Goal: Task Accomplishment & Management: Manage account settings

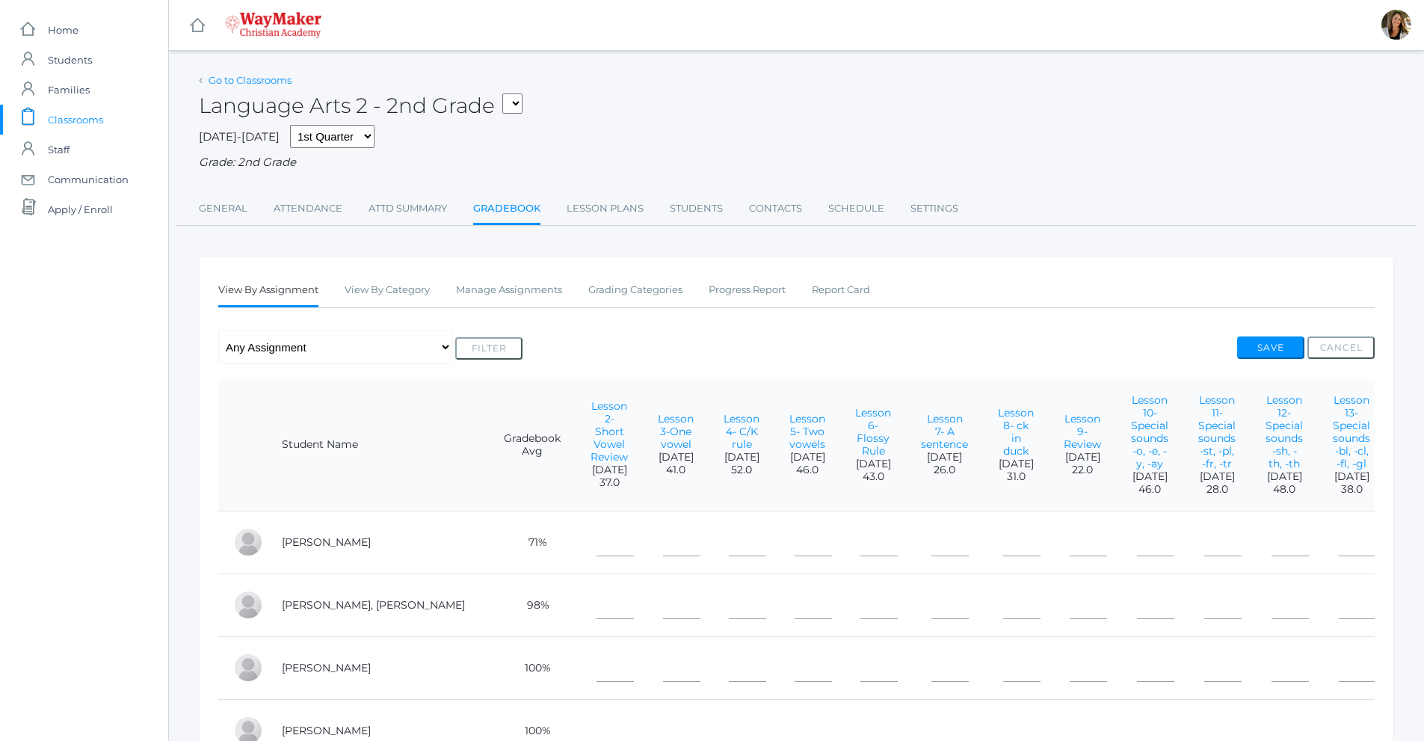
click at [274, 81] on link "Go to Classrooms" at bounding box center [250, 80] width 83 height 12
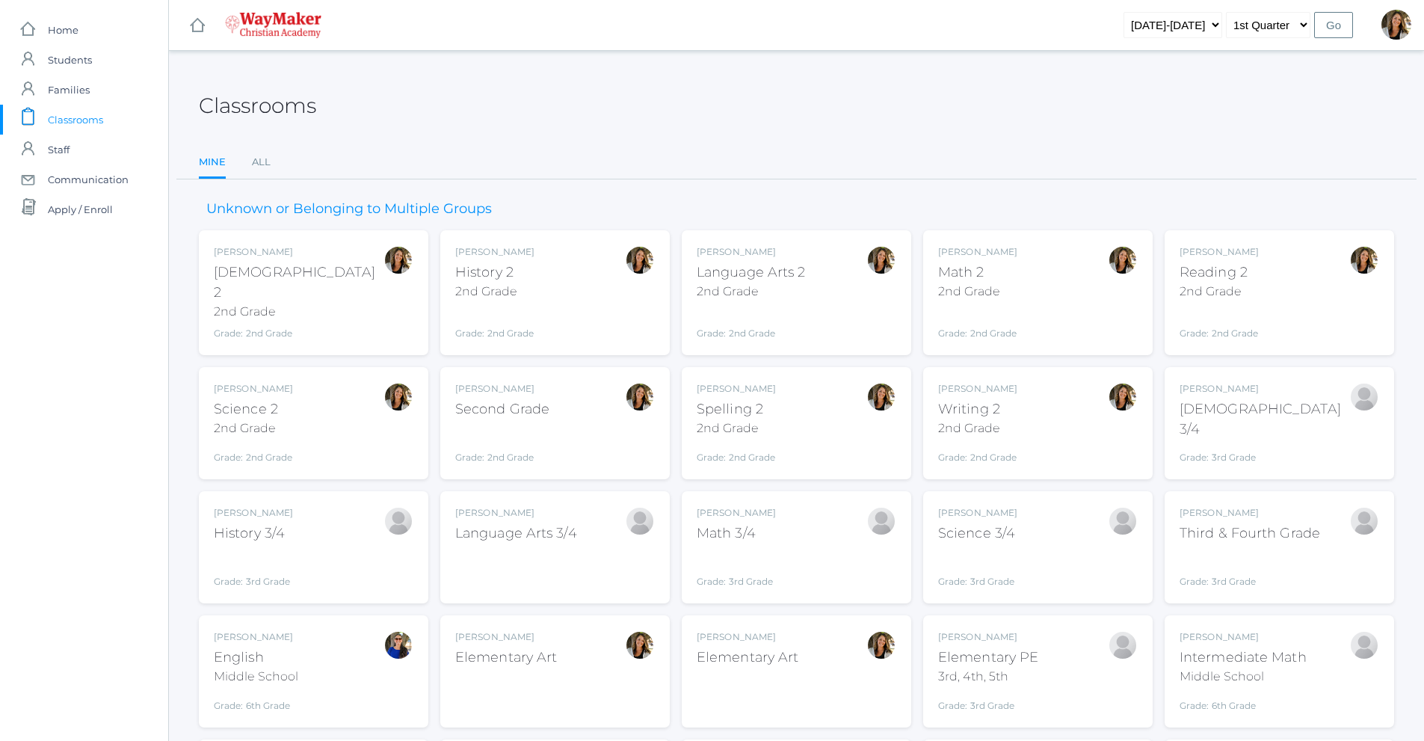
click at [765, 404] on div "Spelling 2" at bounding box center [736, 409] width 79 height 20
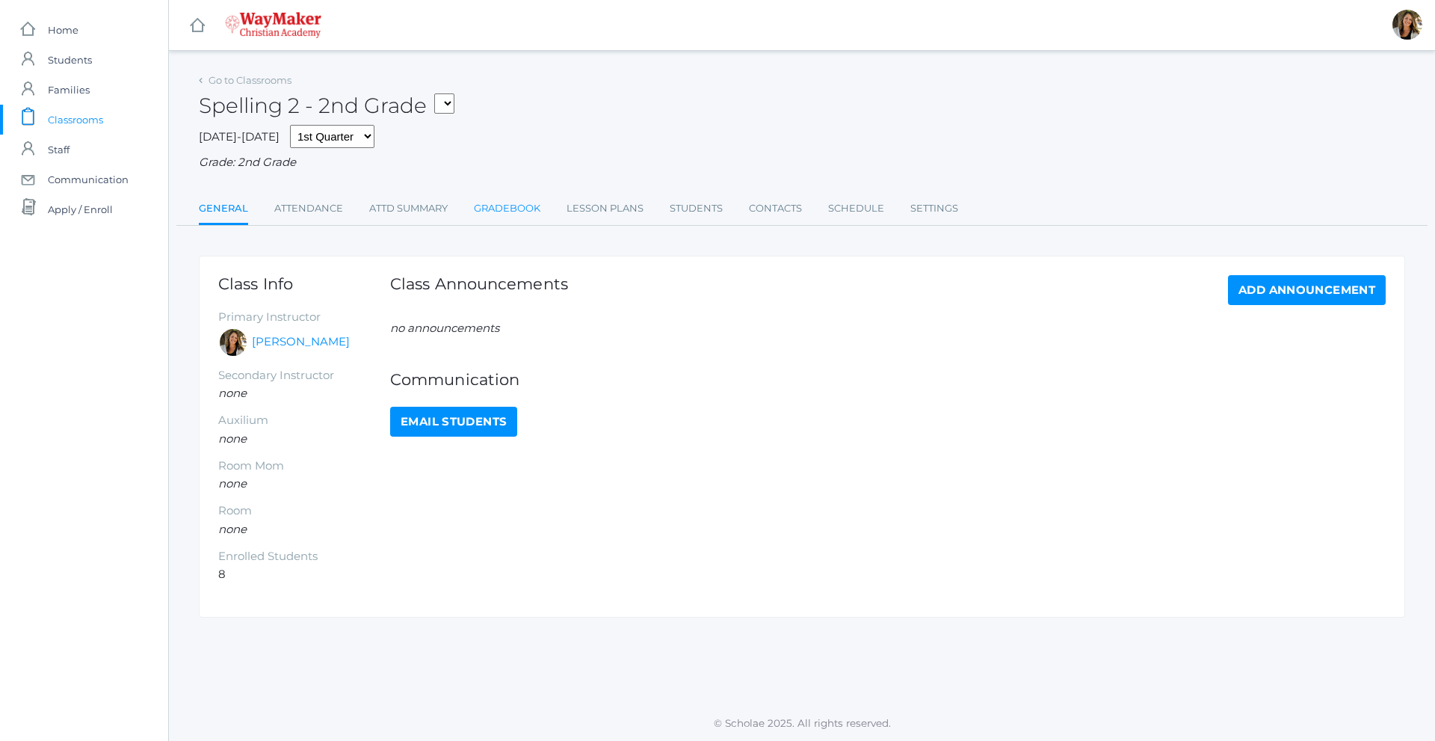
click at [508, 209] on link "Gradebook" at bounding box center [507, 209] width 67 height 30
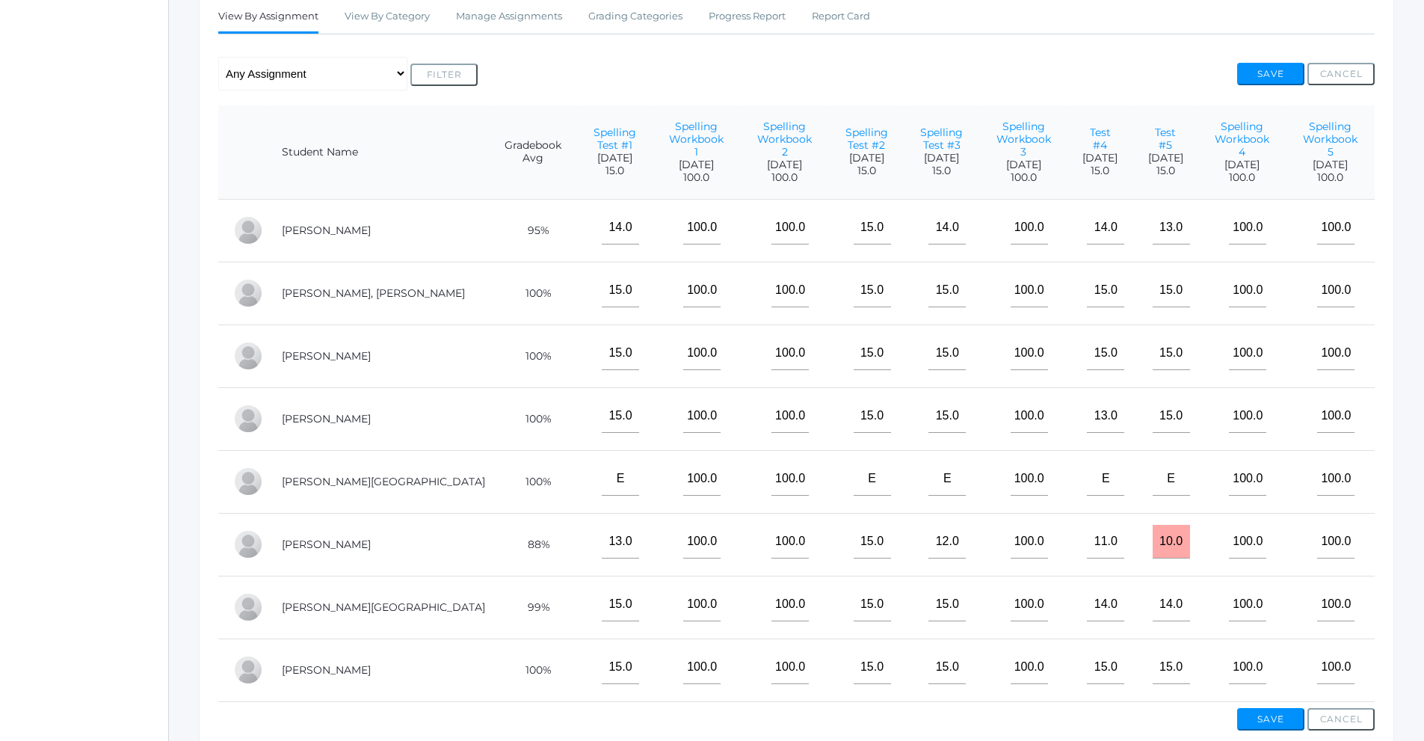
scroll to position [299, 0]
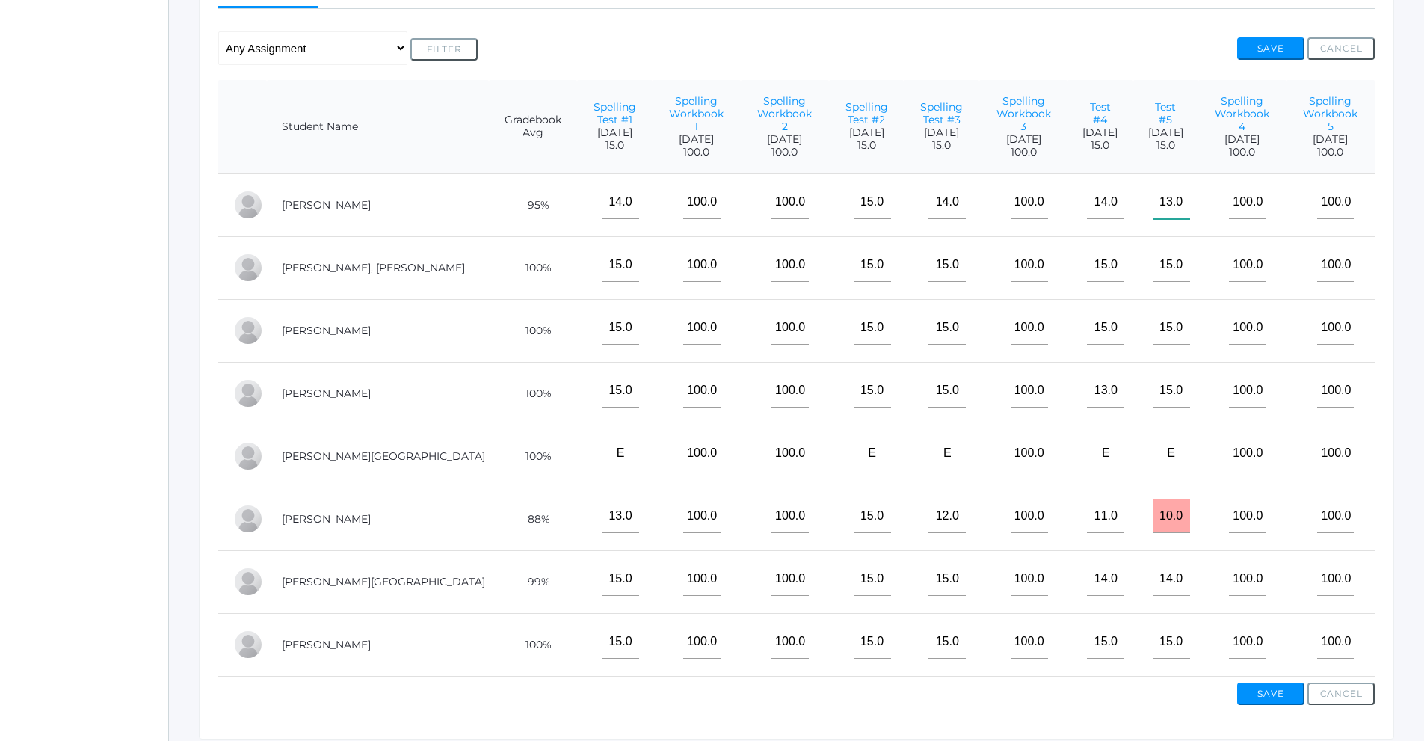
click at [1153, 194] on input"] "13.0" at bounding box center [1171, 202] width 37 height 34
type input"] "11"
click at [1153, 507] on input "10.0" at bounding box center [1171, 516] width 37 height 34
type input "1"
type input "10"
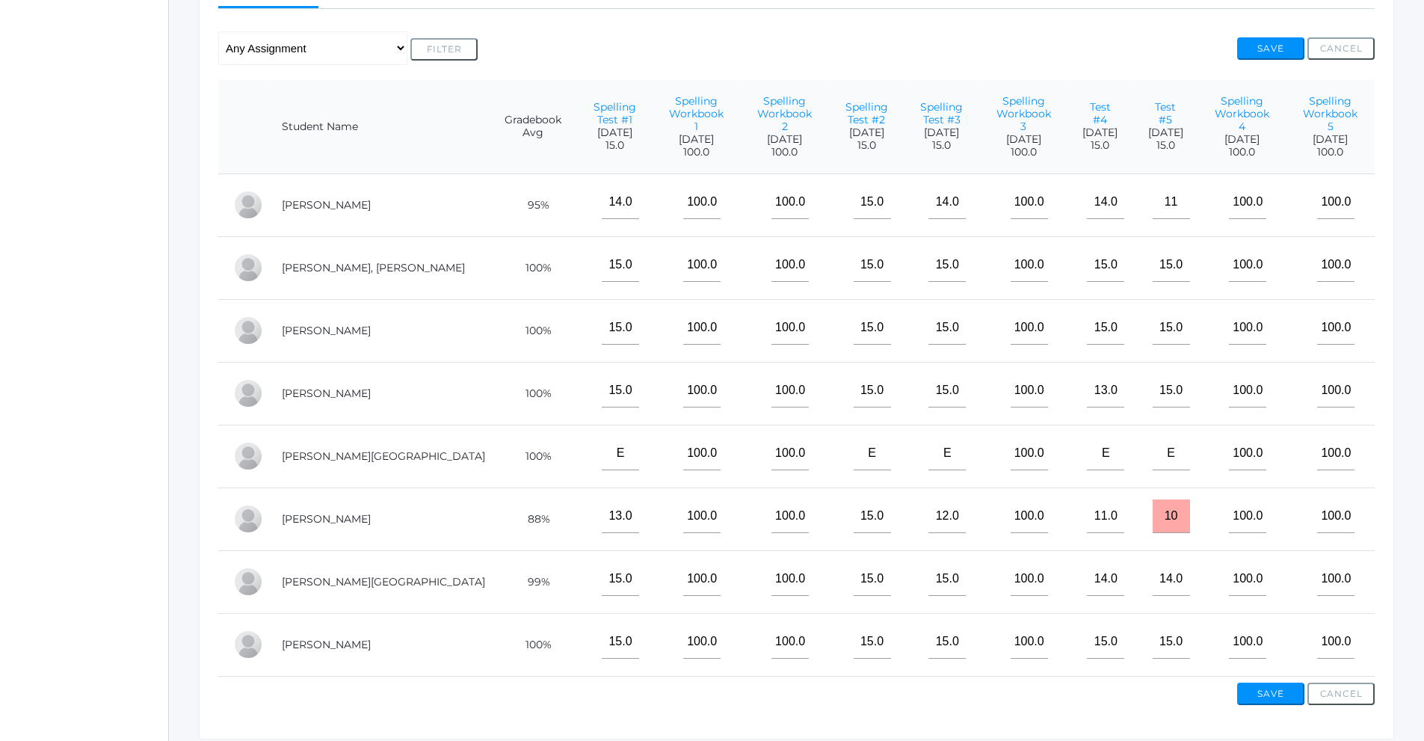
click at [1104, 697] on div "Save Cancel" at bounding box center [796, 691] width 1156 height 28
click at [1260, 695] on button "Save" at bounding box center [1270, 694] width 67 height 22
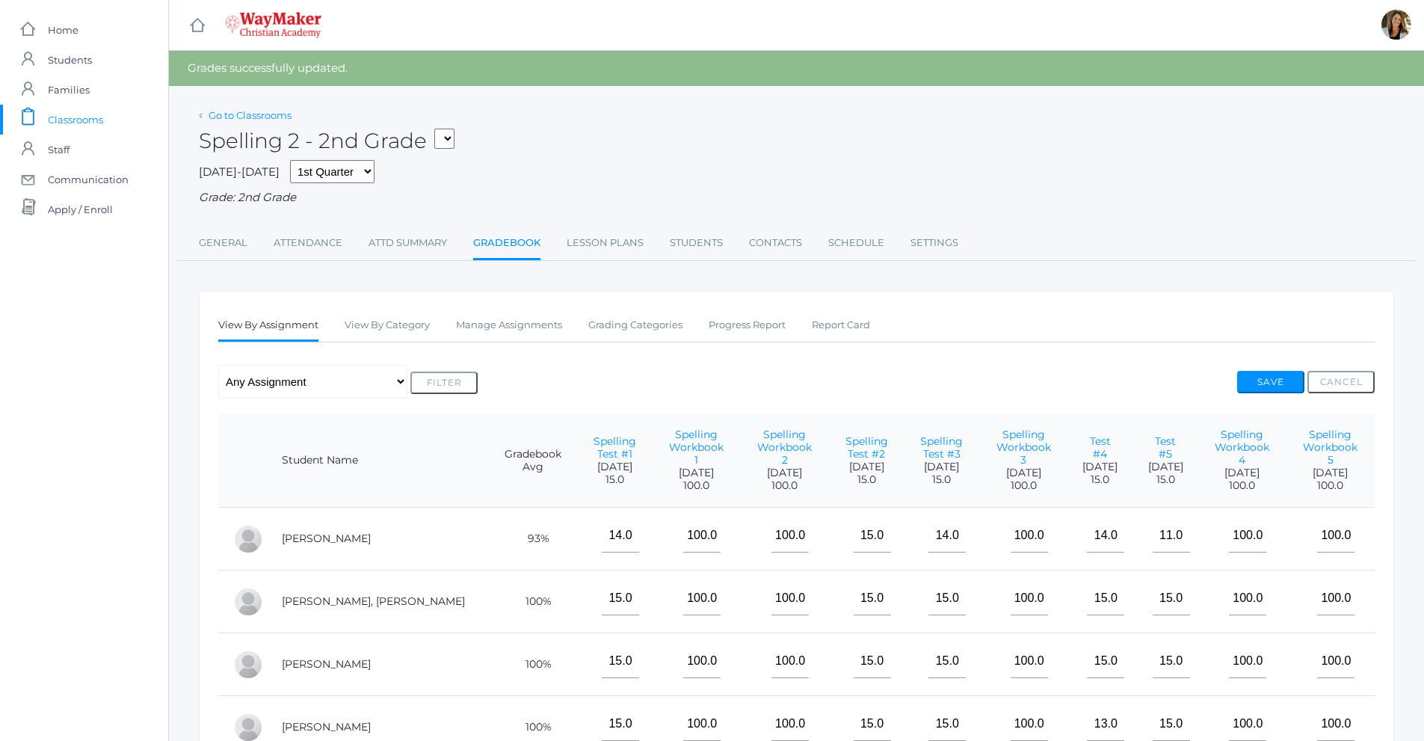
click at [241, 117] on link "Go to Classrooms" at bounding box center [250, 115] width 83 height 12
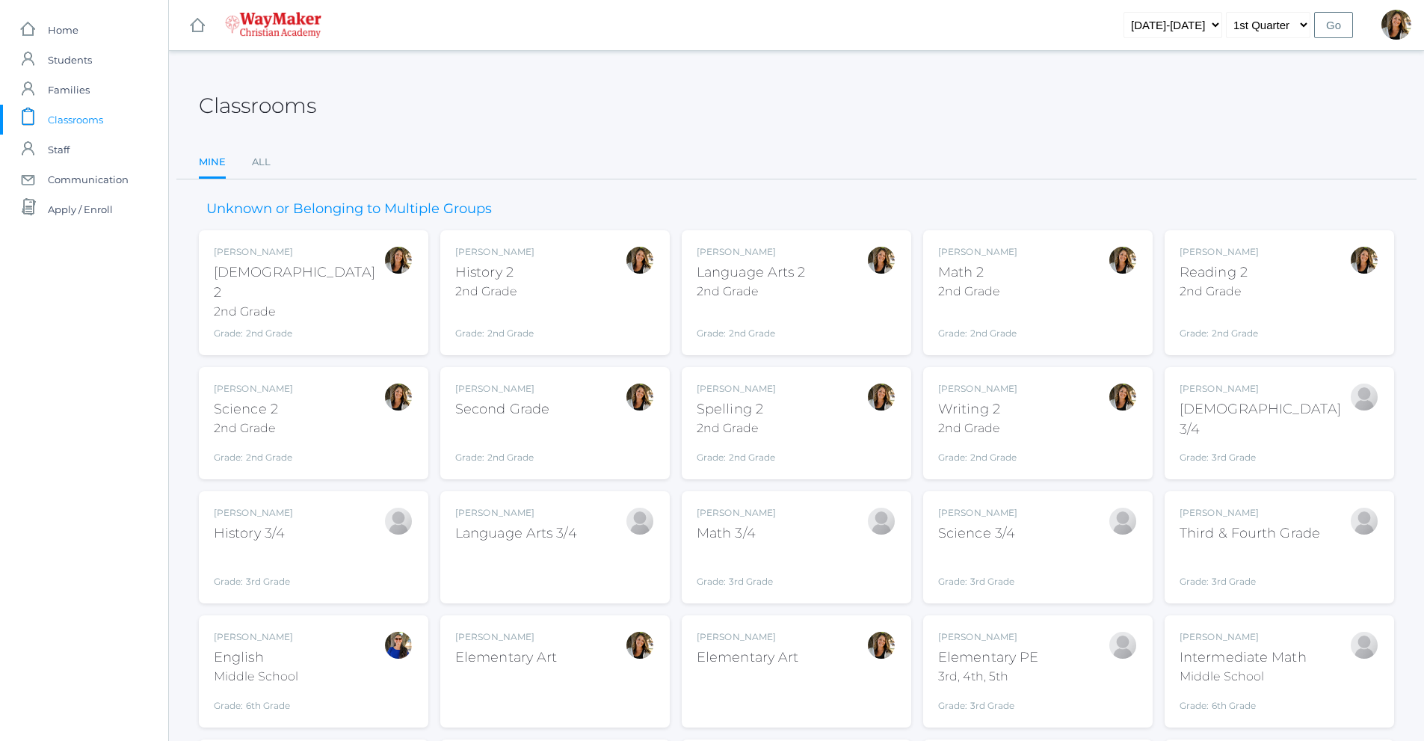
click at [748, 295] on div "2nd Grade" at bounding box center [751, 292] width 109 height 18
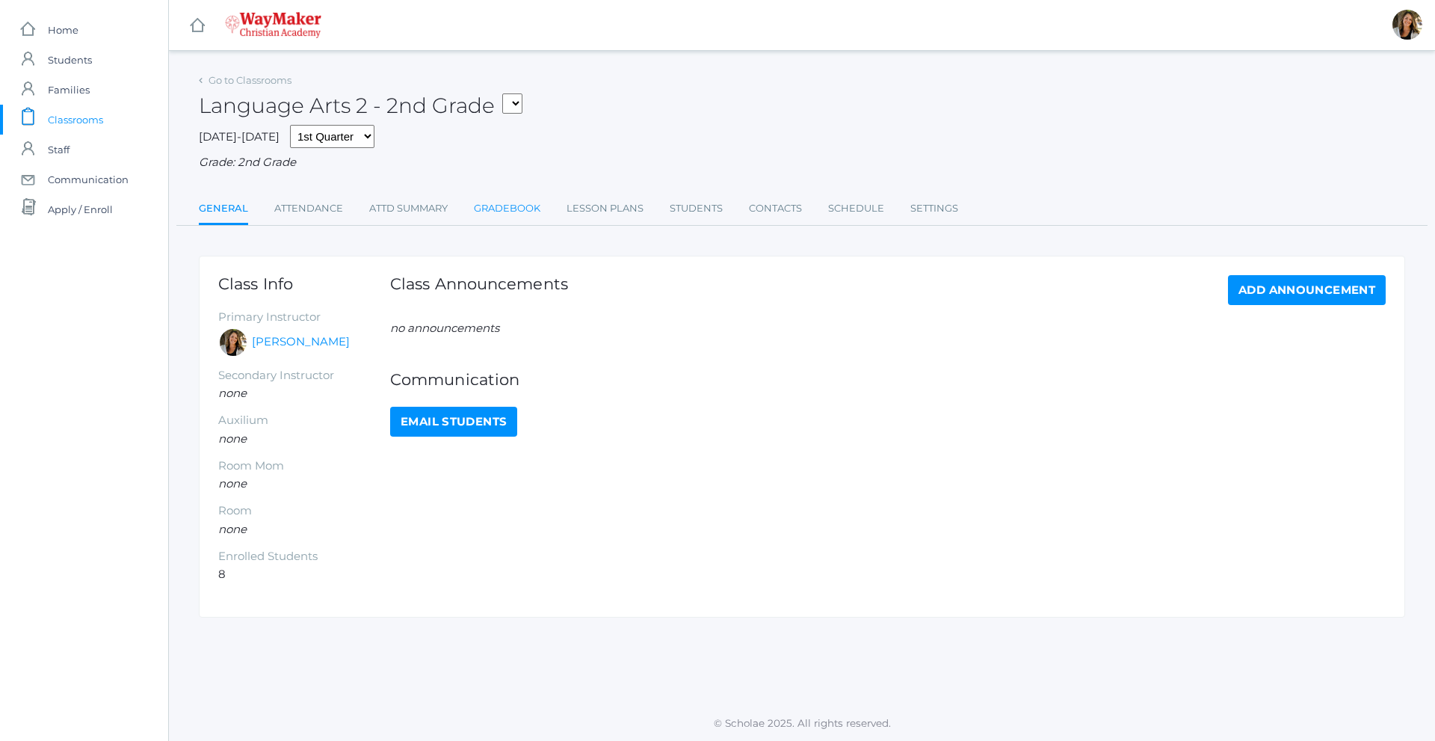
click at [498, 200] on link "Gradebook" at bounding box center [507, 209] width 67 height 30
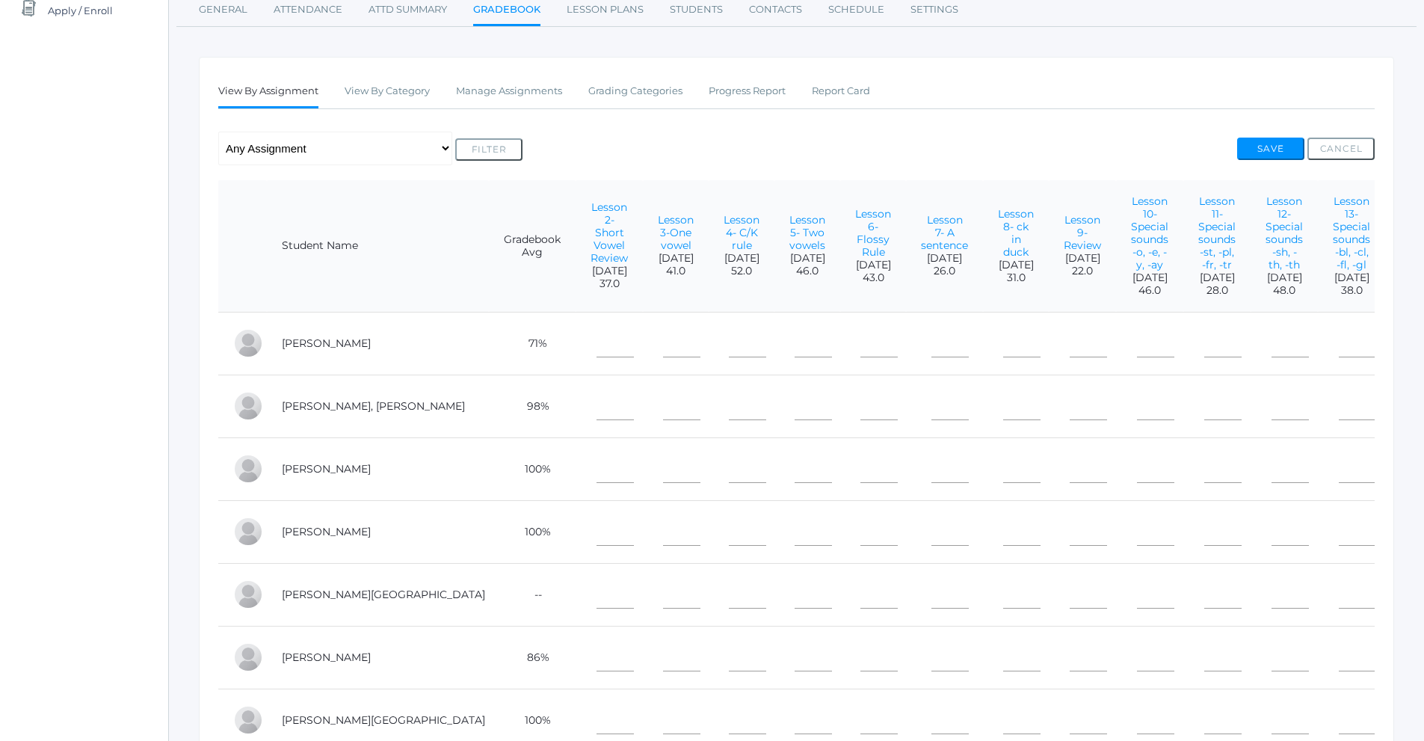
scroll to position [131, 0]
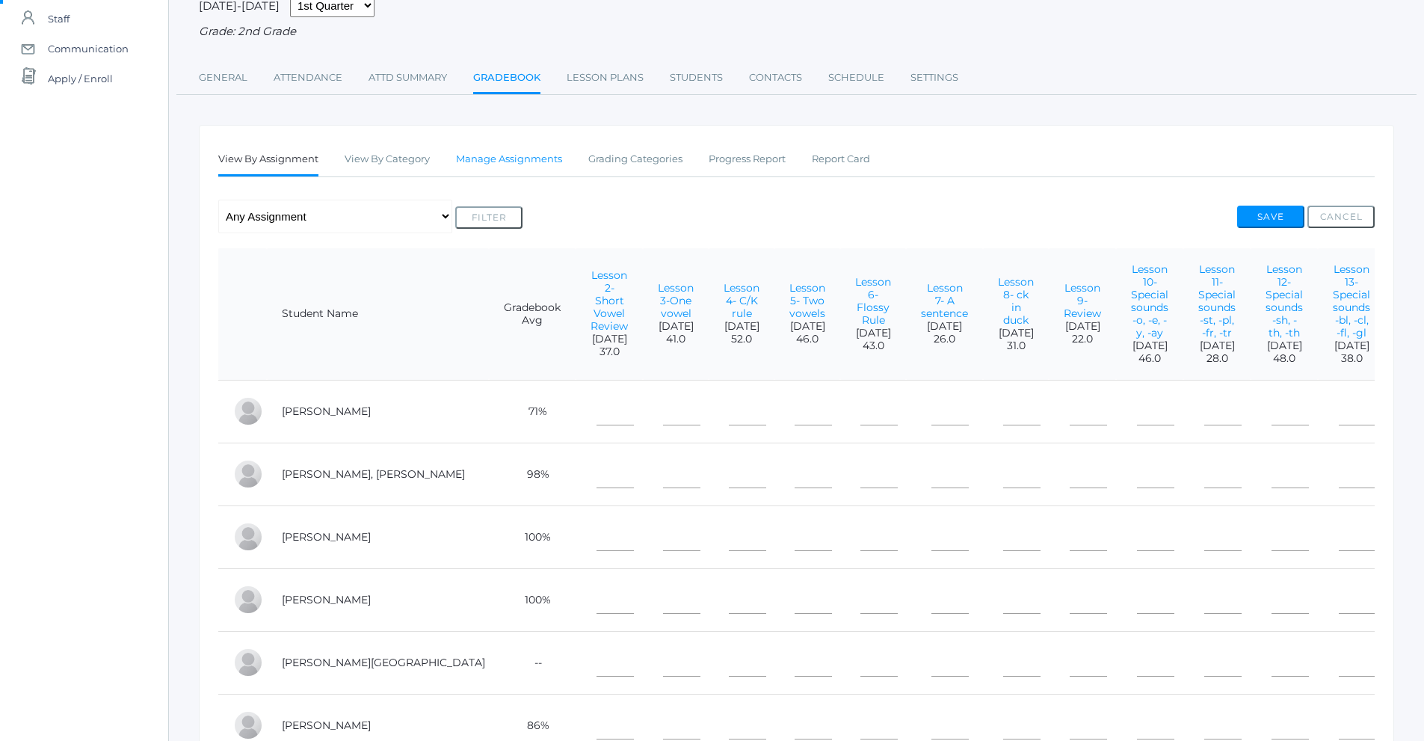
click at [493, 165] on link "Manage Assignments" at bounding box center [509, 159] width 106 height 30
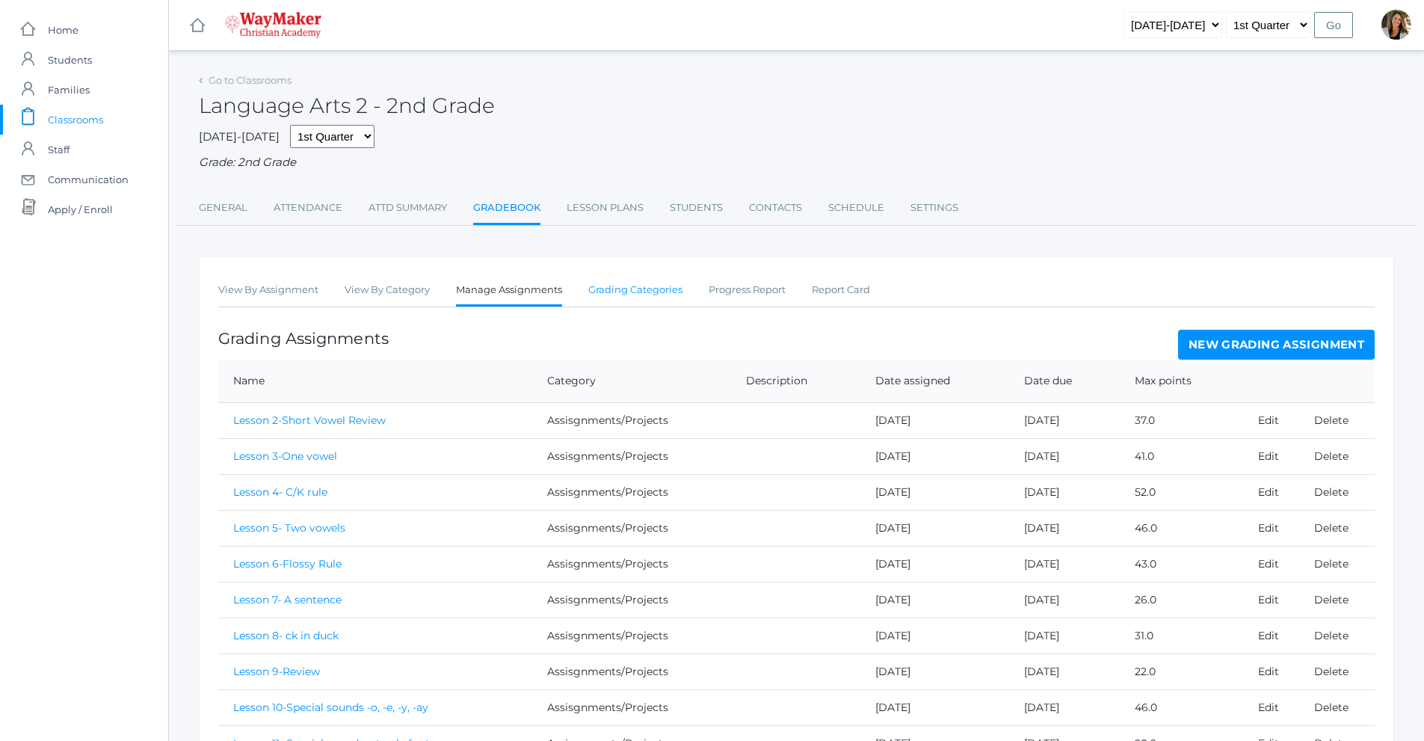
click at [618, 292] on link "Grading Categories" at bounding box center [635, 290] width 94 height 30
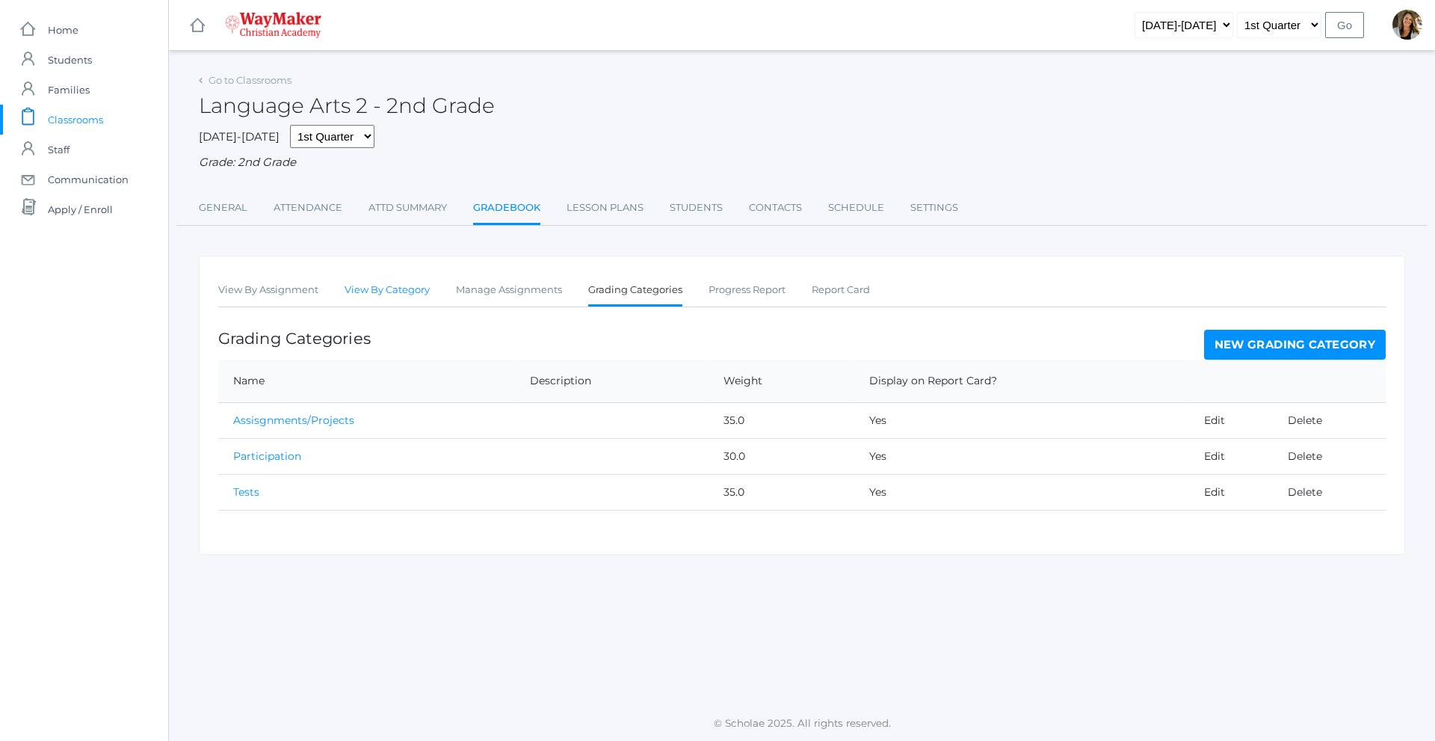
click at [423, 295] on link "View By Category" at bounding box center [387, 290] width 85 height 30
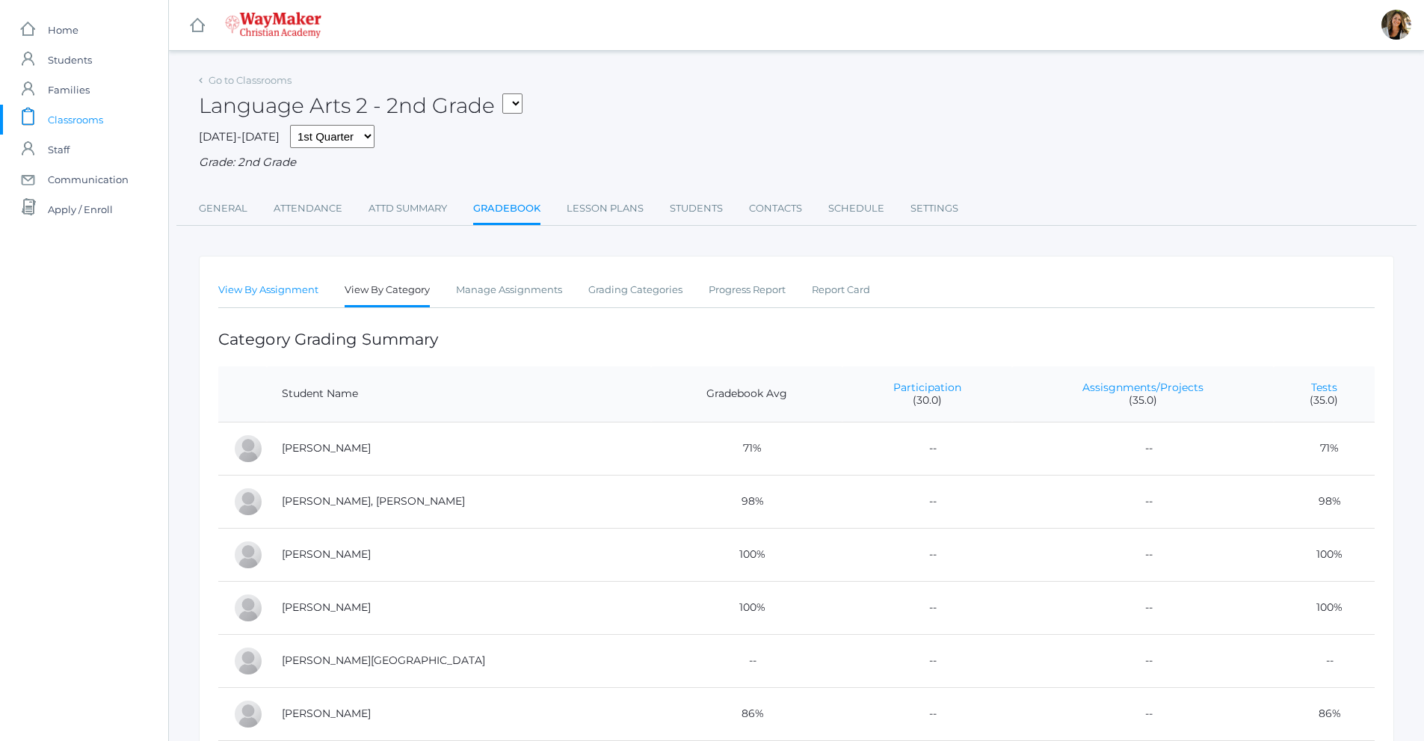
click at [294, 288] on link "View By Assignment" at bounding box center [268, 290] width 100 height 30
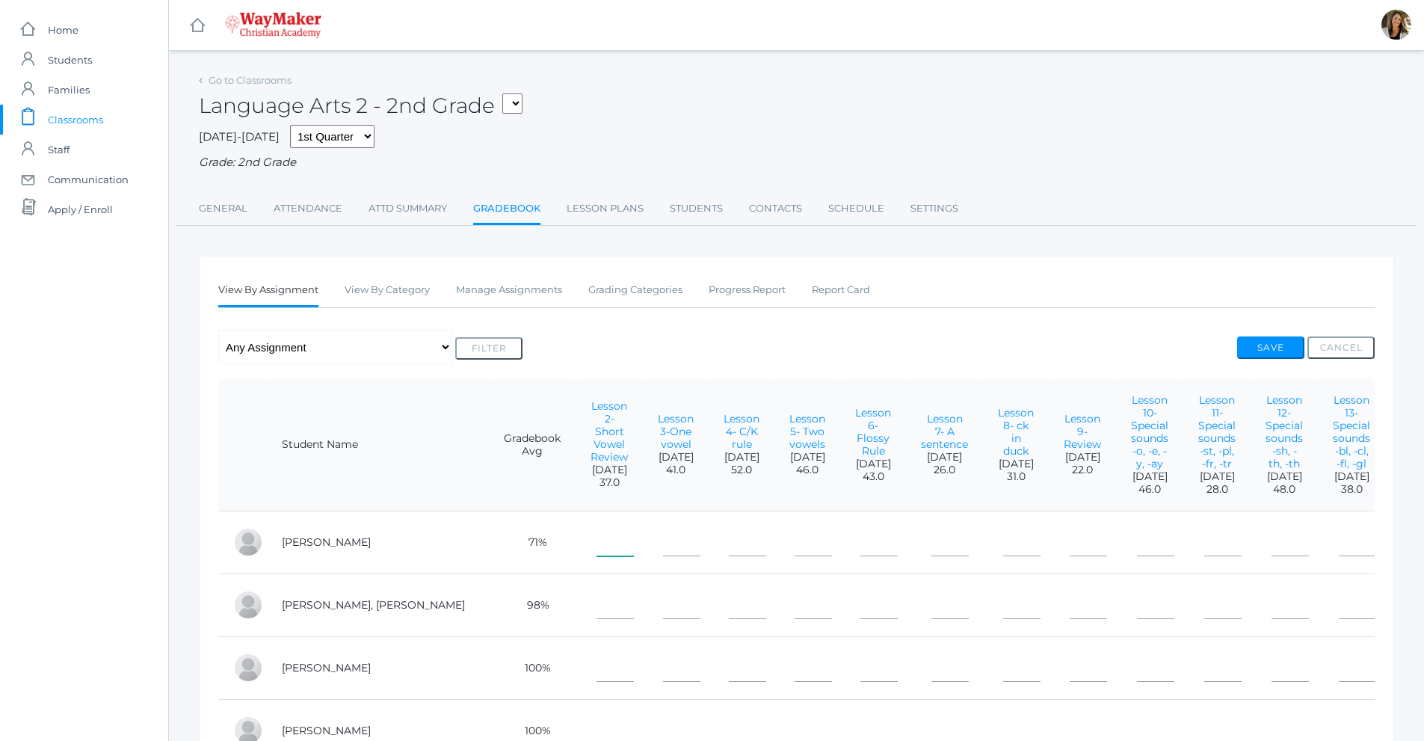
click at [597, 556] on input"] "text" at bounding box center [615, 540] width 37 height 34
type input"] "37"
click at [597, 619] on input"] "text" at bounding box center [615, 602] width 37 height 34
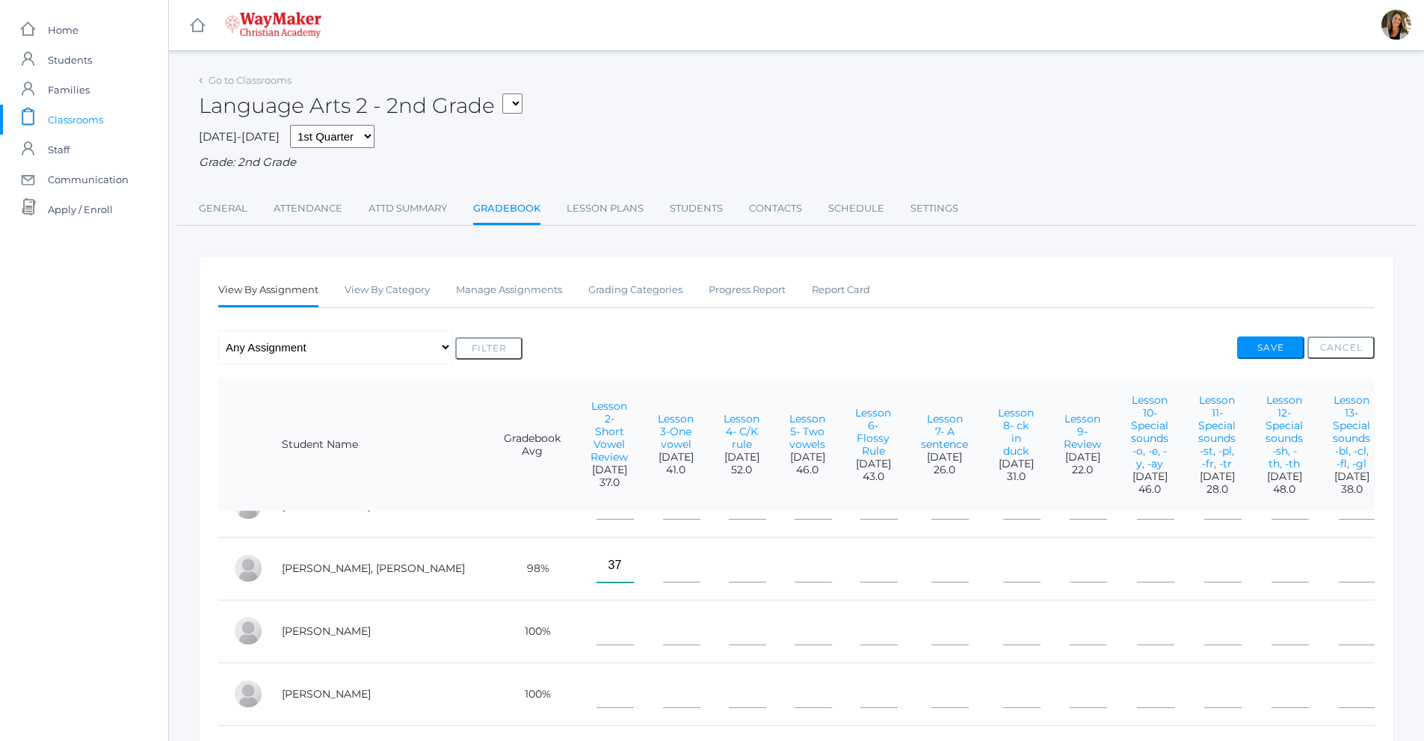
scroll to position [61, 0]
type input"] "37"
click at [597, 625] on input"] "text" at bounding box center [615, 628] width 37 height 34
type input"] "37"
click at [597, 689] on input"] "text" at bounding box center [615, 691] width 37 height 34
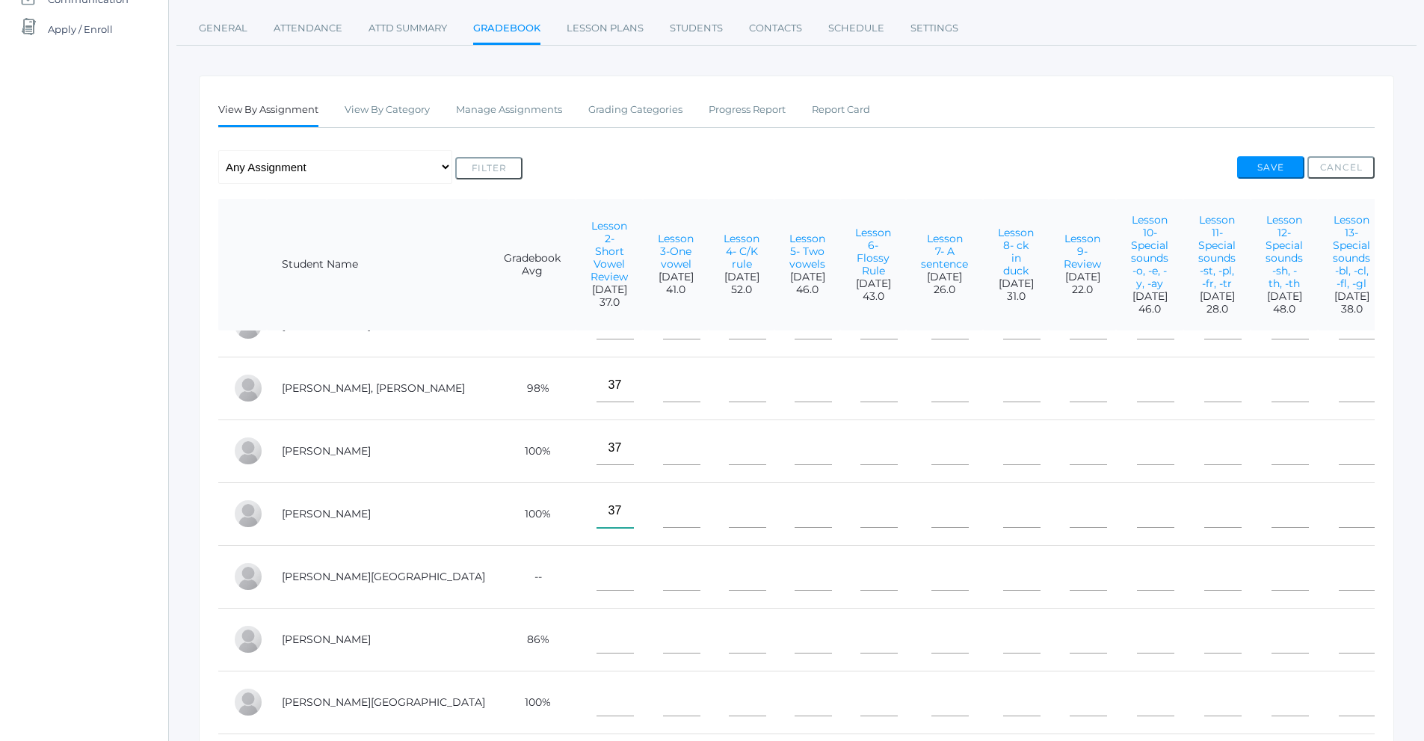
scroll to position [224, 0]
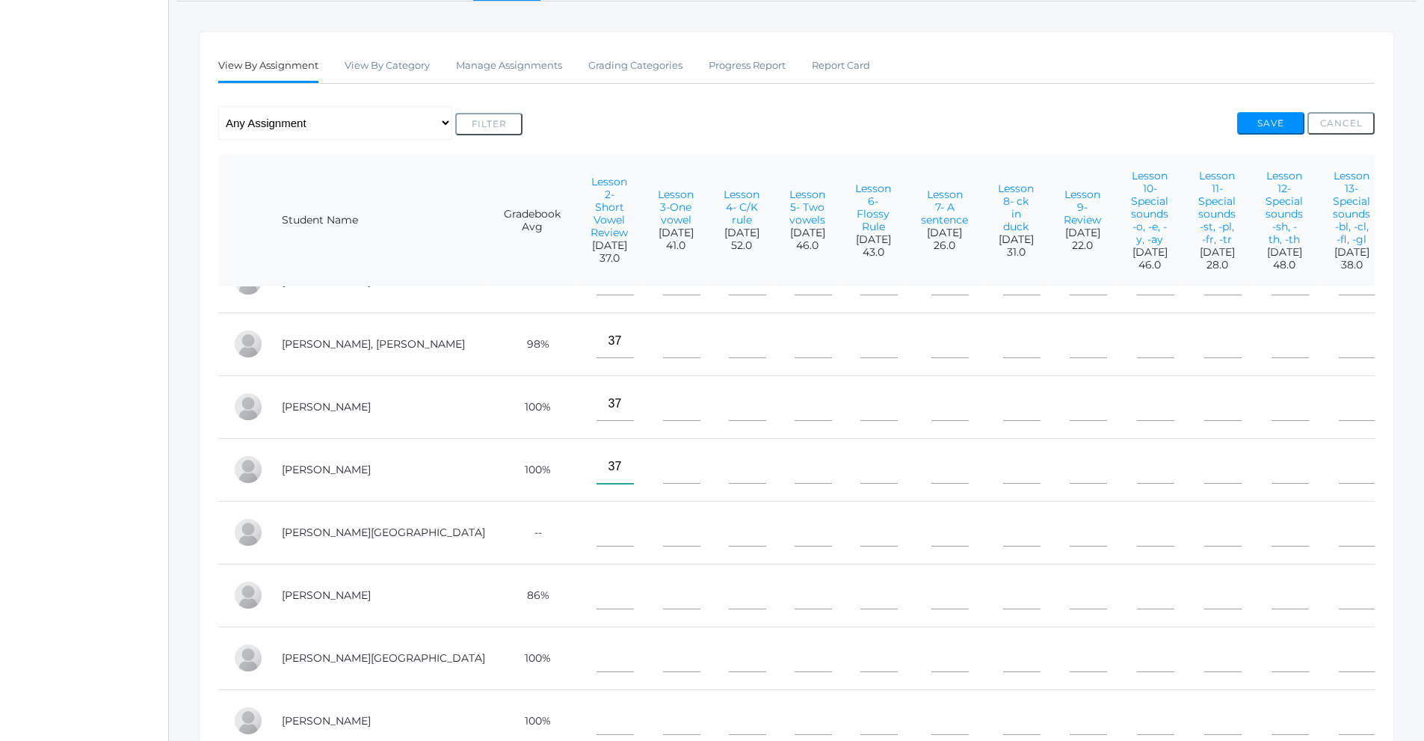
type input"] "37"
click at [597, 523] on input"] "text" at bounding box center [615, 530] width 37 height 34
type input"] "37"
click at [597, 586] on input"] "text" at bounding box center [615, 593] width 37 height 34
type input"] "37"
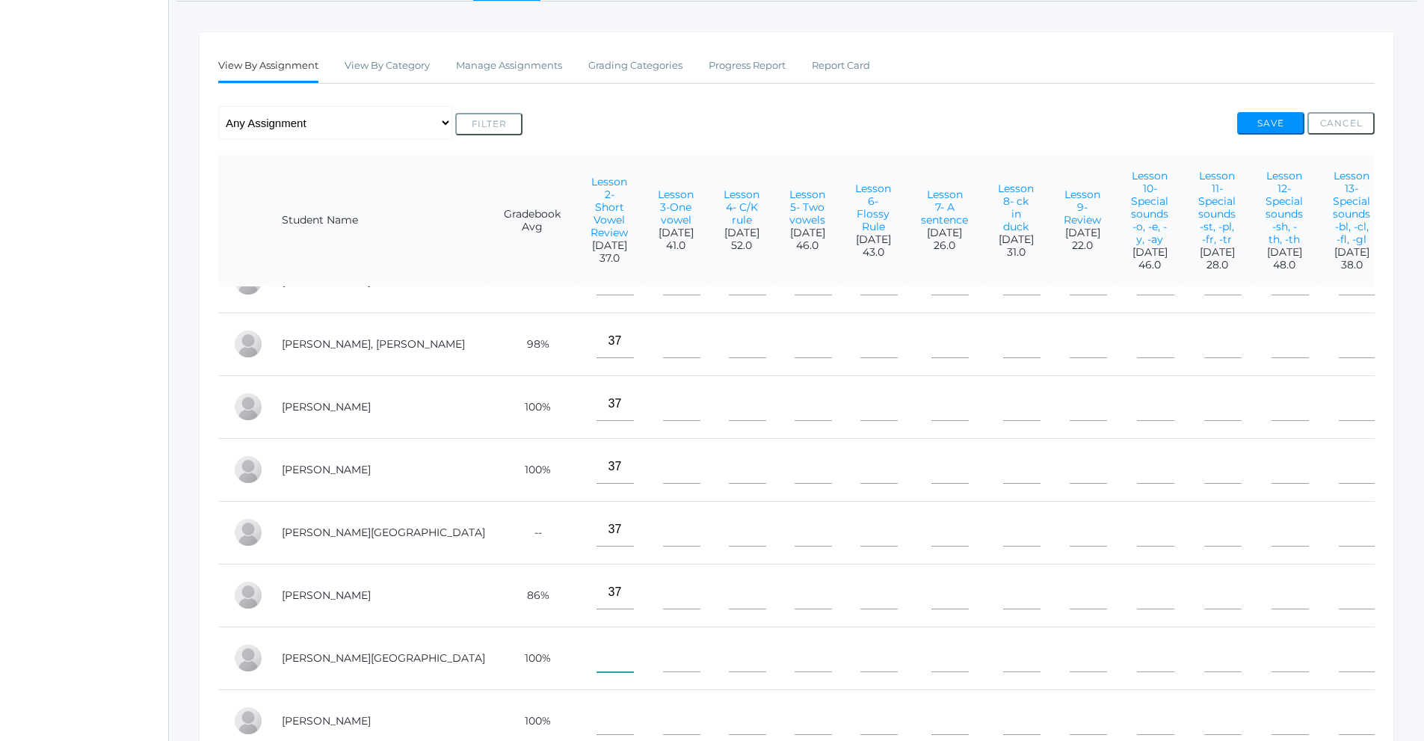
click at [597, 657] on input"] "text" at bounding box center [615, 655] width 37 height 34
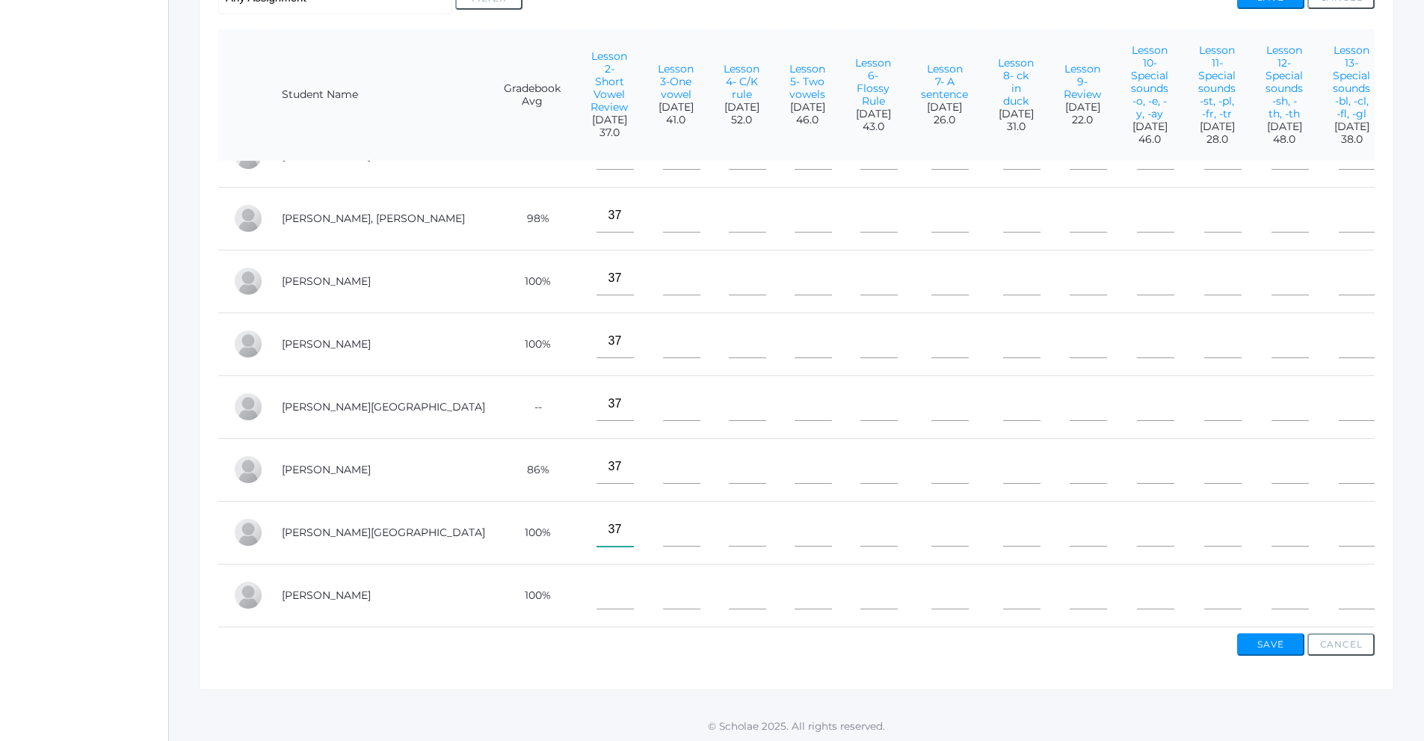
scroll to position [355, 0]
type input"] "37"
click at [597, 582] on input"] "text" at bounding box center [615, 590] width 37 height 34
type input"] "37"
click at [663, 202] on input"] "text" at bounding box center [681, 213] width 37 height 34
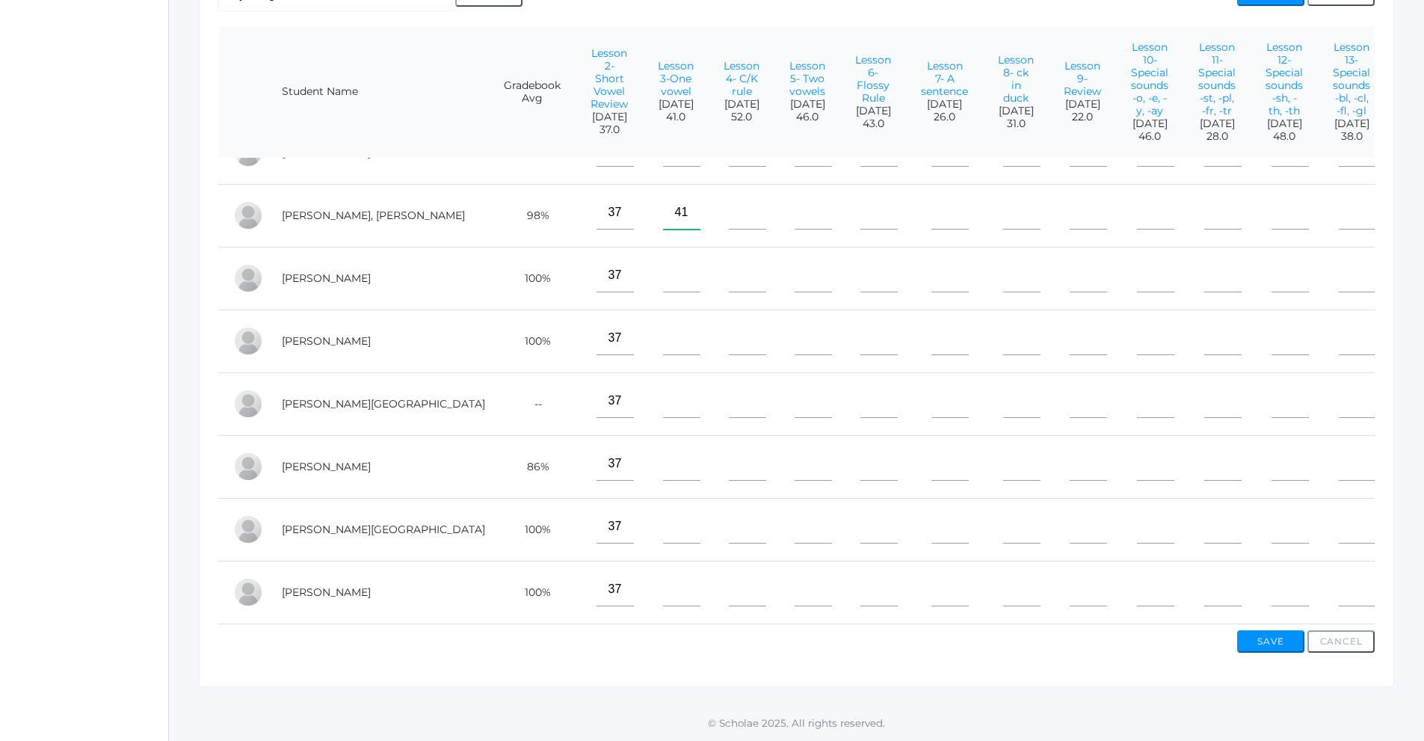
type input"] "41"
click at [663, 271] on input"] "text" at bounding box center [681, 276] width 37 height 34
type input"] "41"
click at [663, 337] on input"] "text" at bounding box center [681, 338] width 37 height 34
type input"] "41"
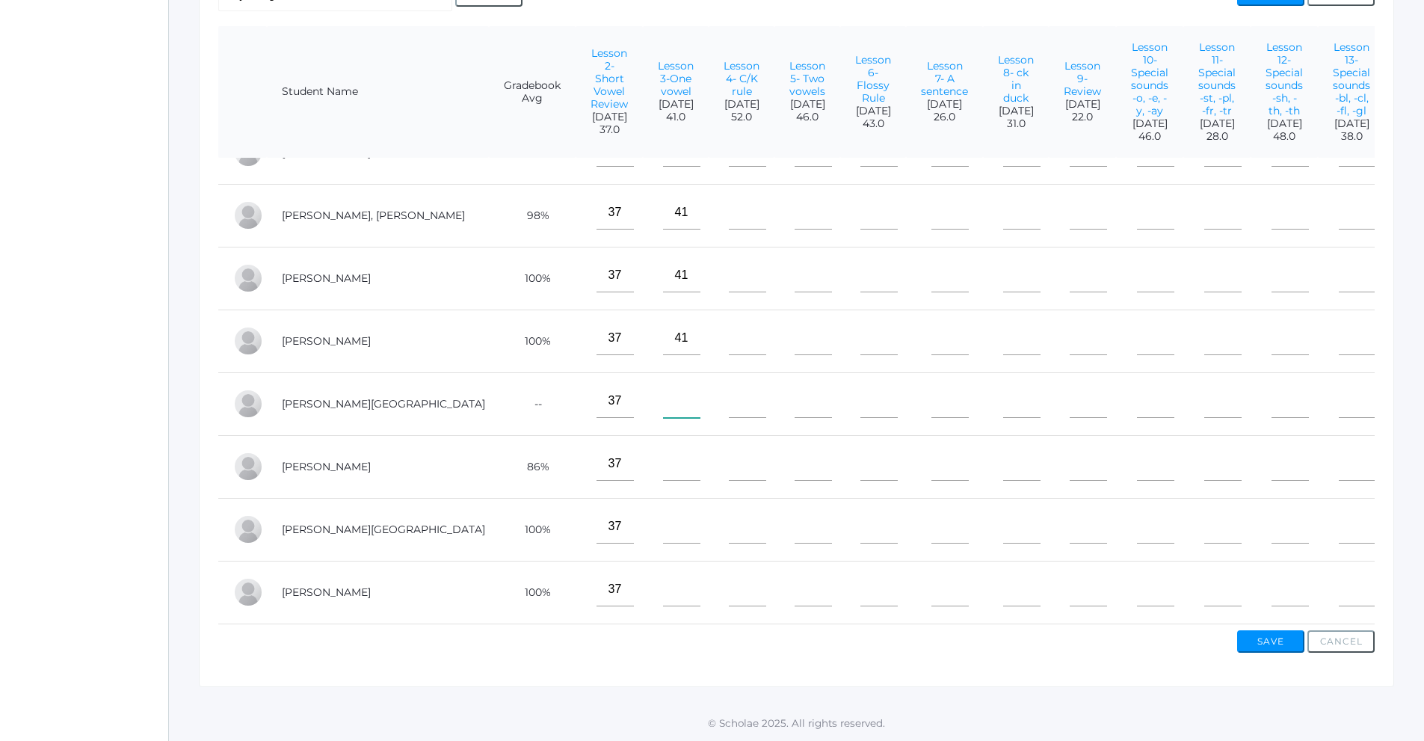
click at [663, 401] on input"] "text" at bounding box center [681, 401] width 37 height 34
type input"] "41"
click at [663, 459] on input"] "text" at bounding box center [681, 464] width 37 height 34
type input"] "41"
click at [663, 521] on input"] "text" at bounding box center [681, 527] width 37 height 34
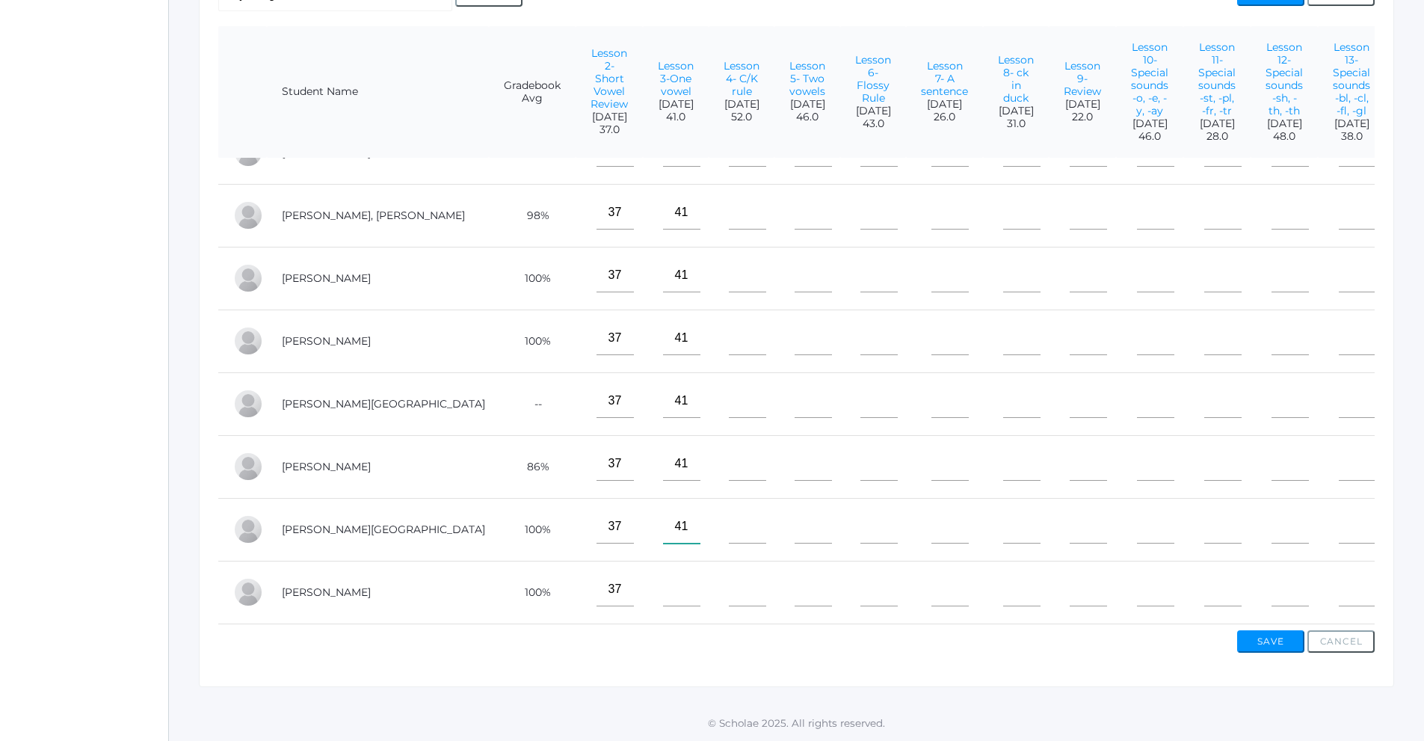
type input"] "41"
click at [663, 582] on input"] "text" at bounding box center [681, 590] width 37 height 34
type input"] "41"
click at [729, 206] on input"] "text" at bounding box center [747, 213] width 37 height 34
type input"] "52"
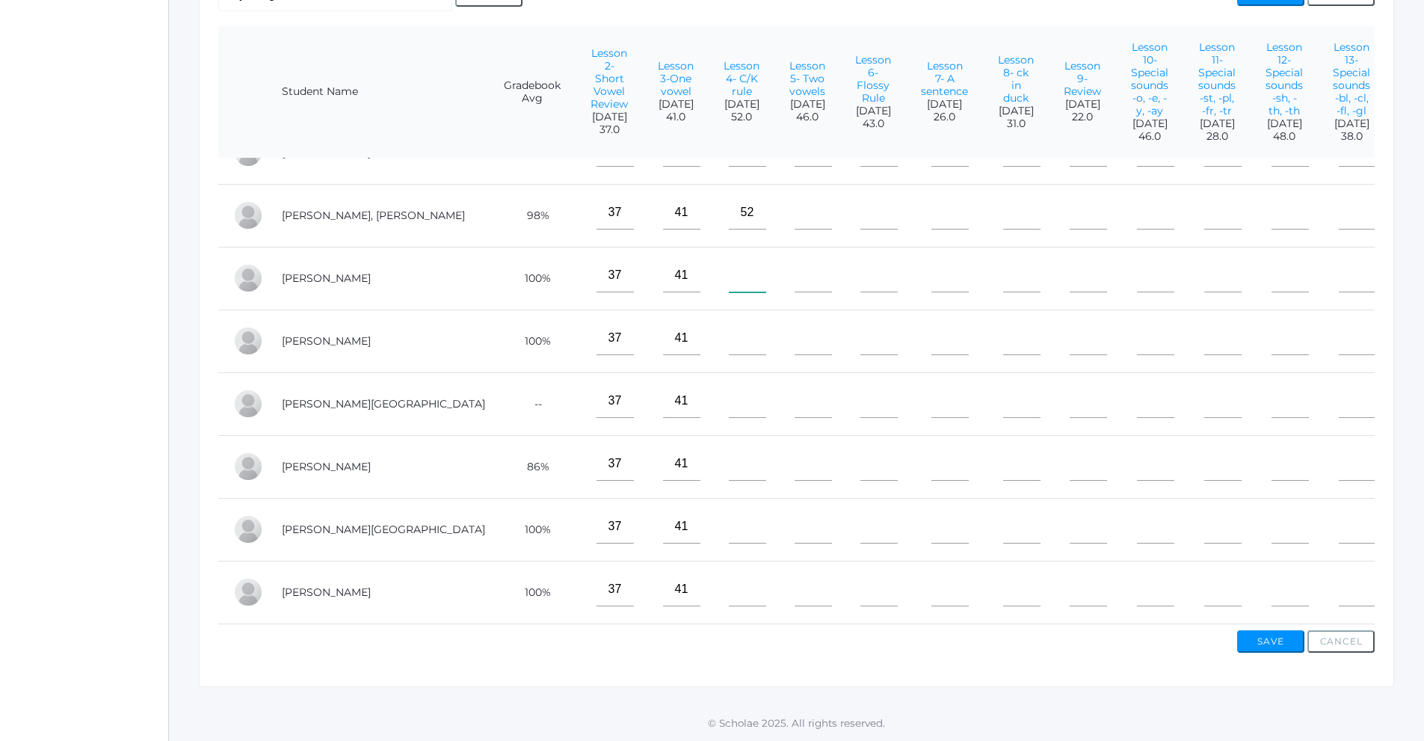
click at [729, 262] on input"] "text" at bounding box center [747, 276] width 37 height 34
type input"] "52"
click at [729, 333] on input"] "text" at bounding box center [747, 338] width 37 height 34
type input"] "52"
click at [709, 411] on td at bounding box center [742, 403] width 66 height 63
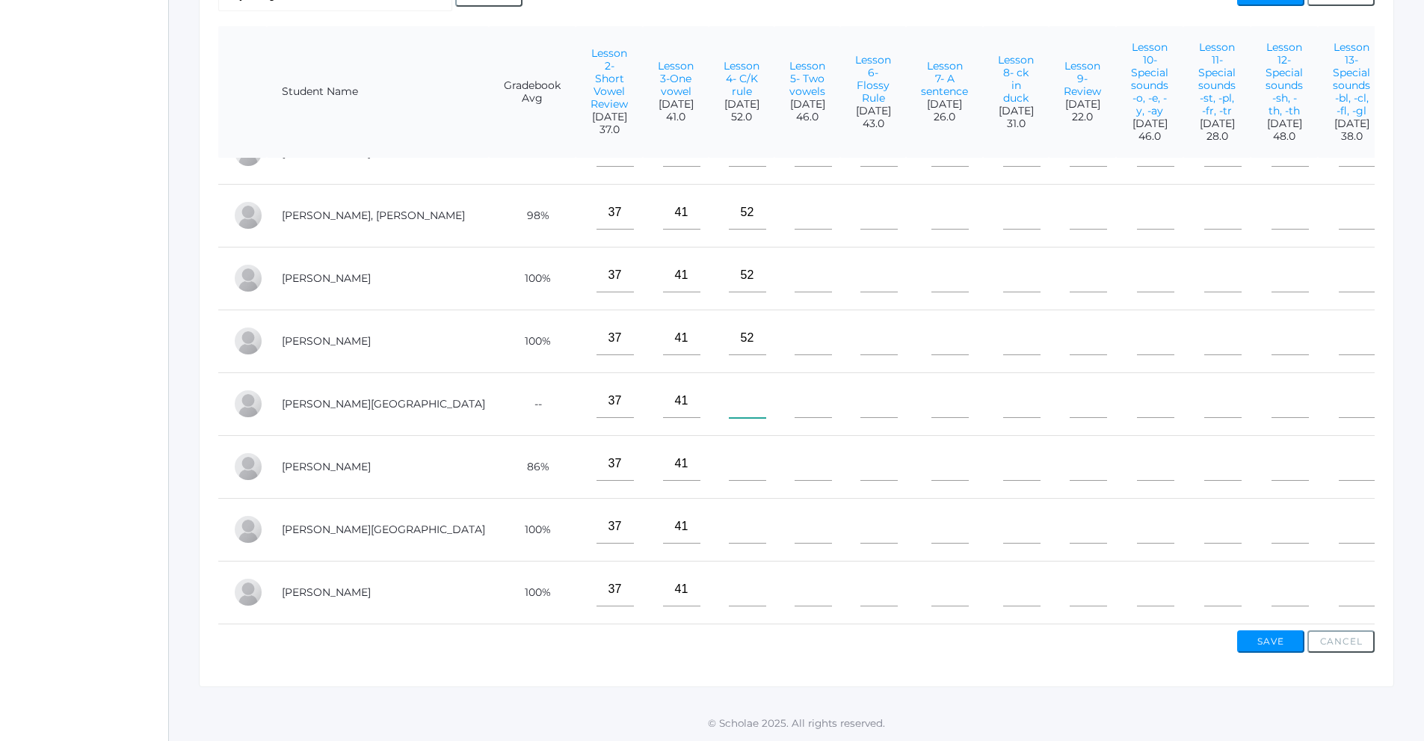
click at [729, 389] on input"] "text" at bounding box center [747, 401] width 37 height 34
type input"] "52"
click at [729, 465] on input"] "text" at bounding box center [747, 464] width 37 height 34
type input"] "52"
click at [729, 518] on input"] "text" at bounding box center [747, 527] width 37 height 34
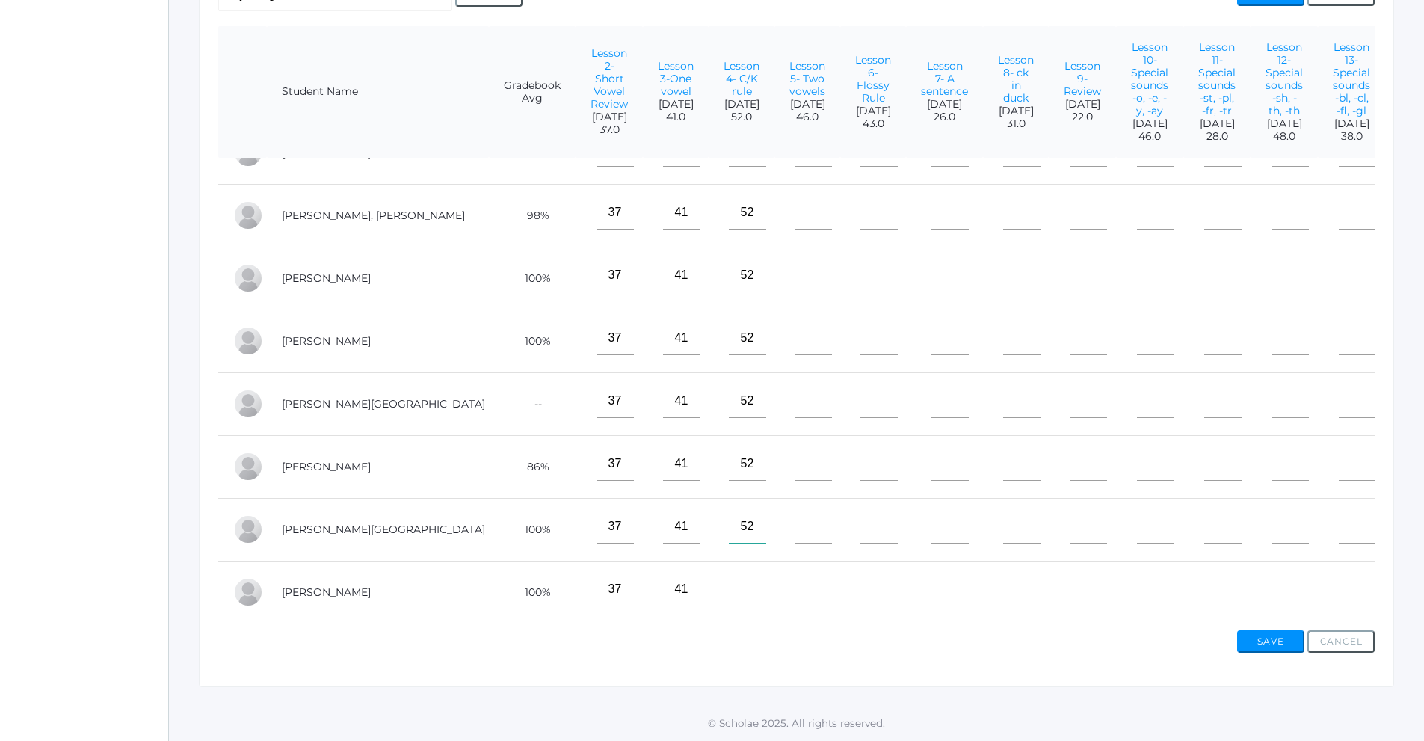
type input"] "52"
click at [729, 585] on input"] "text" at bounding box center [747, 590] width 37 height 34
type input"] "52"
click at [795, 201] on input"] "text" at bounding box center [813, 213] width 37 height 34
type input"] "46"
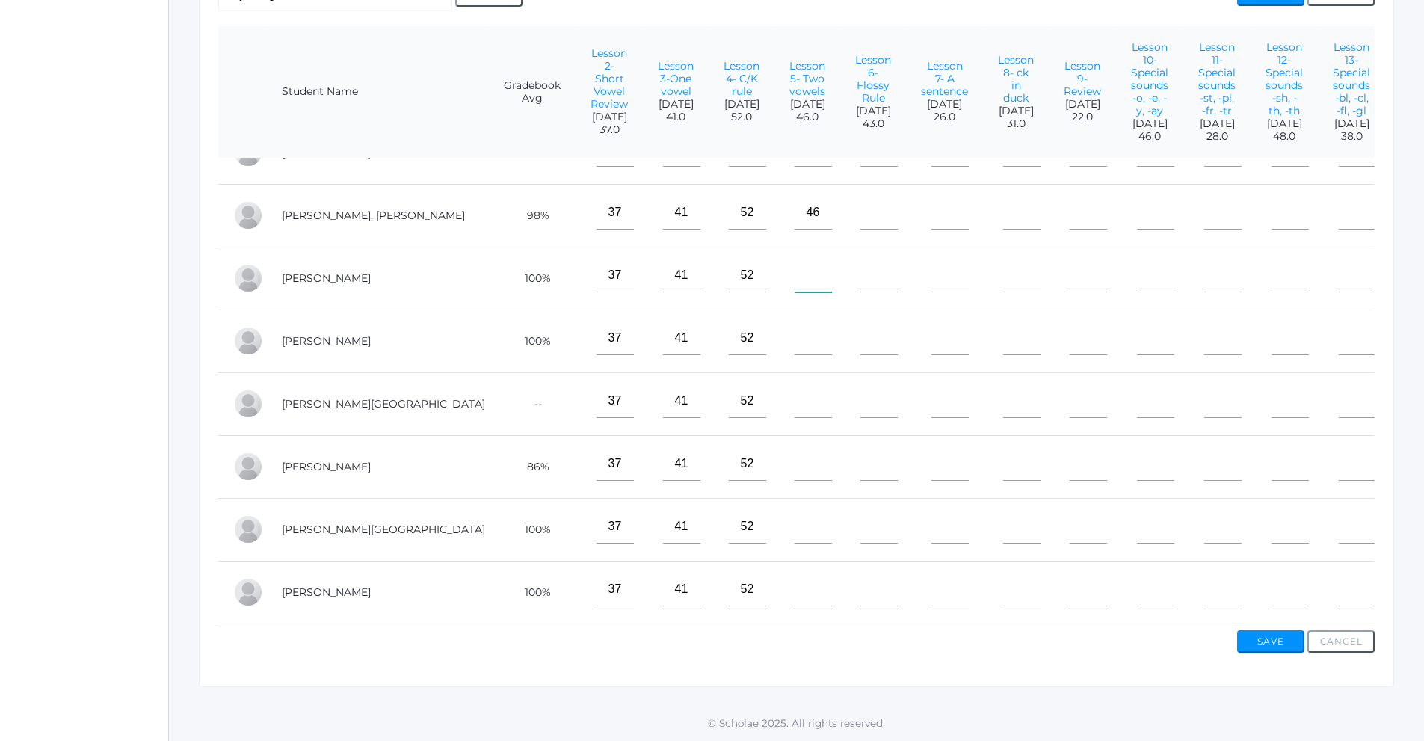
click at [795, 259] on input"] "text" at bounding box center [813, 276] width 37 height 34
type input"] "45"
click at [795, 329] on input"] "text" at bounding box center [813, 338] width 37 height 34
type input"] "45"
click at [795, 268] on input"] "45" at bounding box center [813, 276] width 37 height 34
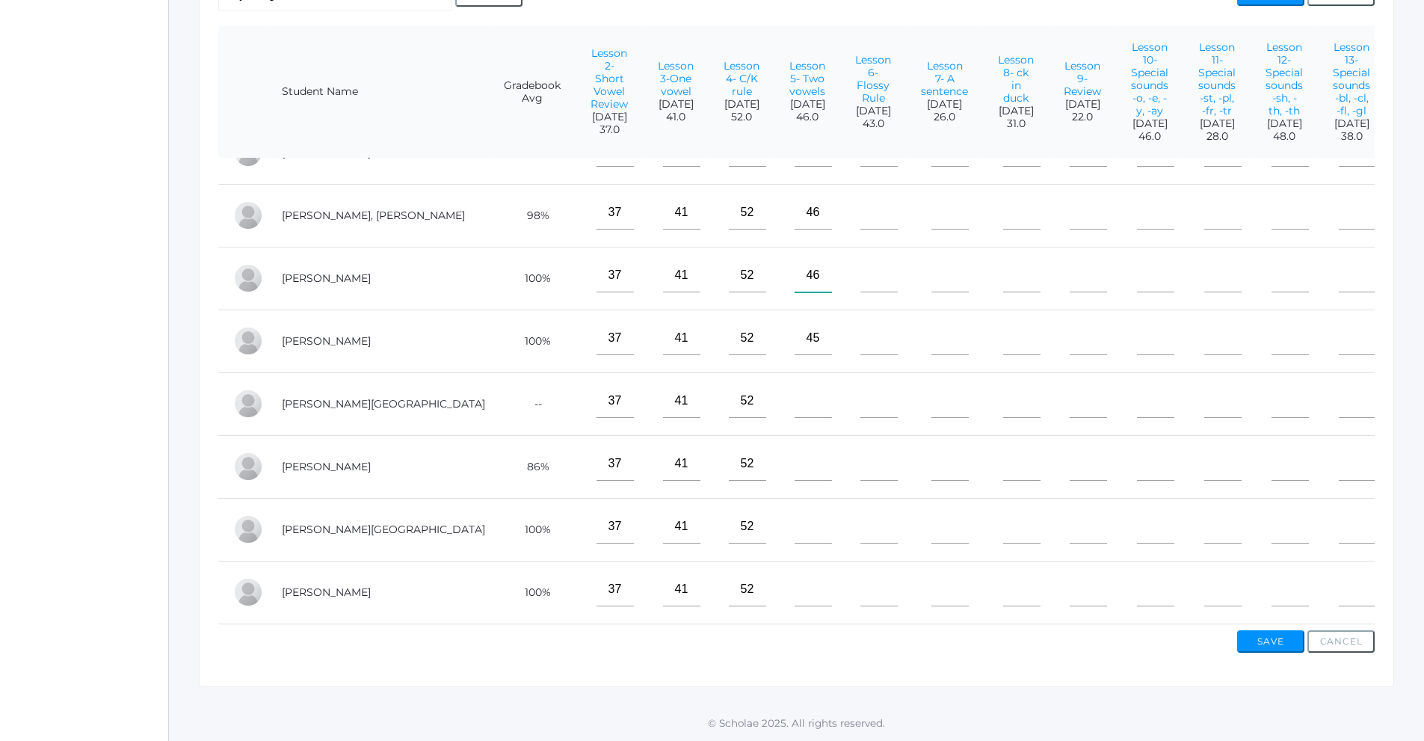
type input"] "46"
click at [795, 327] on input"] "45" at bounding box center [813, 338] width 37 height 34
type input"] "46"
click at [795, 390] on input"] "text" at bounding box center [813, 401] width 37 height 34
type input"] "46"
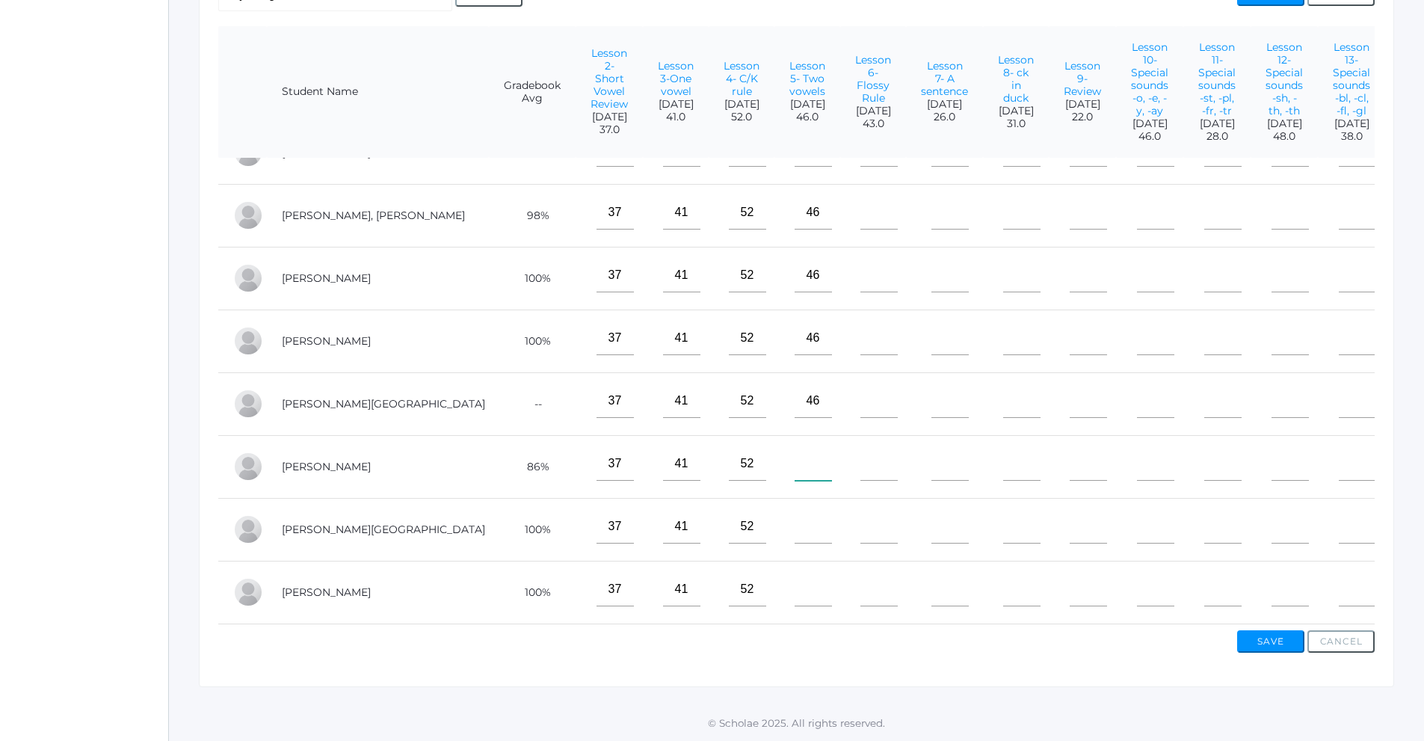
click at [795, 454] on input"] "text" at bounding box center [813, 464] width 37 height 34
type input"] "46"
click at [795, 525] on input"] "text" at bounding box center [813, 527] width 37 height 34
type input"] "46"
click at [795, 583] on input"] "text" at bounding box center [813, 590] width 37 height 34
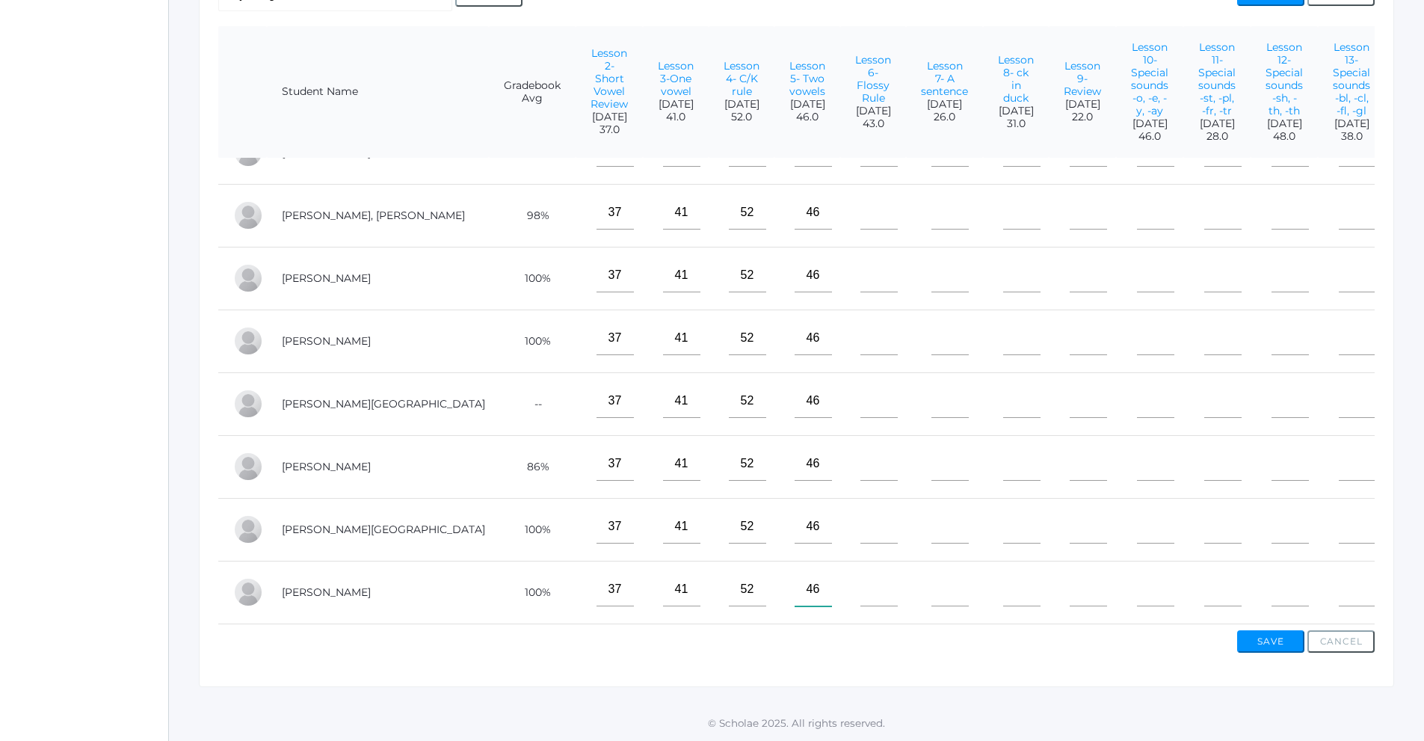
type input"] "46"
click at [840, 222] on td at bounding box center [873, 215] width 66 height 63
click at [860, 215] on input"] "text" at bounding box center [878, 213] width 37 height 34
type input"] "43"
click at [860, 270] on input"] "text" at bounding box center [878, 276] width 37 height 34
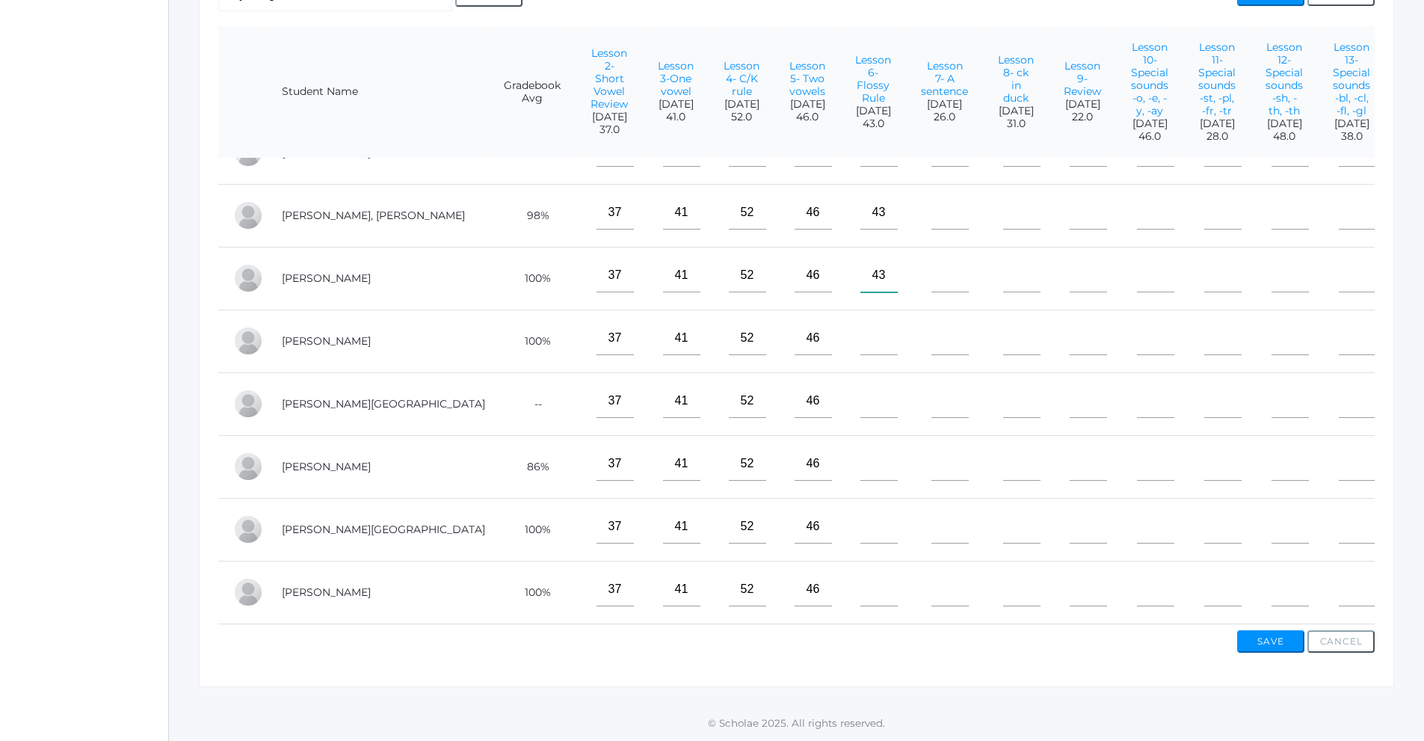
type input"] "43"
click at [860, 331] on input"] "text" at bounding box center [878, 338] width 37 height 34
type input"] "43"
click at [860, 396] on input"] "text" at bounding box center [878, 401] width 37 height 34
type input"] "43"
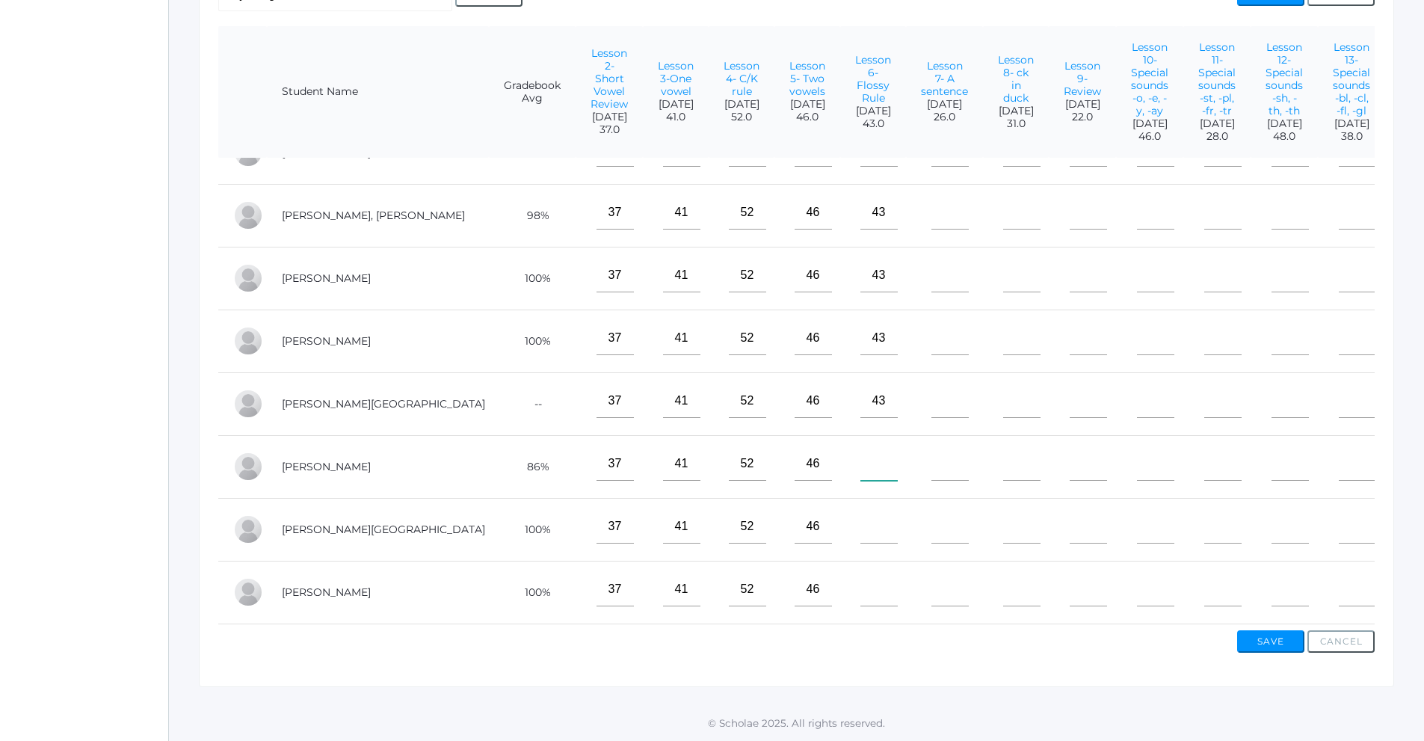
click at [860, 456] on input"] "text" at bounding box center [878, 464] width 37 height 34
type input"] "43"
click at [860, 517] on input"] "text" at bounding box center [878, 527] width 37 height 34
type input"] "43"
drag, startPoint x: 790, startPoint y: 589, endPoint x: 798, endPoint y: 550, distance: 39.6
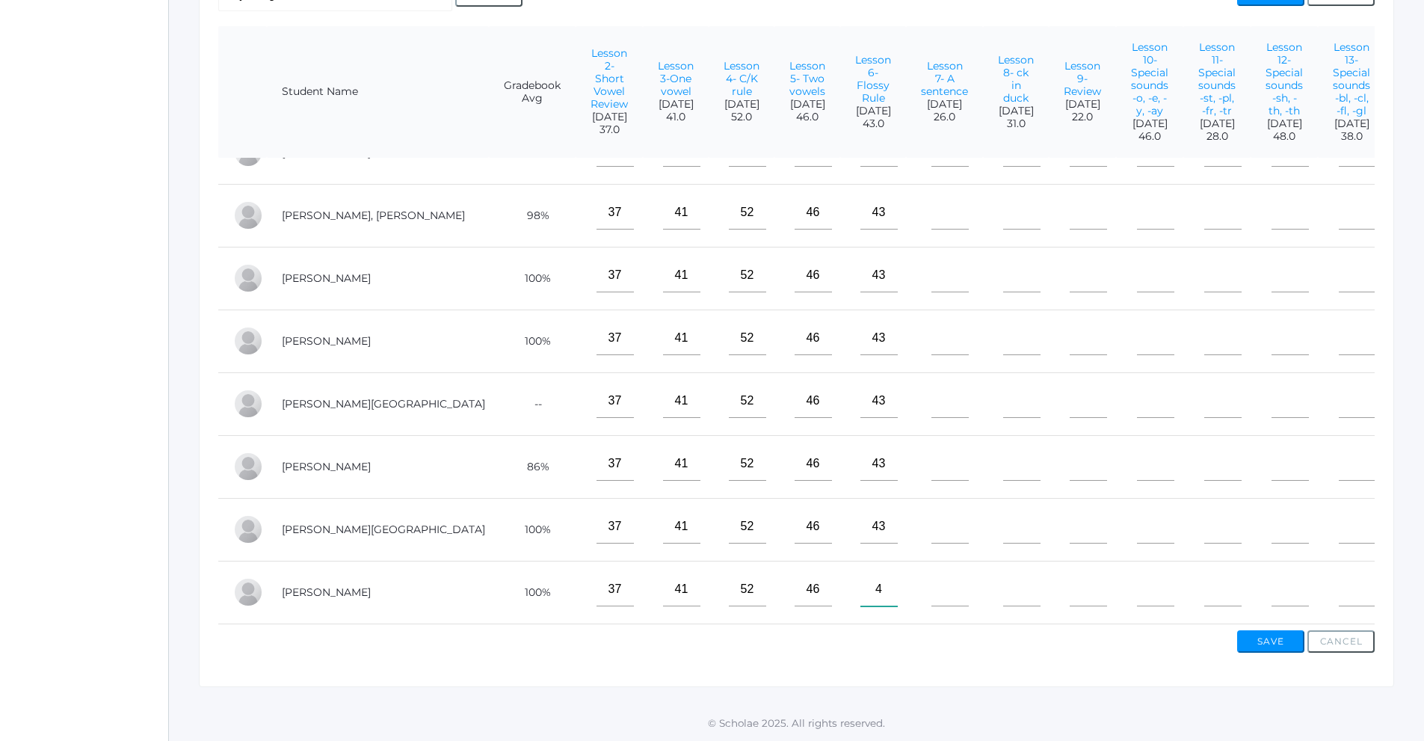
click at [860, 588] on input"] "4" at bounding box center [878, 590] width 37 height 34
type input"] "43"
click at [931, 212] on input"] "text" at bounding box center [949, 213] width 37 height 34
type input"] "26"
click at [931, 268] on input"] "text" at bounding box center [949, 276] width 37 height 34
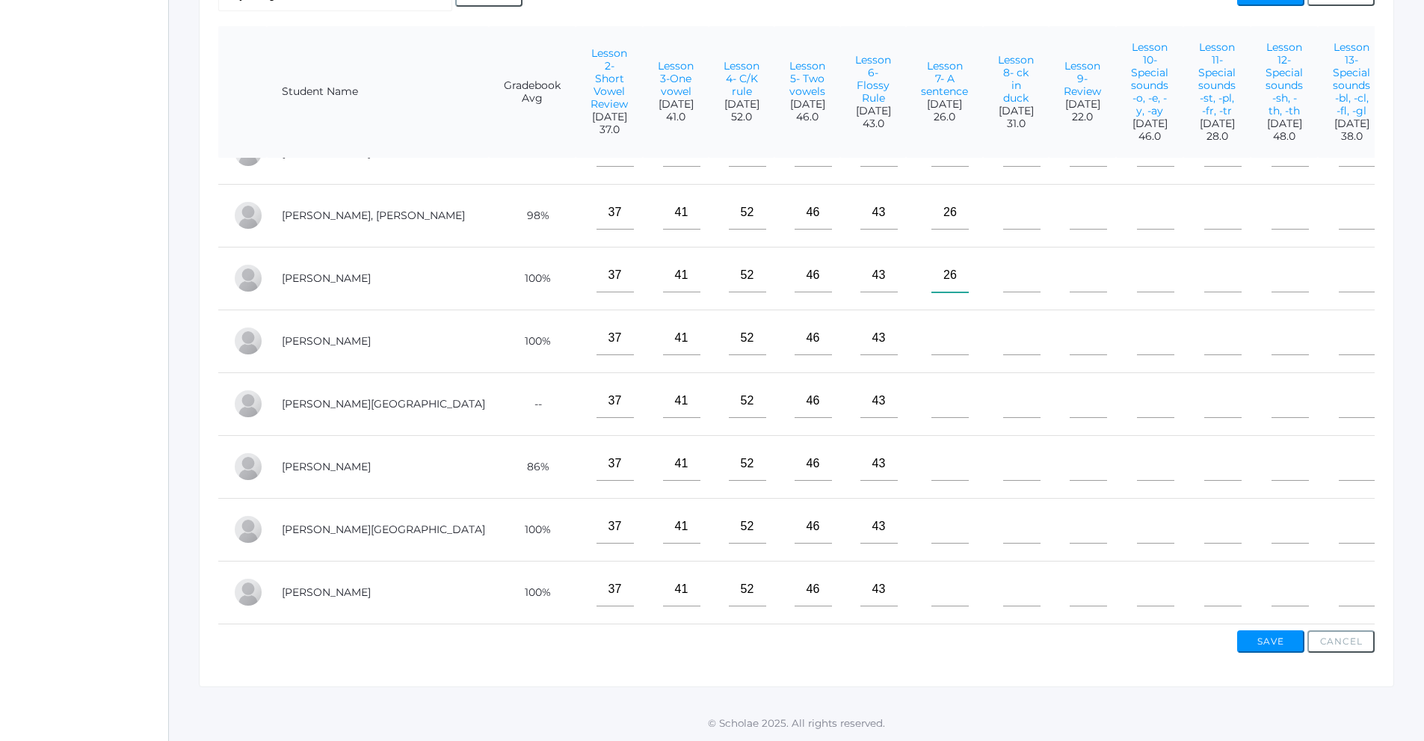
type input"] "26"
click at [931, 331] on input"] "text" at bounding box center [949, 338] width 37 height 34
type input"] "26"
click at [931, 390] on input"] "text" at bounding box center [949, 401] width 37 height 34
type input"] "26"
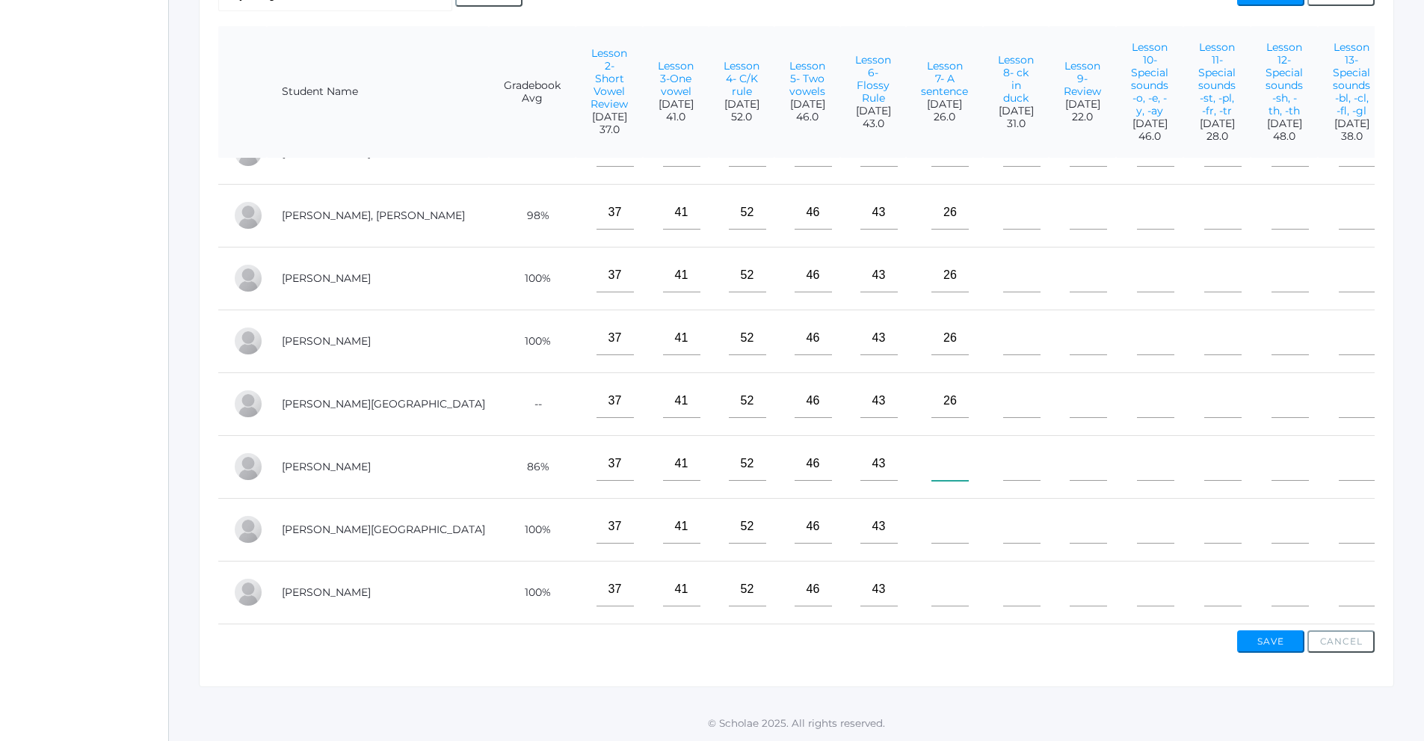
drag, startPoint x: 845, startPoint y: 449, endPoint x: 857, endPoint y: 496, distance: 47.9
click at [931, 450] on input"] "text" at bounding box center [949, 464] width 37 height 34
type input"] "26"
click at [931, 524] on input"] "text" at bounding box center [949, 527] width 37 height 34
type input"] "26"
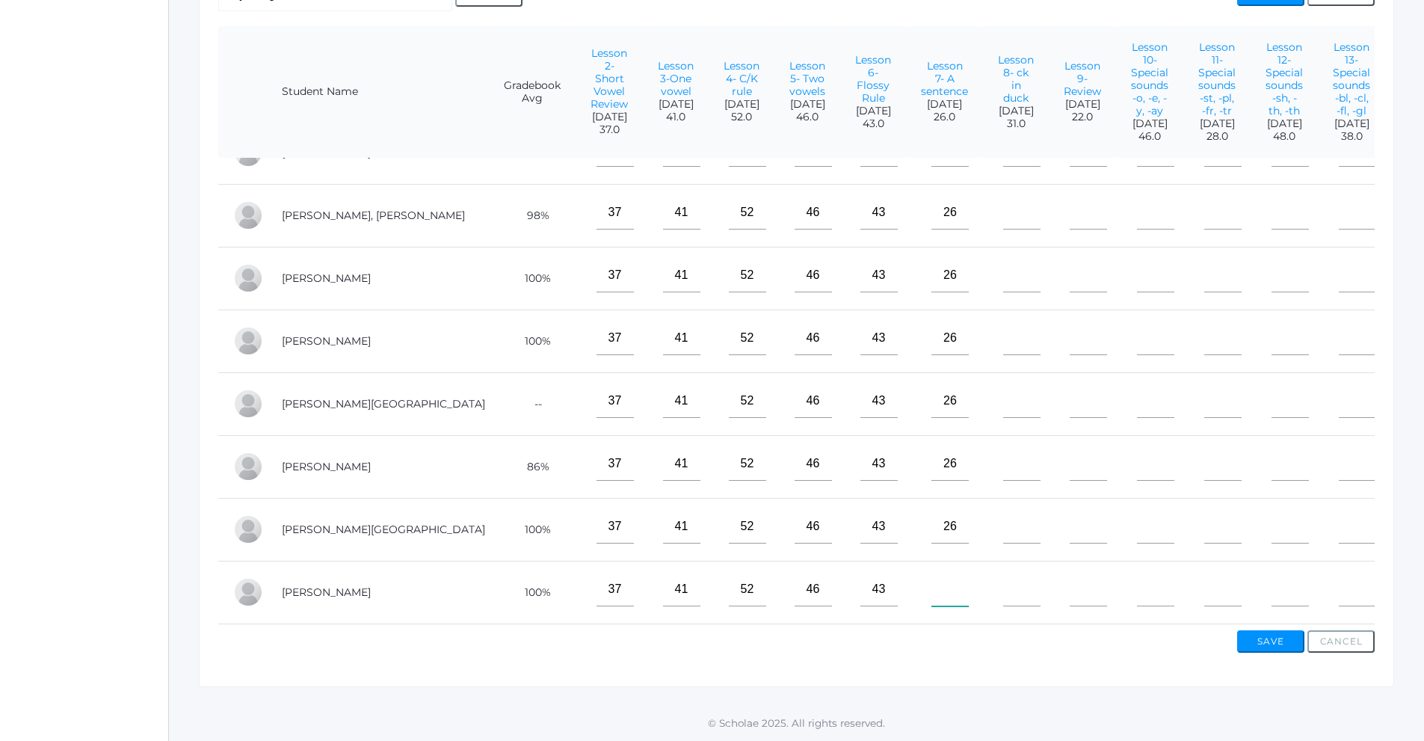
click at [931, 577] on input"] "text" at bounding box center [949, 590] width 37 height 34
type input"] "26"
click at [1003, 206] on input"] "text" at bounding box center [1021, 213] width 37 height 34
type input"] "31"
click at [1003, 270] on input"] "text" at bounding box center [1021, 276] width 37 height 34
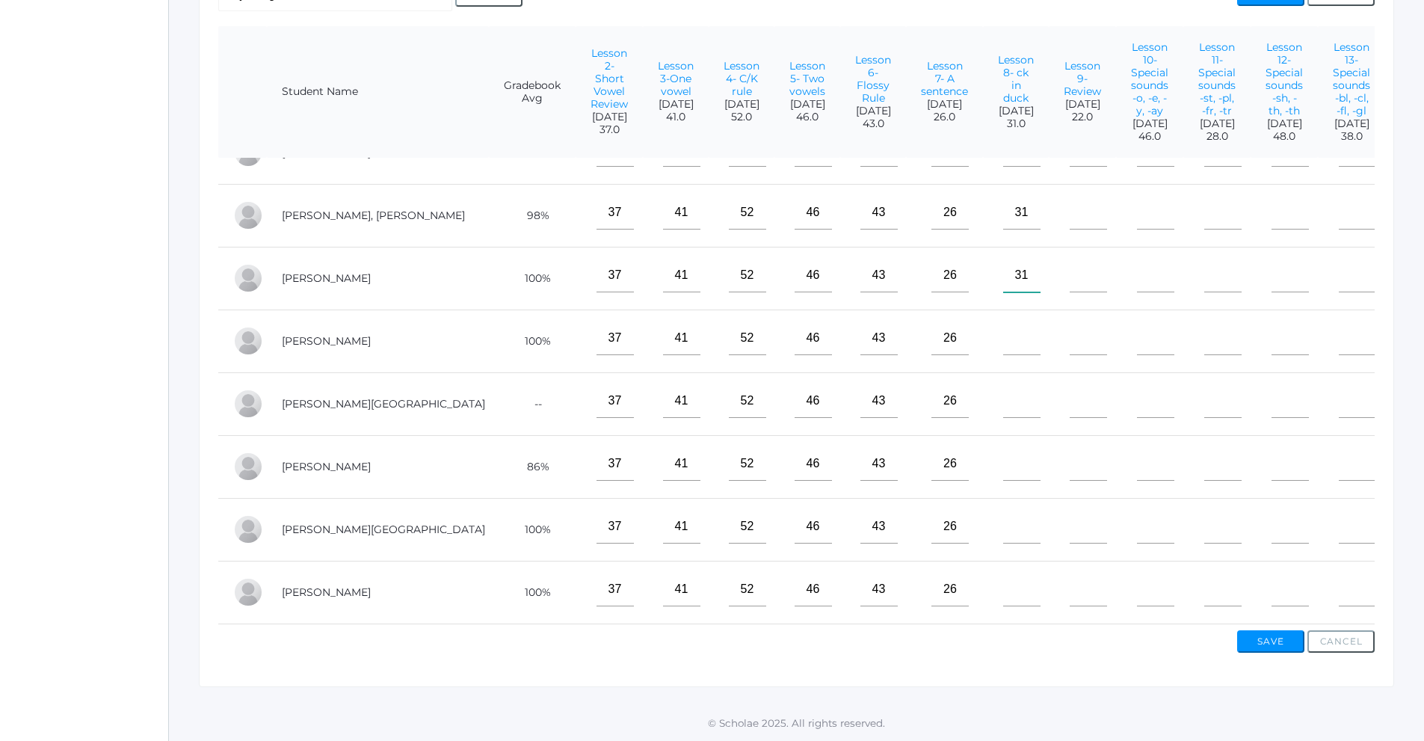
type input"] "31"
click at [1003, 321] on input"] "text" at bounding box center [1021, 338] width 37 height 34
type input"] "31"
click at [1003, 392] on input"] "text" at bounding box center [1021, 401] width 37 height 34
type input"] "31"
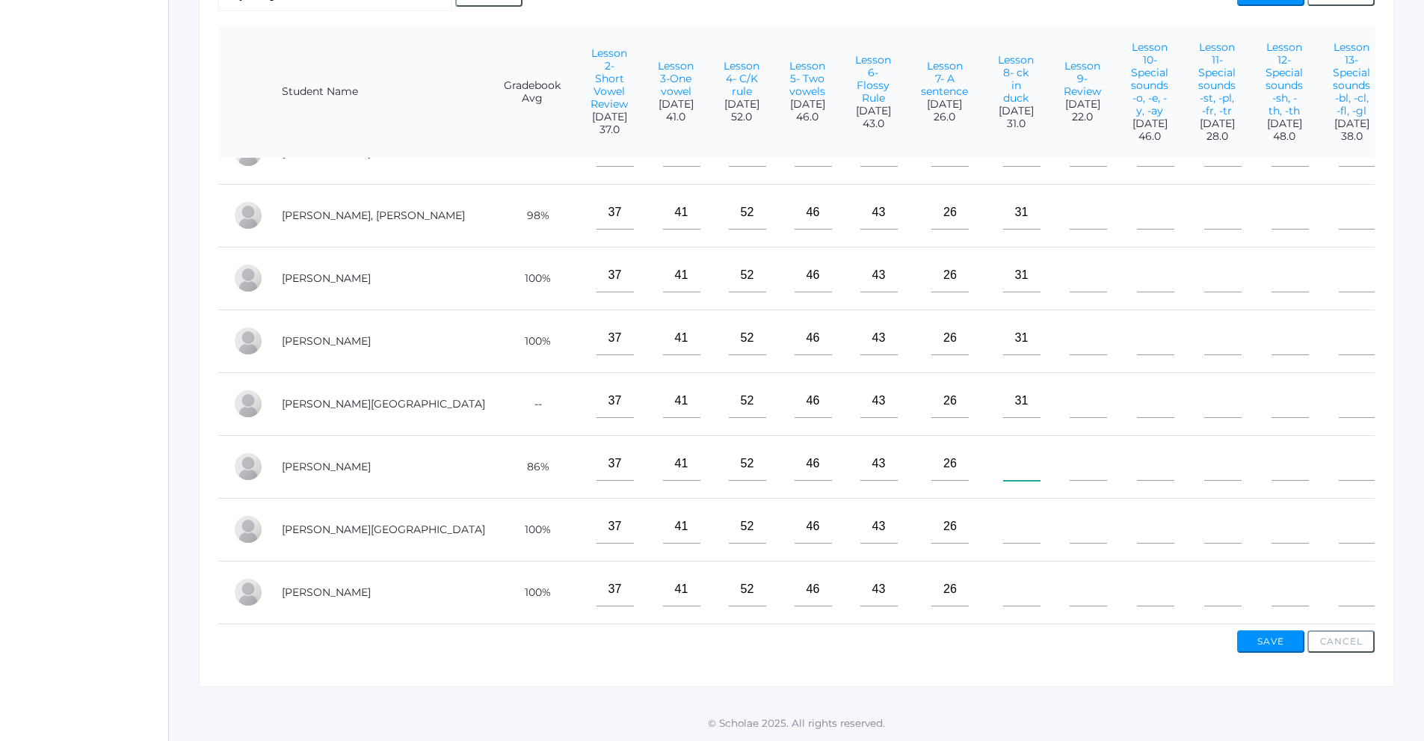
click at [1003, 457] on input"] "text" at bounding box center [1021, 464] width 37 height 34
type input"] "31"
click at [1003, 522] on input"] "text" at bounding box center [1021, 527] width 37 height 34
type input"] "31"
click at [1003, 586] on input"] "text" at bounding box center [1021, 590] width 37 height 34
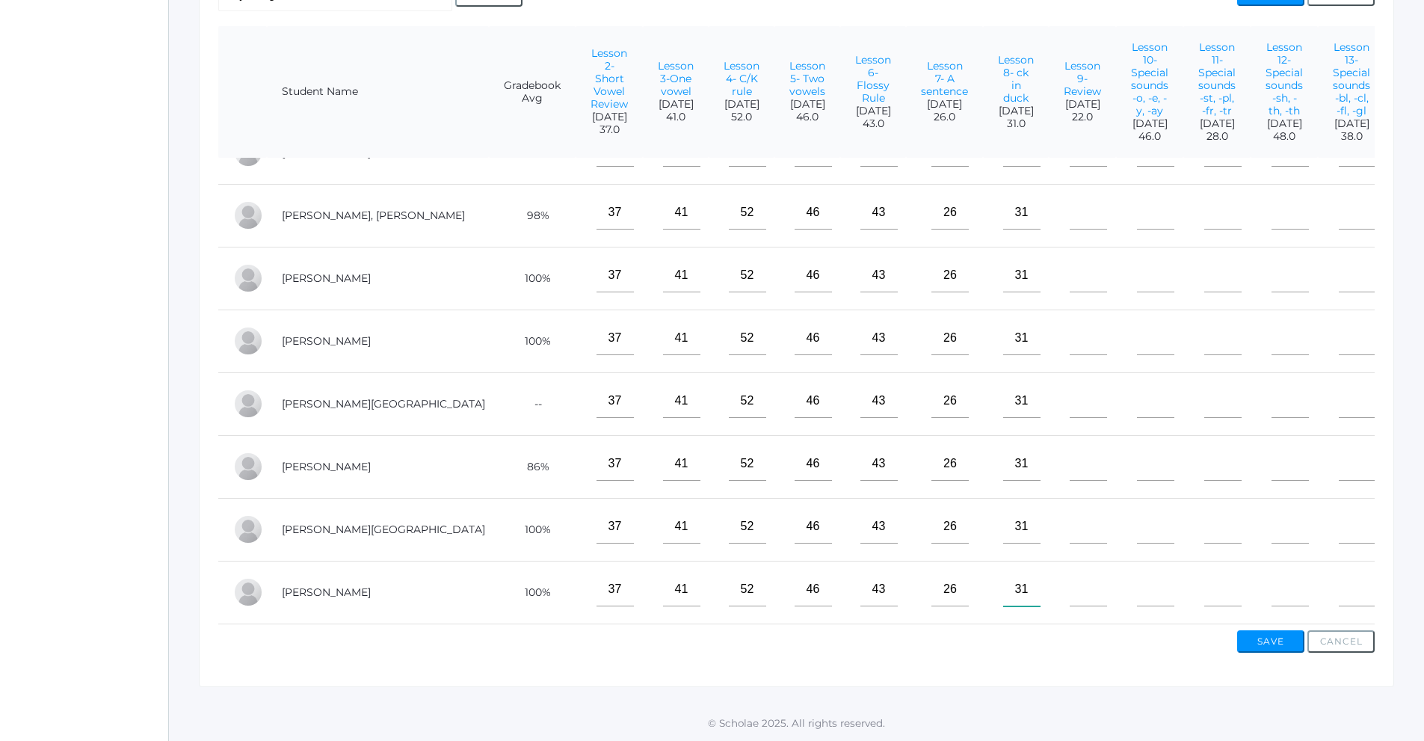
type input"] "31"
click at [1049, 222] on td at bounding box center [1082, 215] width 67 height 63
click at [1070, 203] on input"] "text" at bounding box center [1088, 213] width 37 height 34
type input"] "22"
click at [1070, 264] on input"] "text" at bounding box center [1088, 276] width 37 height 34
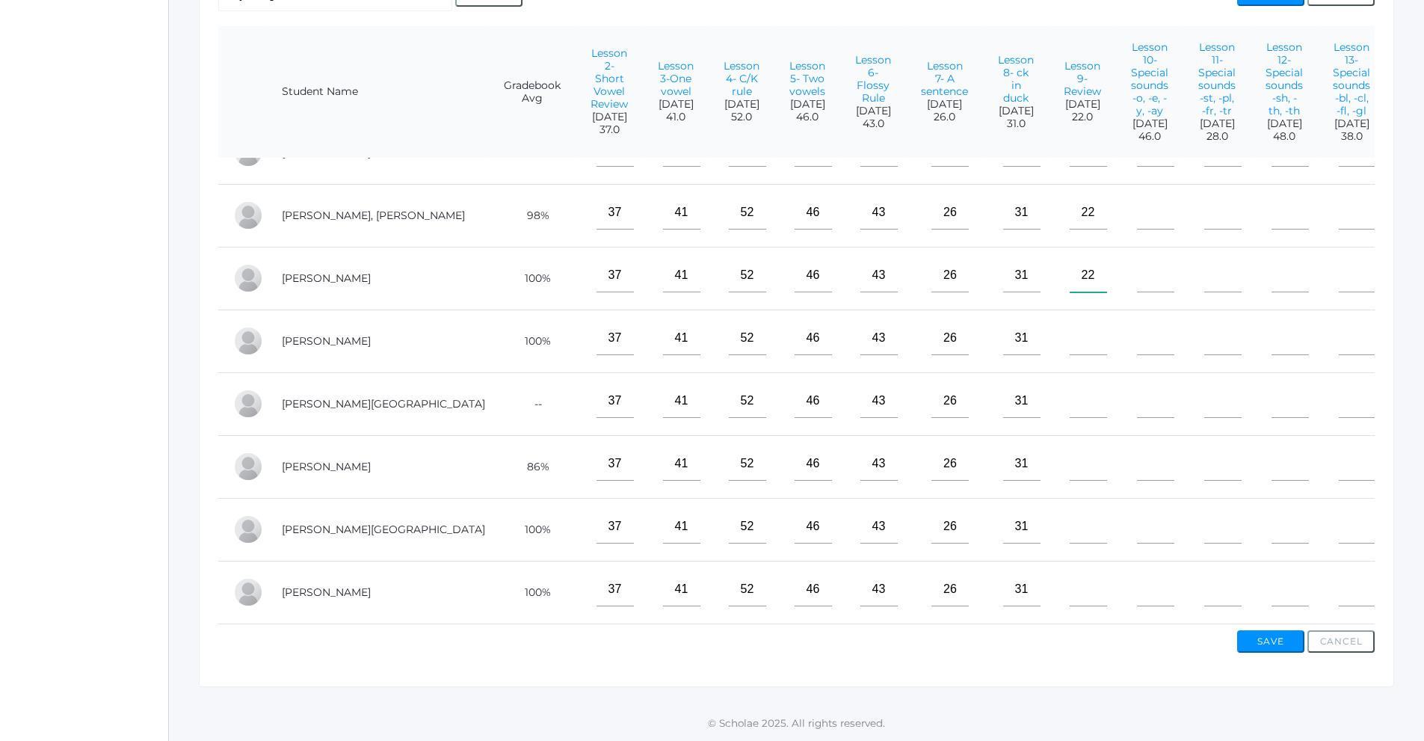
type input"] "22"
click at [1070, 334] on input"] "text" at bounding box center [1088, 338] width 37 height 34
type input"] "22"
click at [1070, 397] on input"] "text" at bounding box center [1088, 401] width 37 height 34
type input"] "22"
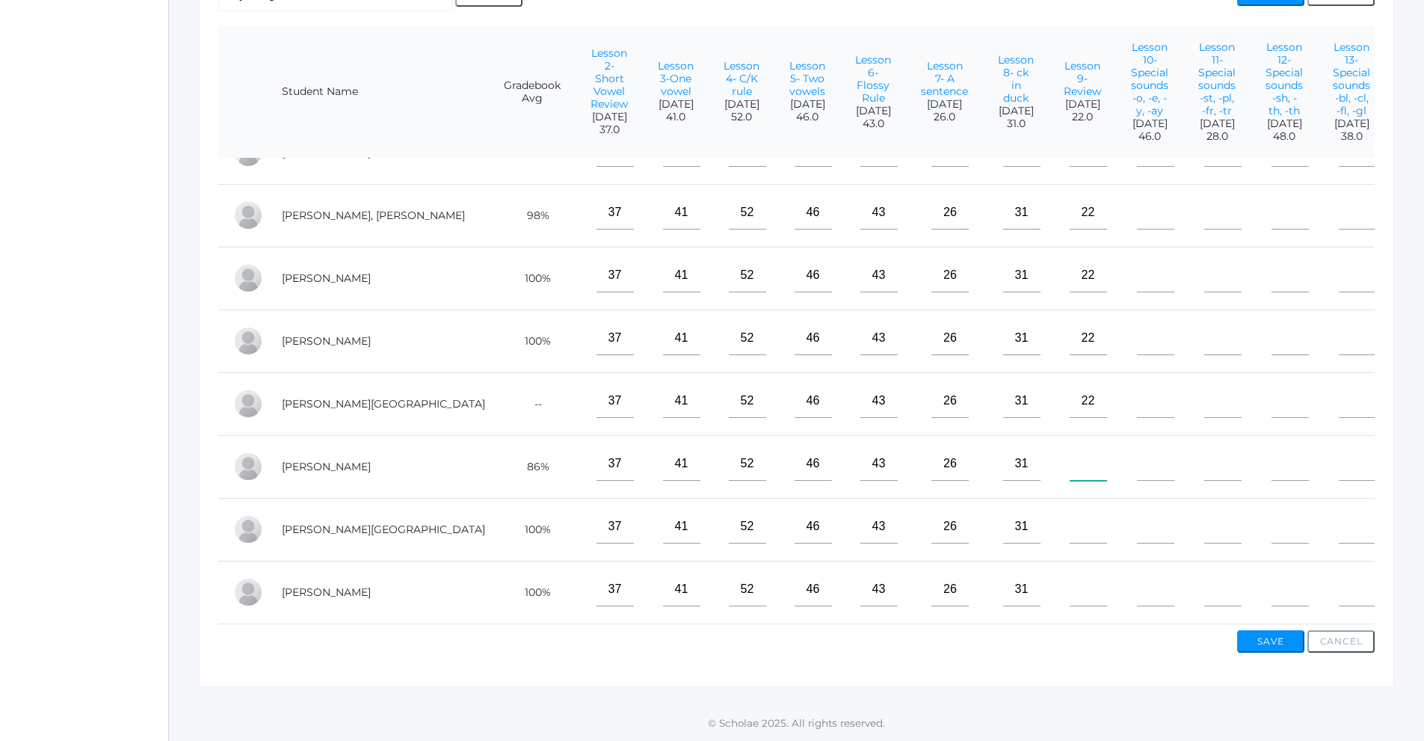
click at [1070, 460] on input"] "text" at bounding box center [1088, 464] width 37 height 34
type input"] "22"
click at [1070, 523] on input"] "text" at bounding box center [1088, 527] width 37 height 34
type input"] "22"
click at [1070, 577] on input"] "text" at bounding box center [1088, 590] width 37 height 34
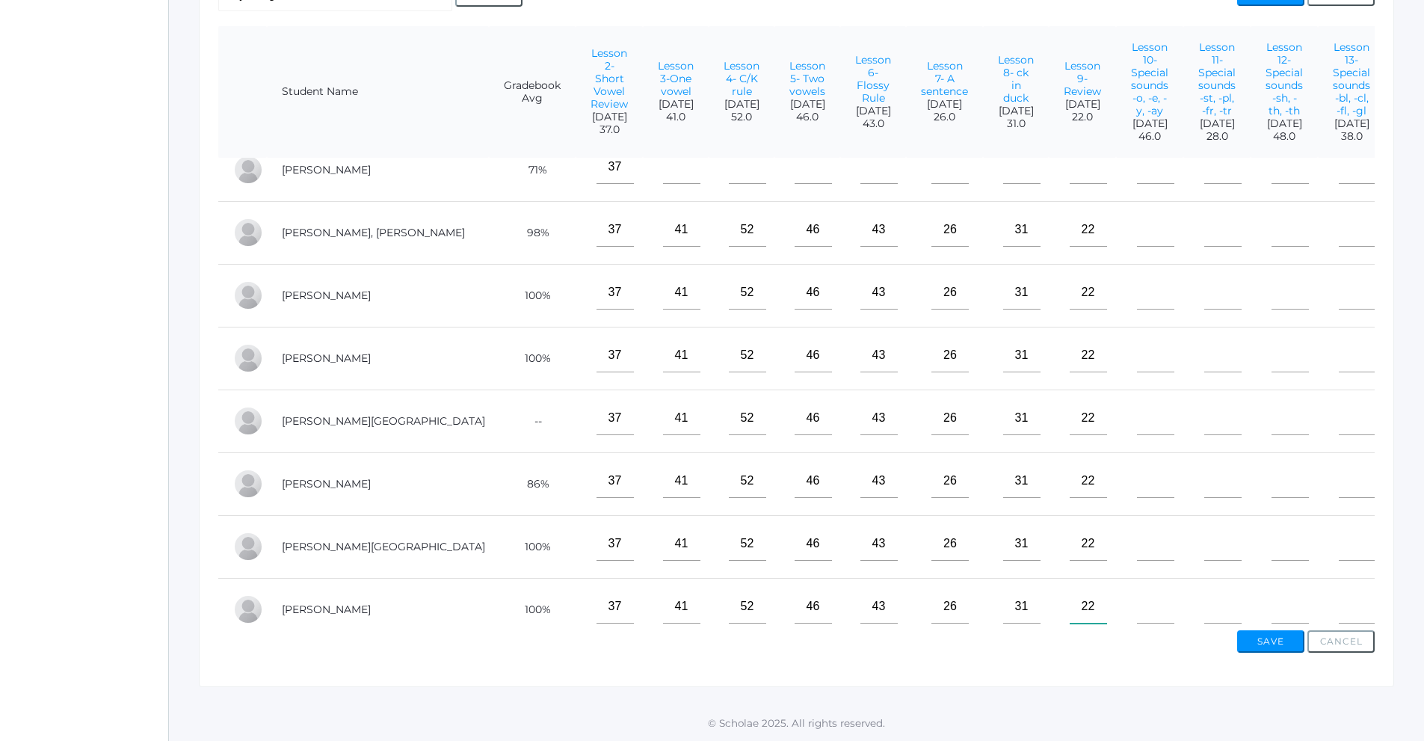
scroll to position [0, 0]
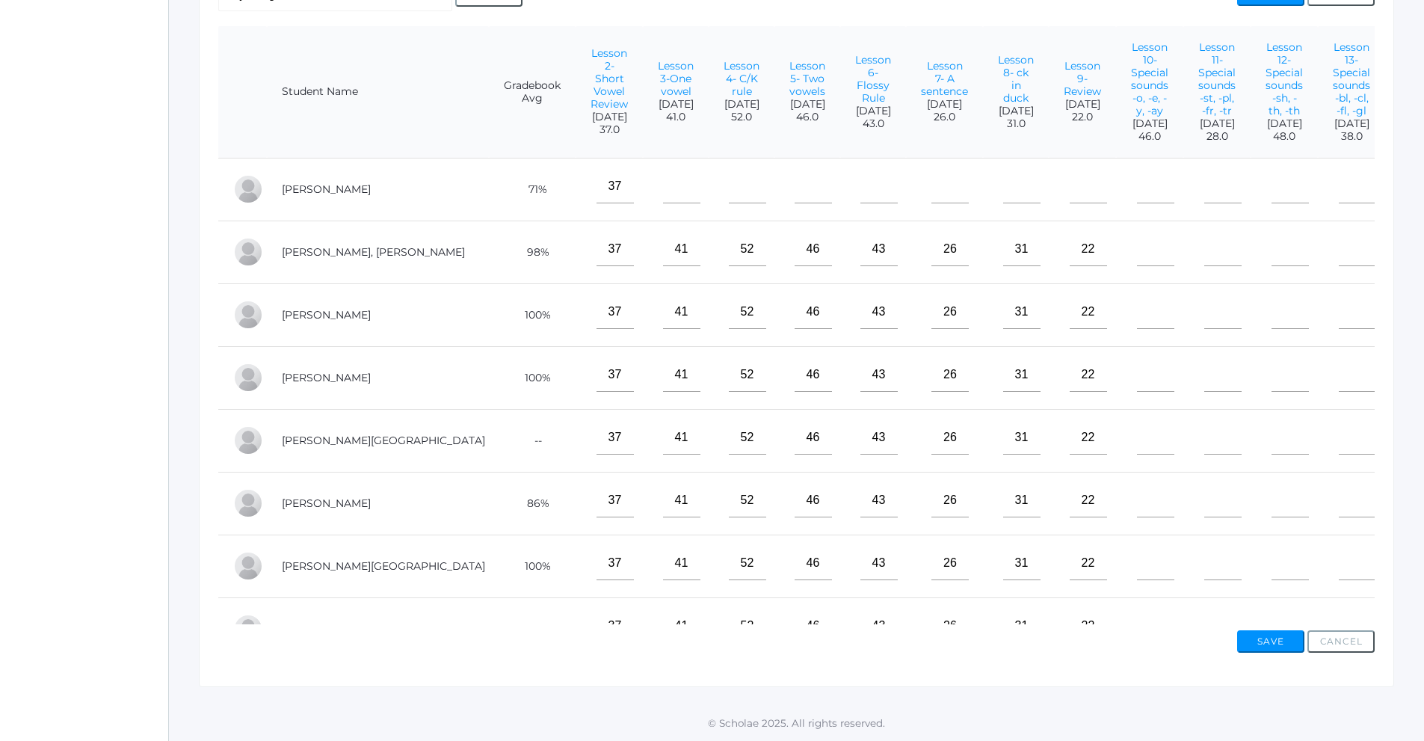
type input"] "22"
click at [663, 202] on input"] "text" at bounding box center [681, 187] width 37 height 34
type input"] "41"
click at [729, 203] on input"] "text" at bounding box center [747, 187] width 37 height 34
type input"] "52"
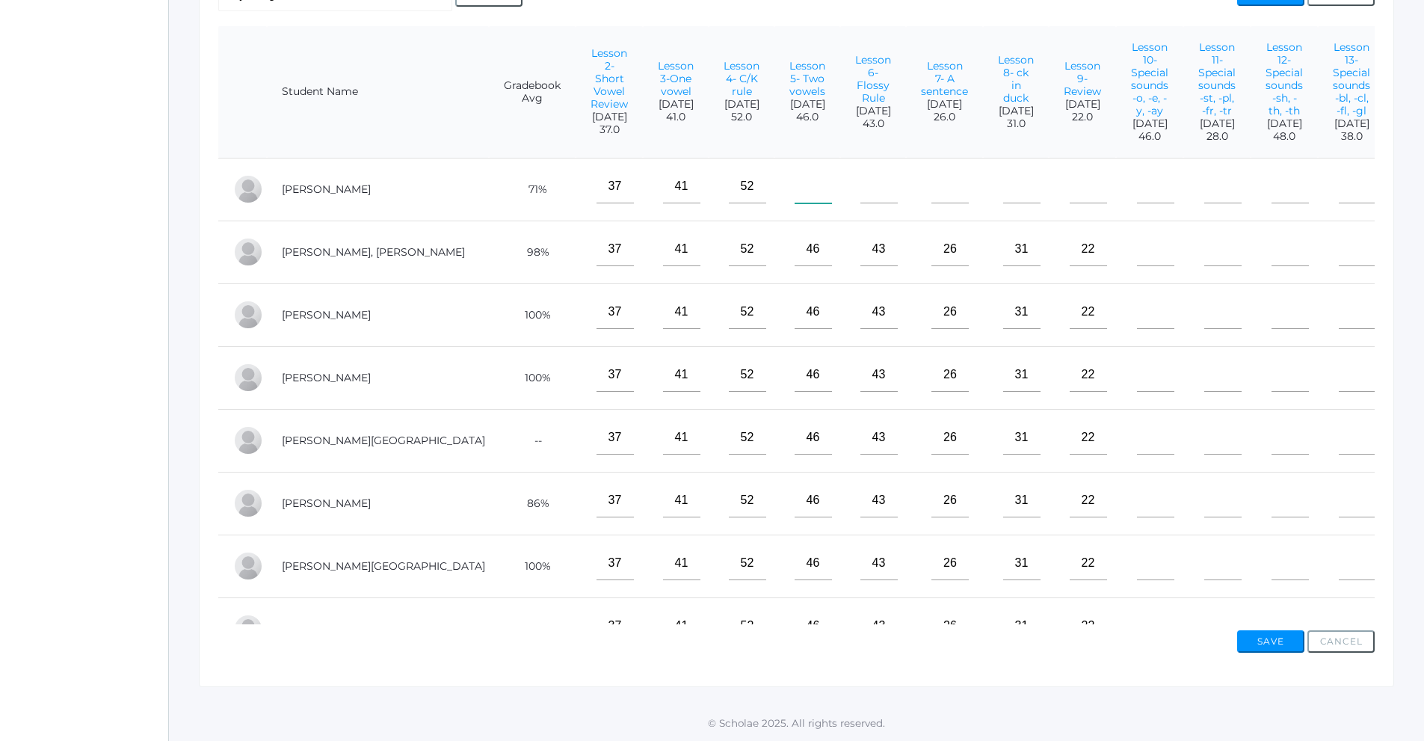
click at [795, 200] on input"] "text" at bounding box center [813, 187] width 37 height 34
type input"] "46"
click at [860, 203] on input"] "text" at bounding box center [878, 187] width 37 height 34
type input"] "43"
click at [931, 203] on input"] "text" at bounding box center [949, 187] width 37 height 34
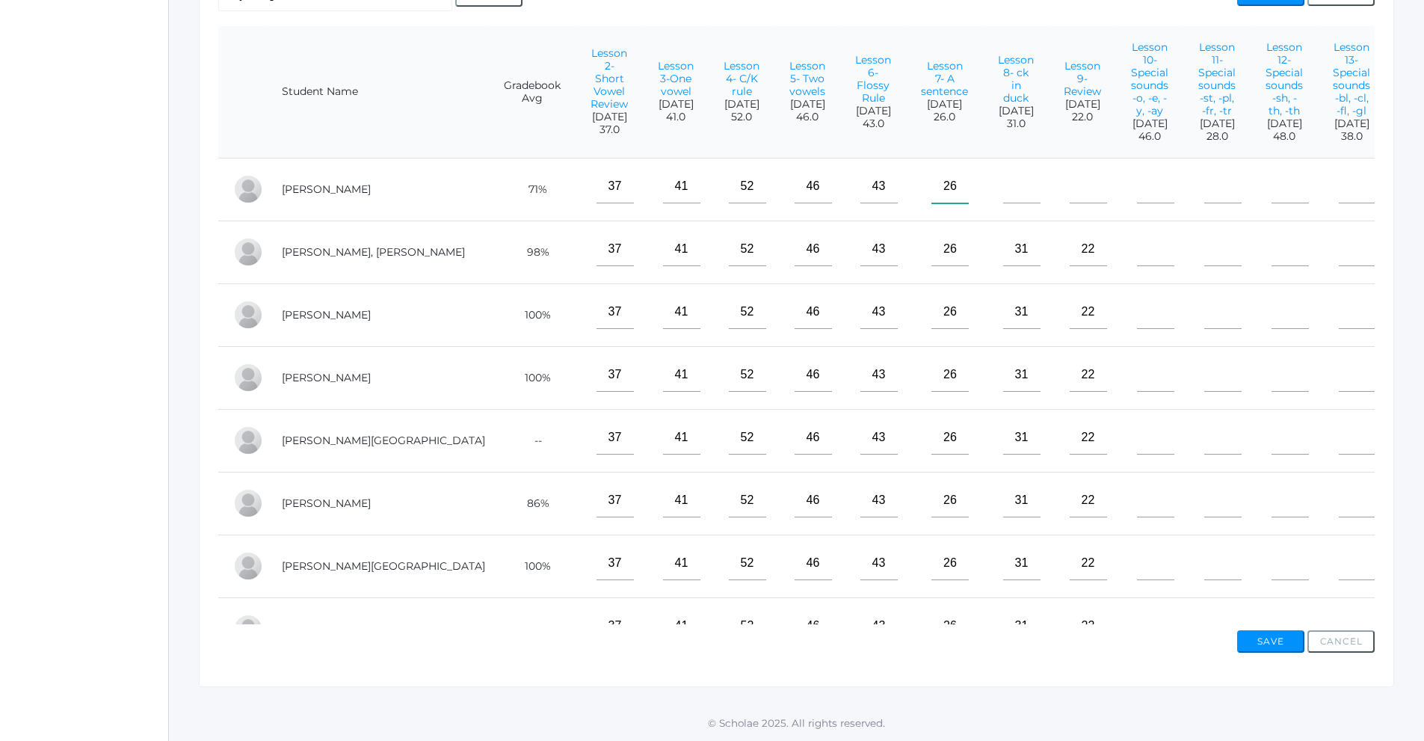
type input"] "26"
click at [1003, 203] on input"] "text" at bounding box center [1021, 187] width 37 height 34
type input"] "31"
click at [1070, 202] on input"] "text" at bounding box center [1088, 187] width 37 height 34
type input"] "22"
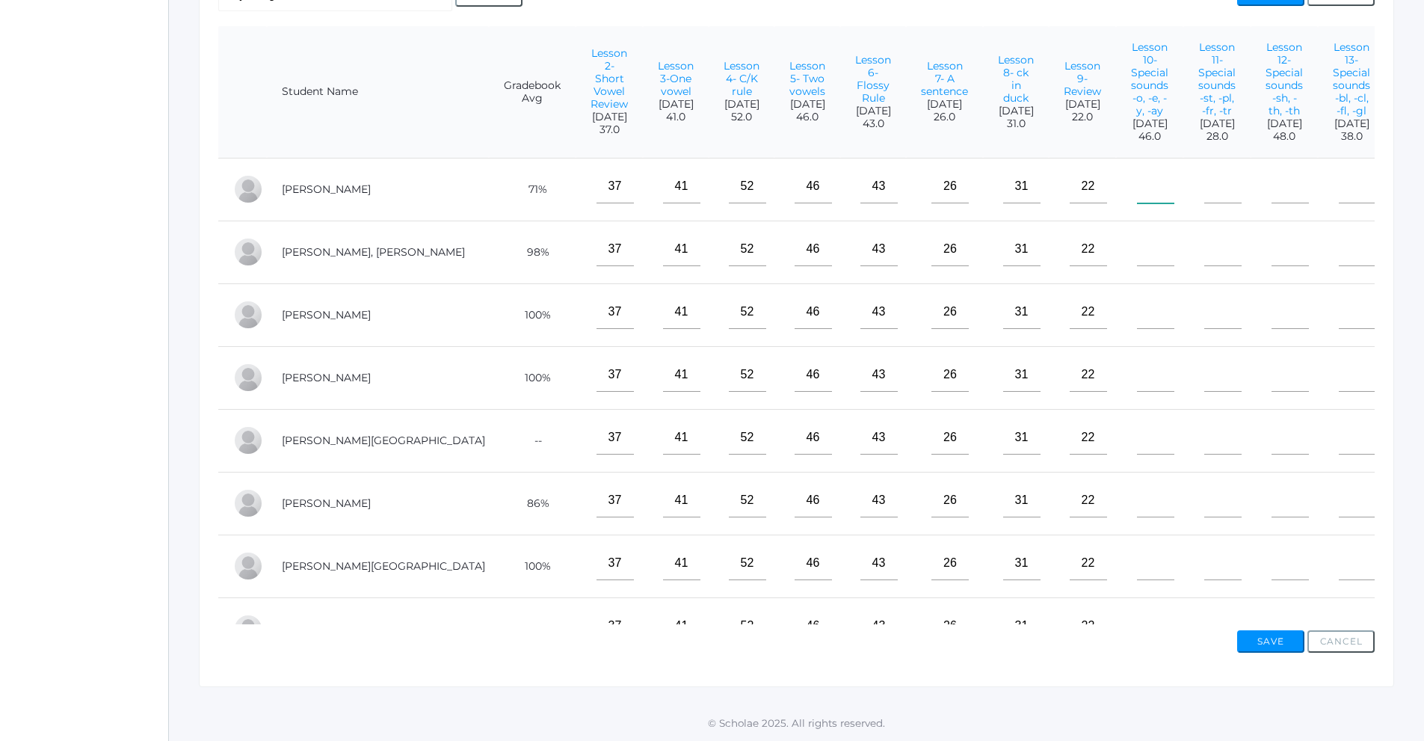
click at [1137, 203] on input"] "text" at bounding box center [1155, 187] width 37 height 34
type input"] "46"
click at [1137, 261] on input"] "text" at bounding box center [1155, 249] width 37 height 34
type input"] "46"
click at [1137, 329] on input"] "text" at bounding box center [1155, 312] width 37 height 34
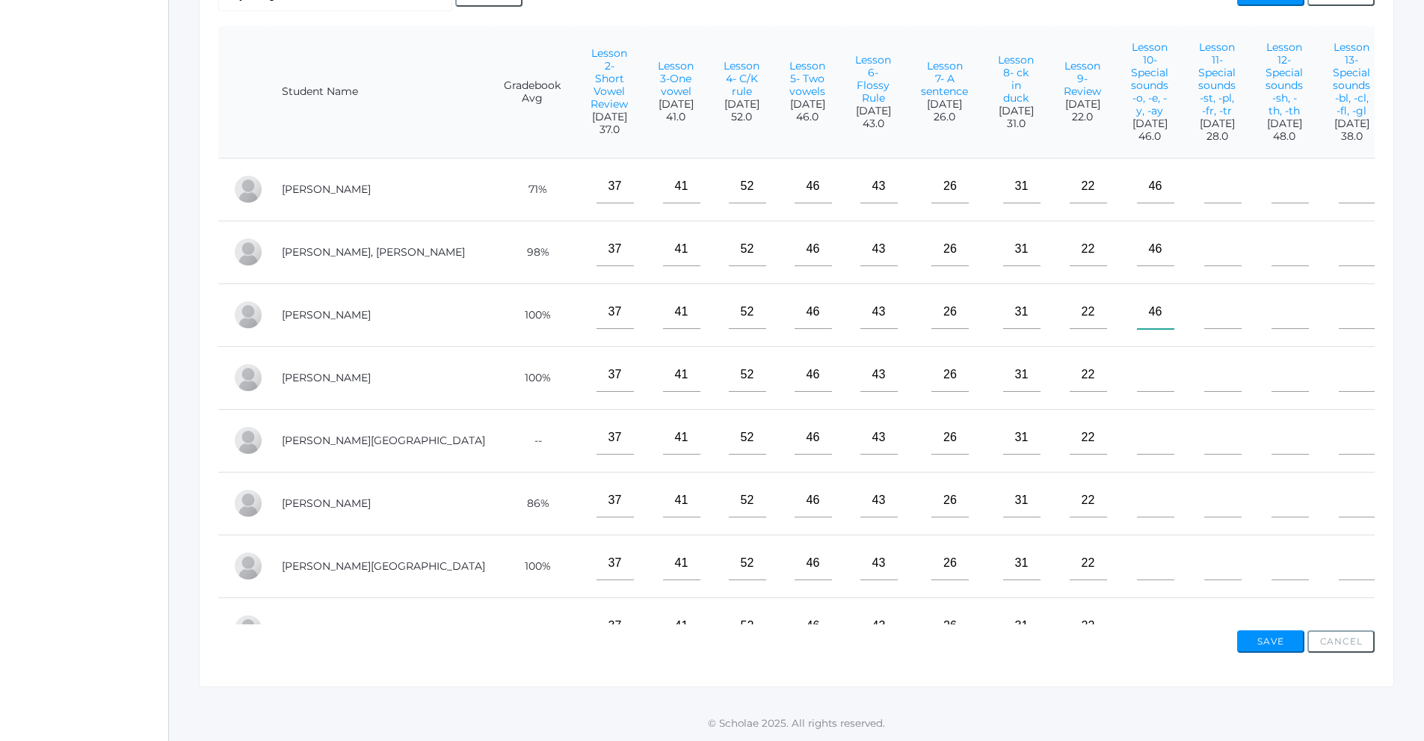
type input"] "46"
click at [1137, 392] on input"] "text" at bounding box center [1155, 375] width 37 height 34
type input"] "46"
click at [1137, 449] on input"] "text" at bounding box center [1155, 438] width 37 height 34
type input"] "46"
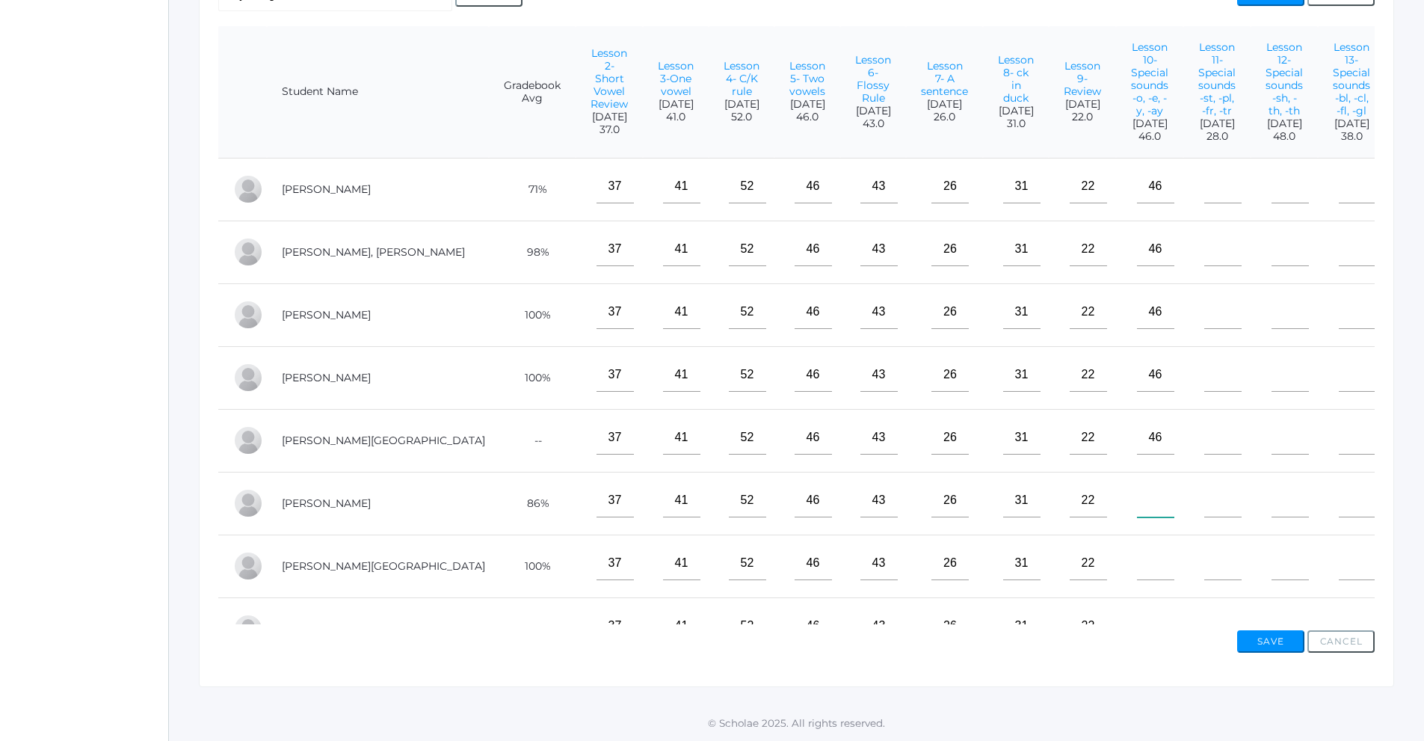
click at [1137, 514] on input"] "text" at bounding box center [1155, 501] width 37 height 34
type input"] "46"
click at [1137, 580] on input"] "text" at bounding box center [1155, 563] width 37 height 34
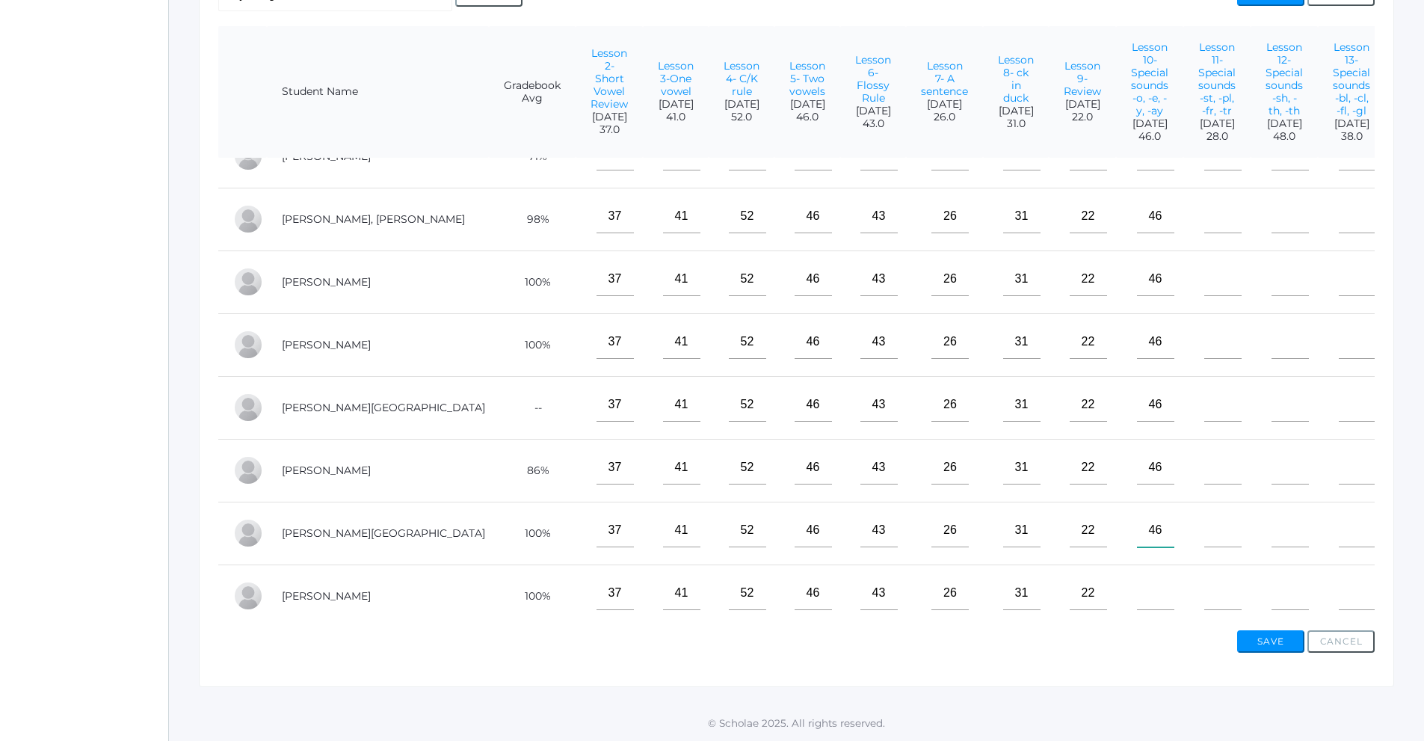
scroll to position [61, 0]
type input"] "46"
click at [1137, 582] on input"] "text" at bounding box center [1155, 590] width 37 height 34
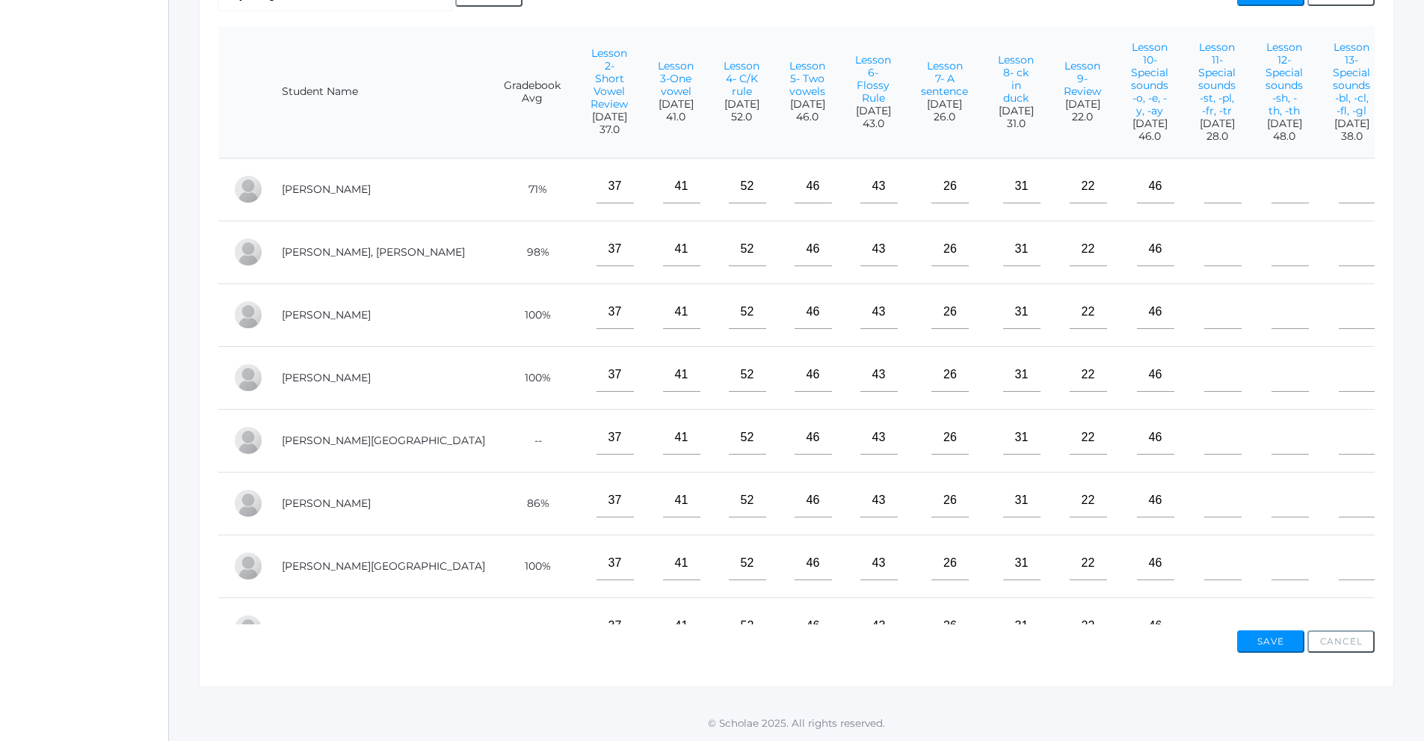
type input"] "46"
click at [1204, 203] on input"] "text" at bounding box center [1222, 187] width 37 height 34
type input"] "28"
click at [1204, 261] on input"] "text" at bounding box center [1222, 249] width 37 height 34
type input"] "28"
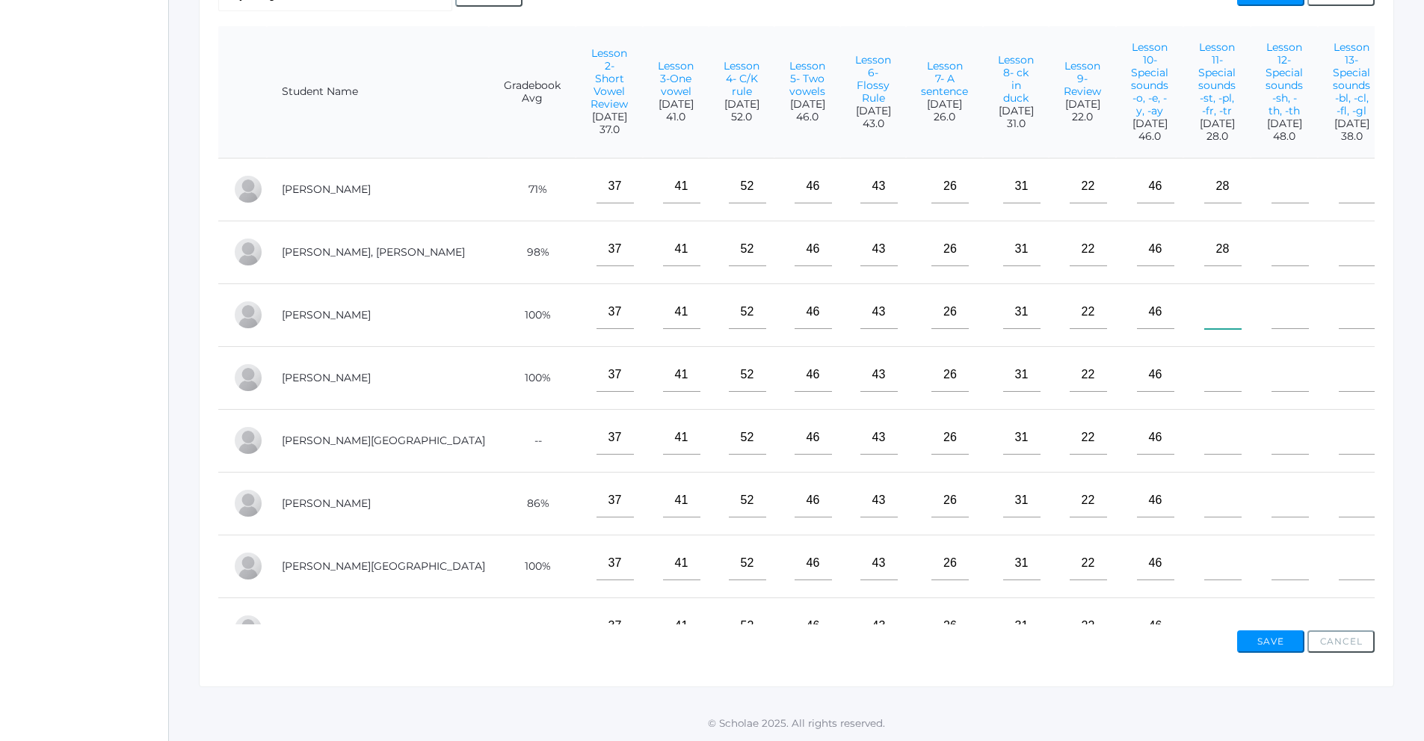
click at [1204, 327] on input"] "text" at bounding box center [1222, 312] width 37 height 34
type input"] "28"
click at [1204, 392] on input"] "text" at bounding box center [1222, 375] width 37 height 34
type input"] "28"
click at [1204, 450] on input"] "text" at bounding box center [1222, 438] width 37 height 34
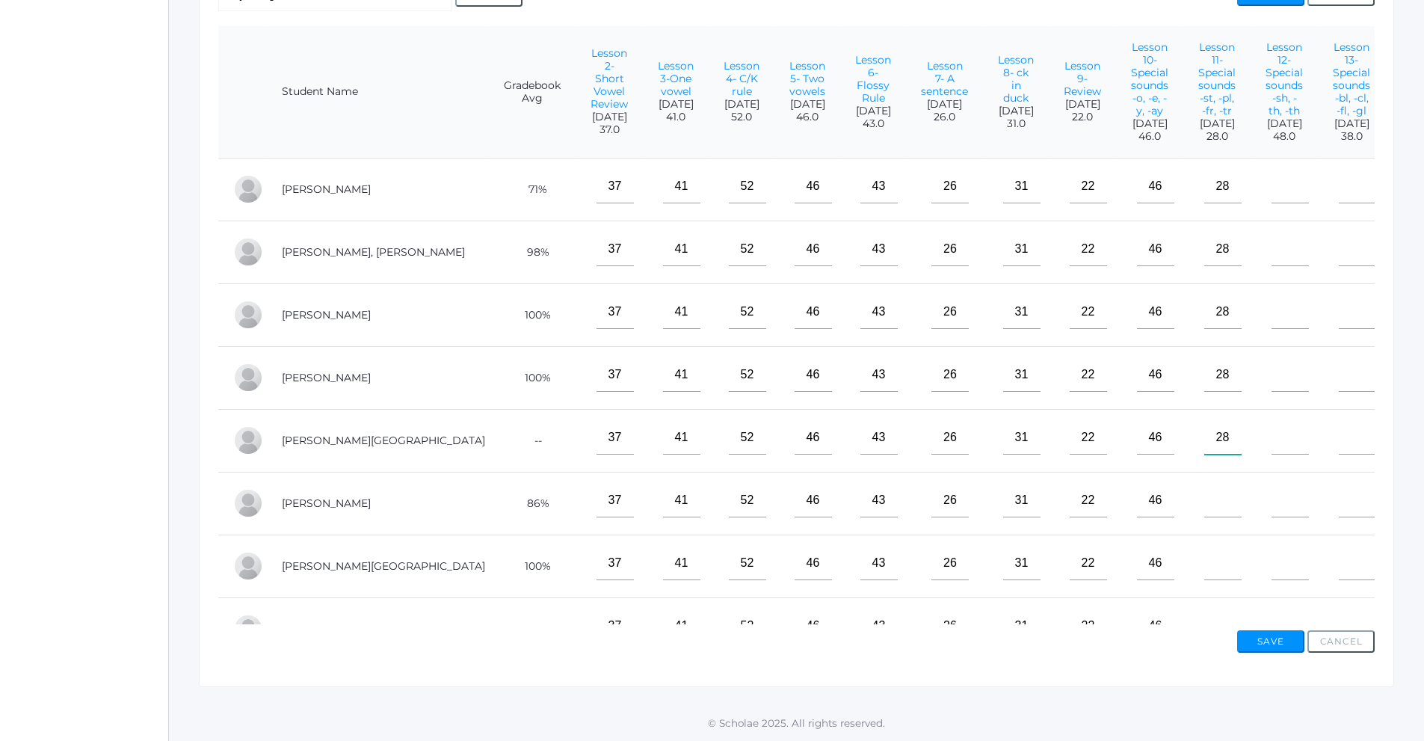
type input"] "28"
click at [1204, 517] on input"] "text" at bounding box center [1222, 501] width 37 height 34
type input"] "28"
click at [1204, 579] on input"] "text" at bounding box center [1222, 563] width 37 height 34
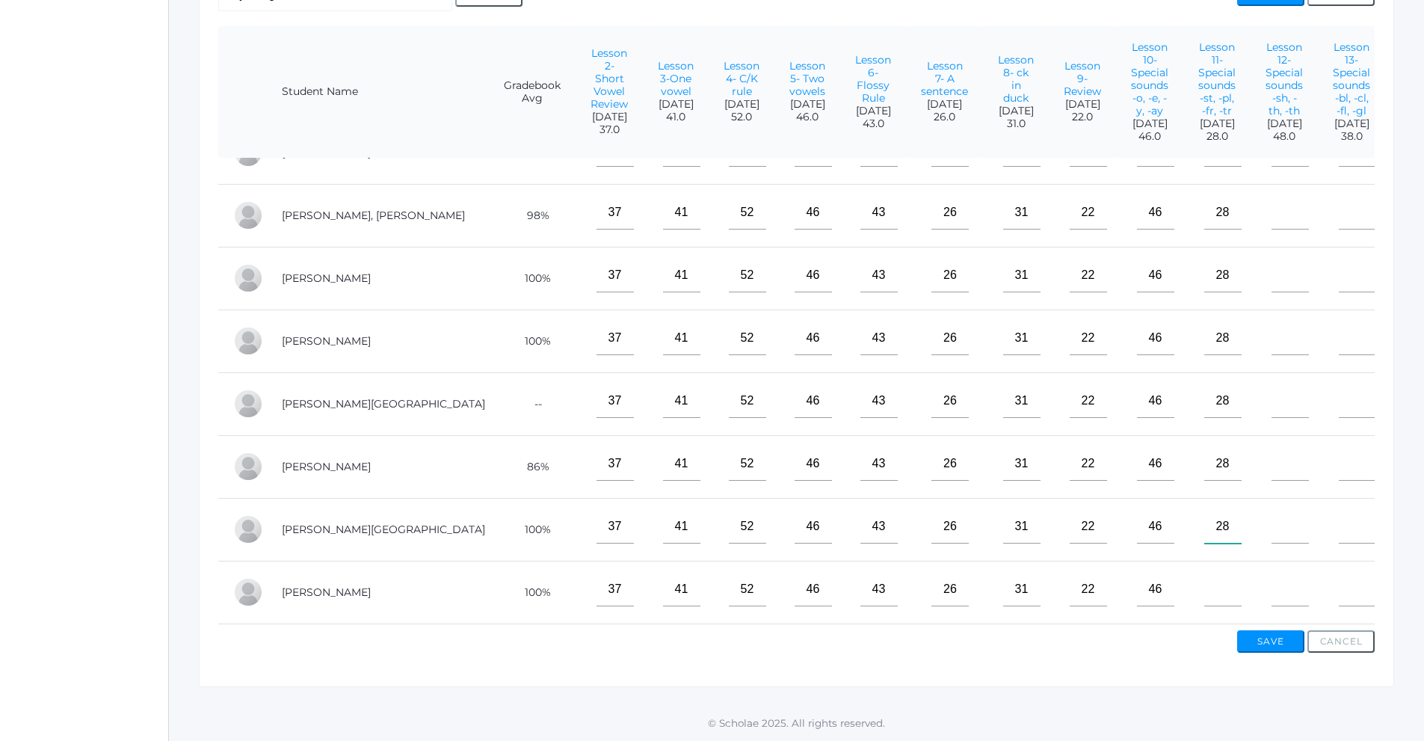
type input"] "28"
click at [1204, 578] on input"] "text" at bounding box center [1222, 590] width 37 height 34
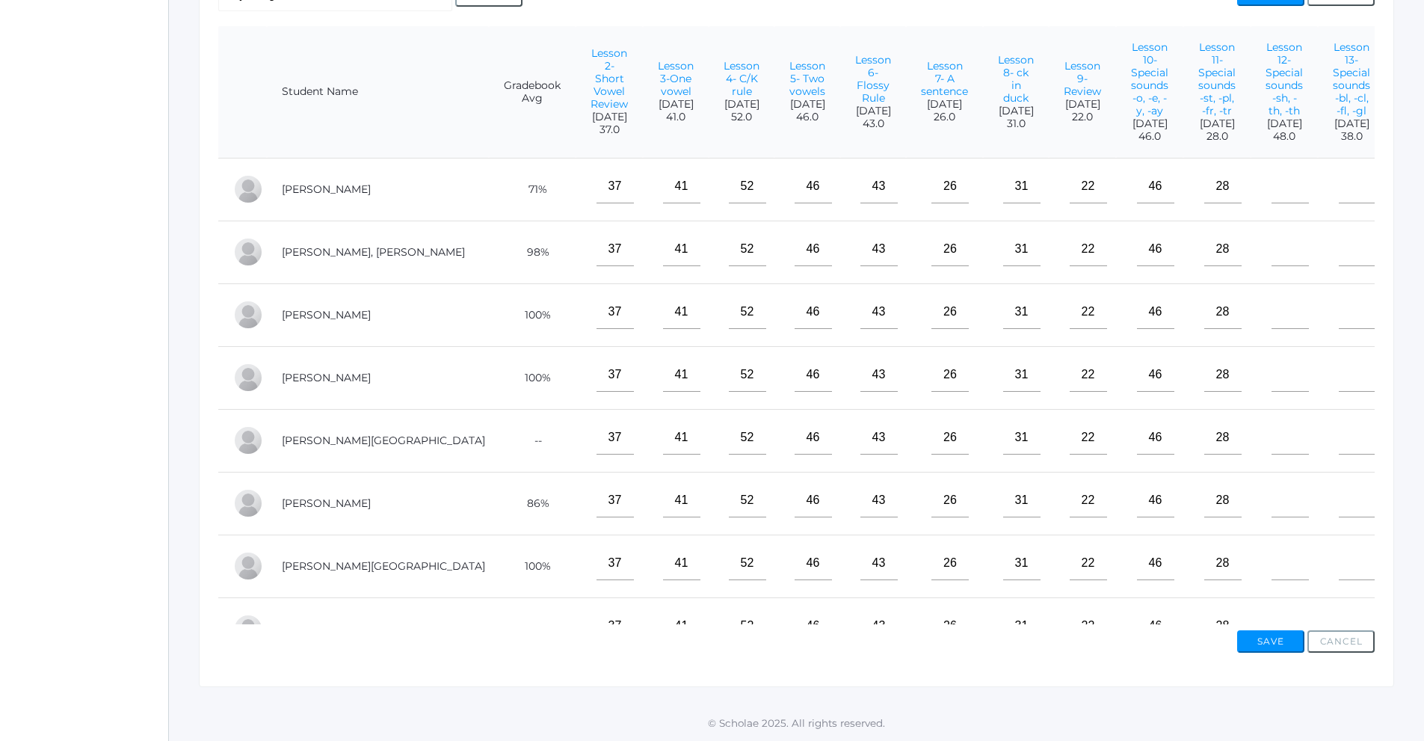
type input"] "28"
click at [1272, 190] on input"] "text" at bounding box center [1290, 187] width 37 height 34
type input"] "48"
click at [1272, 266] on input"] "text" at bounding box center [1290, 249] width 37 height 34
type input"] "48"
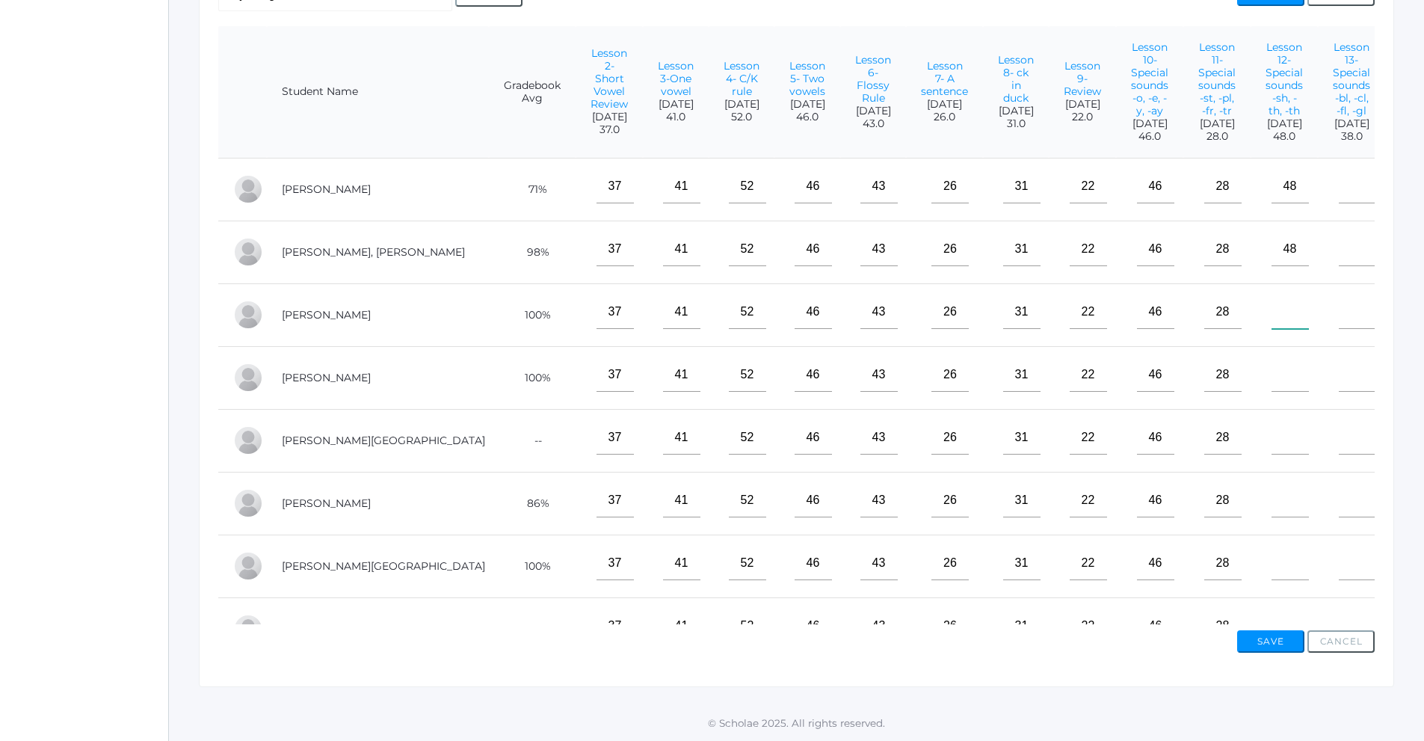
click at [1272, 329] on input"] "text" at bounding box center [1290, 312] width 37 height 34
type input"] "48"
click at [1272, 388] on input"] "text" at bounding box center [1290, 375] width 37 height 34
type input"] "48"
click at [1272, 454] on input"] "text" at bounding box center [1290, 438] width 37 height 34
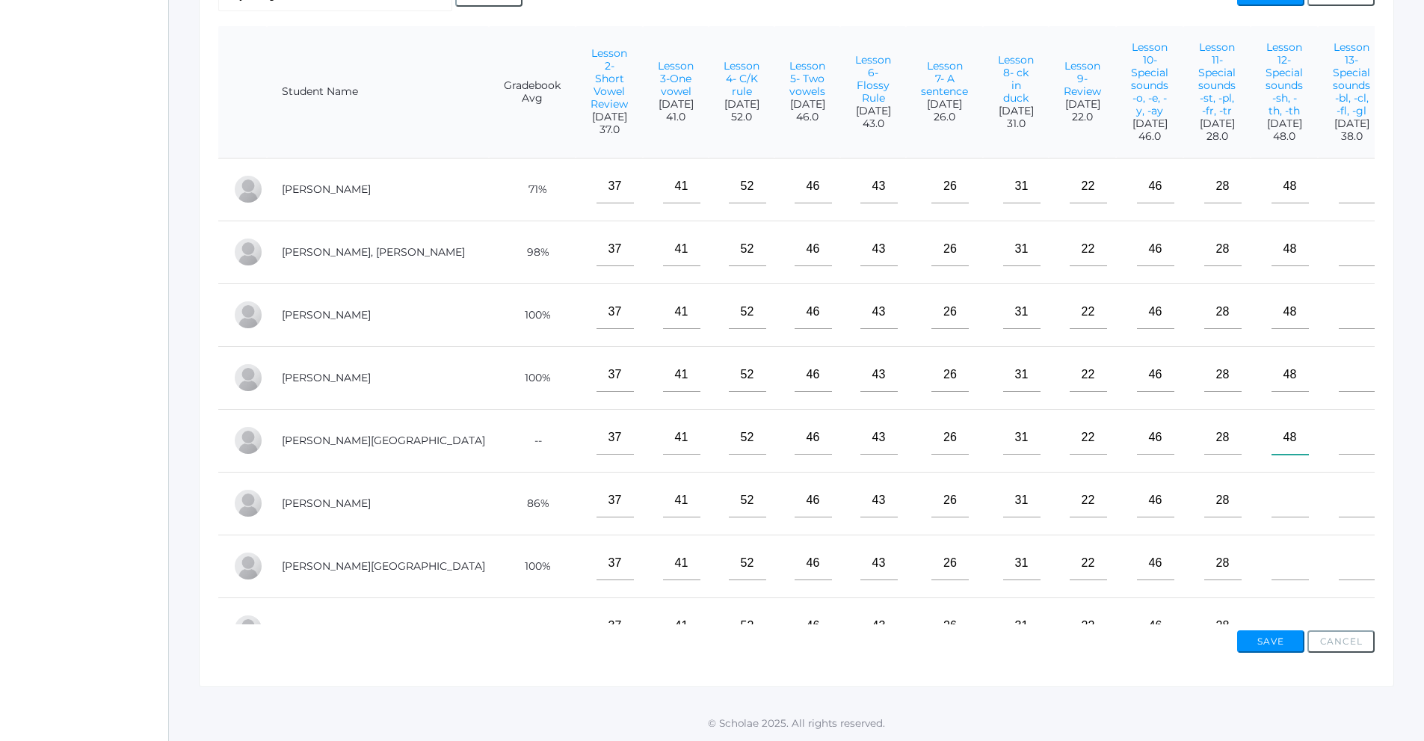
type input"] "48"
click at [1272, 517] on input"] "text" at bounding box center [1290, 501] width 37 height 34
type input"] "48"
click at [1272, 580] on input"] "text" at bounding box center [1290, 563] width 37 height 34
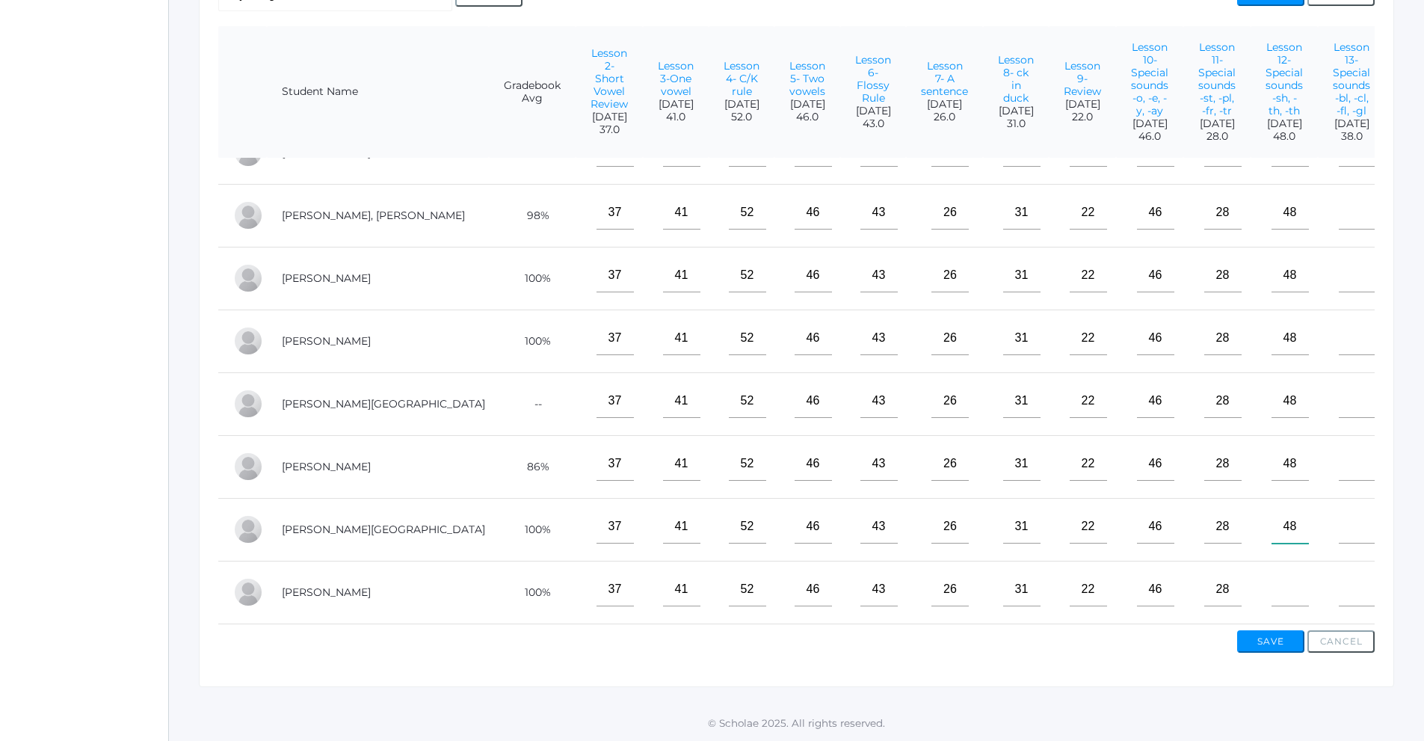
type input"] "48"
click at [1272, 574] on input"] "text" at bounding box center [1290, 590] width 37 height 34
type input"] "48"
drag, startPoint x: 526, startPoint y: 577, endPoint x: 501, endPoint y: 579, distance: 24.7
click at [597, 579] on input"] "37" at bounding box center [615, 590] width 37 height 34
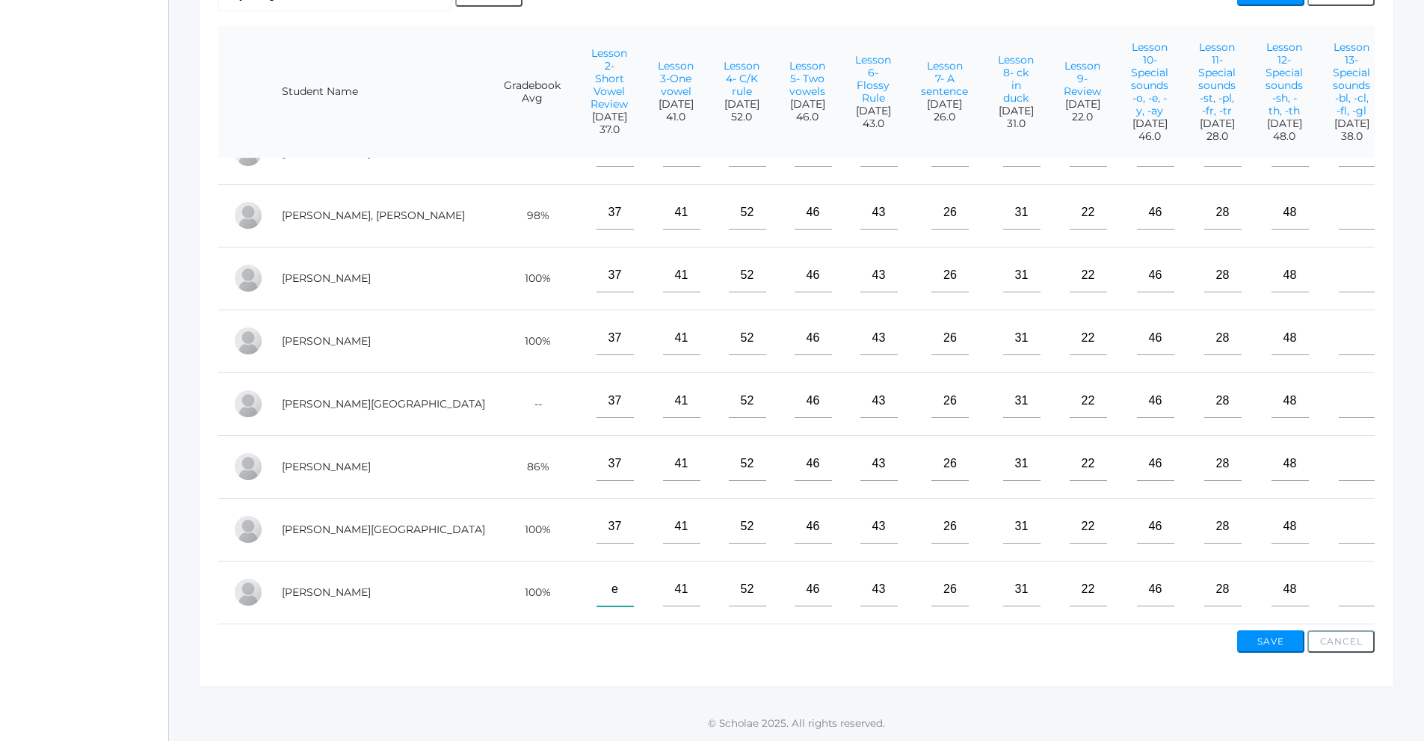
type input"] "e"
drag, startPoint x: 590, startPoint y: 579, endPoint x: 569, endPoint y: 583, distance: 21.4
click at [663, 582] on input"] "e" at bounding box center [681, 590] width 37 height 34
type input"] "e"
drag, startPoint x: 660, startPoint y: 581, endPoint x: 603, endPoint y: 582, distance: 56.8
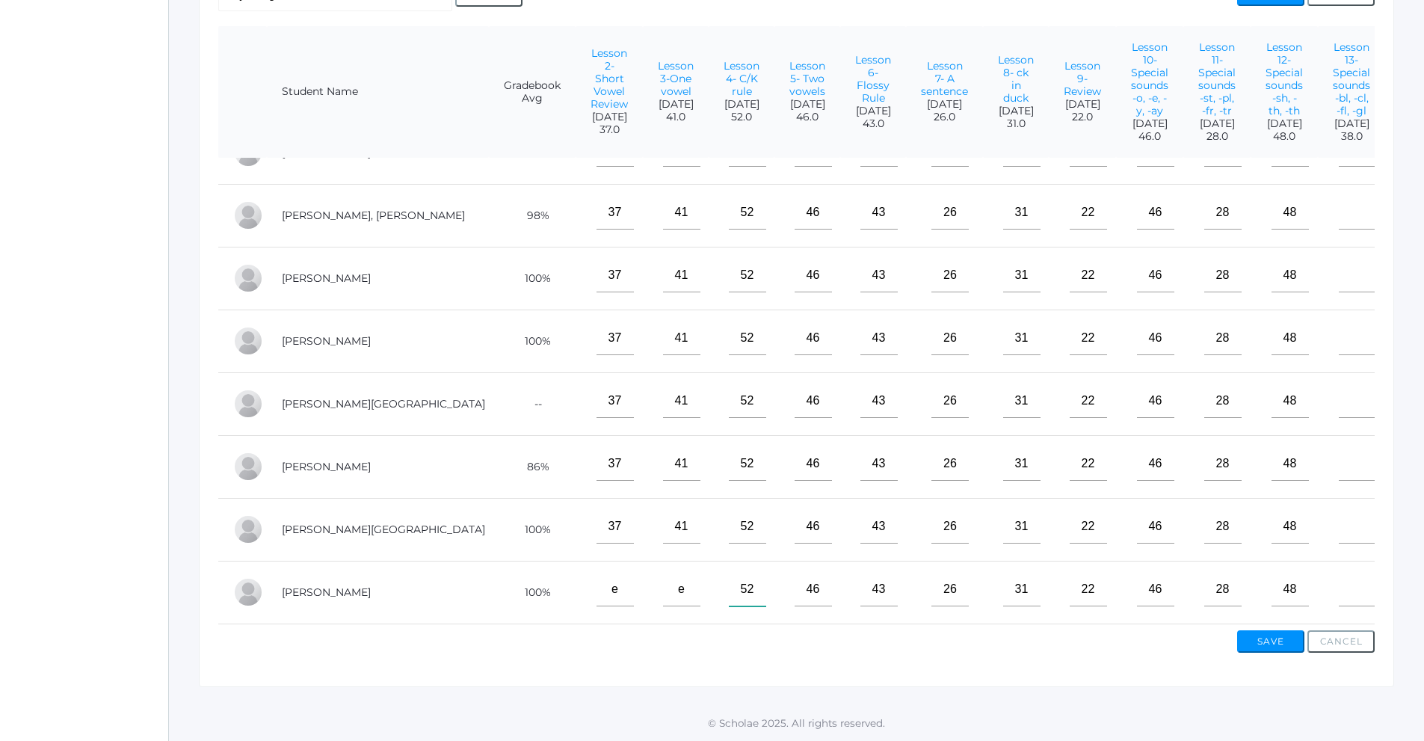
click at [603, 582] on tr "Zingerman, Hazel 100% e e 52 46 43 26 31 22 46 28 48 51.0" at bounding box center [871, 592] width 1306 height 63
type input"] "e"
drag, startPoint x: 724, startPoint y: 580, endPoint x: 668, endPoint y: 584, distance: 56.2
click at [668, 584] on tr "Zingerman, Hazel 100% e e e 46 43 26 31 22 46 28 48 51.0" at bounding box center [871, 592] width 1306 height 63
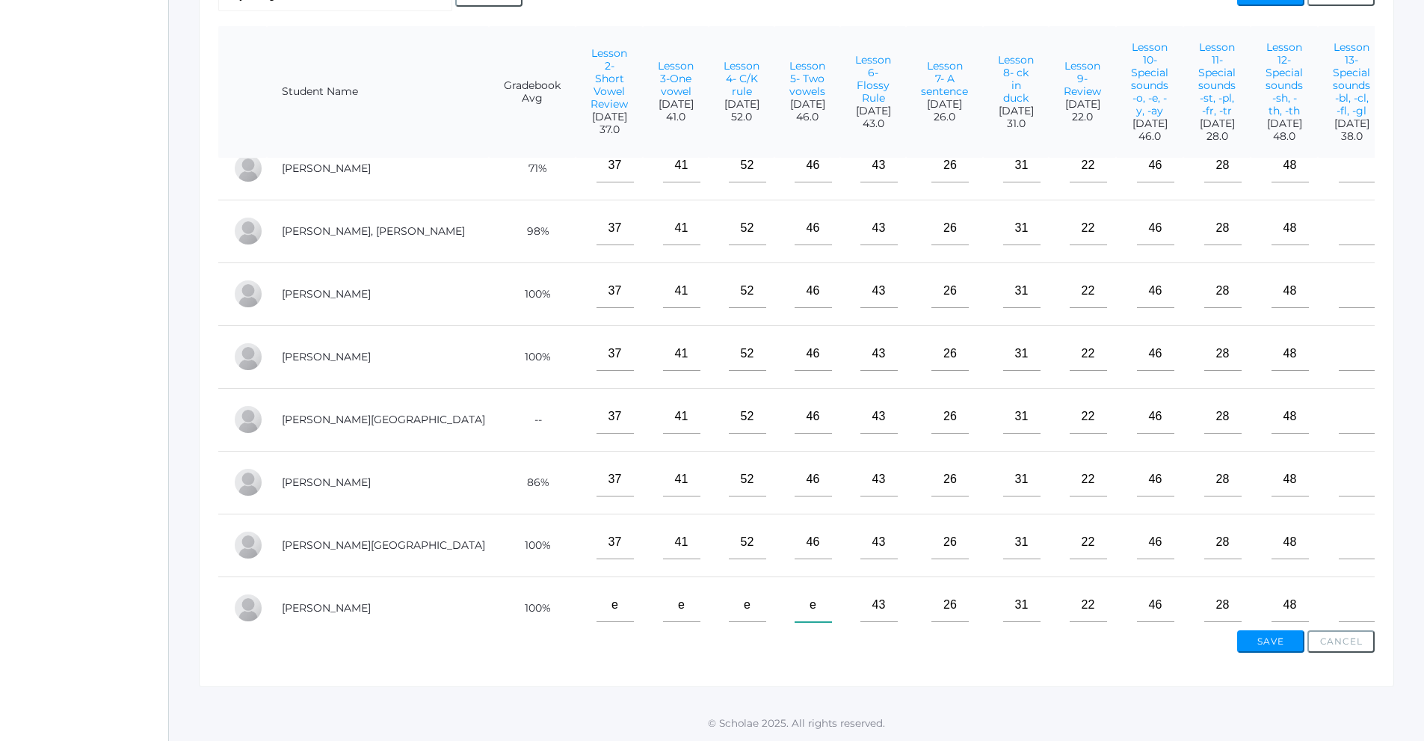
scroll to position [0, 0]
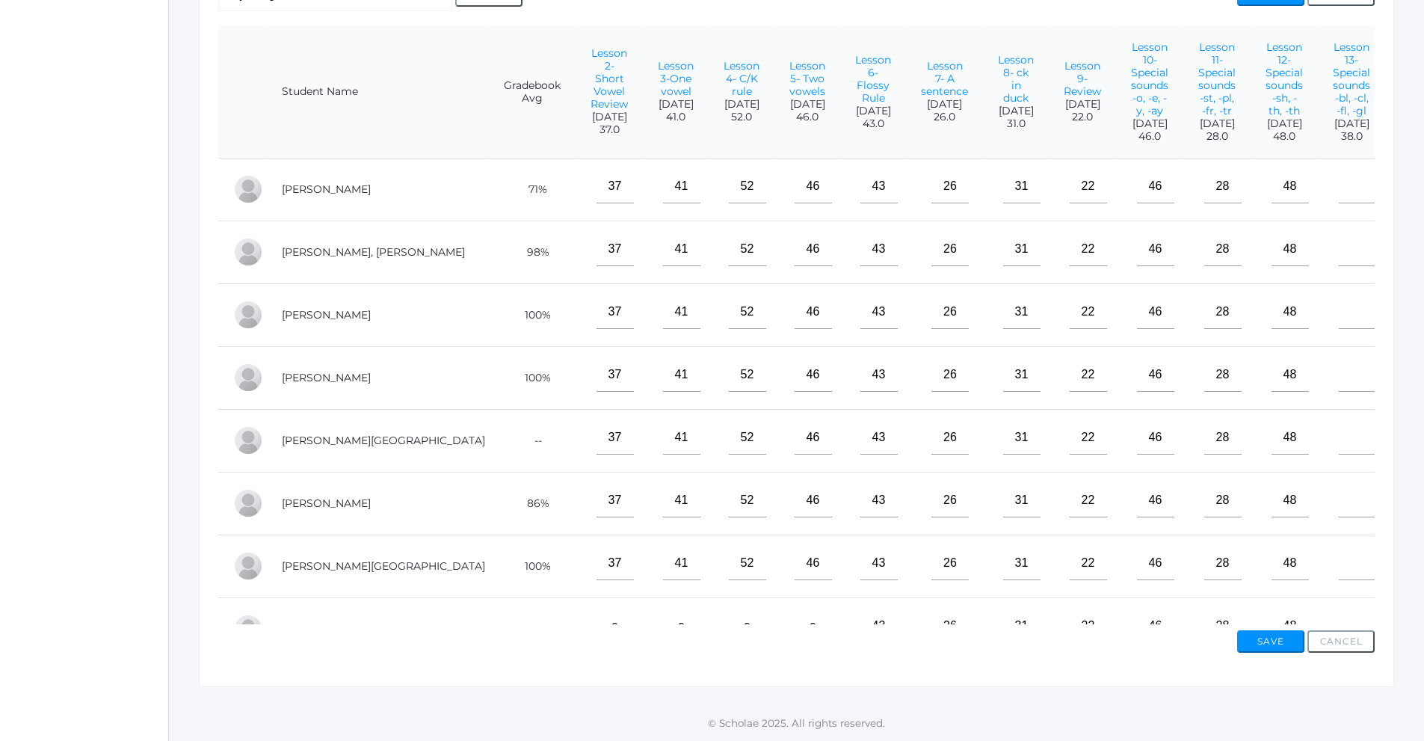
type input"] "e"
drag, startPoint x: 1254, startPoint y: 179, endPoint x: 1264, endPoint y: 202, distance: 25.1
click at [1318, 182] on td at bounding box center [1351, 189] width 67 height 63
click at [1339, 203] on input"] "text" at bounding box center [1357, 187] width 37 height 34
type input"] "38"
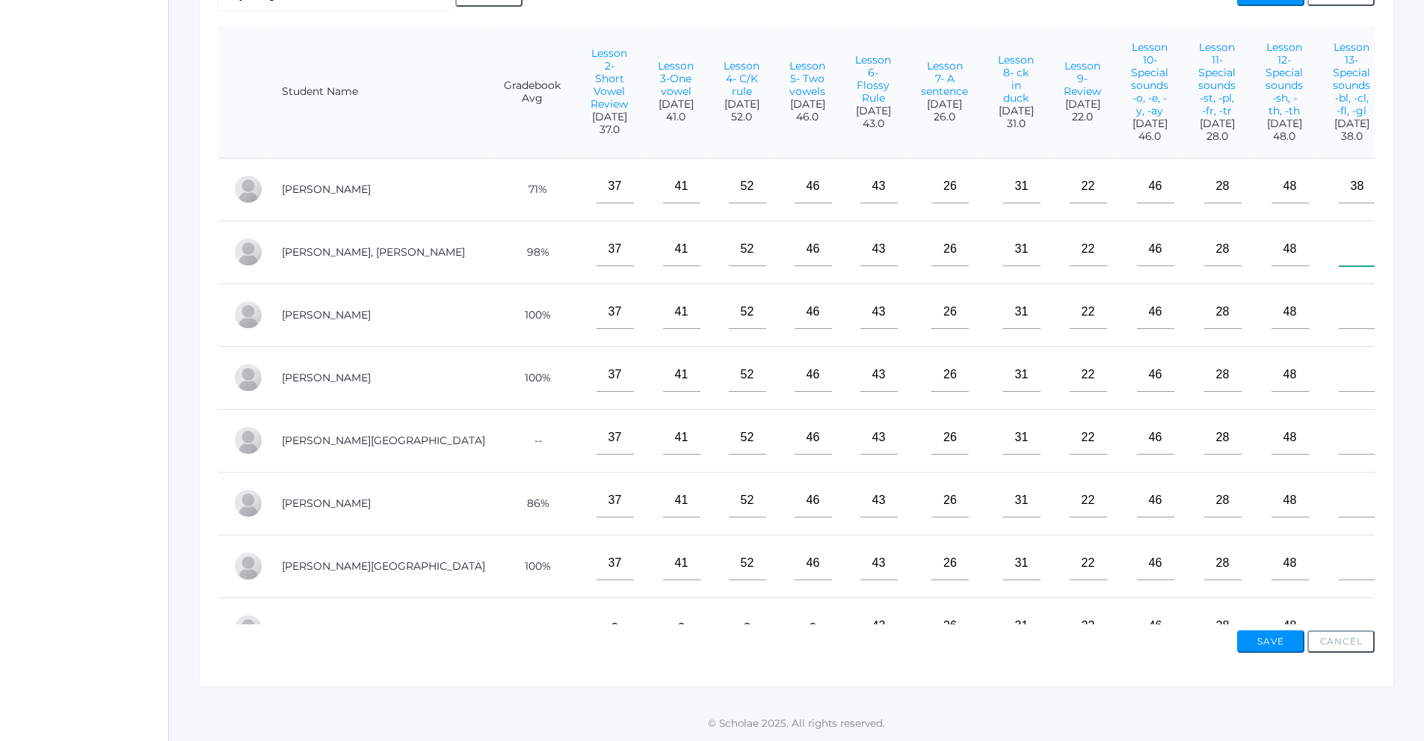
click at [1339, 261] on input"] "text" at bounding box center [1357, 249] width 37 height 34
type input"] "38"
click at [1339, 321] on input"] "text" at bounding box center [1357, 312] width 37 height 34
type input"] "38"
click at [1339, 392] on input"] "text" at bounding box center [1357, 375] width 37 height 34
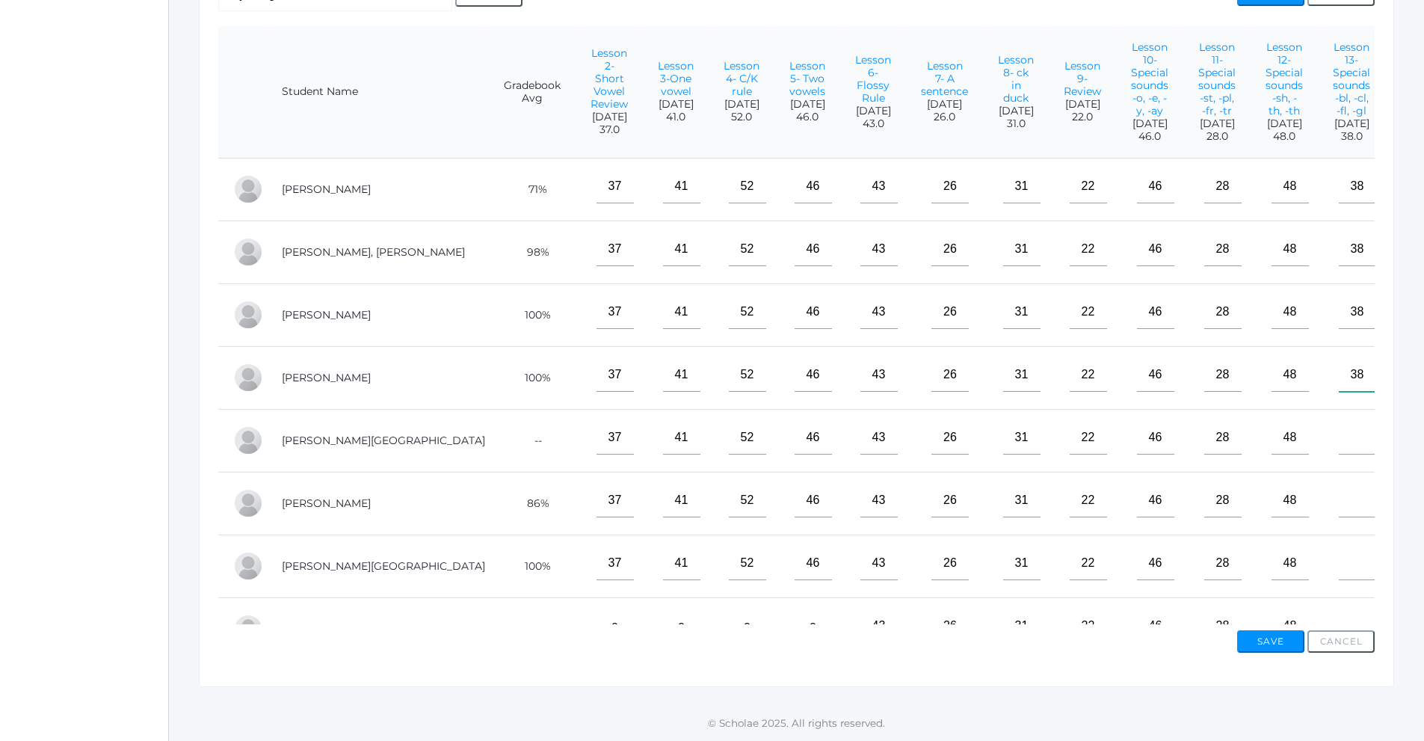
type input"] "38"
click at [1339, 455] on input"] "text" at bounding box center [1357, 438] width 37 height 34
type input"] "38"
click at [1339, 517] on input"] "text" at bounding box center [1357, 501] width 37 height 34
type input"] "38"
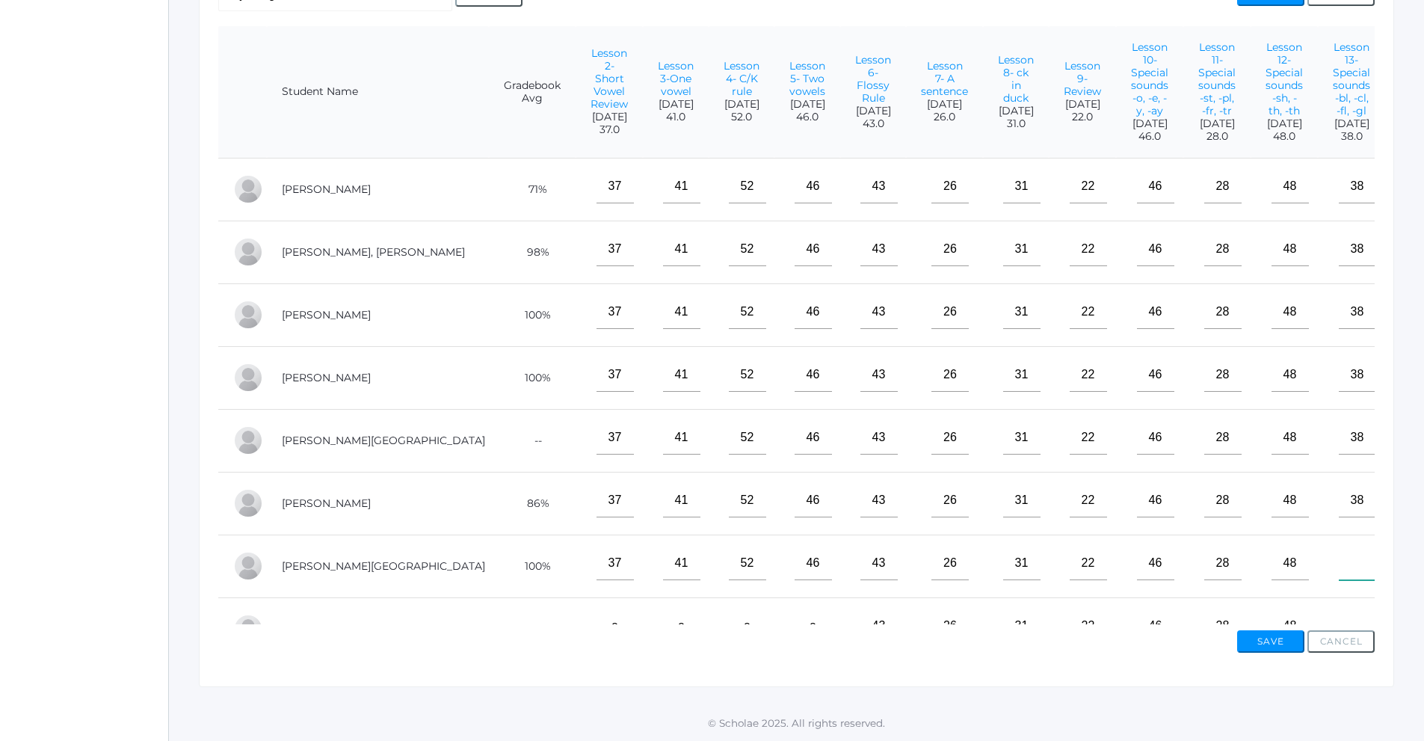
click at [1339, 580] on input"] "text" at bounding box center [1357, 563] width 37 height 34
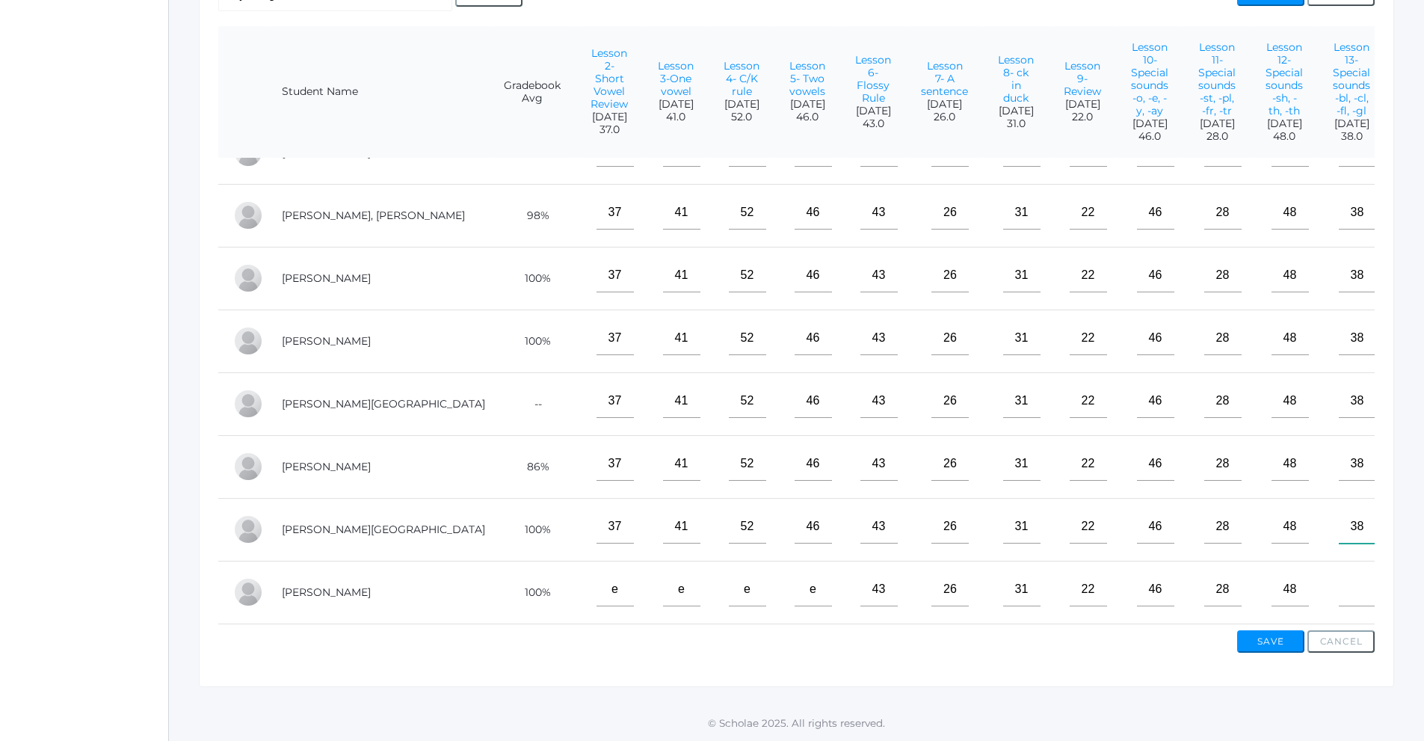
scroll to position [61, 0]
type input"] "38"
click at [1339, 579] on input"] "text" at bounding box center [1357, 590] width 37 height 34
type input"] "38"
click at [1406, 200] on input"] "text" at bounding box center [1424, 213] width 37 height 34
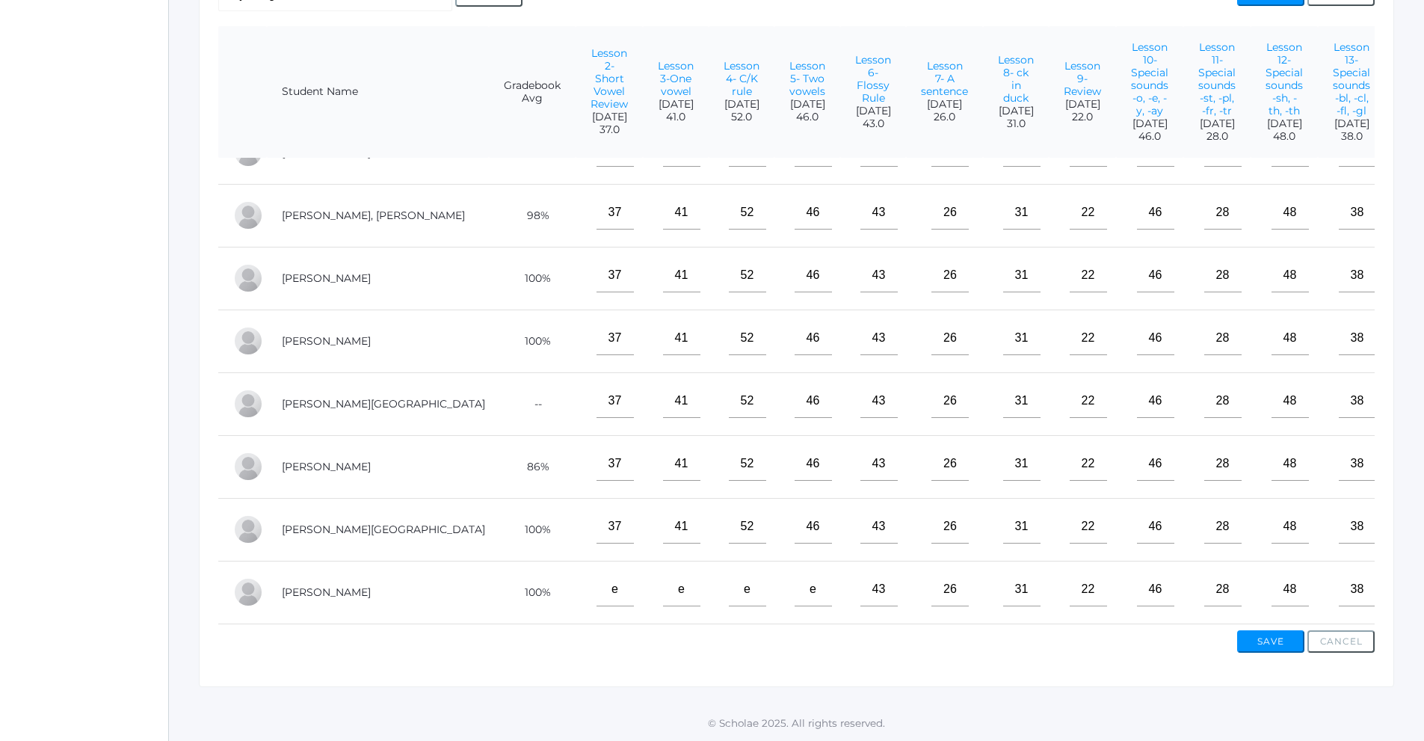
type input"] "40"
click at [1406, 272] on input"] "text" at bounding box center [1424, 276] width 37 height 34
type input"] "40"
click at [1406, 327] on input"] "text" at bounding box center [1424, 338] width 37 height 34
type input"] "40"
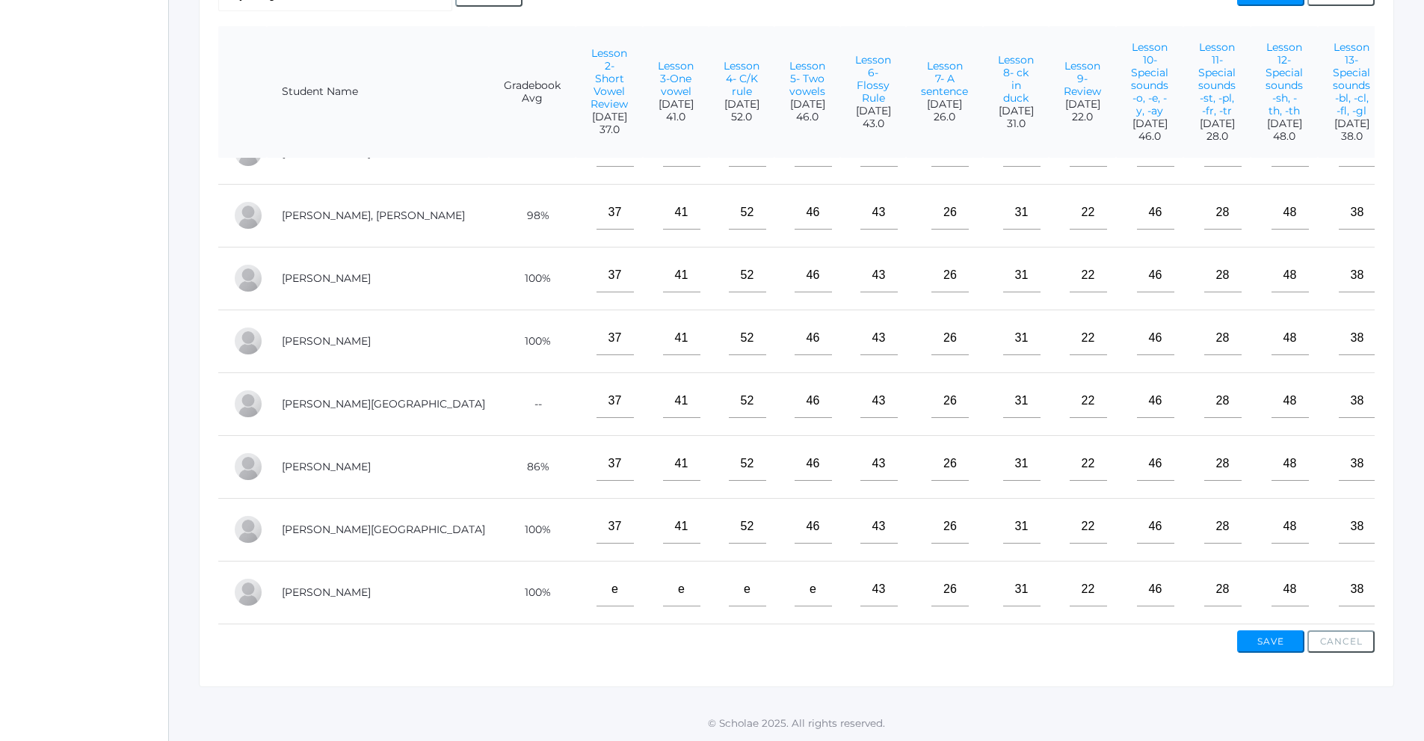
click at [1406, 395] on input"] "text" at bounding box center [1424, 401] width 37 height 34
type input"] "40"
click at [1406, 457] on input"] "text" at bounding box center [1424, 464] width 37 height 34
type input"] "40"
click at [1406, 517] on input"] "text" at bounding box center [1424, 527] width 37 height 34
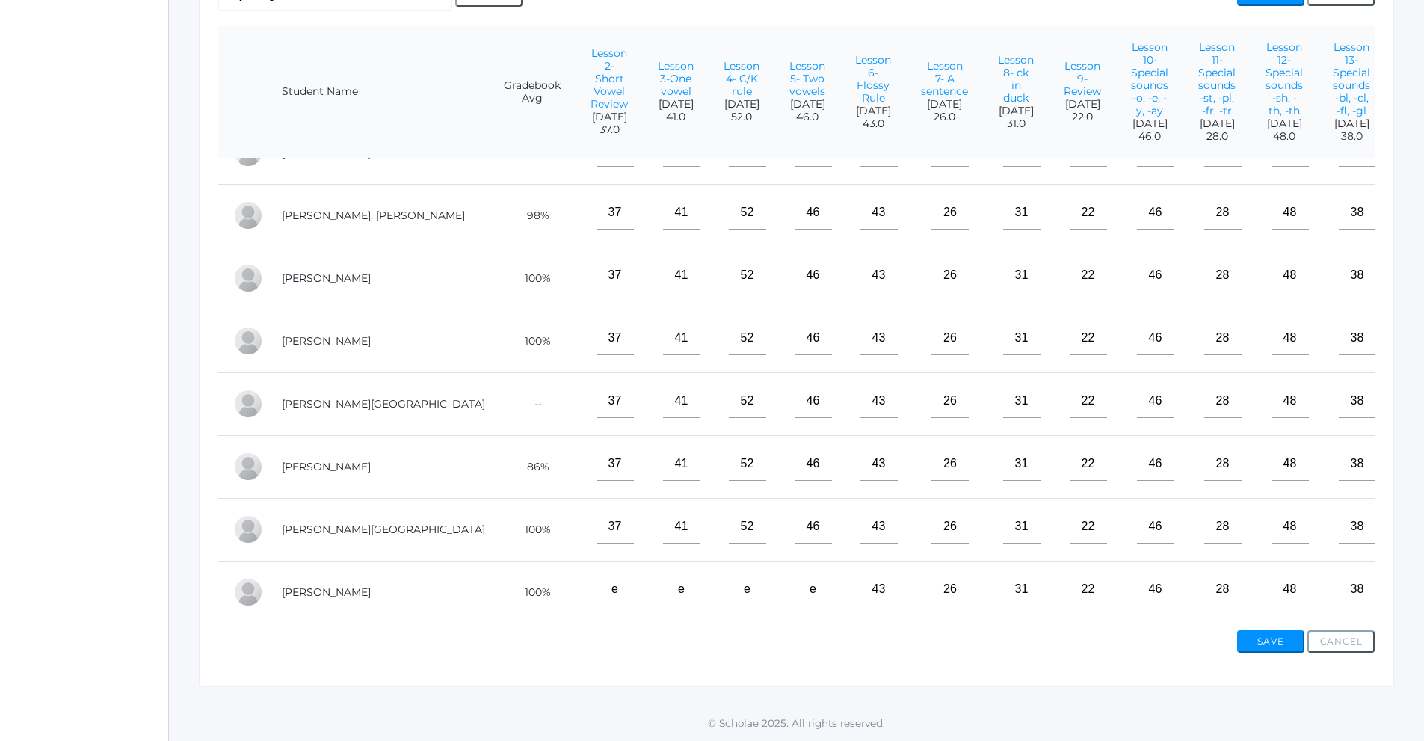
type input"] "40"
click at [1406, 576] on input"] "text" at bounding box center [1424, 590] width 37 height 34
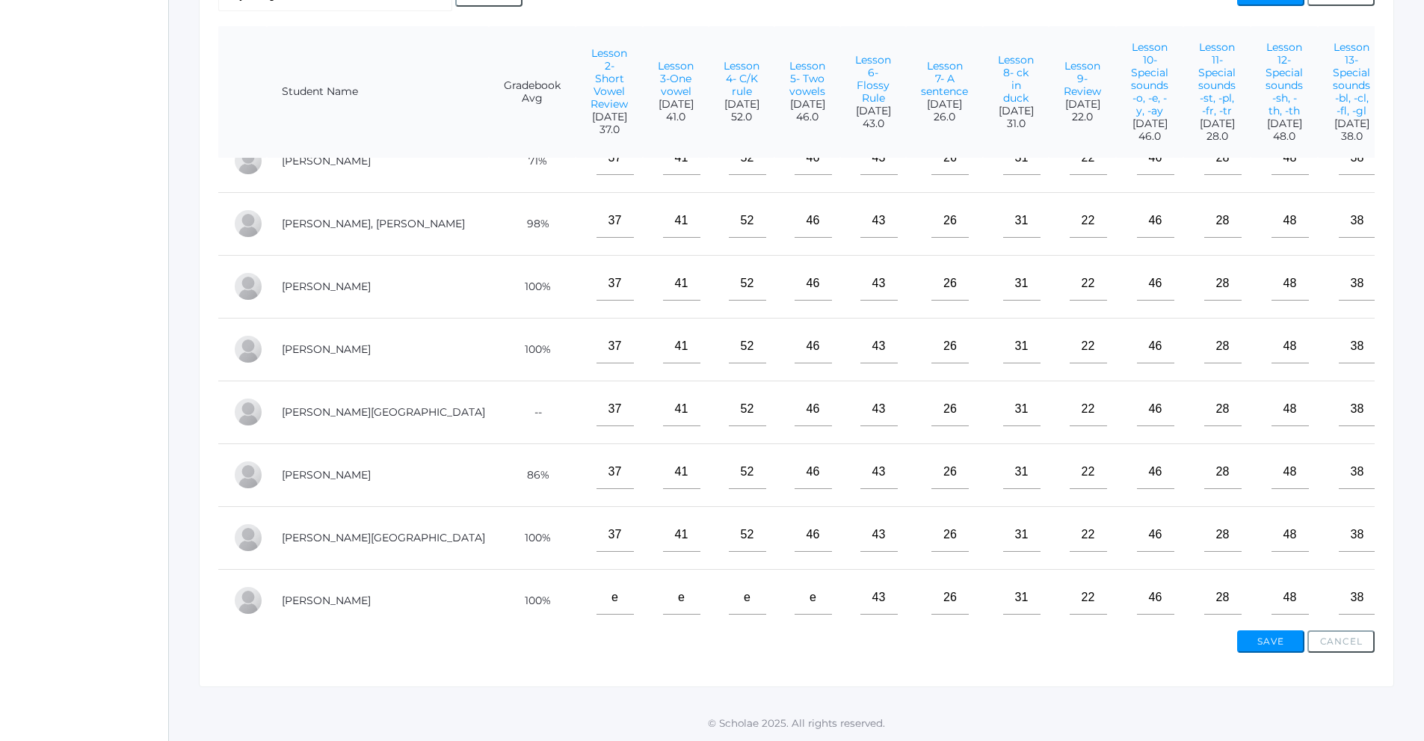
scroll to position [0, 0]
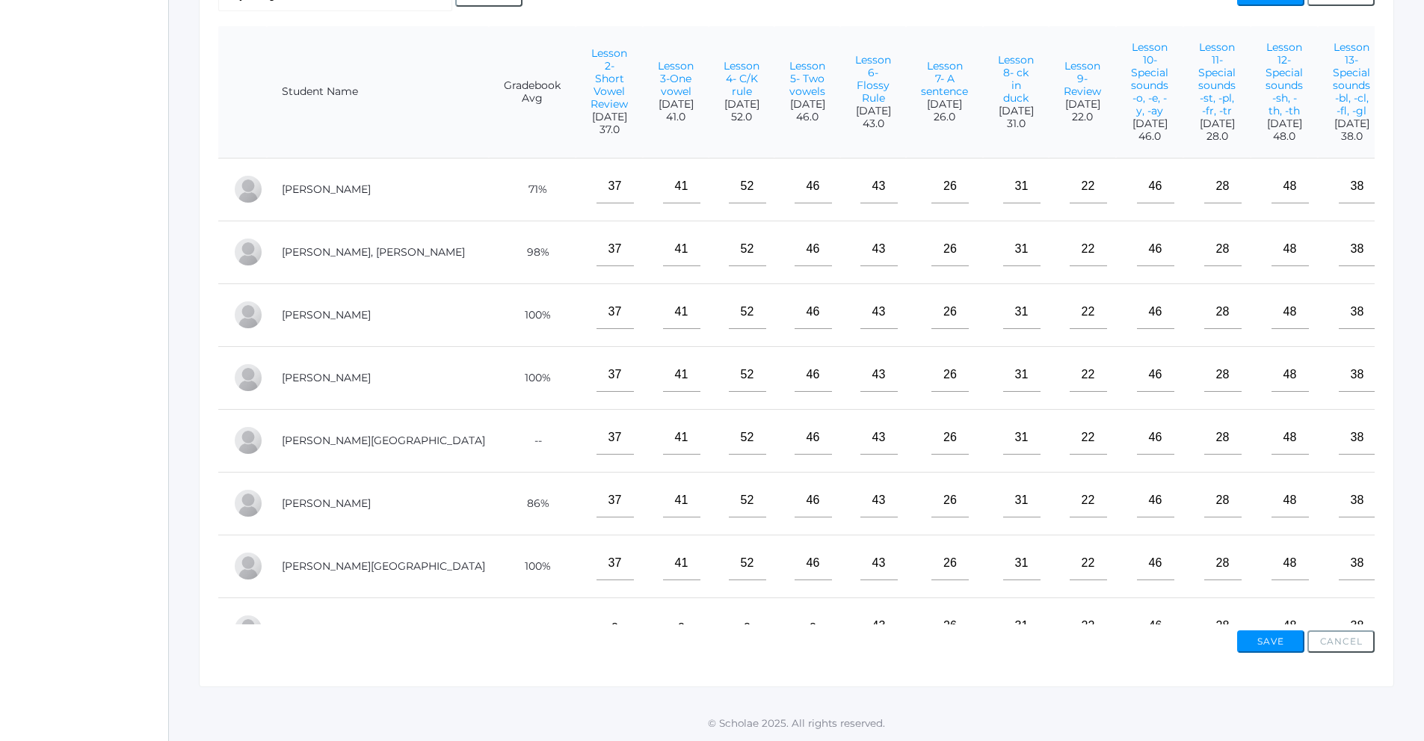
type input"] "40"
click at [1406, 203] on input"] "text" at bounding box center [1424, 187] width 37 height 34
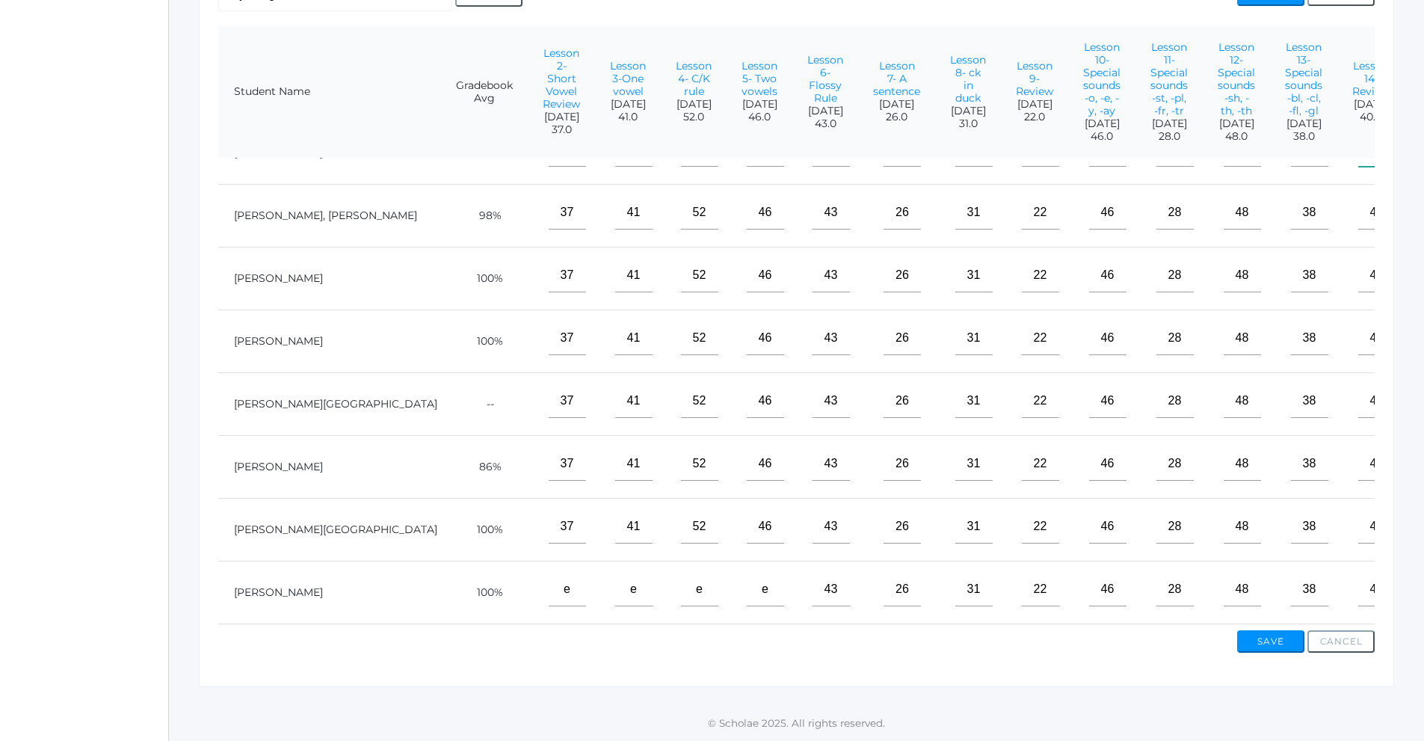
scroll to position [61, 66]
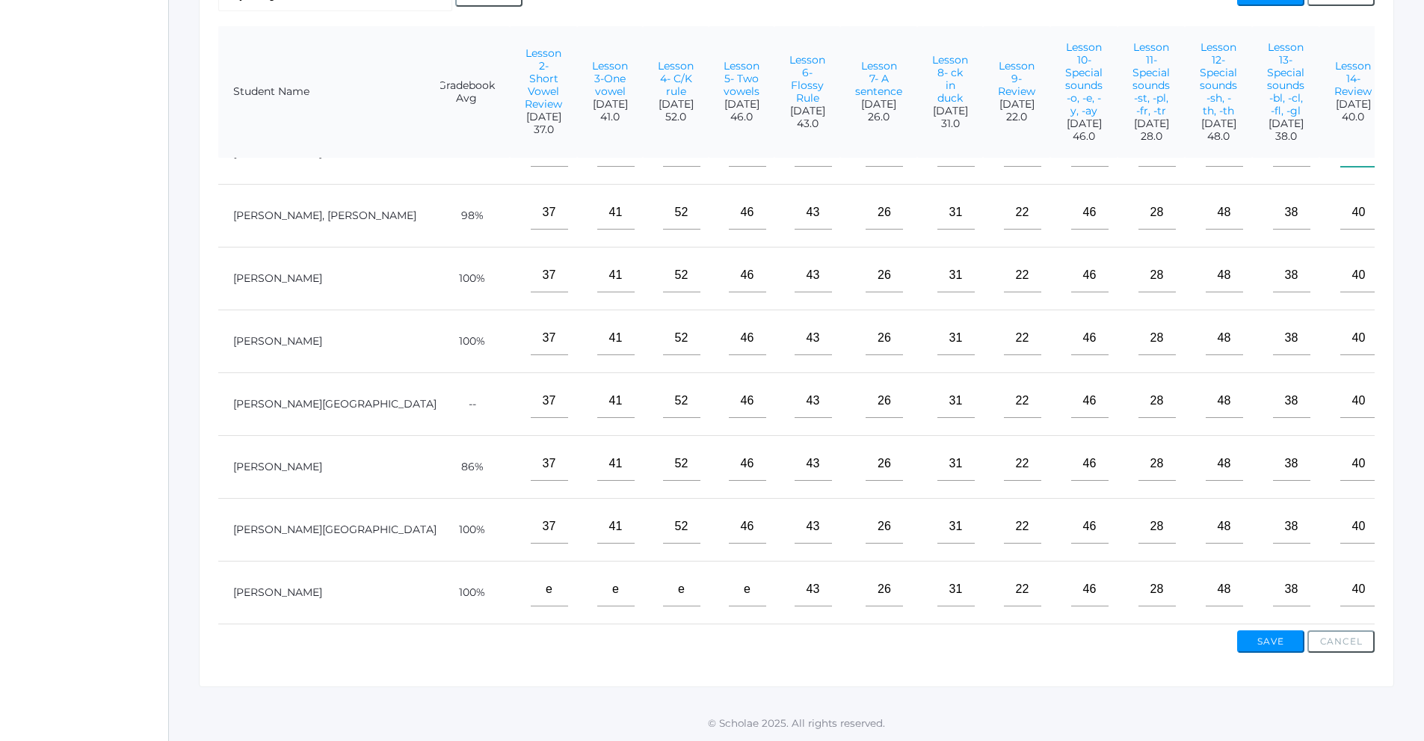
type input"] "40"
click at [1265, 638] on button "Save" at bounding box center [1270, 641] width 67 height 22
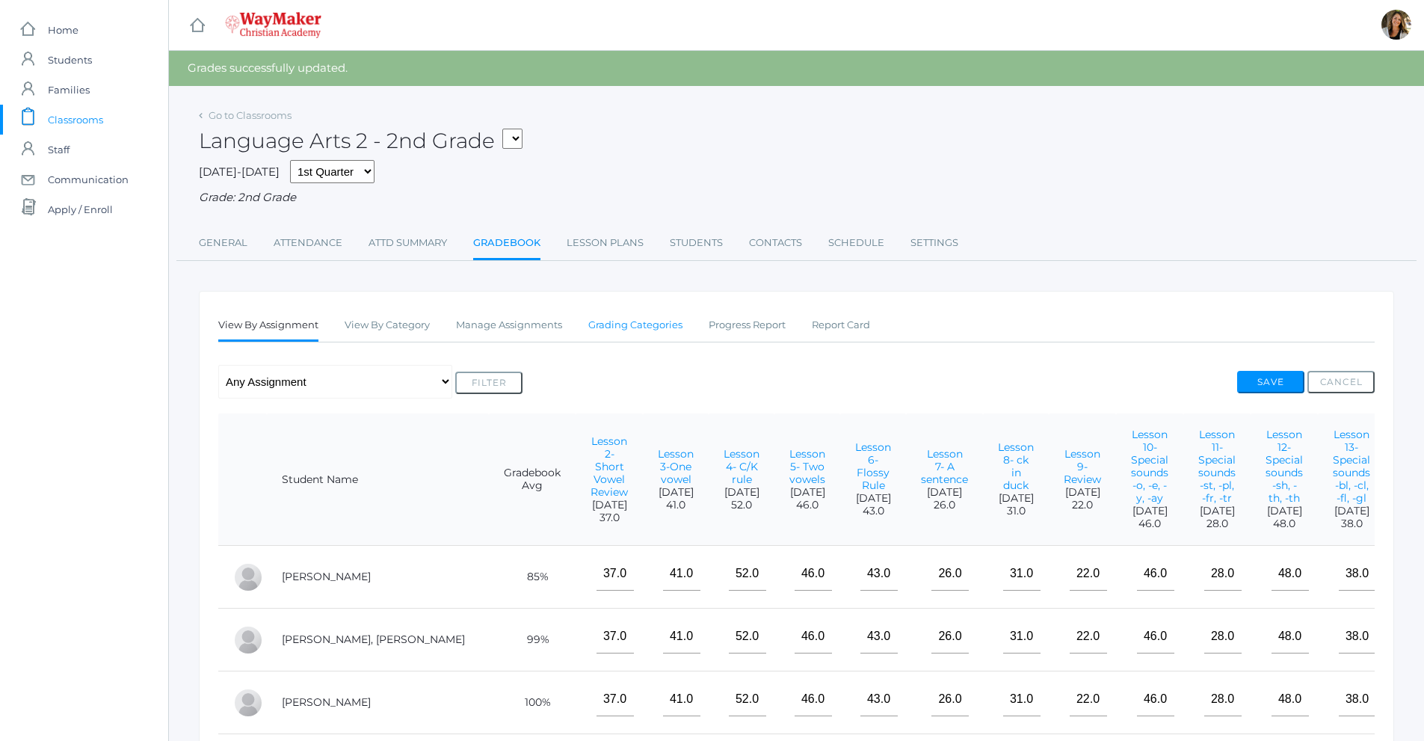
click at [597, 333] on link "Grading Categories" at bounding box center [635, 325] width 94 height 30
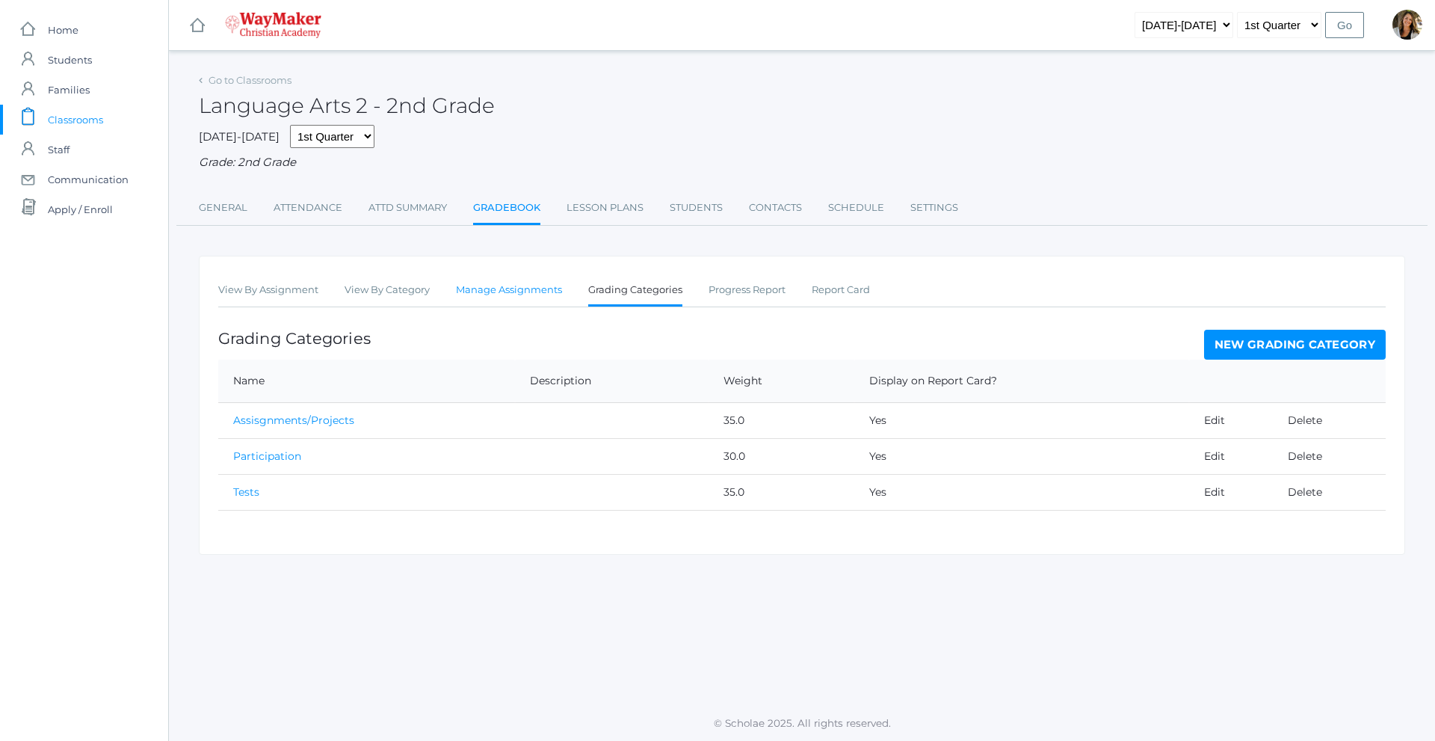
click at [511, 295] on link "Manage Assignments" at bounding box center [509, 290] width 106 height 30
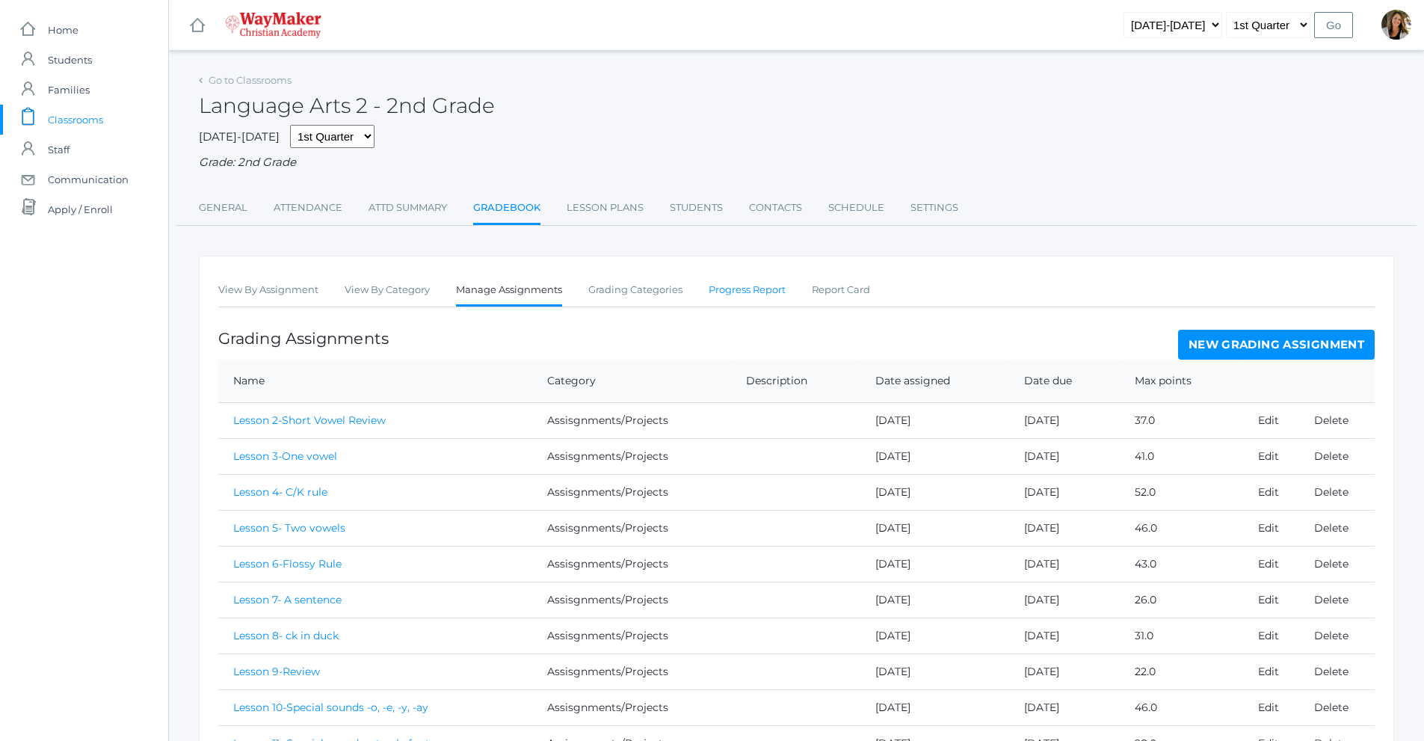
click at [762, 295] on link "Progress Report" at bounding box center [747, 290] width 77 height 30
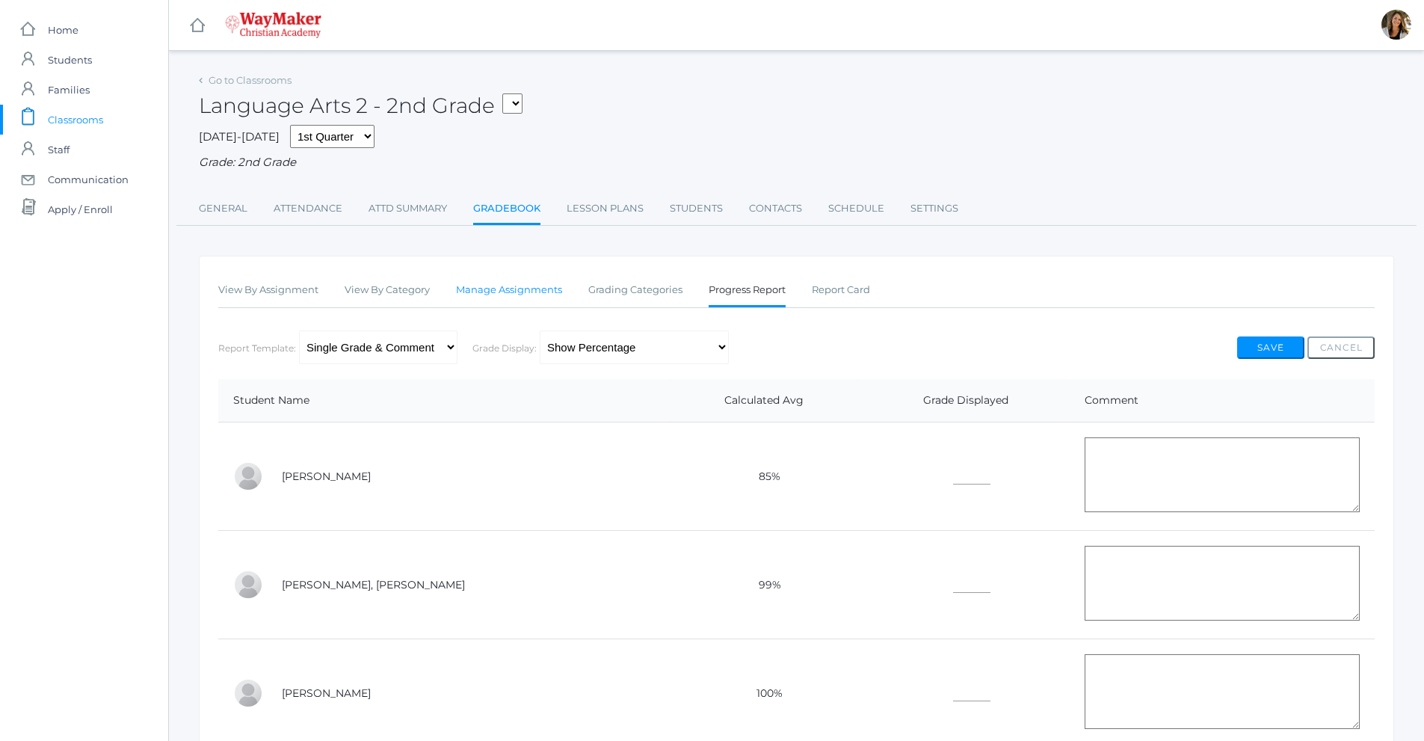
click at [507, 297] on link "Manage Assignments" at bounding box center [509, 290] width 106 height 30
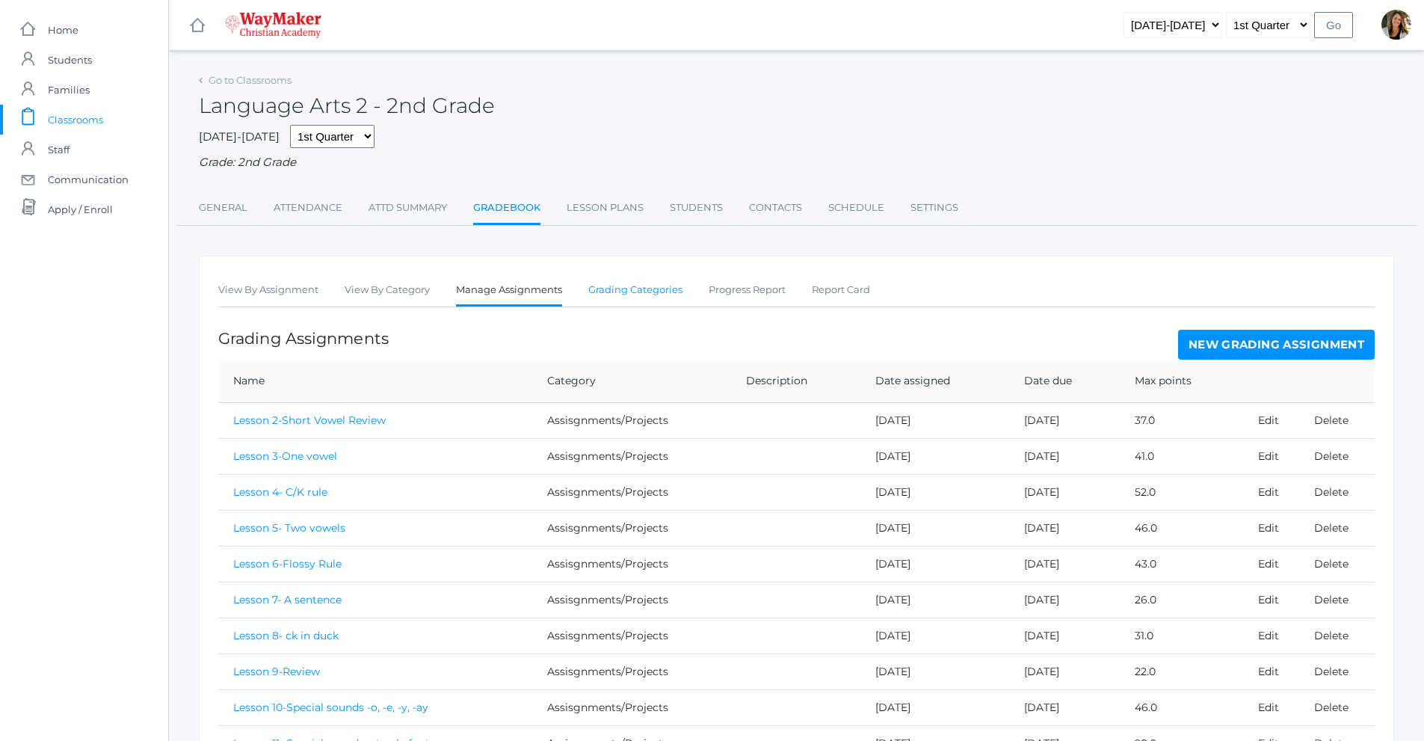
click at [638, 299] on link "Grading Categories" at bounding box center [635, 290] width 94 height 30
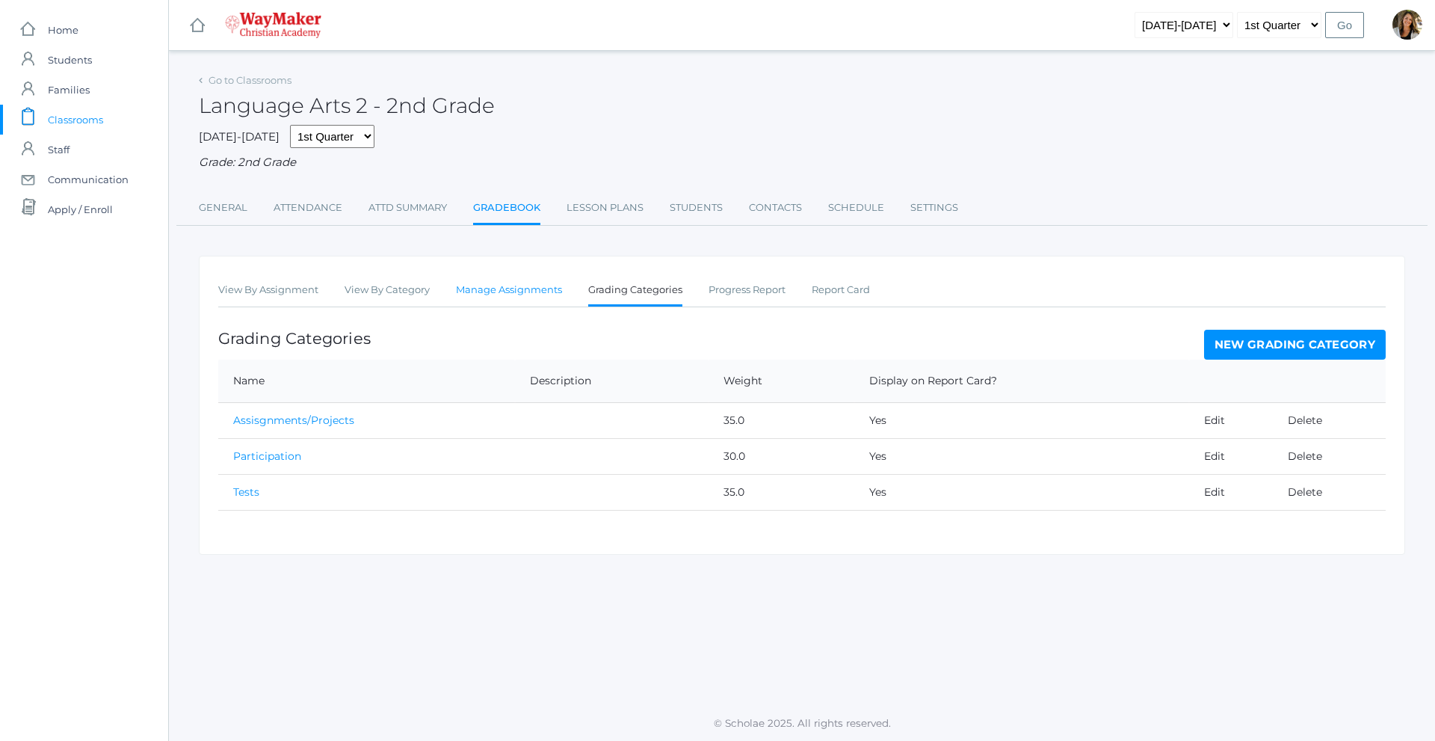
click at [545, 301] on link "Manage Assignments" at bounding box center [509, 290] width 106 height 30
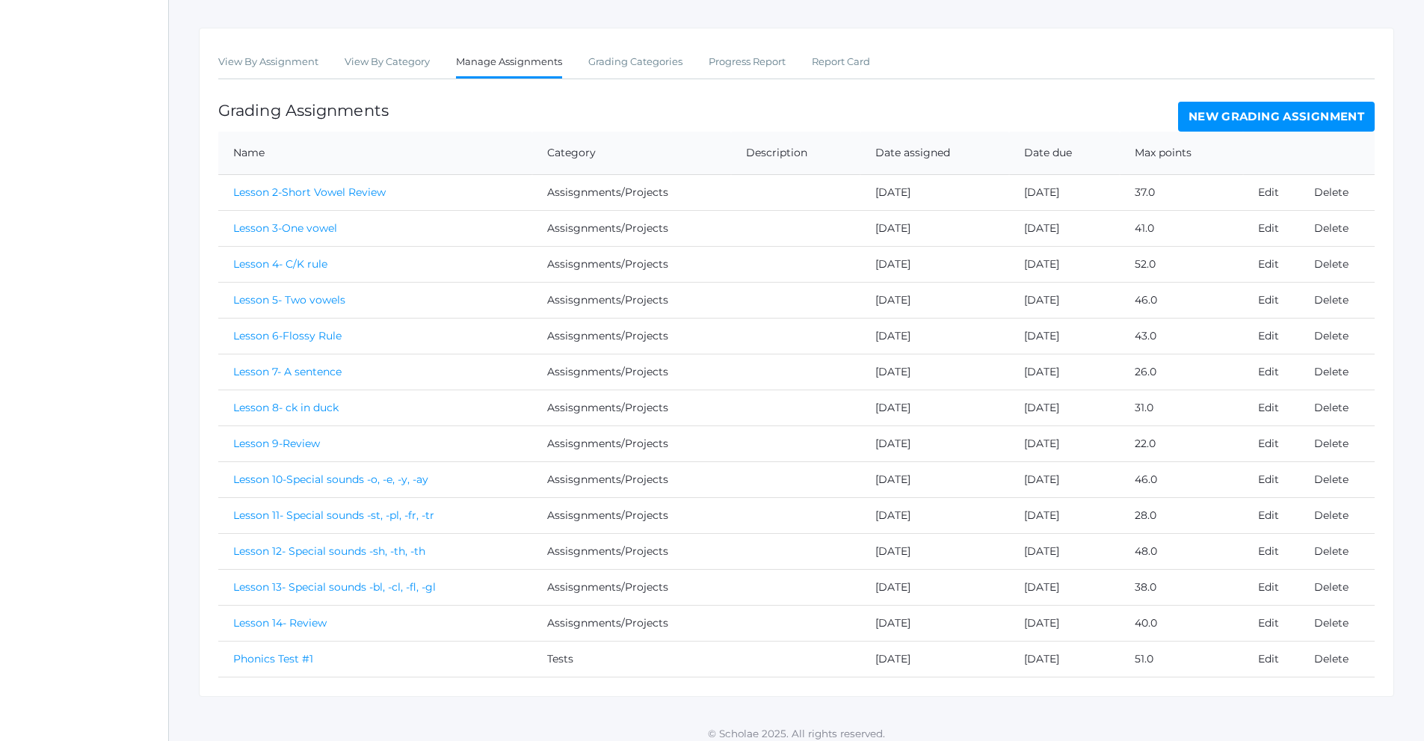
scroll to position [241, 0]
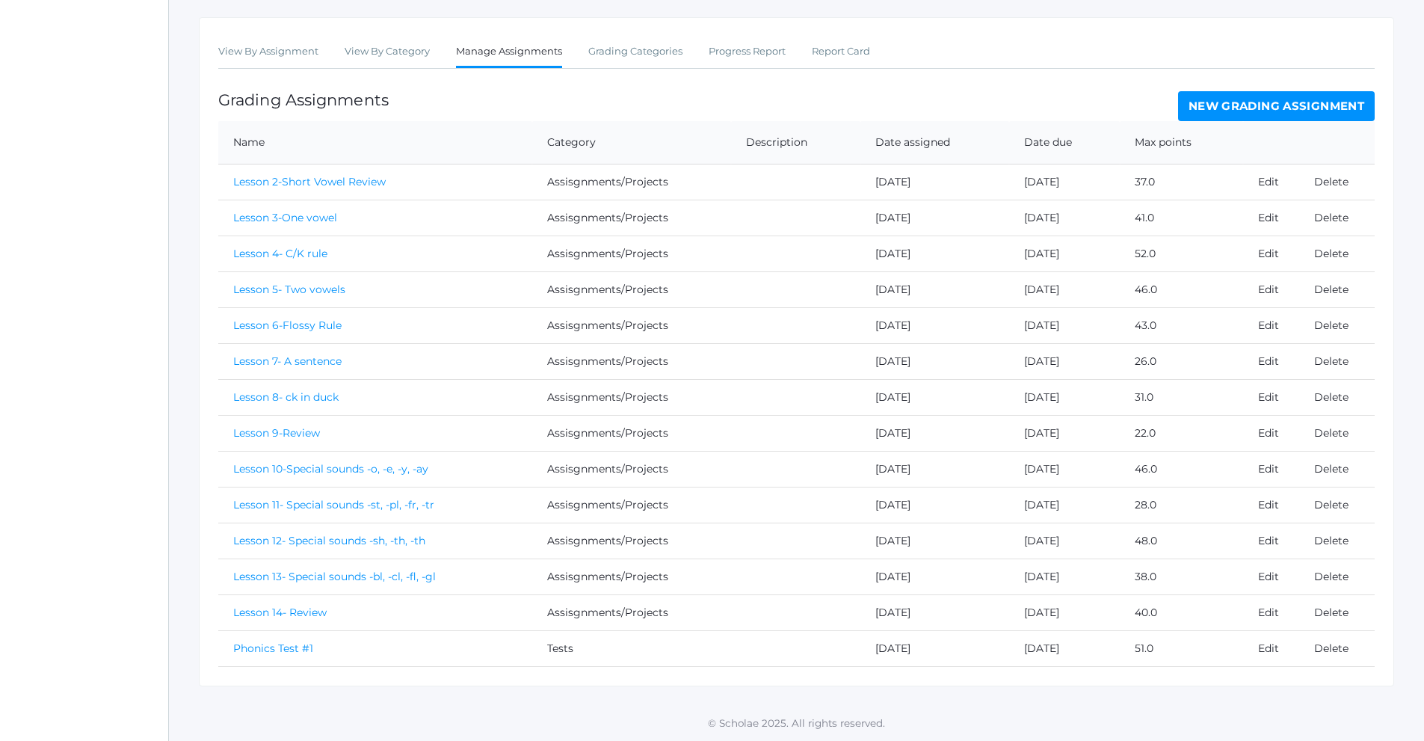
click at [1304, 108] on link "New Grading Assignment" at bounding box center [1276, 106] width 197 height 30
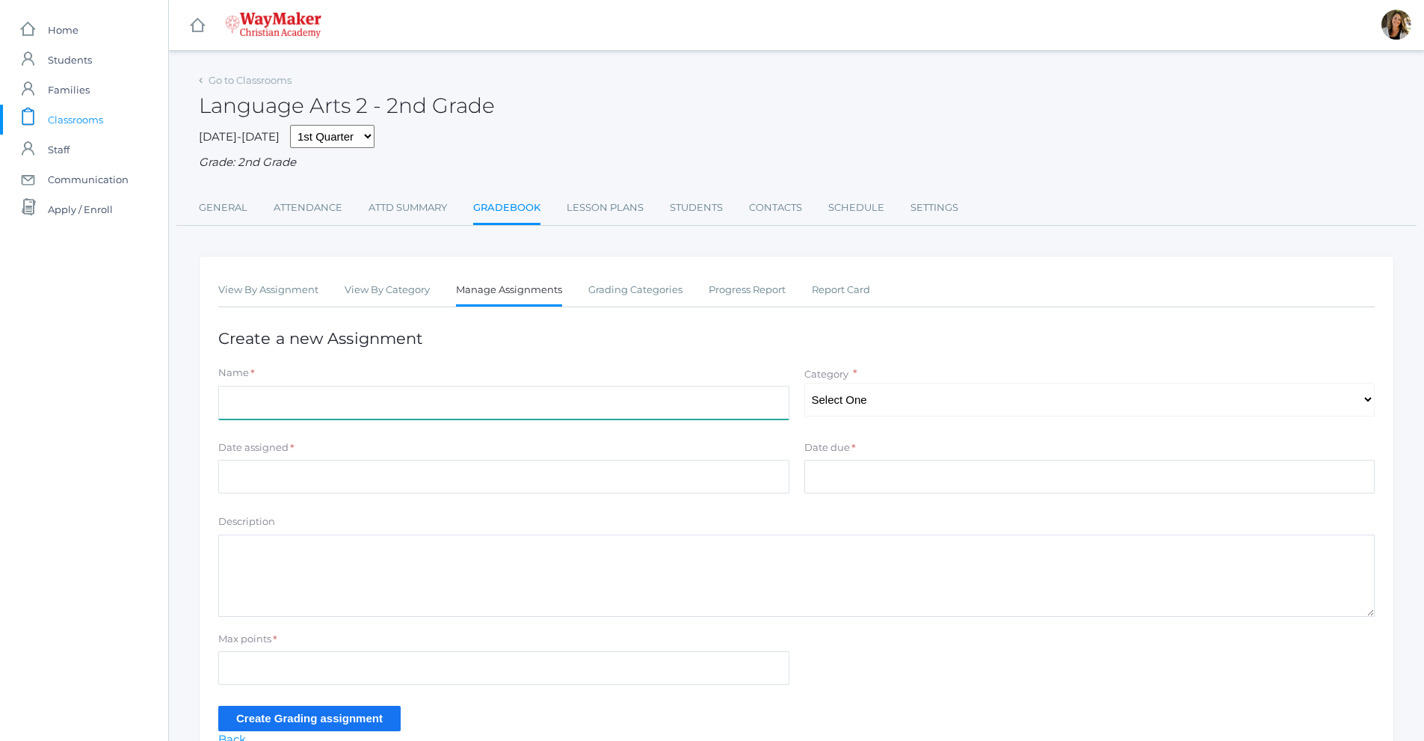
click at [350, 406] on input "Name" at bounding box center [503, 403] width 571 height 34
type input "Lesson 15"
click at [973, 395] on select "Select One Participation Assisgnments/Projects Tests" at bounding box center [1089, 400] width 571 height 34
select select "1184"
click at [804, 384] on select "Select One Participation Assisgnments/Projects Tests" at bounding box center [1089, 400] width 571 height 34
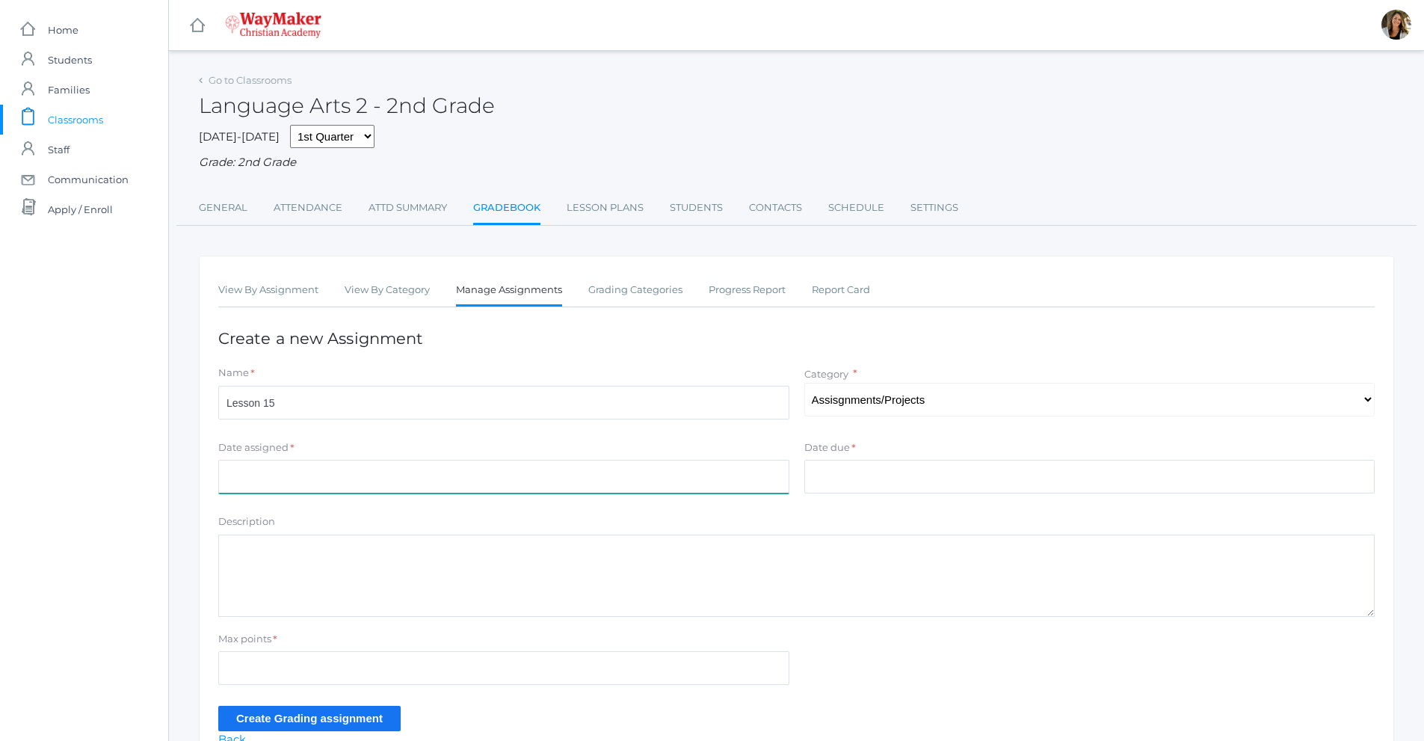
click at [398, 483] on input "Date assigned" at bounding box center [503, 477] width 571 height 34
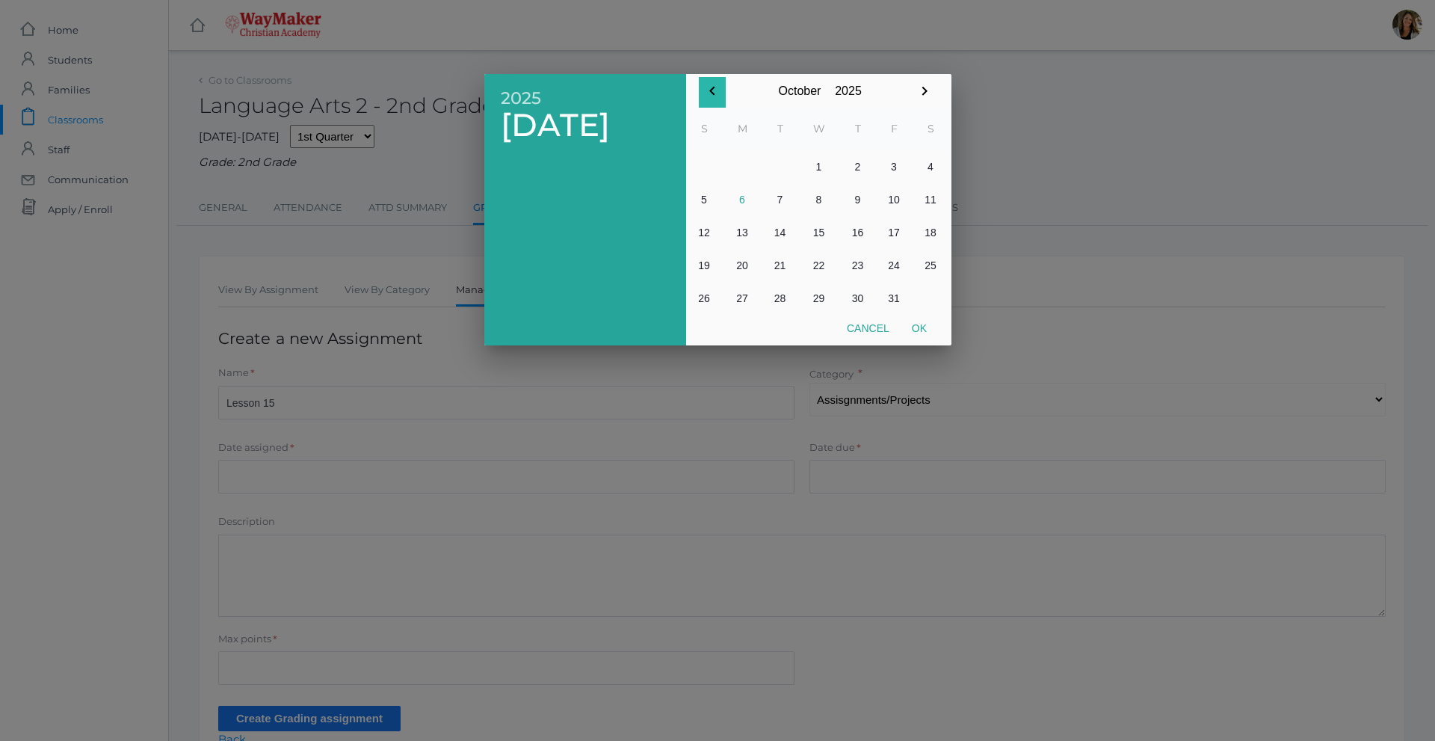
click at [711, 89] on icon "button" at bounding box center [712, 91] width 18 height 18
click at [886, 267] on button "26" at bounding box center [894, 265] width 37 height 33
click at [916, 330] on button "Ok" at bounding box center [919, 328] width 37 height 27
type input "[DATE]"
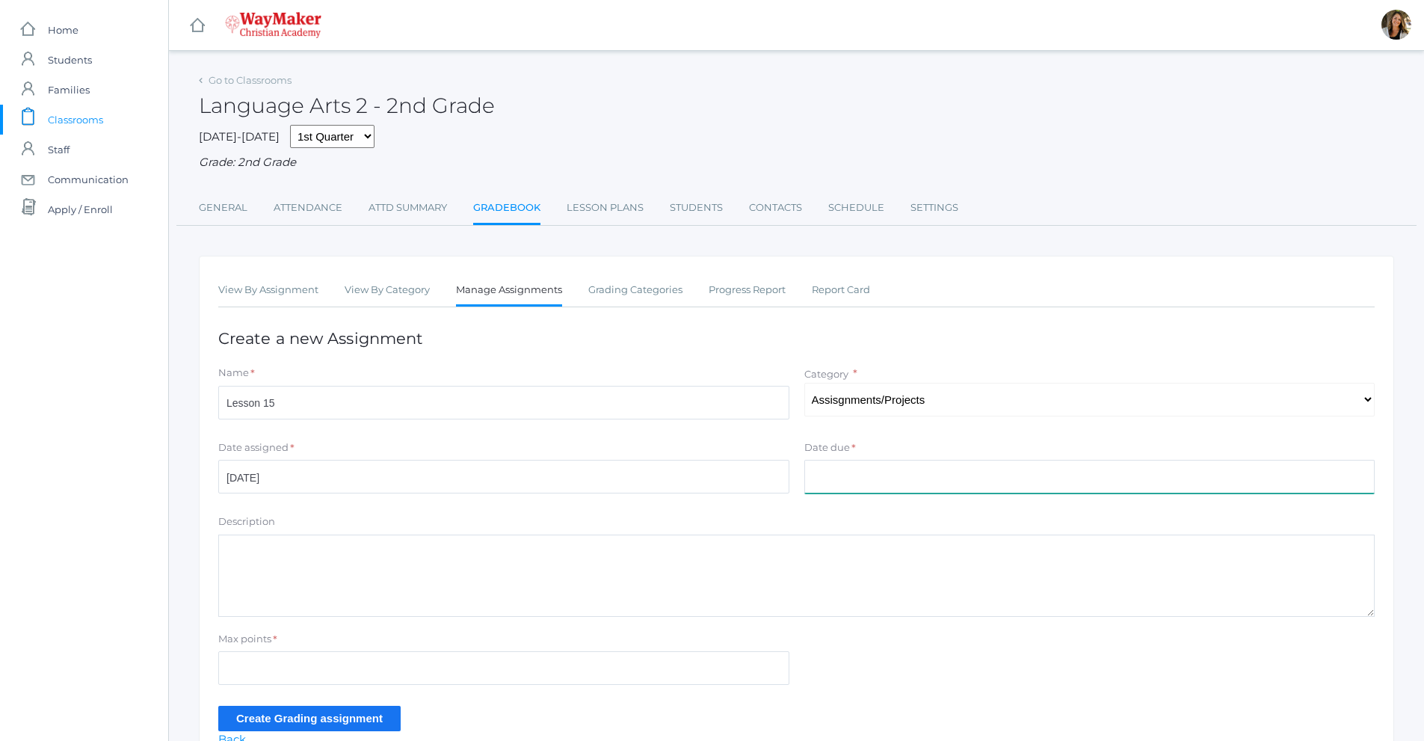
click at [865, 480] on input "Date due" at bounding box center [1089, 477] width 571 height 34
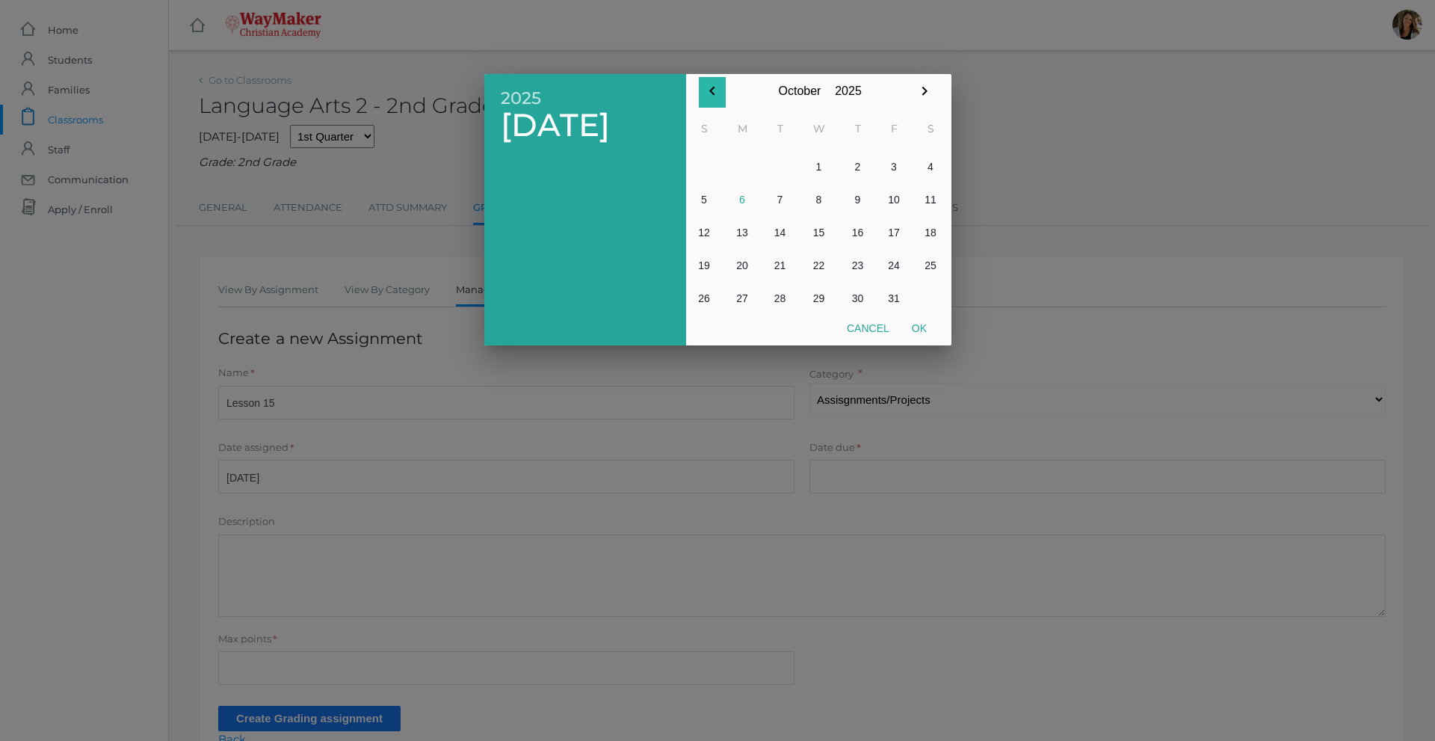
click at [717, 96] on icon "button" at bounding box center [712, 91] width 18 height 18
click at [899, 268] on button "26" at bounding box center [894, 265] width 37 height 33
click at [920, 335] on button "Ok" at bounding box center [919, 328] width 37 height 27
type input "[DATE]"
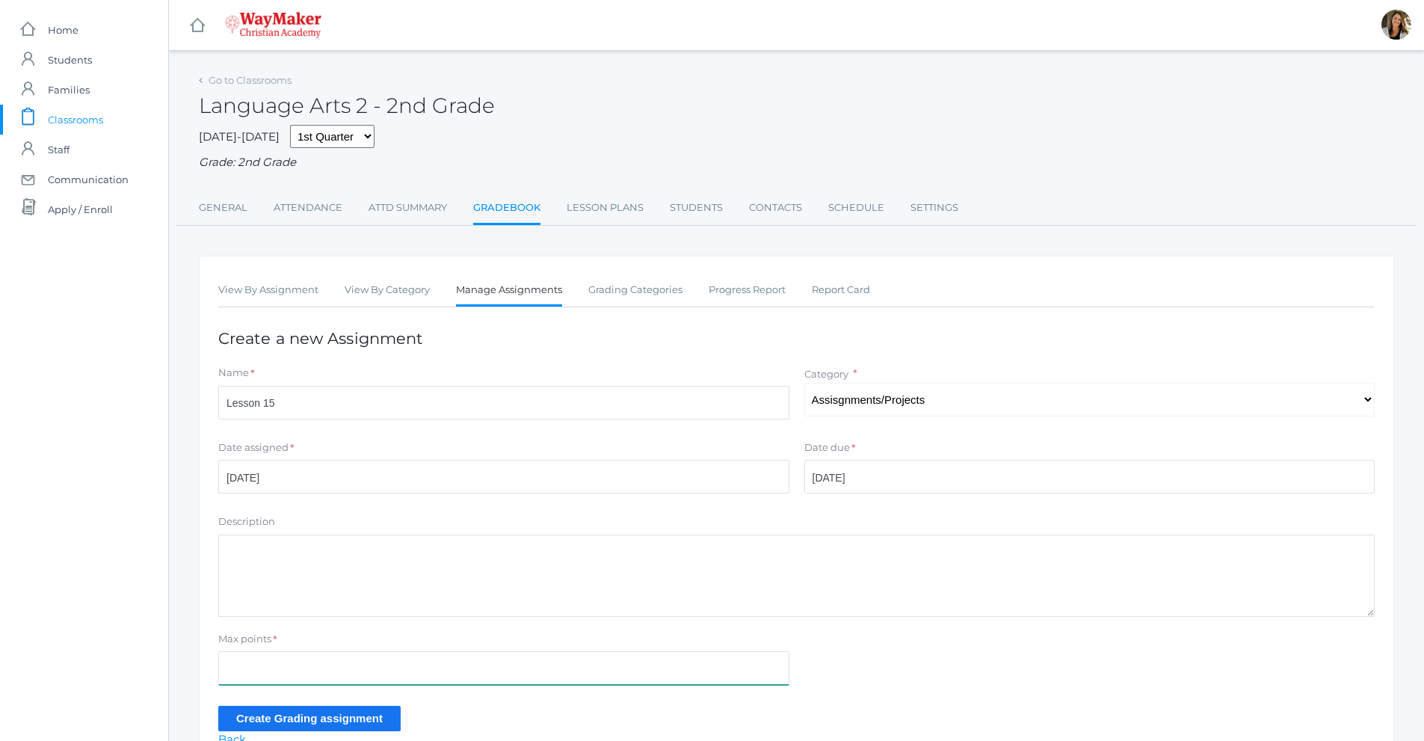
click at [292, 670] on input "Max points" at bounding box center [503, 668] width 571 height 34
click at [283, 659] on input "40" at bounding box center [503, 668] width 571 height 34
type input "40"
click at [298, 715] on input "Create Grading assignment" at bounding box center [309, 718] width 182 height 25
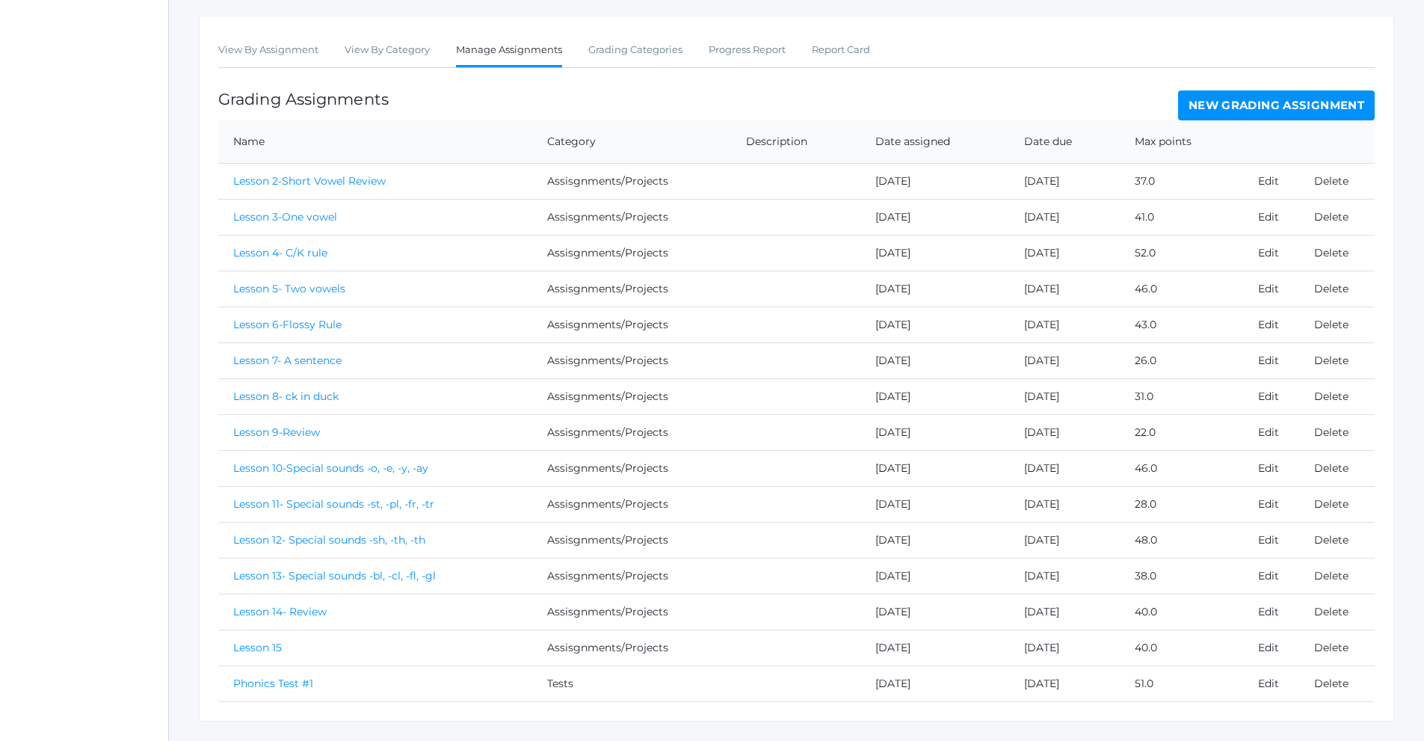
scroll to position [311, 0]
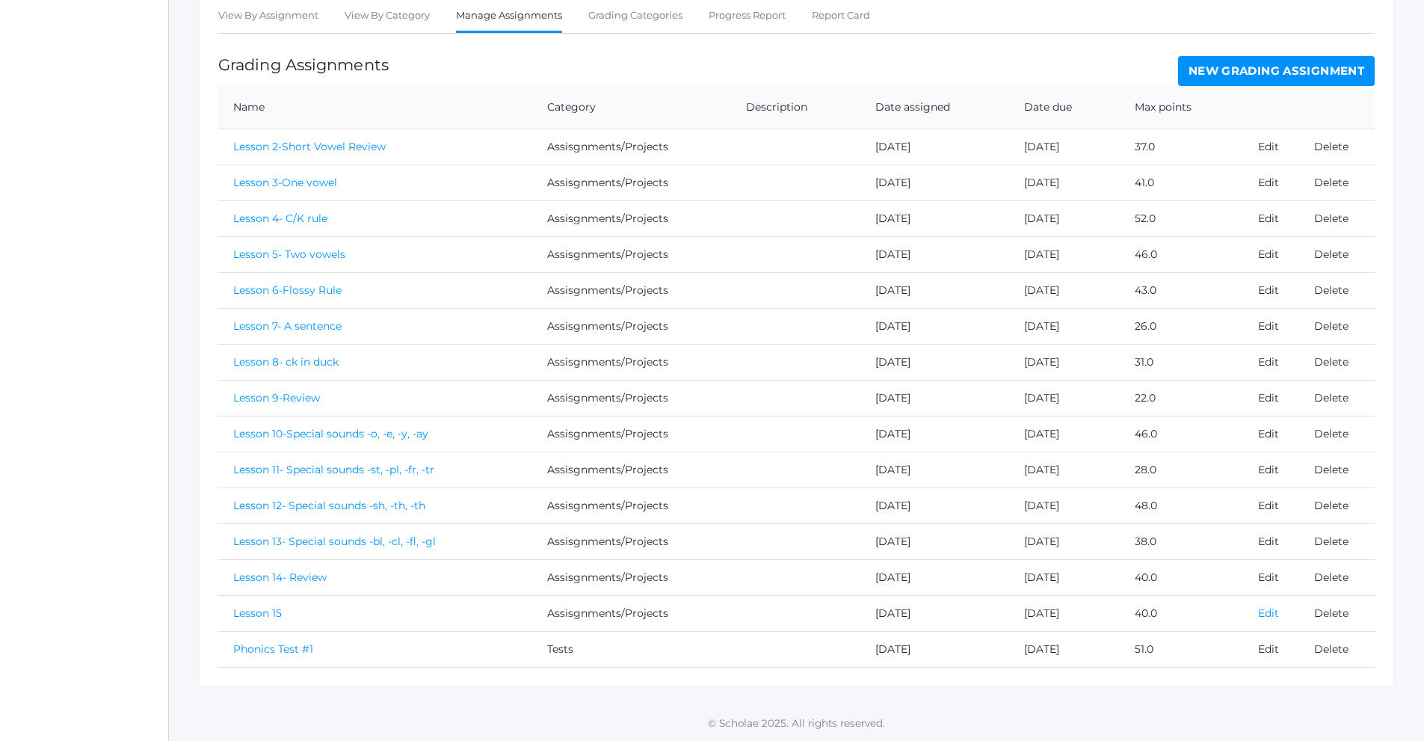
click at [1267, 615] on link "Edit" at bounding box center [1268, 612] width 21 height 13
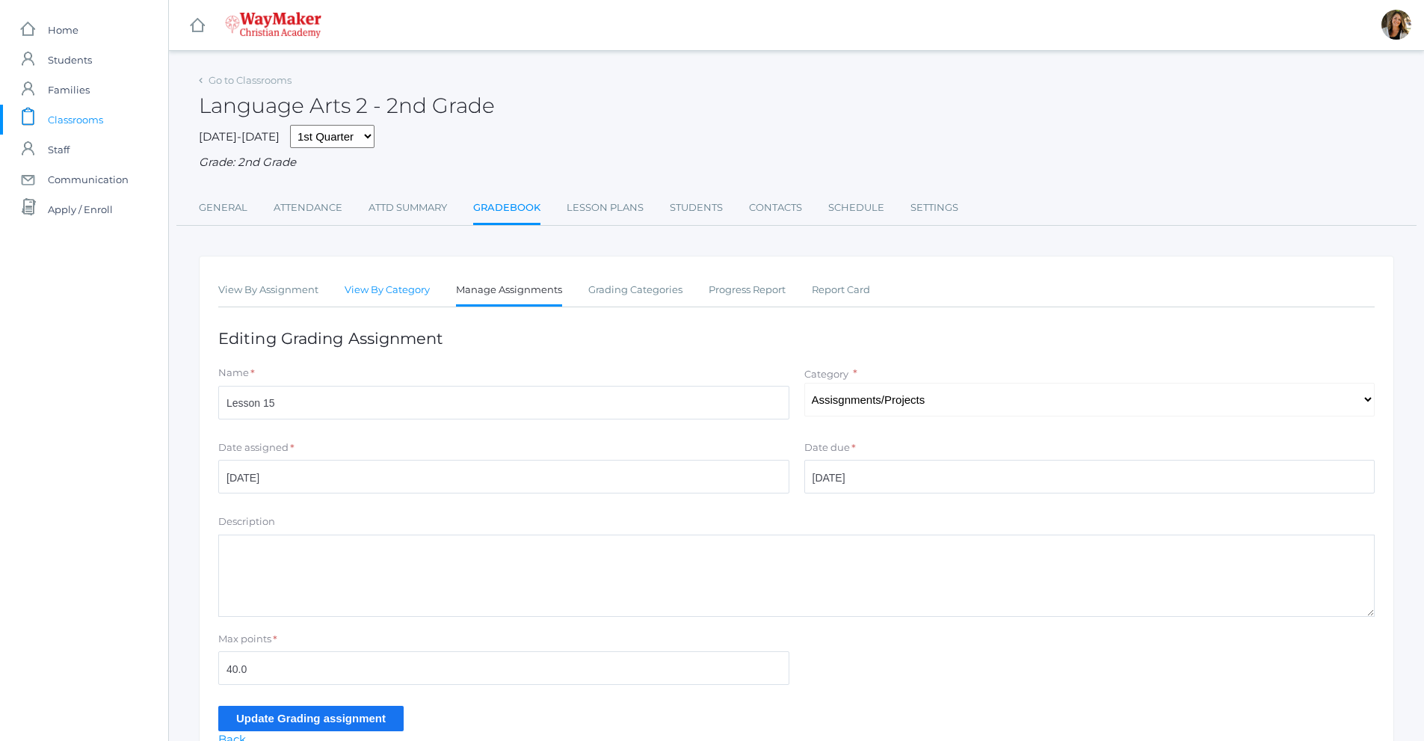
click at [354, 294] on link "View By Category" at bounding box center [387, 290] width 85 height 30
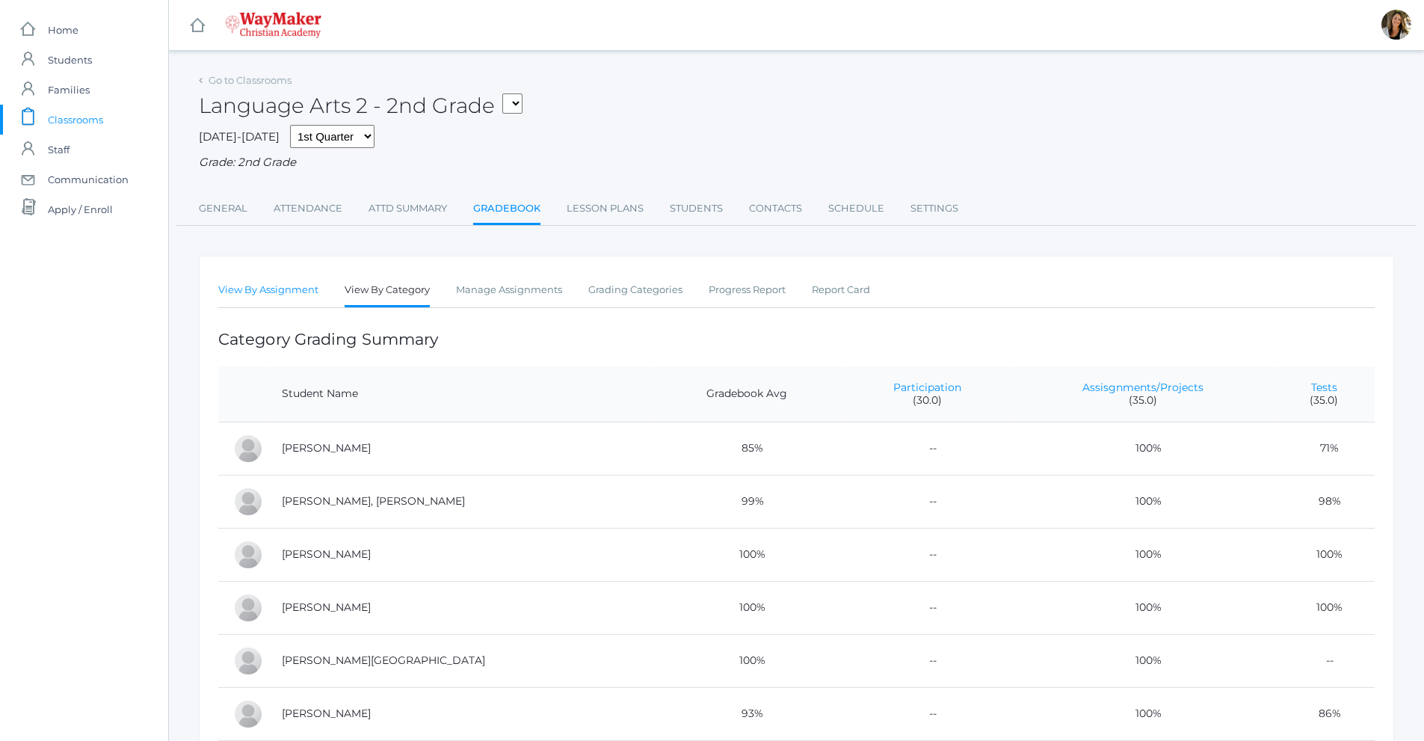
click at [289, 299] on link "View By Assignment" at bounding box center [268, 290] width 100 height 30
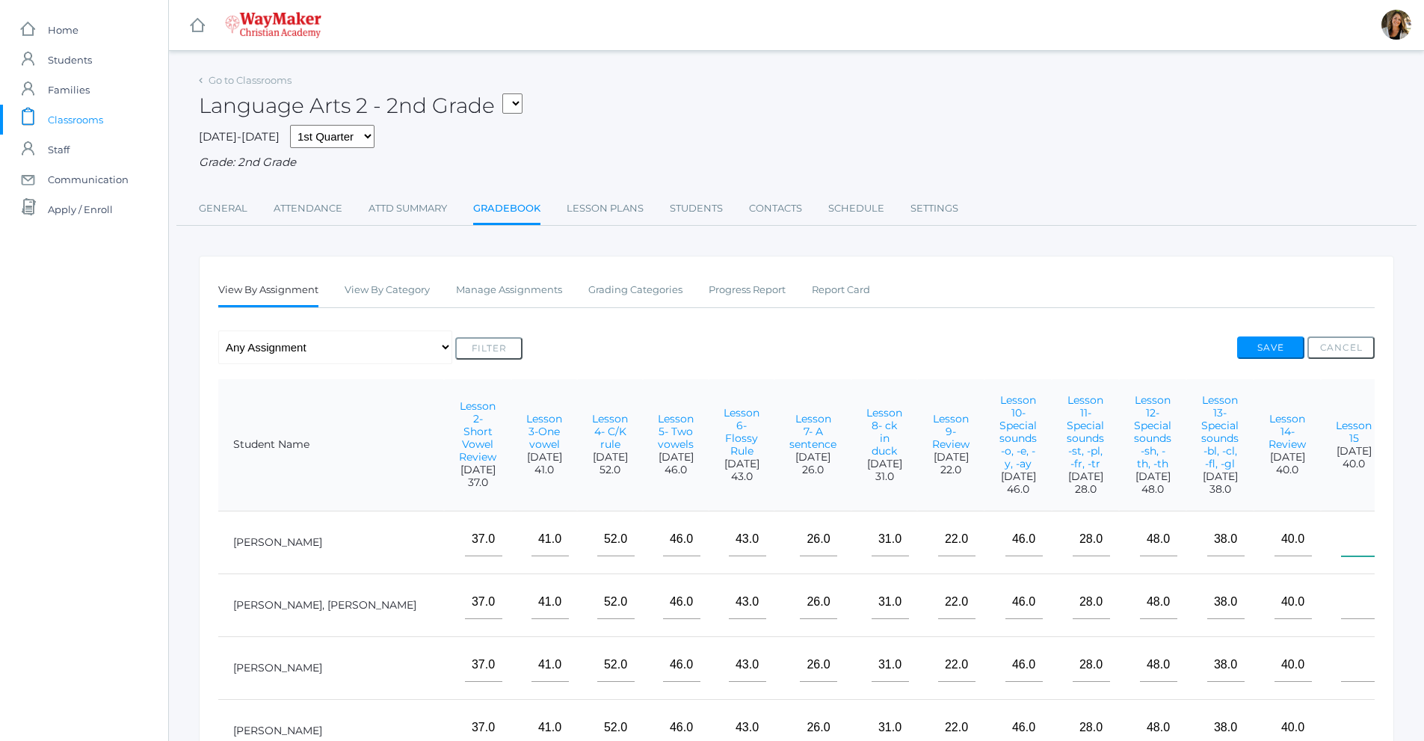
click at [1341, 553] on input"] "text" at bounding box center [1359, 540] width 37 height 34
type input"] "40"
click at [1341, 611] on input"] "text" at bounding box center [1359, 602] width 37 height 34
type input"] "40"
click at [1321, 658] on td at bounding box center [1354, 667] width 66 height 63
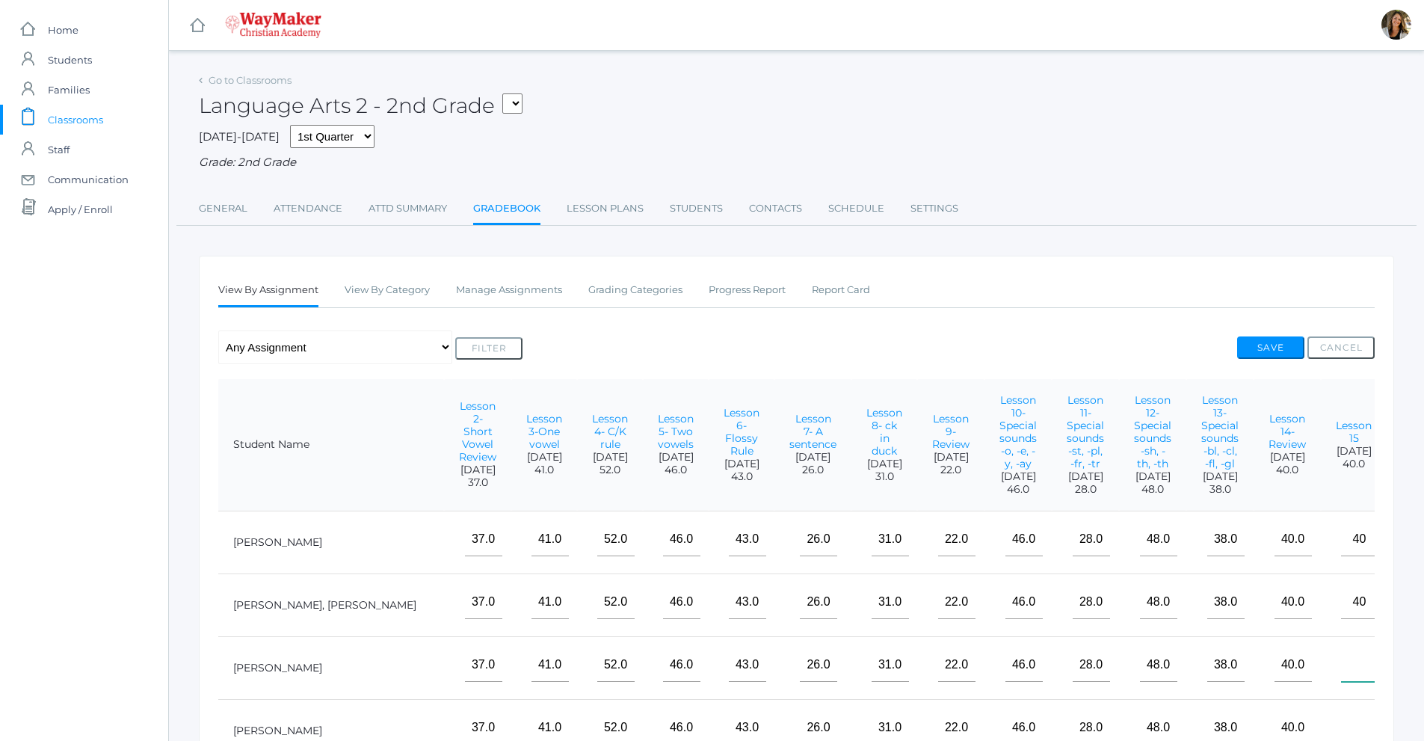
click at [1341, 677] on input"] "text" at bounding box center [1359, 665] width 37 height 34
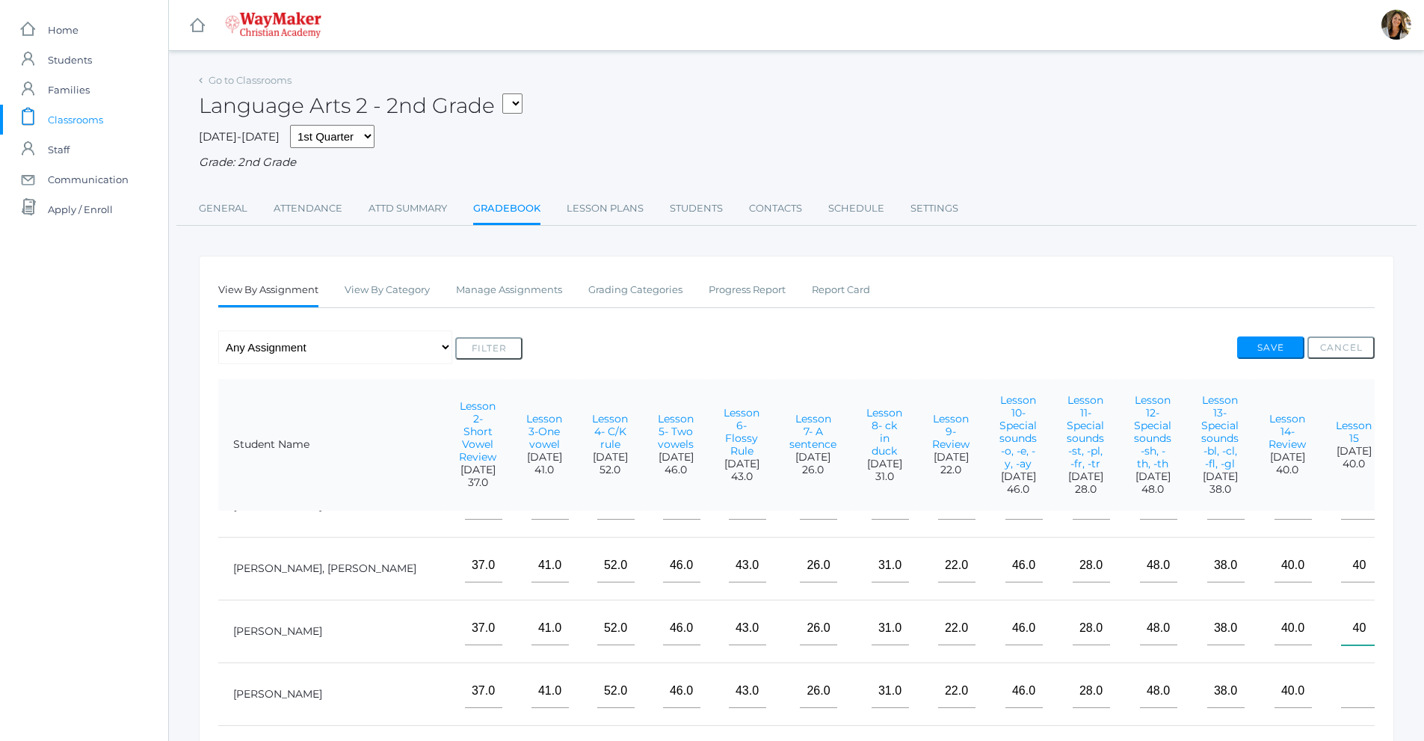
scroll to position [61, 132]
type input"] "40"
click at [1341, 690] on input"] "text" at bounding box center [1359, 691] width 37 height 34
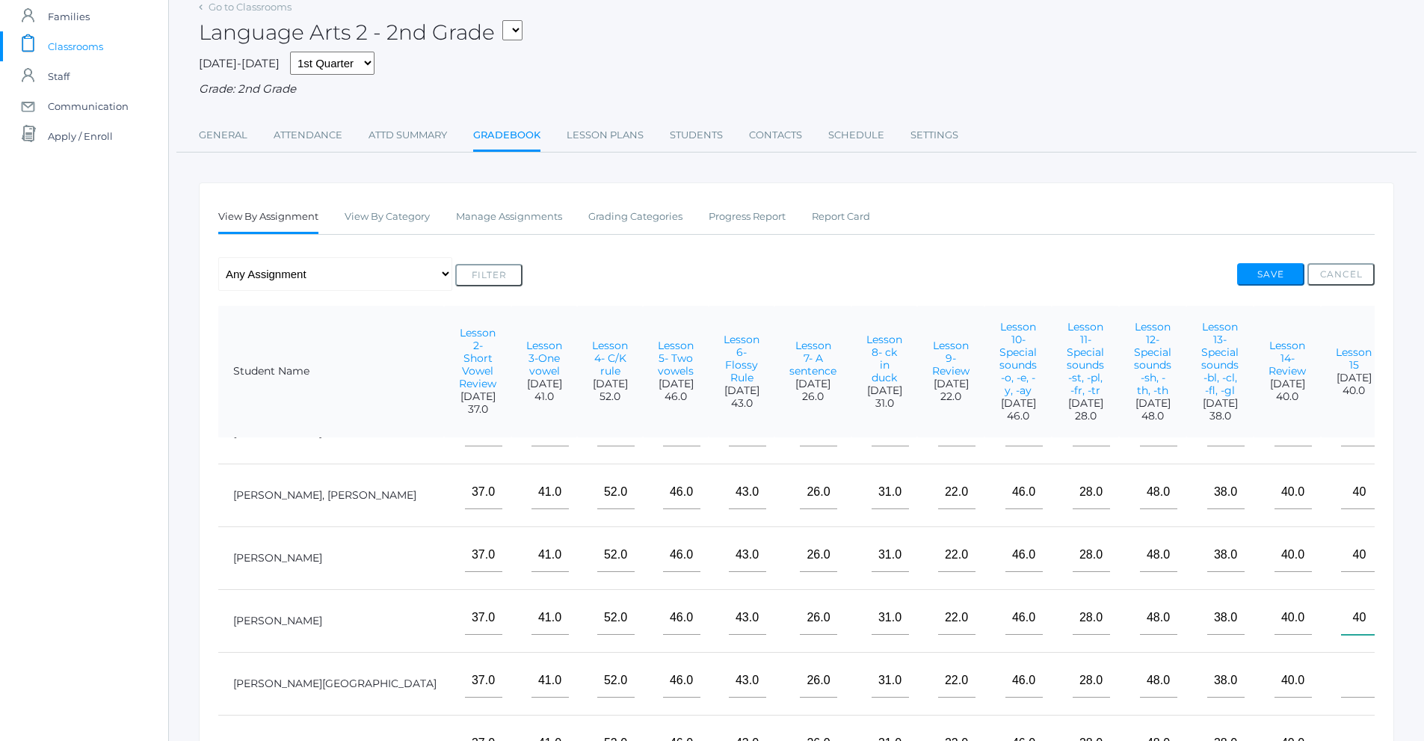
scroll to position [299, 0]
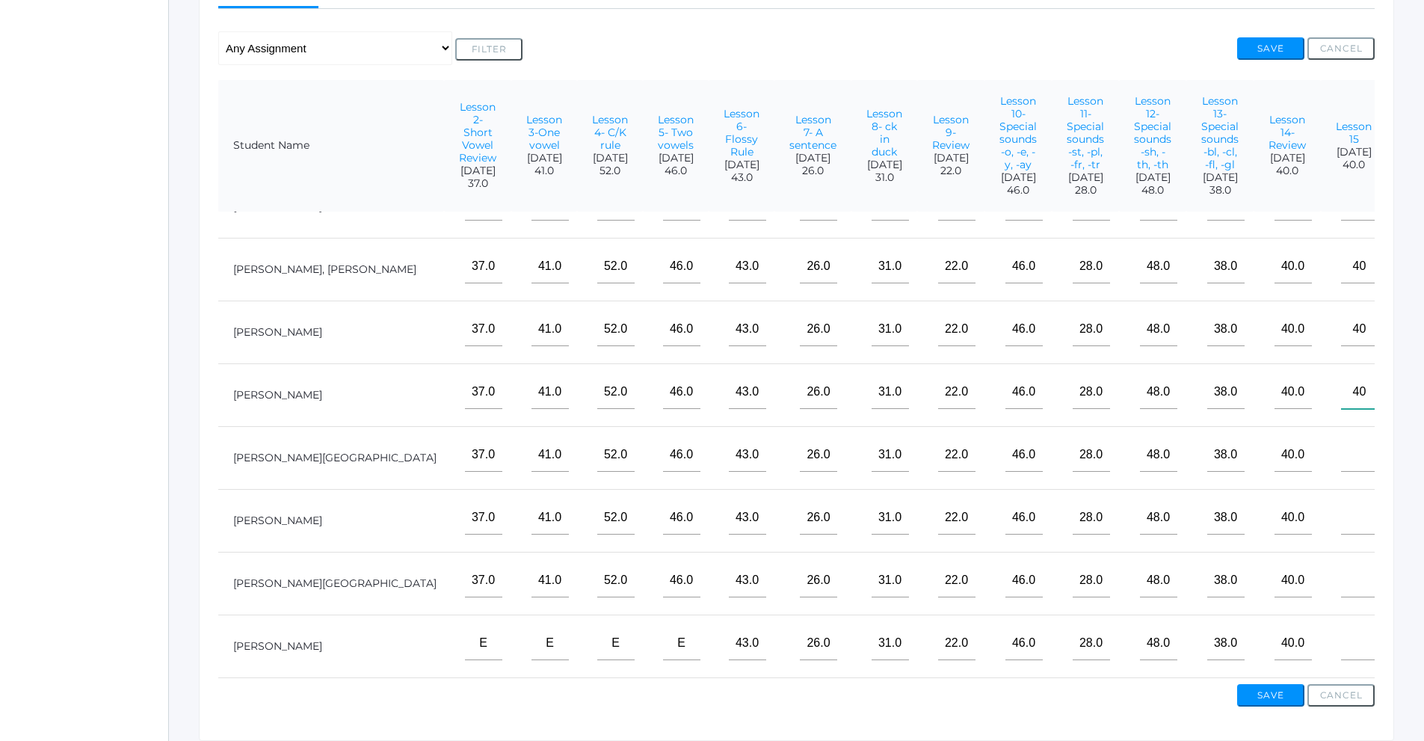
type input"] "40"
click at [1341, 455] on input"] "text" at bounding box center [1359, 455] width 37 height 34
type input"] "40"
click at [1341, 517] on input"] "text" at bounding box center [1359, 518] width 37 height 34
type input"] "40"
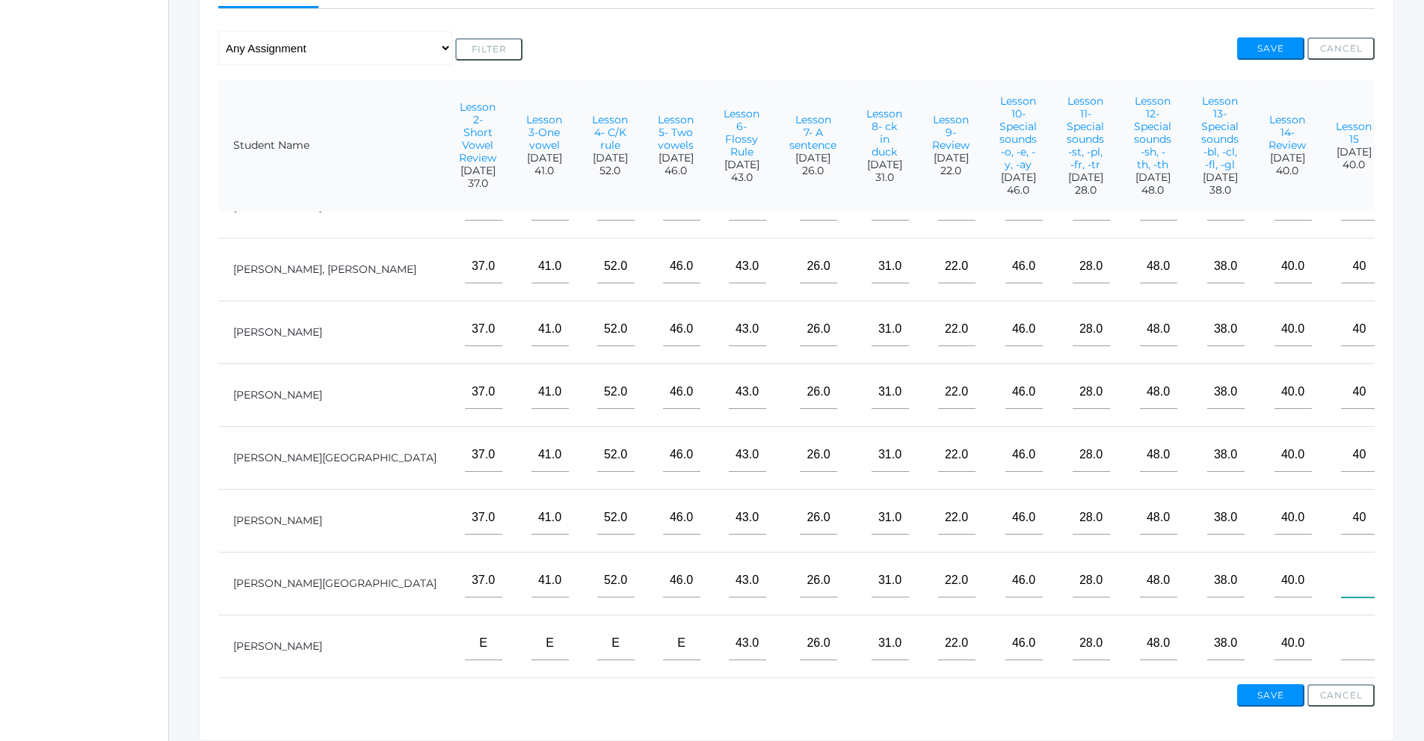
click at [1341, 579] on input"] "text" at bounding box center [1359, 581] width 37 height 34
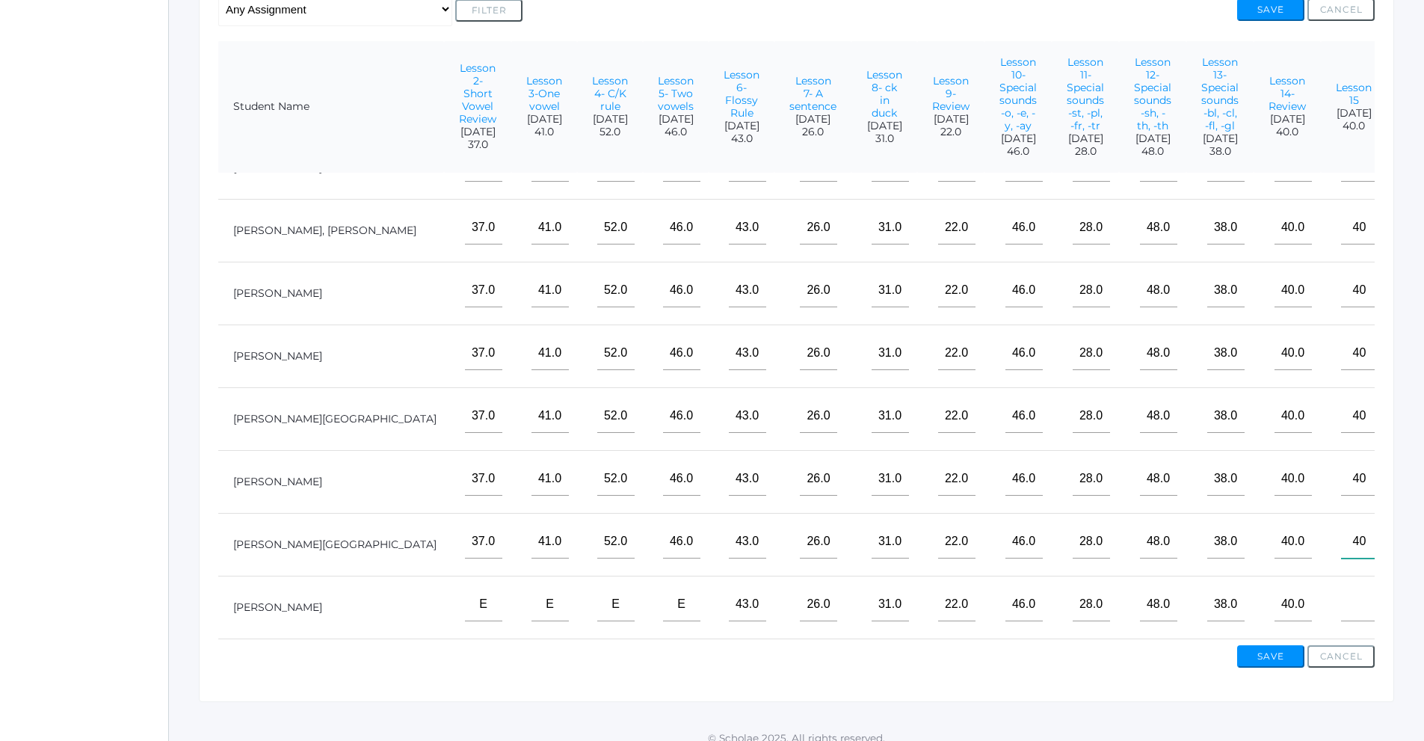
scroll to position [355, 0]
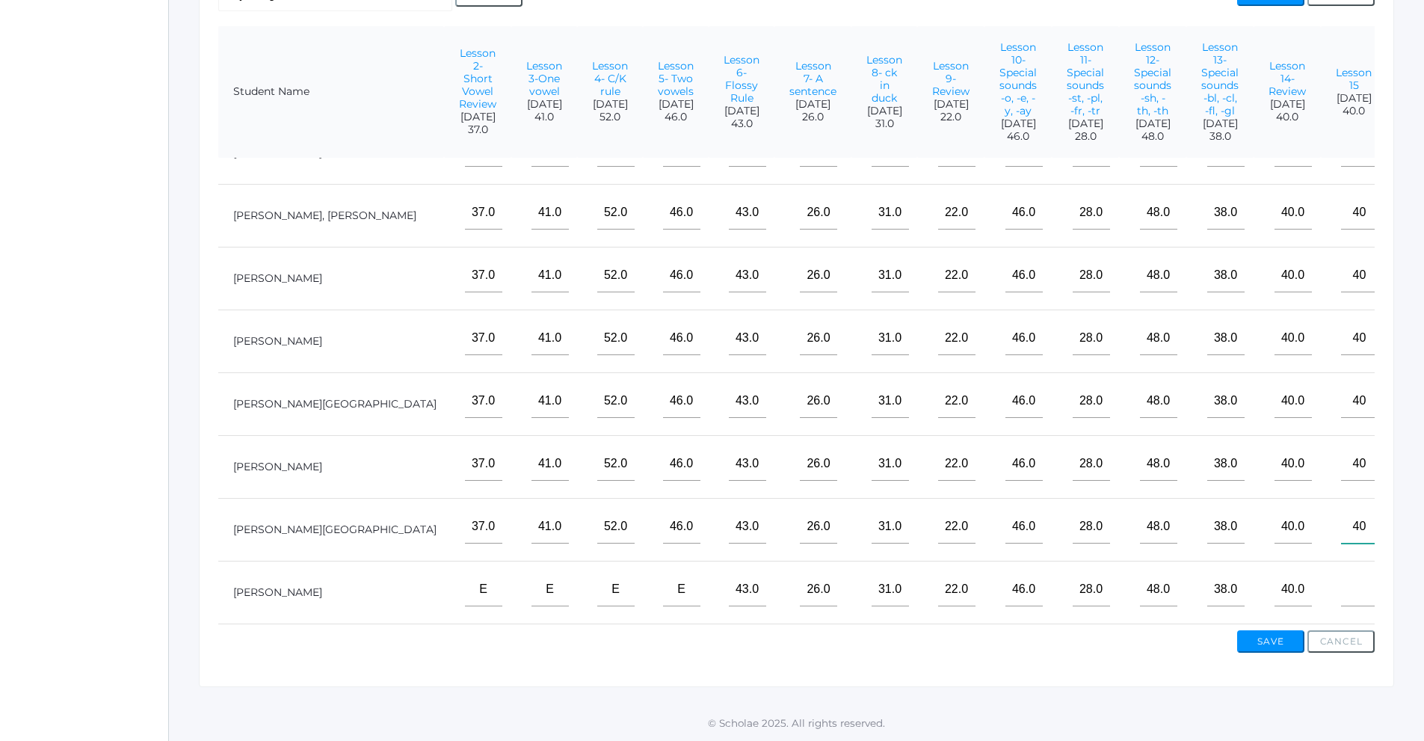
type input"] "40"
click at [1341, 573] on input"] "text" at bounding box center [1359, 590] width 37 height 34
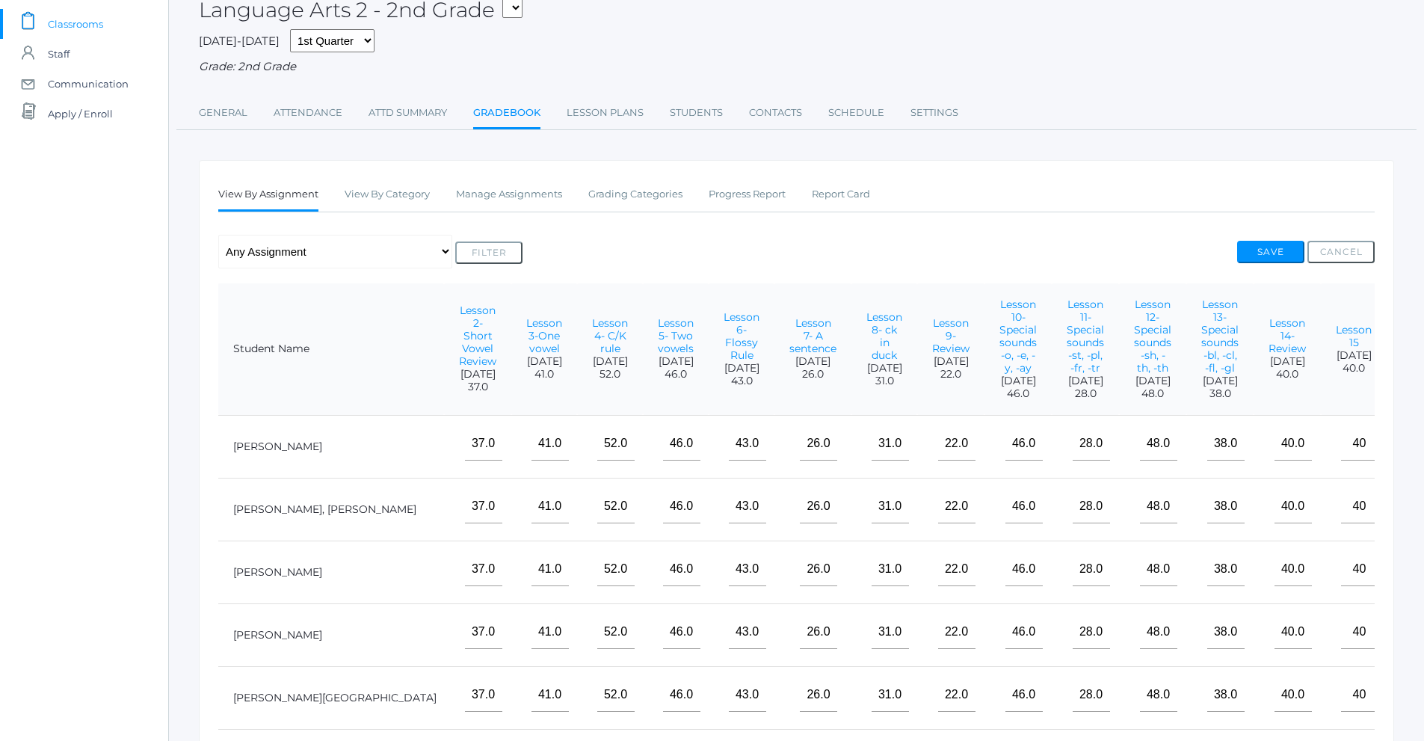
scroll to position [56, 0]
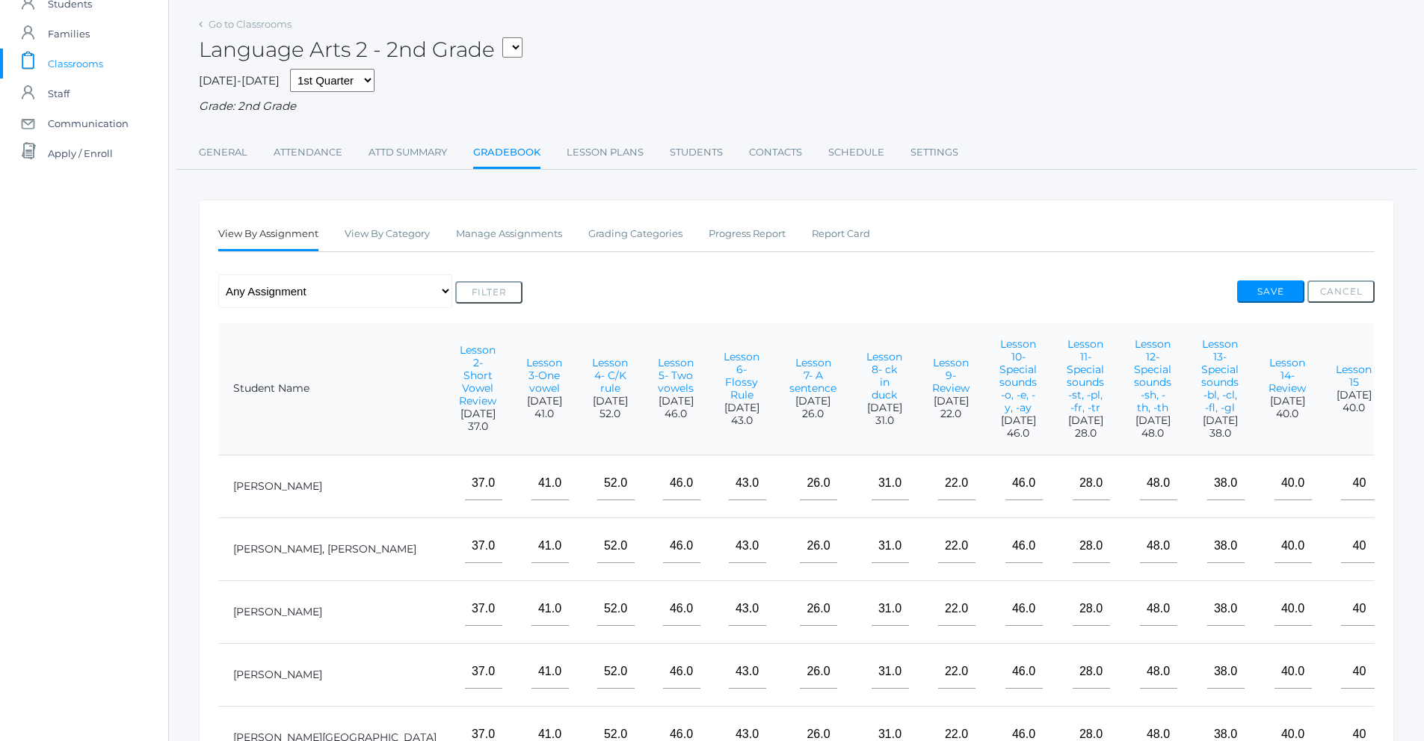
type input"] "40"
click at [1252, 292] on button "Save" at bounding box center [1270, 291] width 67 height 22
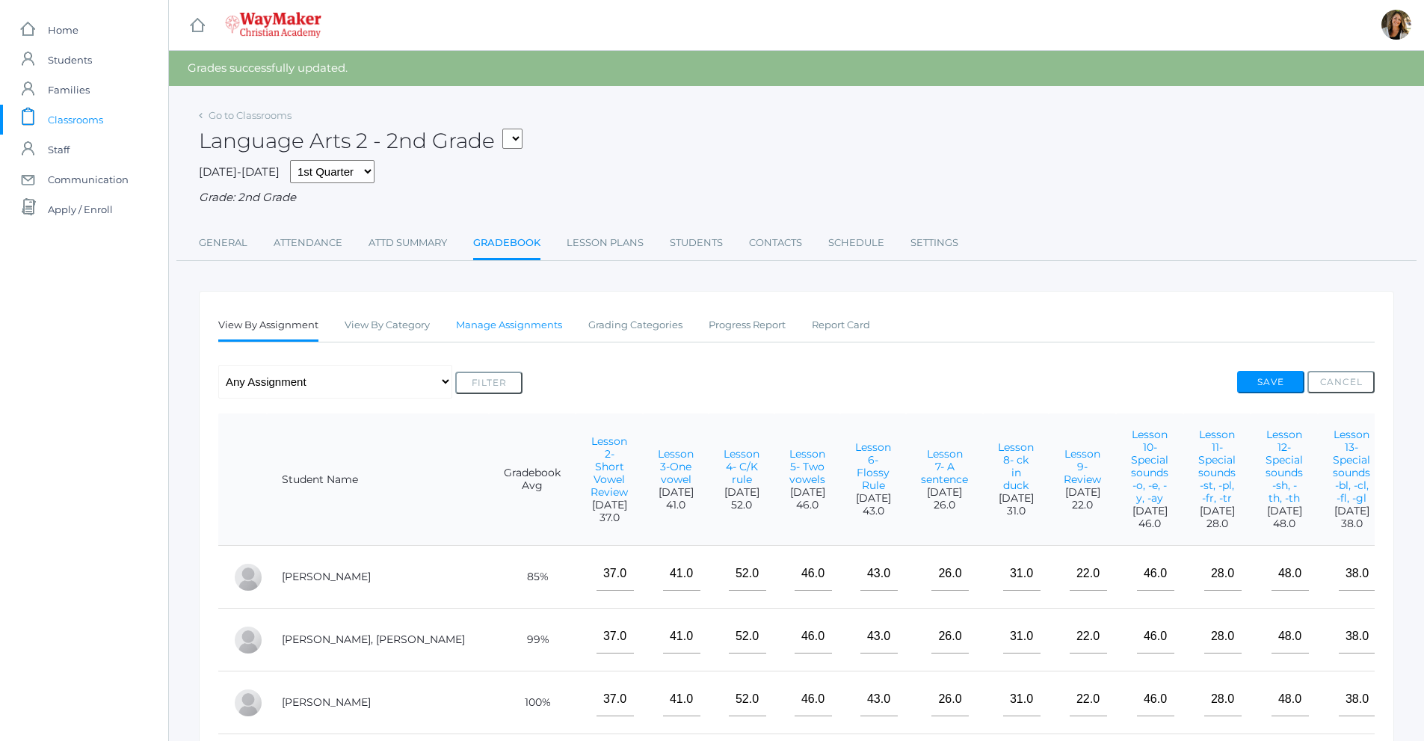
click at [511, 332] on link "Manage Assignments" at bounding box center [509, 325] width 106 height 30
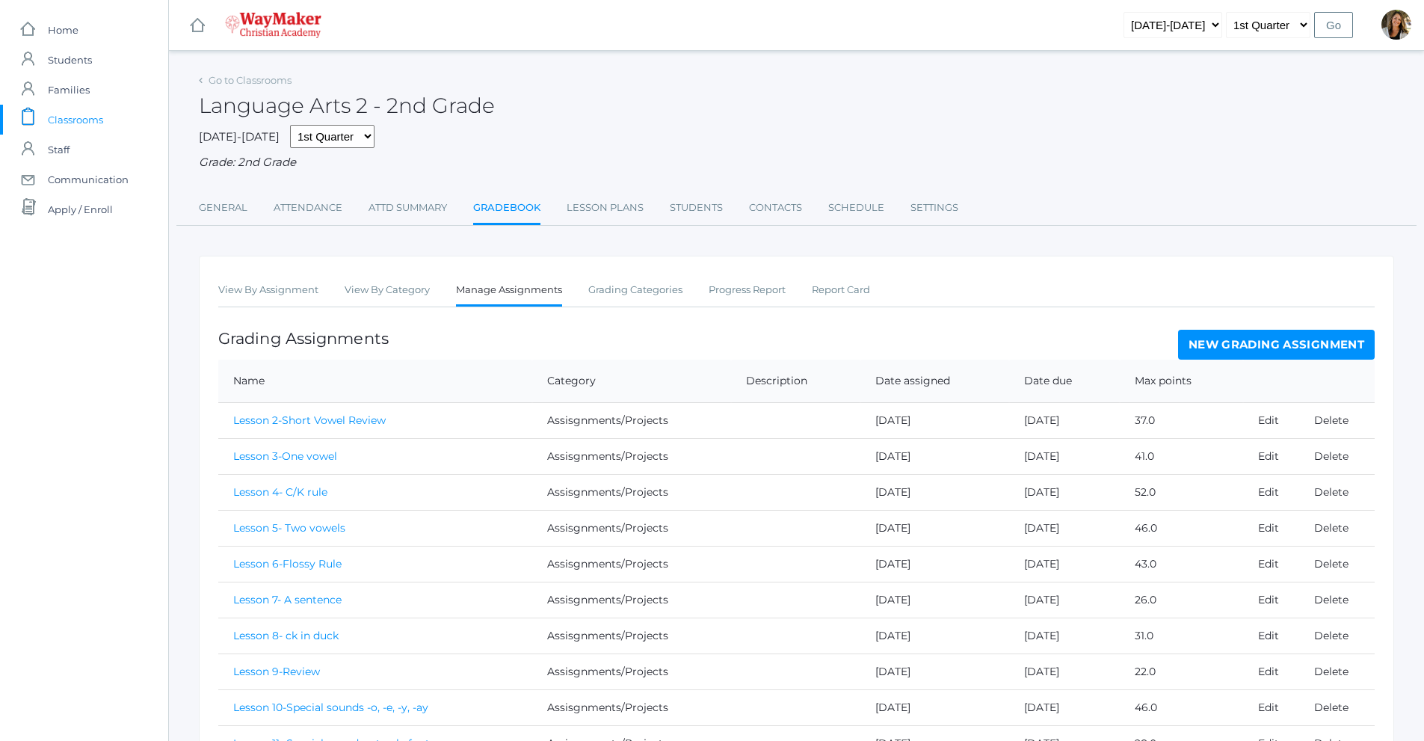
click at [1317, 345] on link "New Grading Assignment" at bounding box center [1276, 345] width 197 height 30
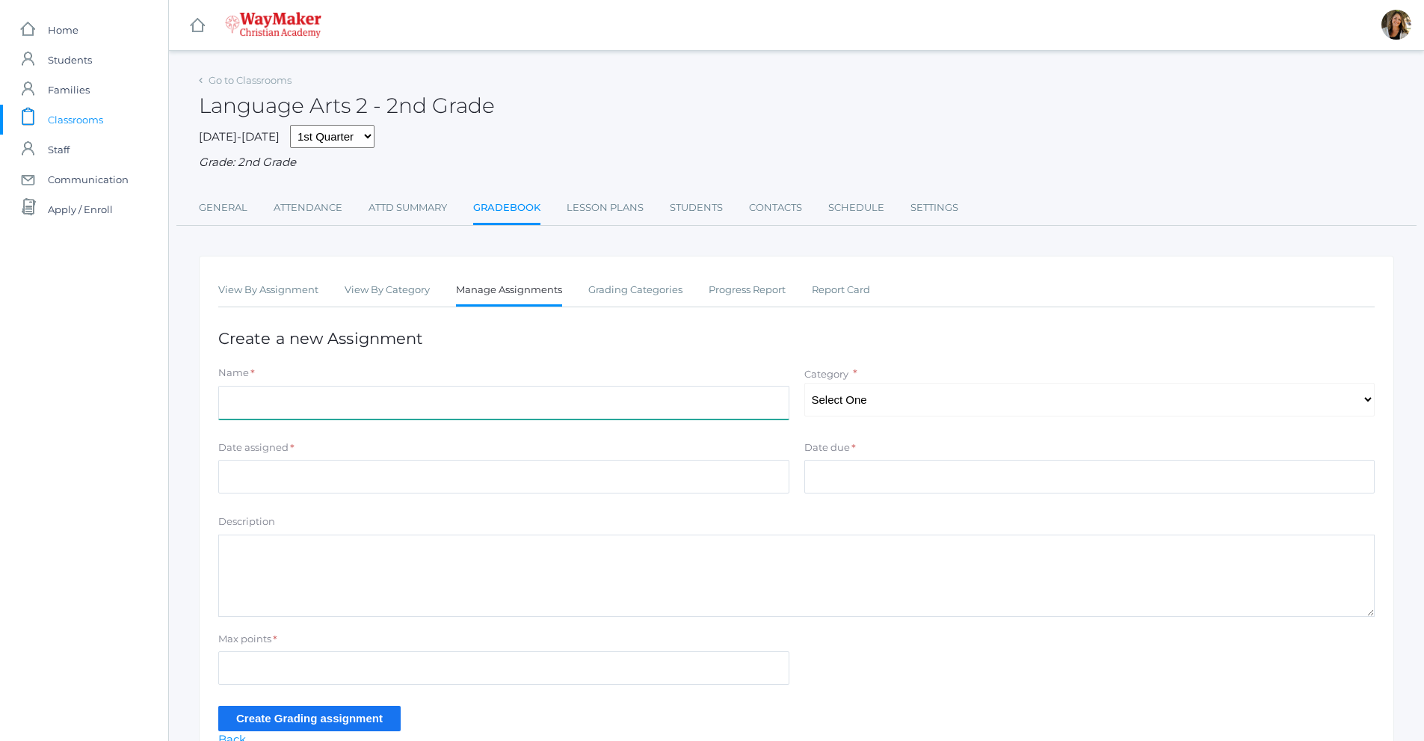
click at [472, 419] on input "Name" at bounding box center [503, 403] width 571 height 34
type input "Lesson 16"
click at [857, 410] on select "Select One Participation Assisgnments/Projects Tests" at bounding box center [1089, 400] width 571 height 34
select select "1184"
click at [804, 384] on select "Select One Participation Assisgnments/Projects Tests" at bounding box center [1089, 400] width 571 height 34
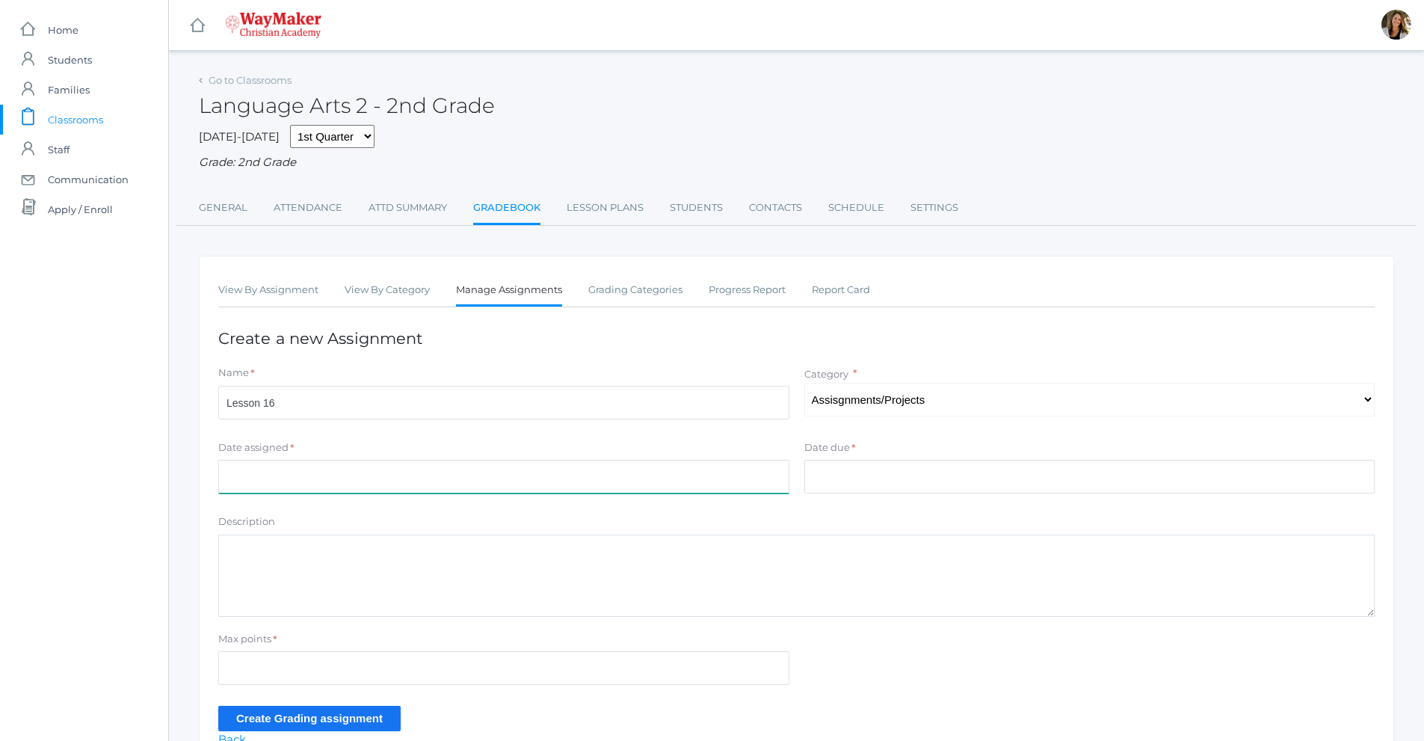
click at [298, 471] on input "Date assigned" at bounding box center [503, 477] width 571 height 34
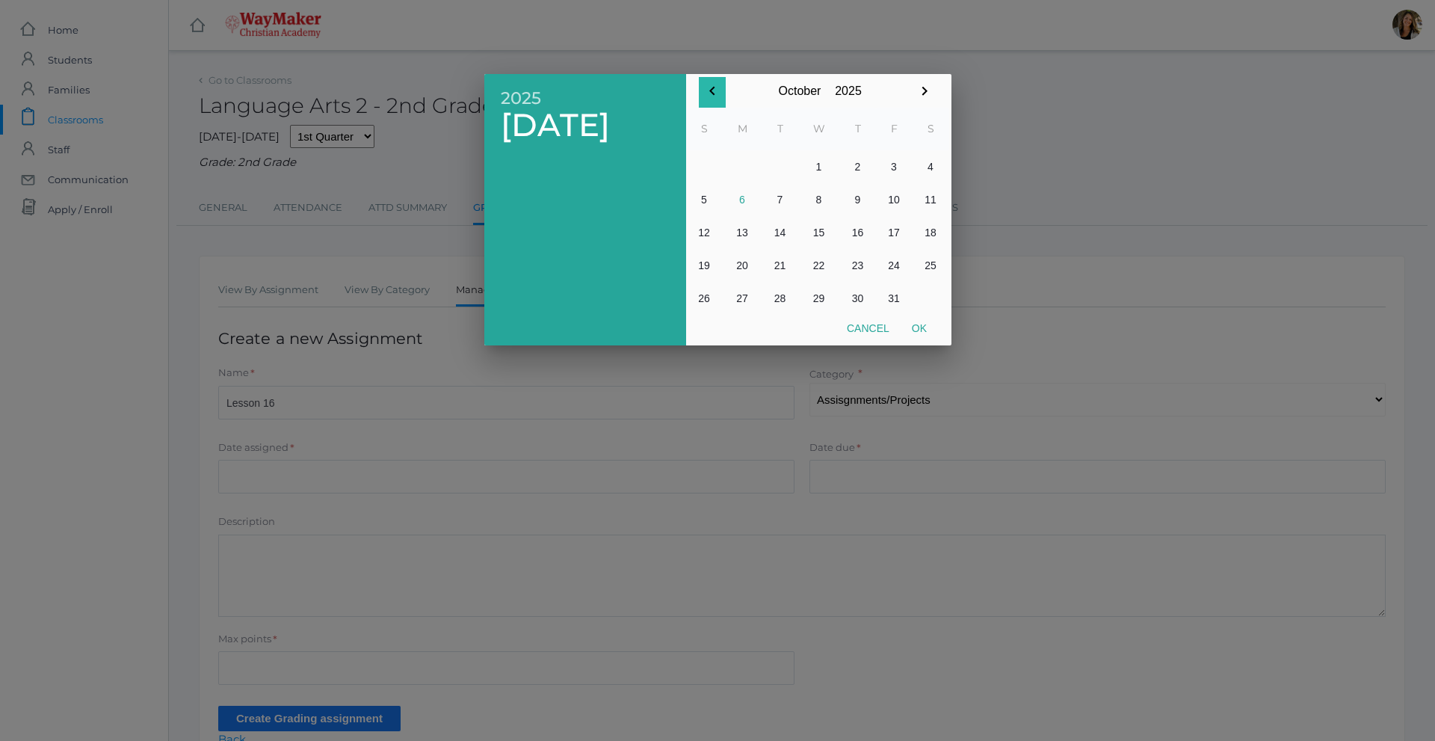
click at [707, 86] on icon "button" at bounding box center [712, 91] width 18 height 18
click at [776, 297] on button "30" at bounding box center [780, 298] width 36 height 33
click at [923, 327] on button "Ok" at bounding box center [919, 328] width 37 height 27
type input "[DATE]"
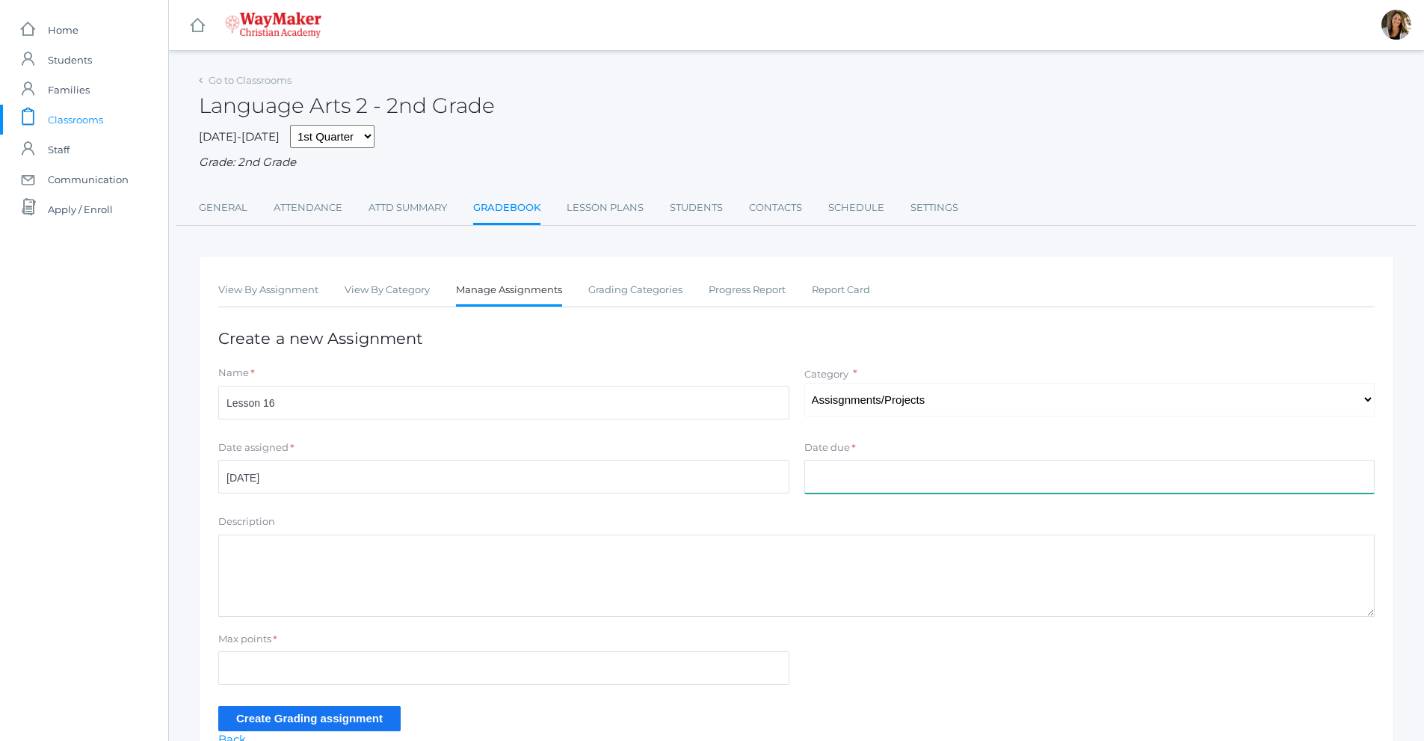
click at [876, 487] on input "Date due" at bounding box center [1089, 477] width 571 height 34
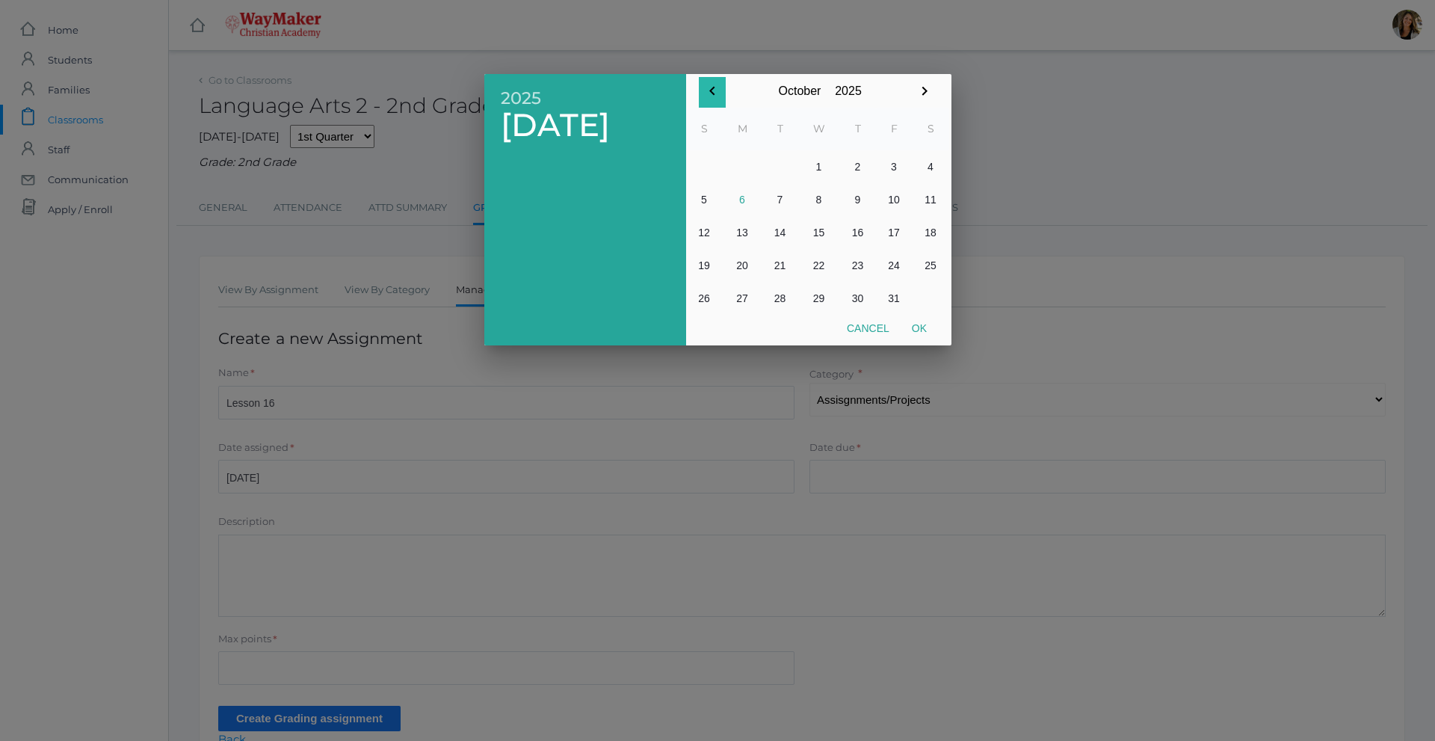
click at [716, 93] on icon "button" at bounding box center [712, 91] width 18 height 18
click at [781, 286] on button "30" at bounding box center [780, 298] width 36 height 33
click at [925, 336] on button "Ok" at bounding box center [919, 328] width 37 height 27
type input "[DATE]"
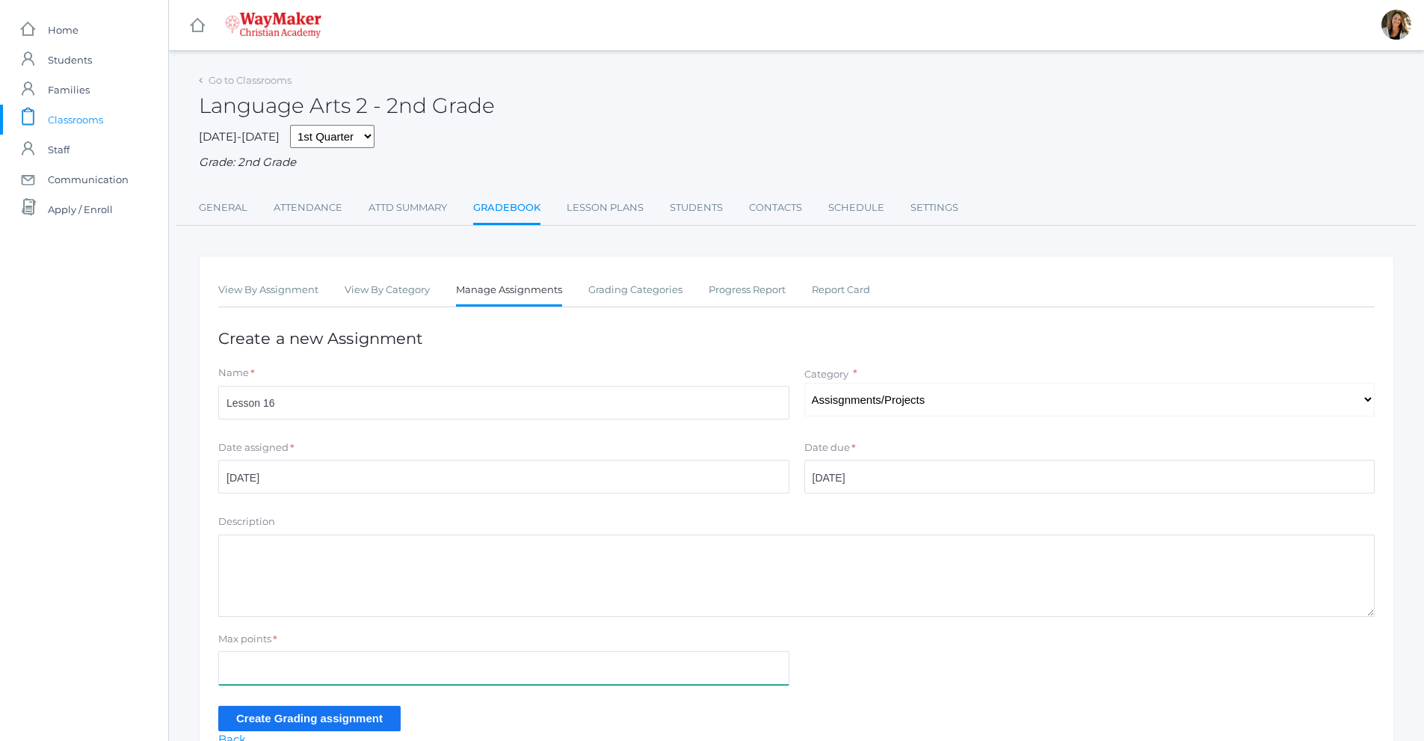
click at [291, 662] on input "Max points" at bounding box center [503, 668] width 571 height 34
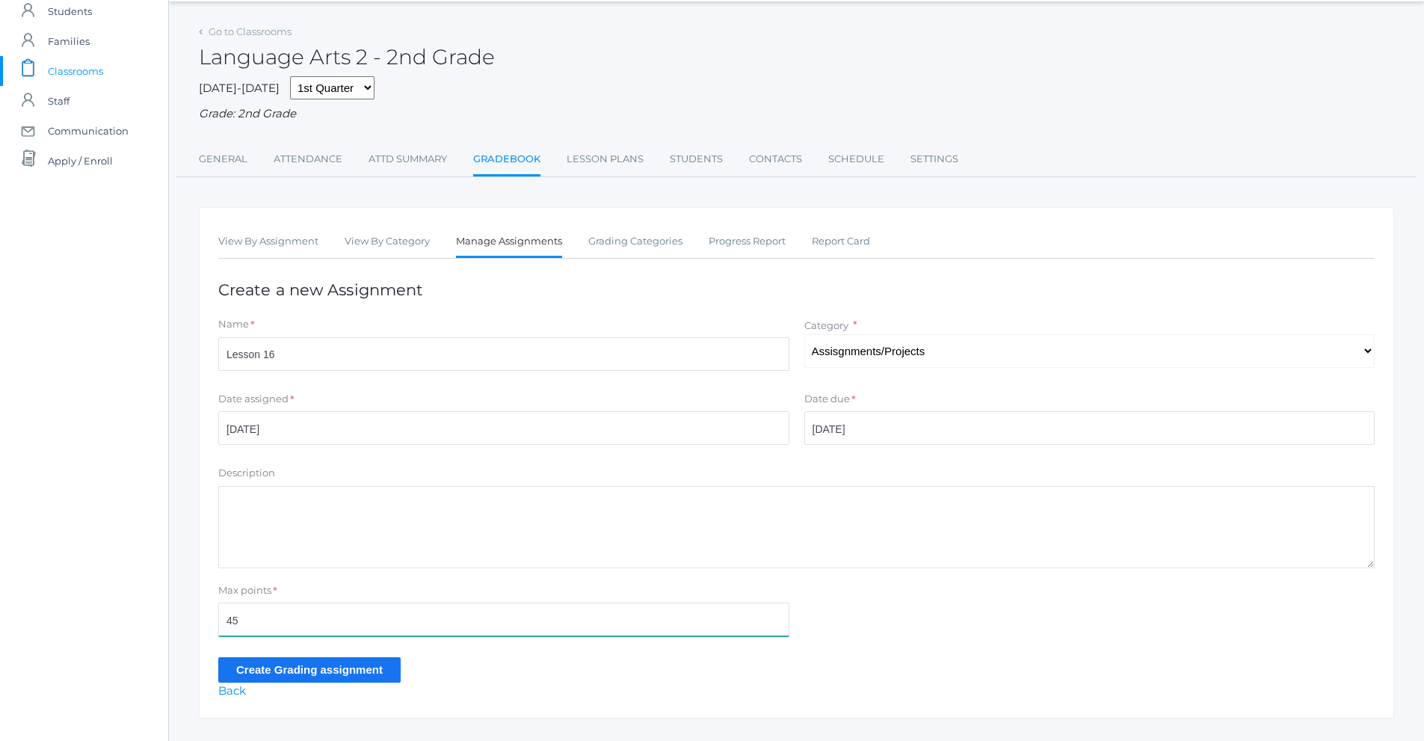
scroll to position [75, 0]
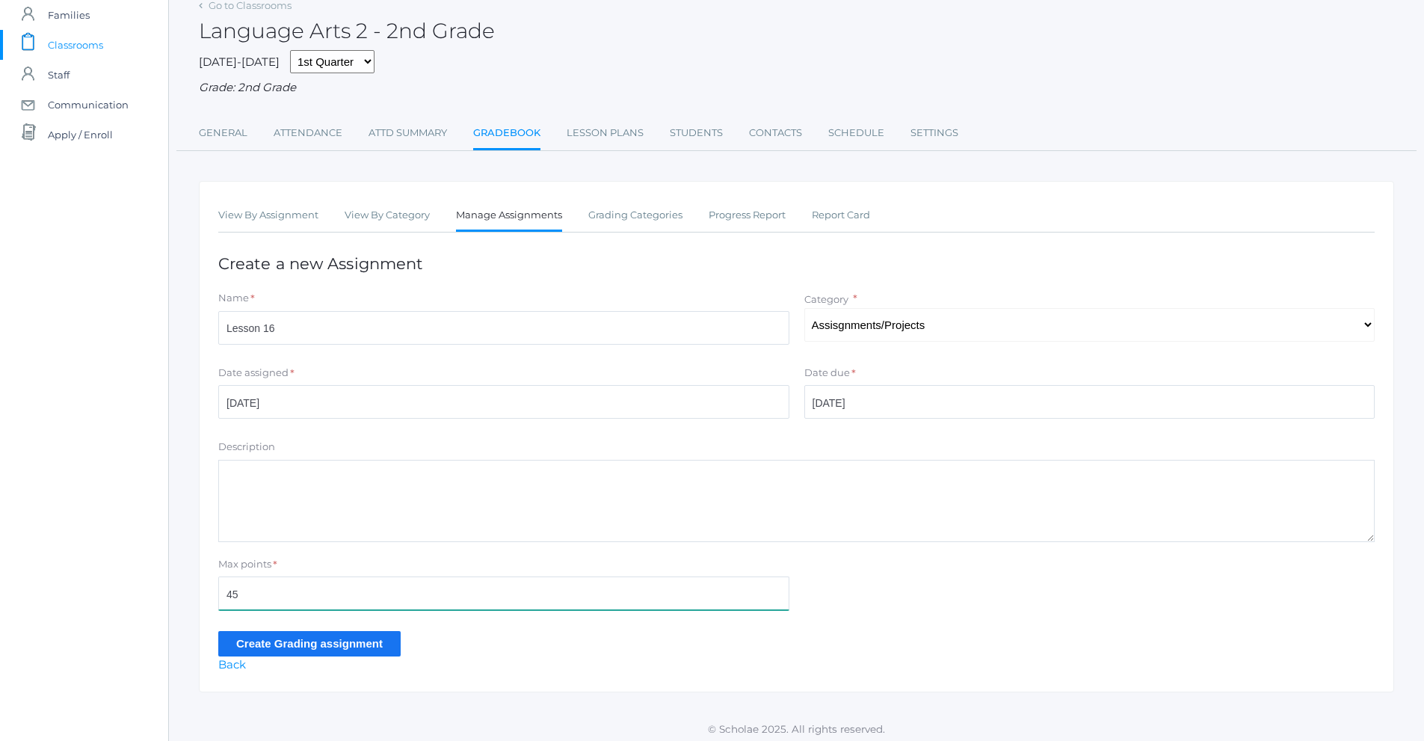
type input "45"
click at [310, 647] on input "Create Grading assignment" at bounding box center [309, 643] width 182 height 25
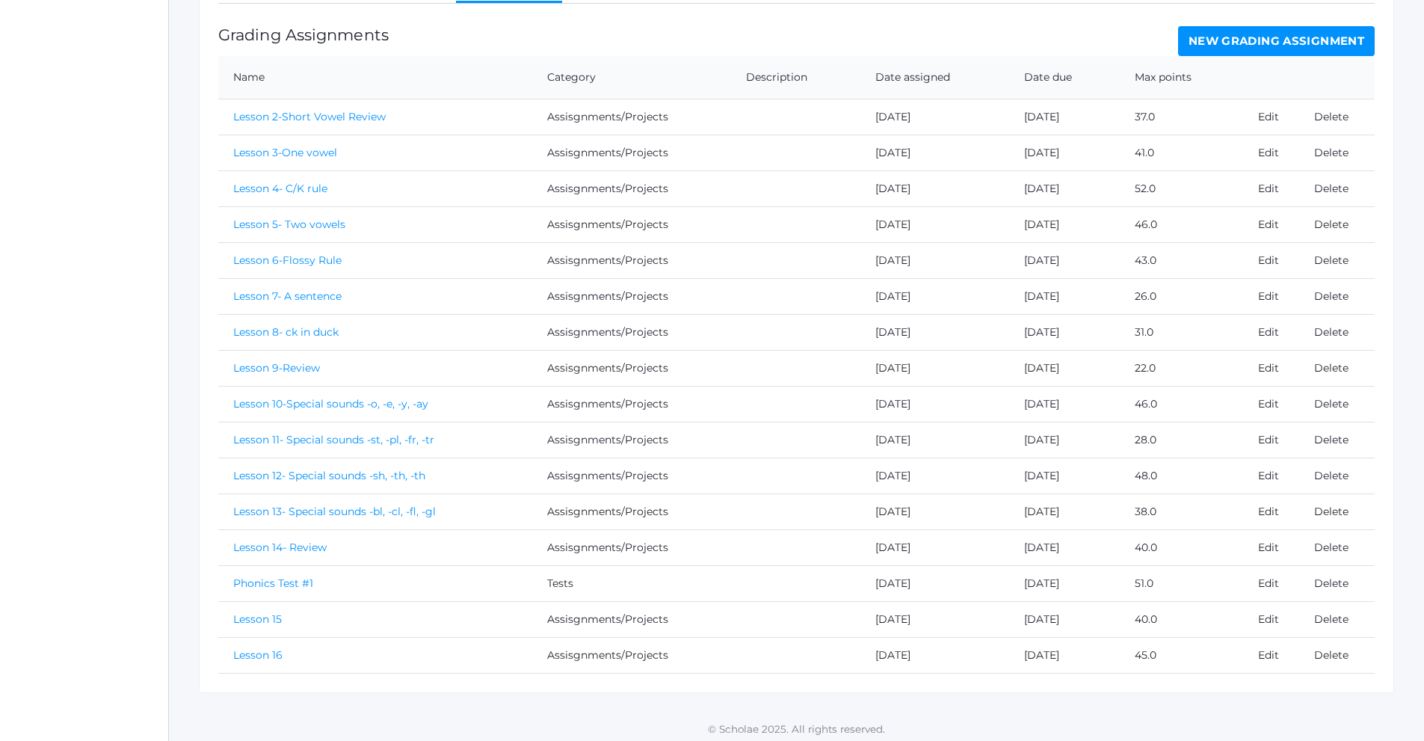
scroll to position [347, 0]
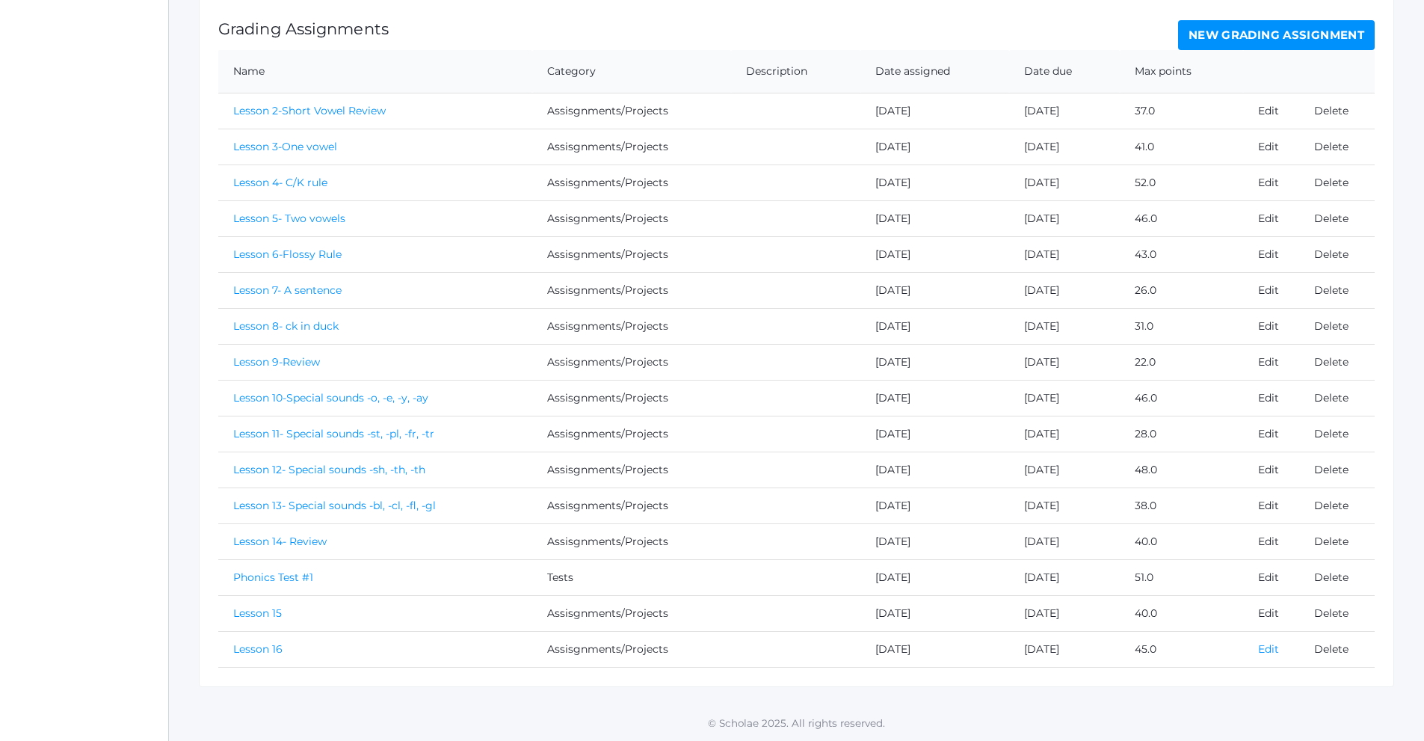
click at [1273, 648] on link "Edit" at bounding box center [1268, 648] width 21 height 13
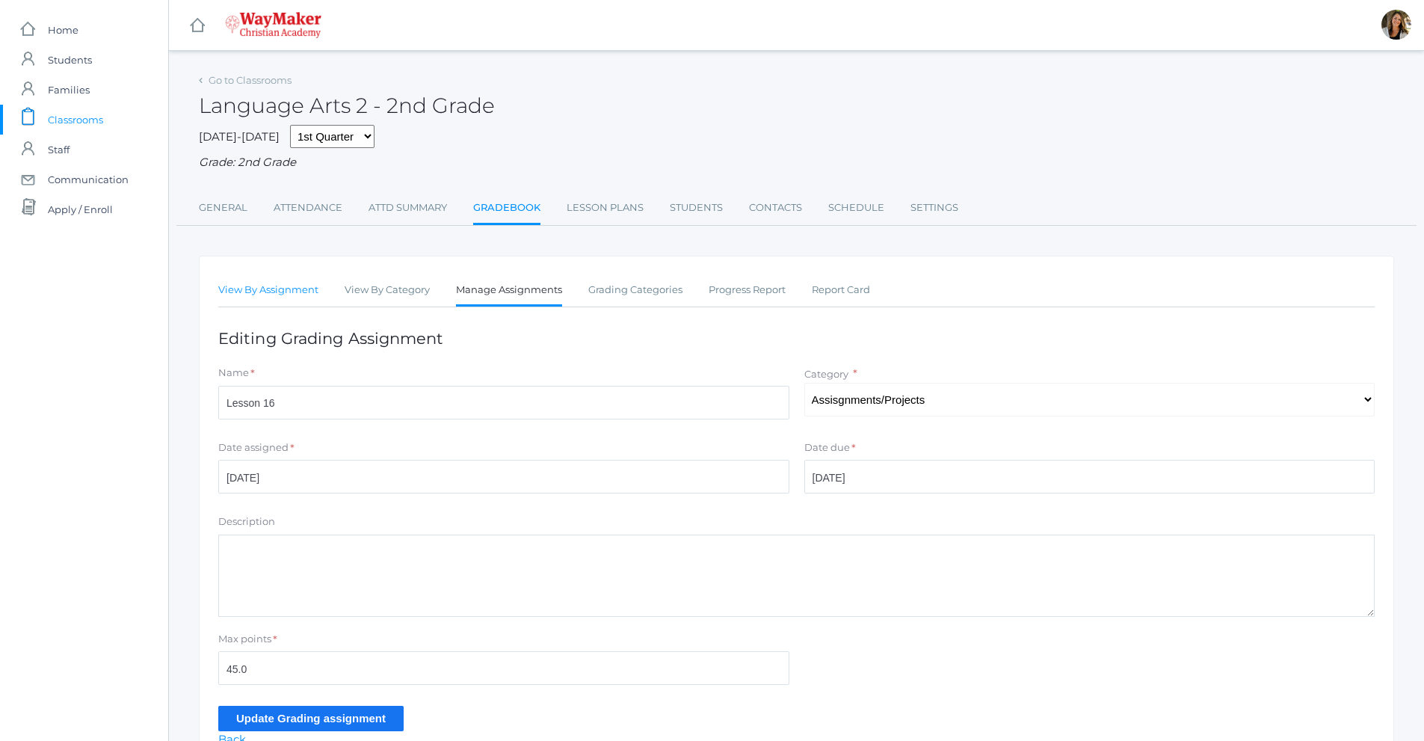
click at [307, 291] on link "View By Assignment" at bounding box center [268, 290] width 100 height 30
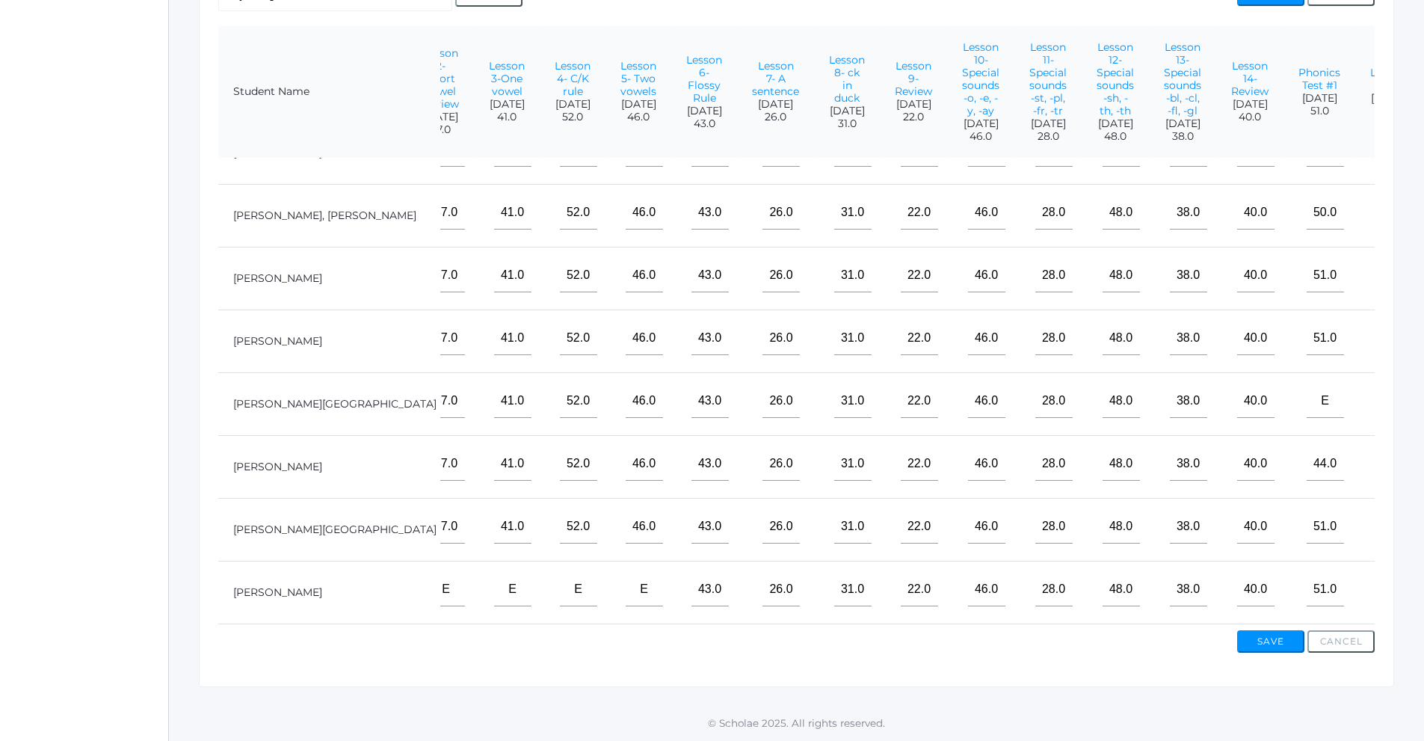
scroll to position [61, 198]
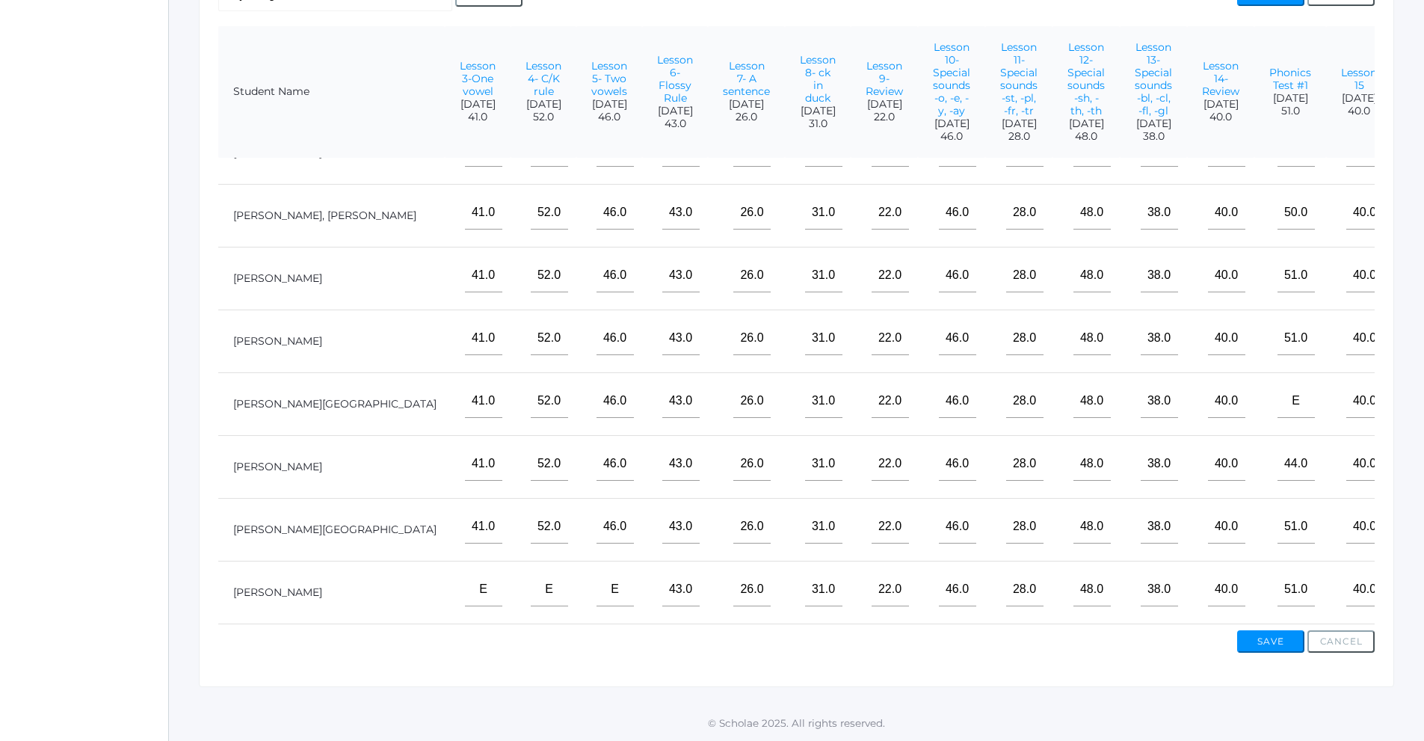
click at [1412, 215] on input"] "text" at bounding box center [1430, 213] width 37 height 34
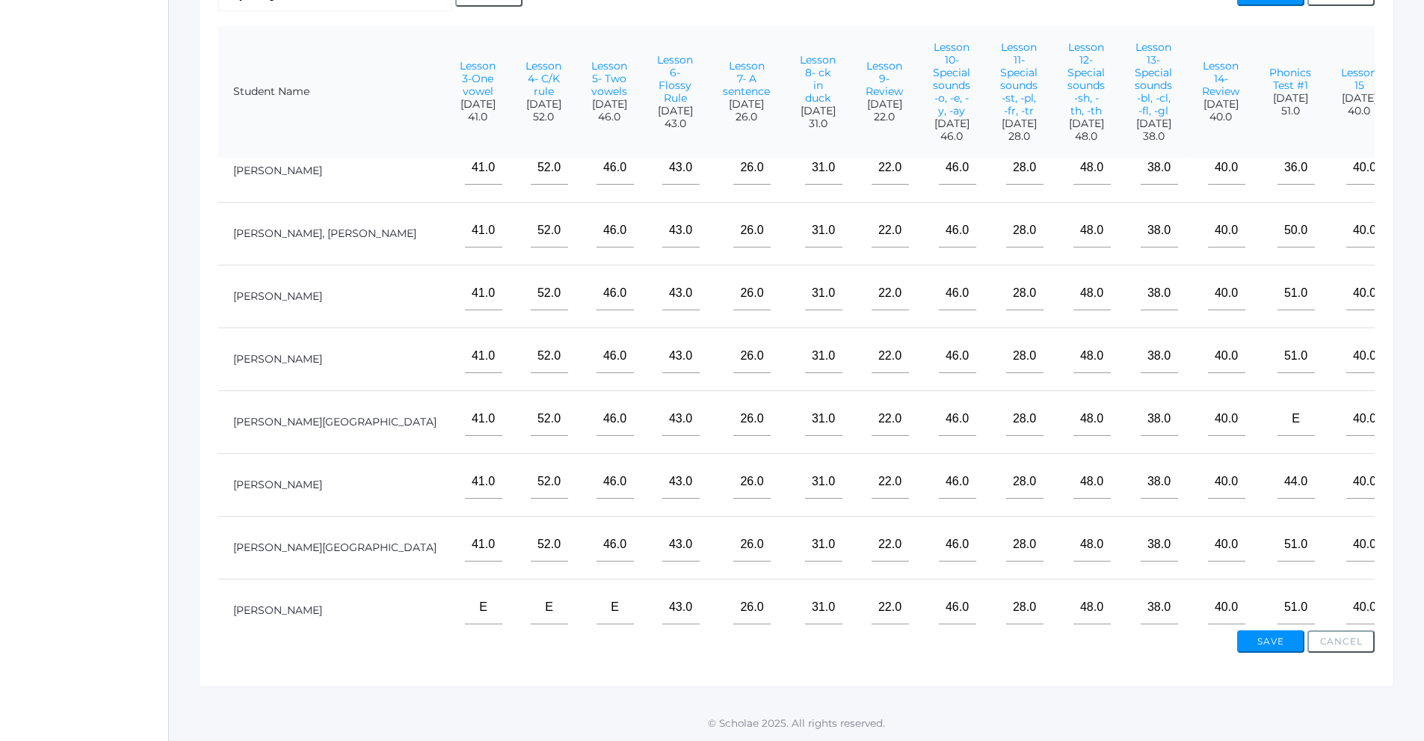
scroll to position [0, 198]
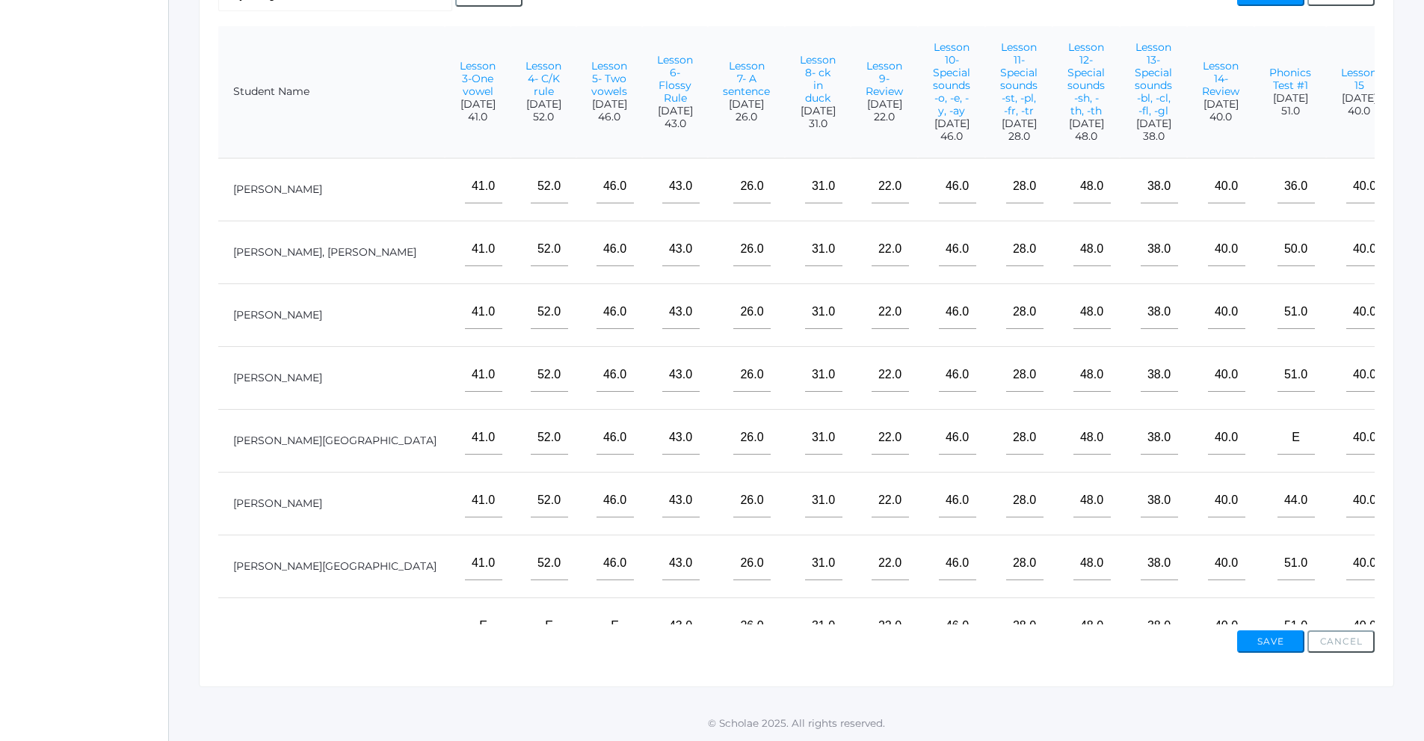
click at [1412, 203] on input"] "text" at bounding box center [1430, 187] width 37 height 34
type input"] "28"
click at [1412, 266] on input"] "text" at bounding box center [1430, 249] width 37 height 34
type input"] "44"
click at [1412, 329] on input"] "text" at bounding box center [1430, 312] width 37 height 34
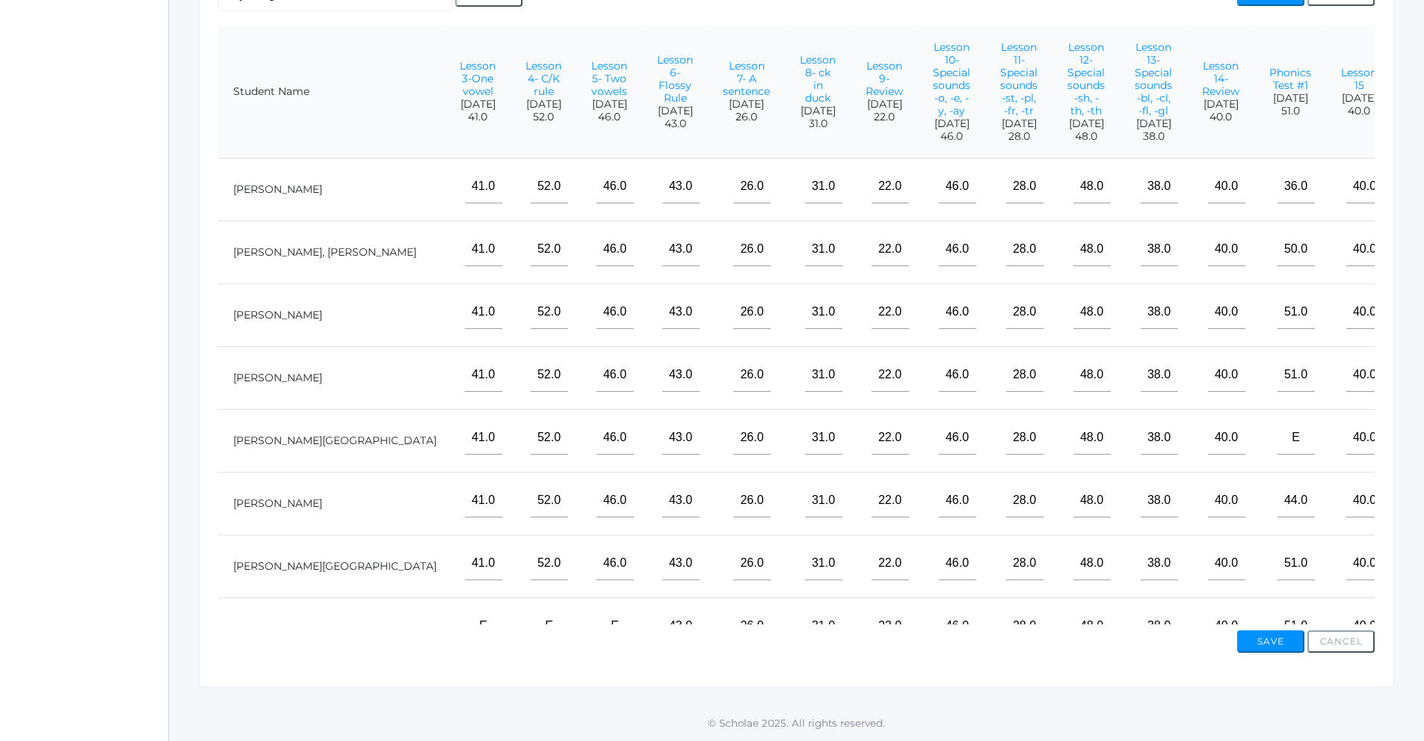
type input"] "e"
click at [1412, 391] on input"] "text" at bounding box center [1430, 375] width 37 height 34
type input"] "32"
click at [1392, 467] on td at bounding box center [1425, 440] width 66 height 63
click at [1412, 455] on input"] "text" at bounding box center [1430, 438] width 37 height 34
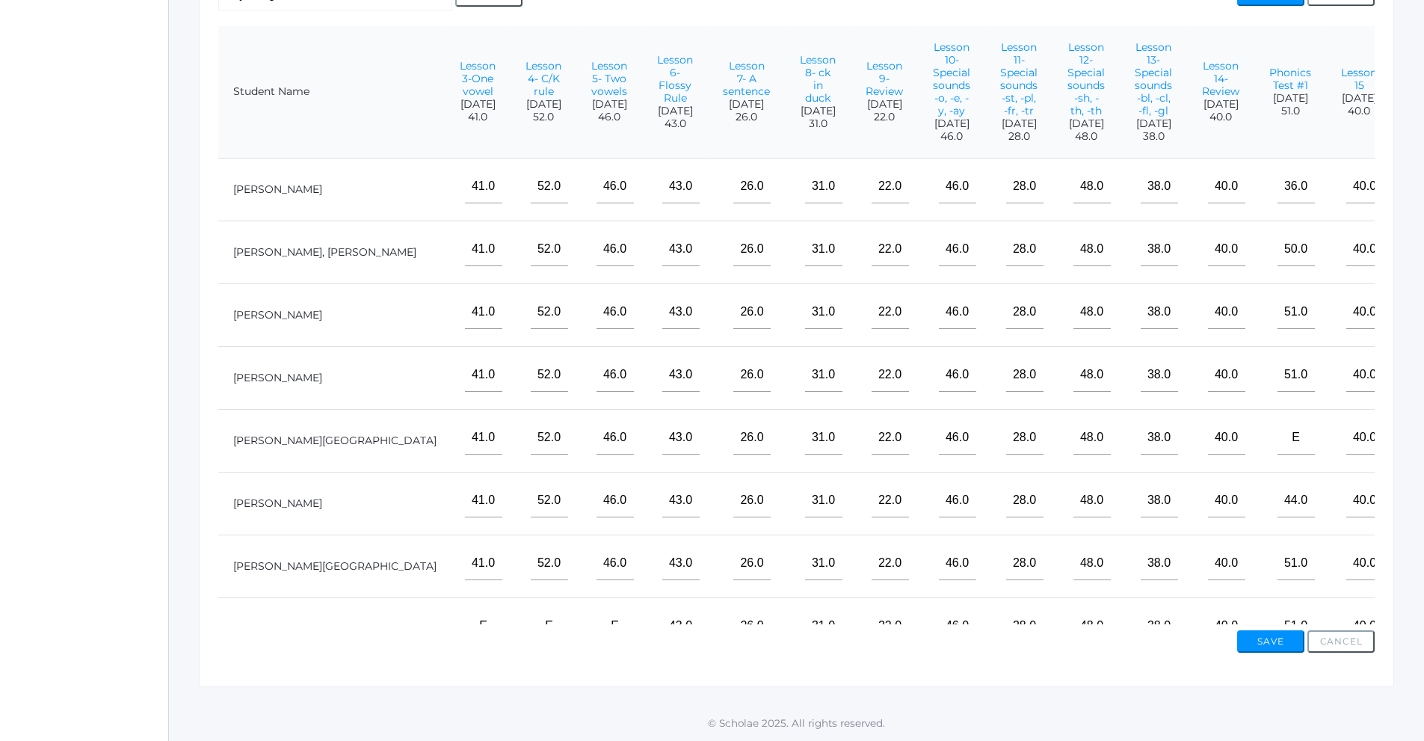
type input"] "e"
click at [1412, 514] on input"] "text" at bounding box center [1430, 501] width 37 height 34
click at [1412, 451] on input"] "e" at bounding box center [1430, 438] width 37 height 34
drag, startPoint x: 1349, startPoint y: 328, endPoint x: 1292, endPoint y: 333, distance: 57.1
click at [1392, 332] on td "e" at bounding box center [1425, 314] width 66 height 63
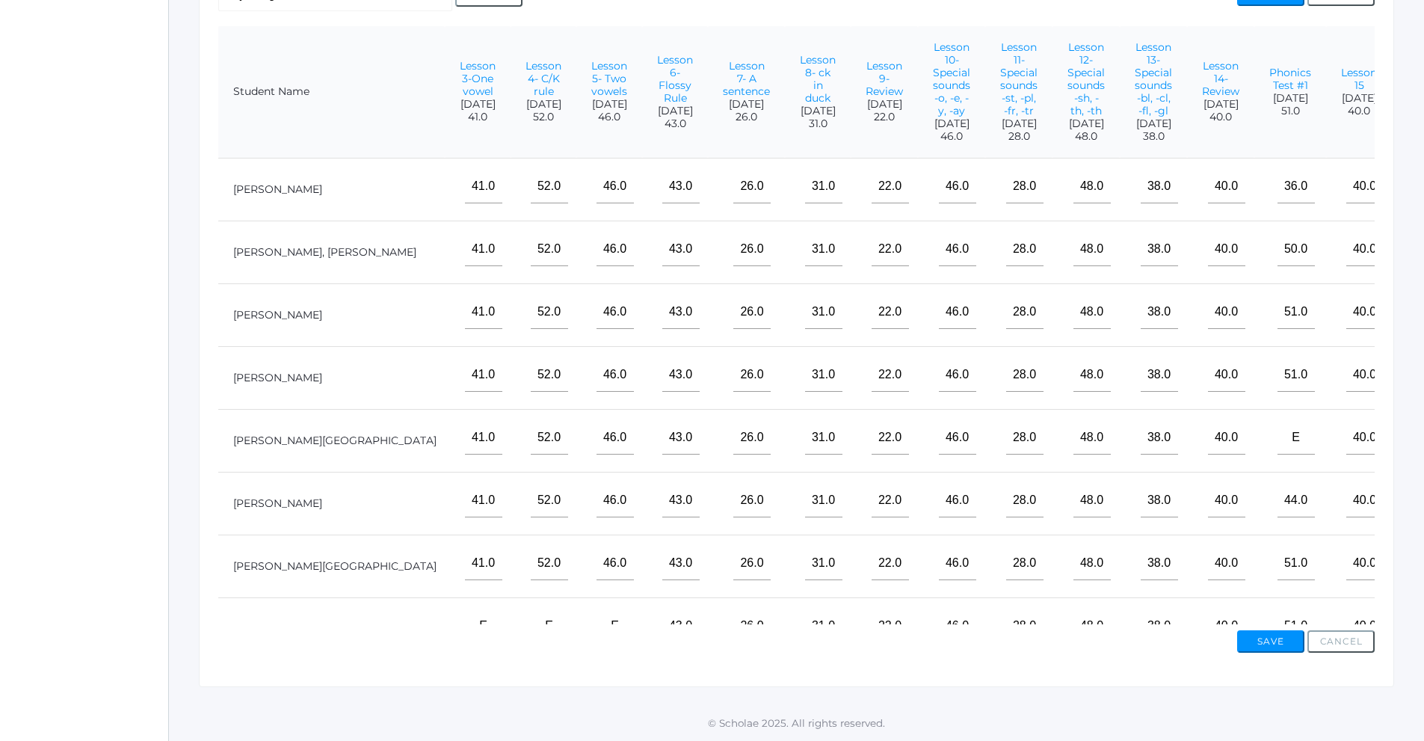
type input"] "45"
drag, startPoint x: 1347, startPoint y: 388, endPoint x: 1319, endPoint y: 392, distance: 28.8
click at [1412, 392] on input"] "32" at bounding box center [1430, 375] width 37 height 34
type input"] "45"
click at [1412, 512] on input"] "text" at bounding box center [1430, 501] width 37 height 34
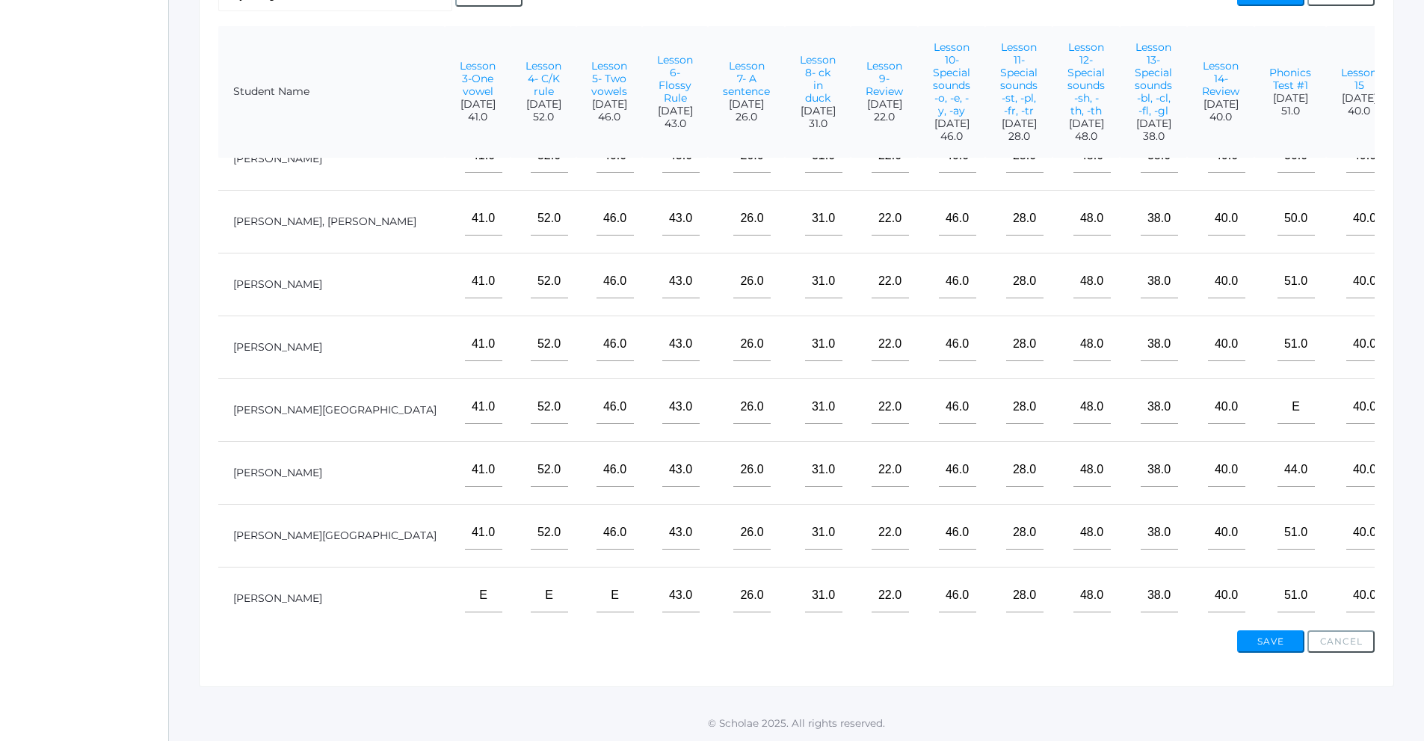
scroll to position [61, 198]
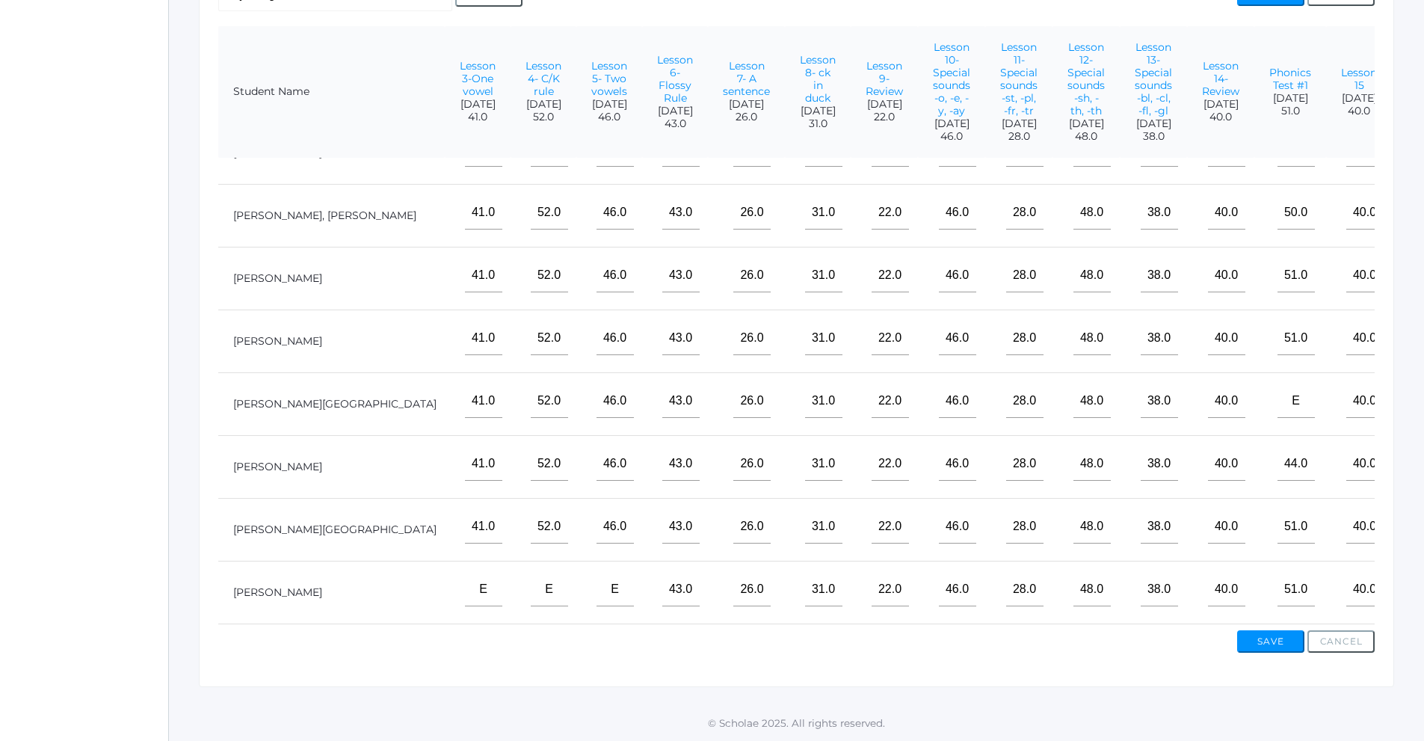
type input"] "44"
click at [1412, 520] on input"] "text" at bounding box center [1430, 527] width 37 height 34
type input"] "45"
click at [1412, 591] on input"] "text" at bounding box center [1430, 590] width 37 height 34
type input"] "45"
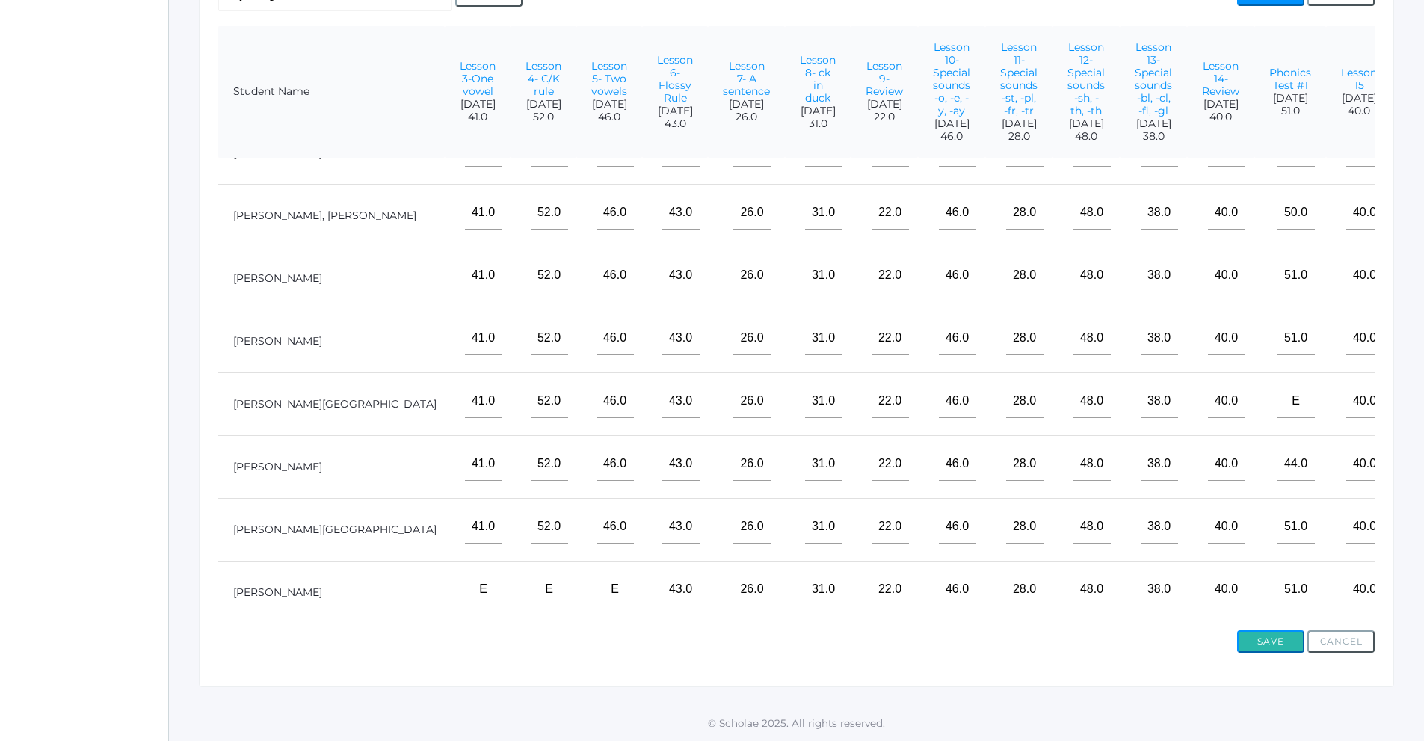
click at [1281, 635] on button "Save" at bounding box center [1270, 641] width 67 height 22
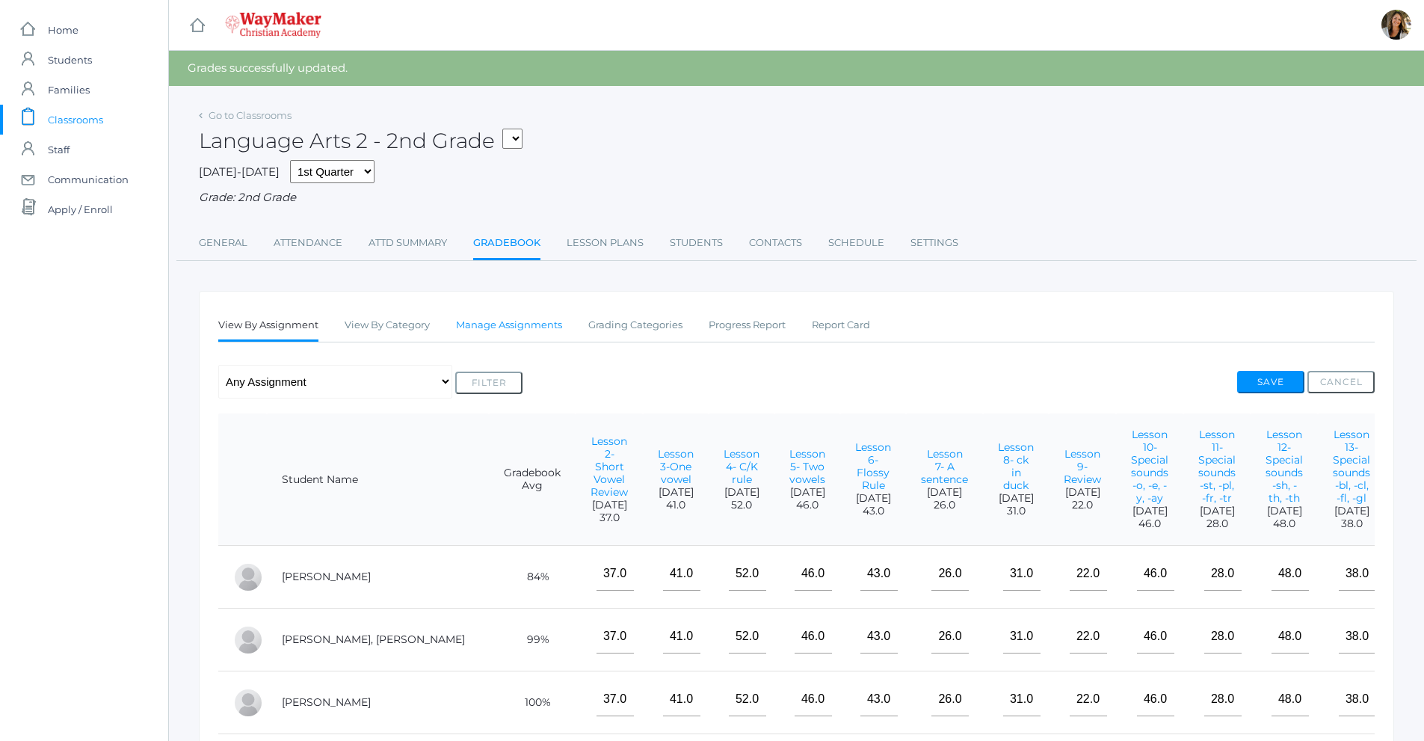
click at [543, 327] on link "Manage Assignments" at bounding box center [509, 325] width 106 height 30
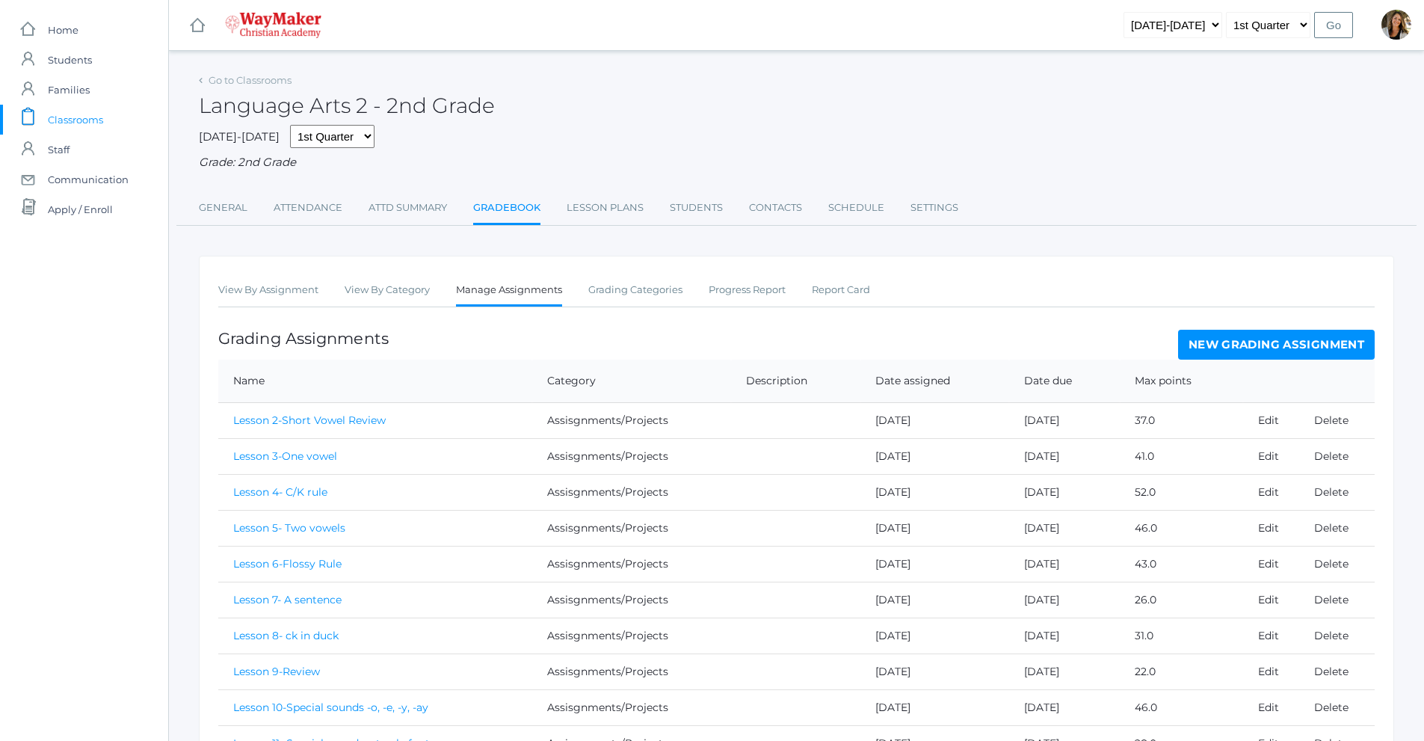
click at [1253, 351] on link "New Grading Assignment" at bounding box center [1276, 345] width 197 height 30
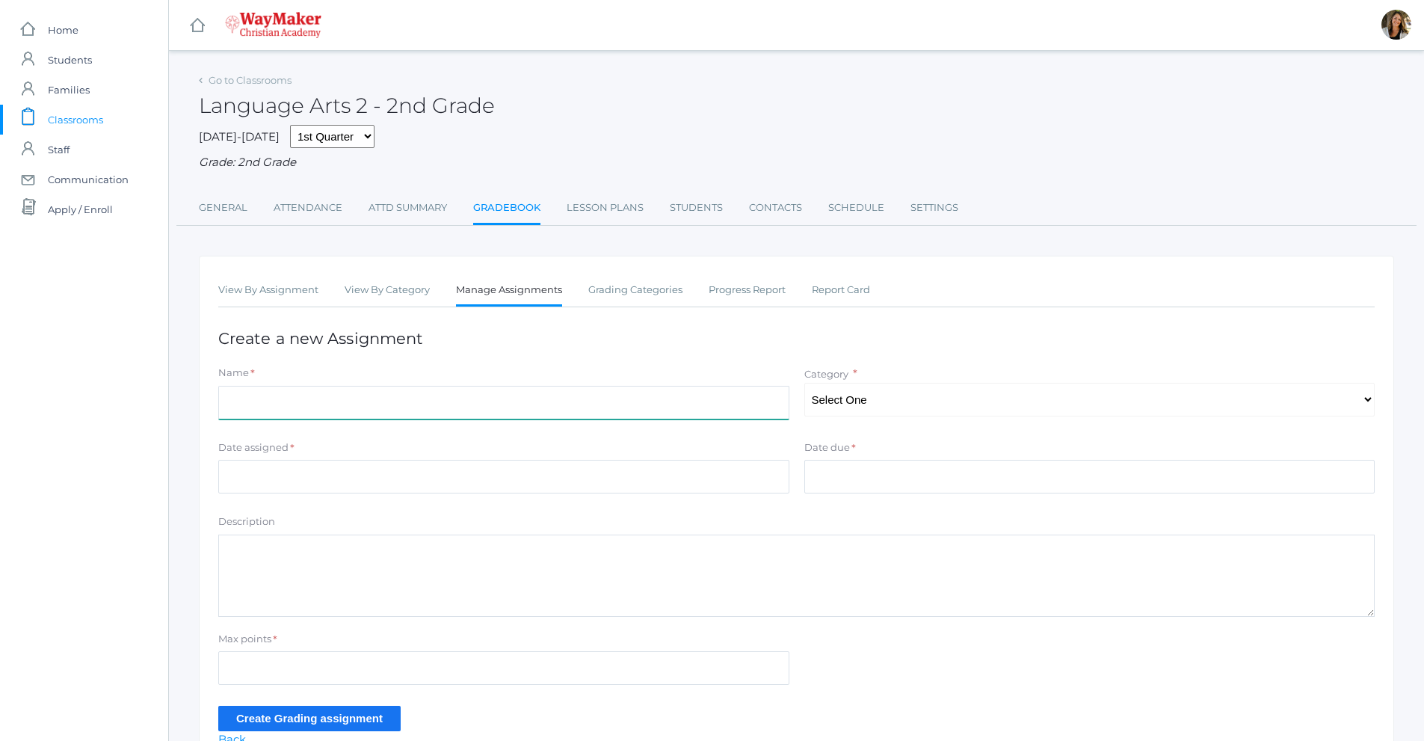
click at [585, 413] on input "Name" at bounding box center [503, 403] width 571 height 34
type input "Lesson 17"
drag, startPoint x: 870, startPoint y: 402, endPoint x: 866, endPoint y: 414, distance: 12.8
click at [870, 402] on select "Select One Participation Assisgnments/Projects Tests" at bounding box center [1089, 400] width 571 height 34
select select "1184"
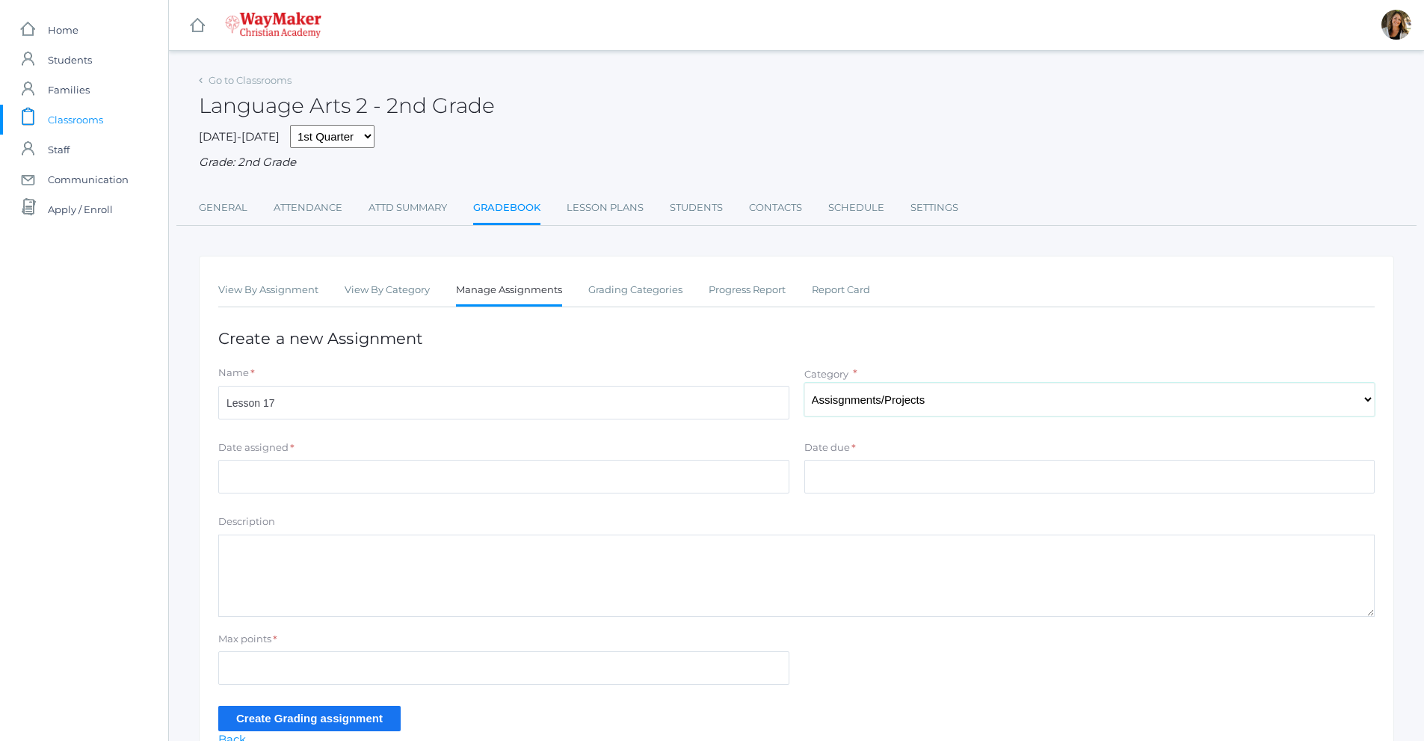
click at [804, 384] on select "Select One Participation Assisgnments/Projects Tests" at bounding box center [1089, 400] width 571 height 34
click at [244, 470] on input "Date assigned" at bounding box center [503, 477] width 571 height 34
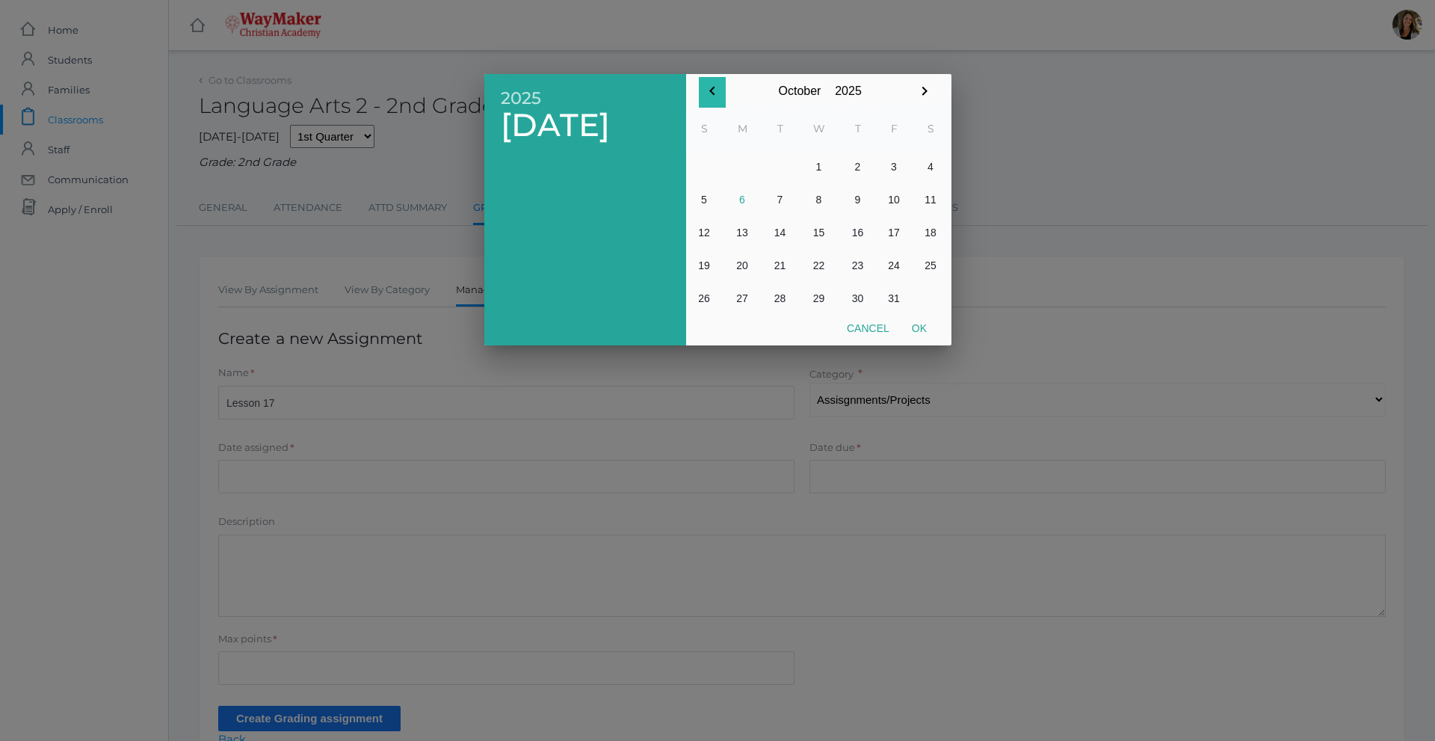
click at [714, 96] on icon "button" at bounding box center [712, 91] width 18 height 18
click at [921, 85] on icon "button" at bounding box center [925, 91] width 18 height 18
click at [818, 173] on button "1" at bounding box center [819, 166] width 42 height 33
click at [916, 331] on button "Ok" at bounding box center [919, 328] width 37 height 27
type input "[DATE]"
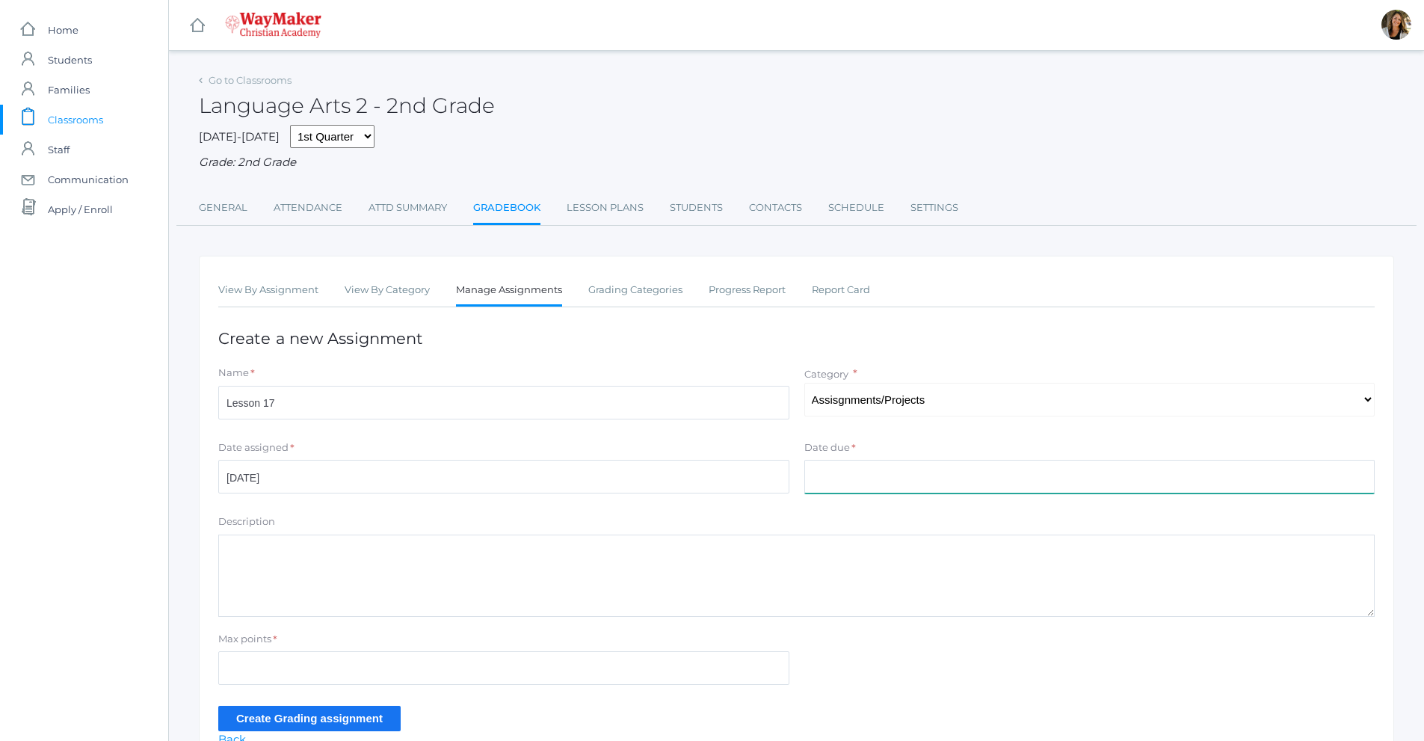
click at [845, 481] on input "Date due" at bounding box center [1089, 477] width 571 height 34
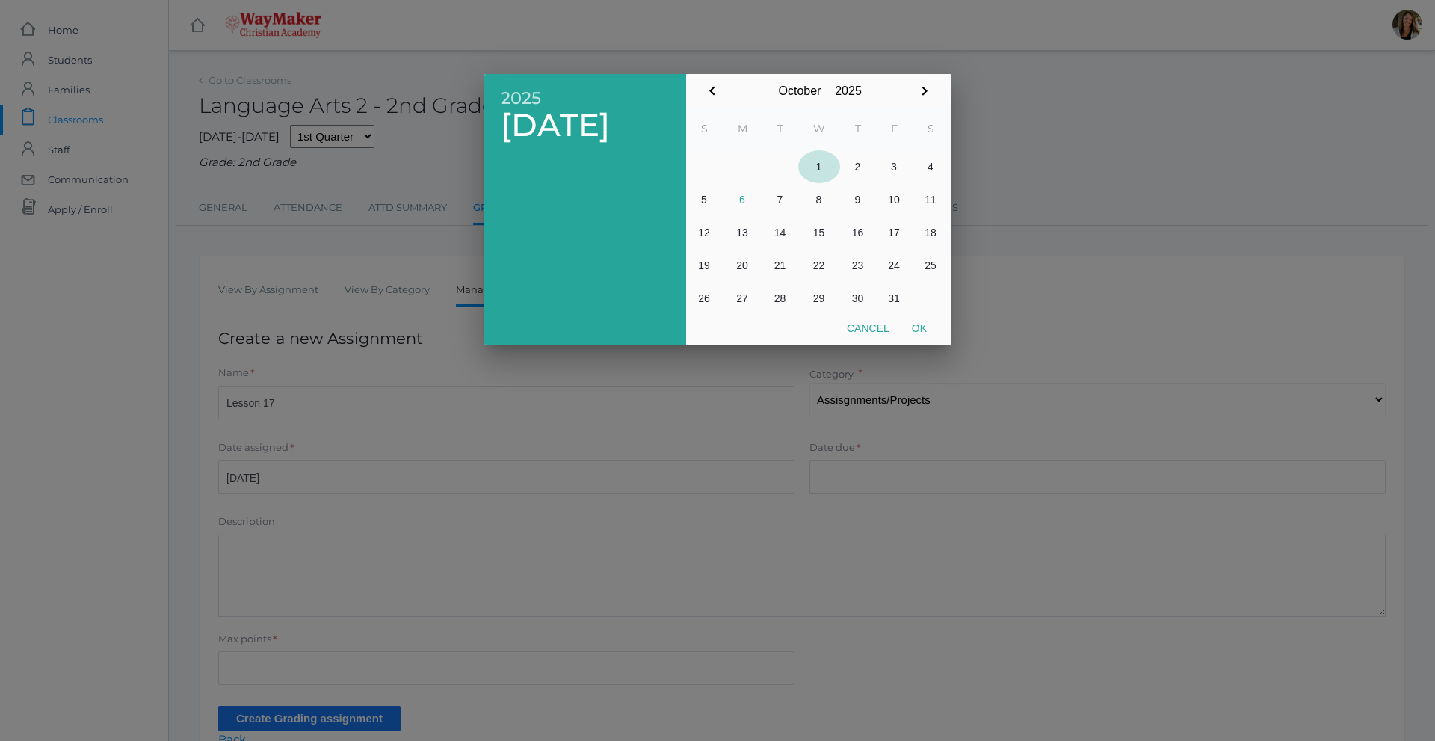
click at [817, 173] on button "1" at bounding box center [819, 166] width 42 height 33
click at [919, 329] on button "Ok" at bounding box center [919, 328] width 37 height 27
type input "[DATE]"
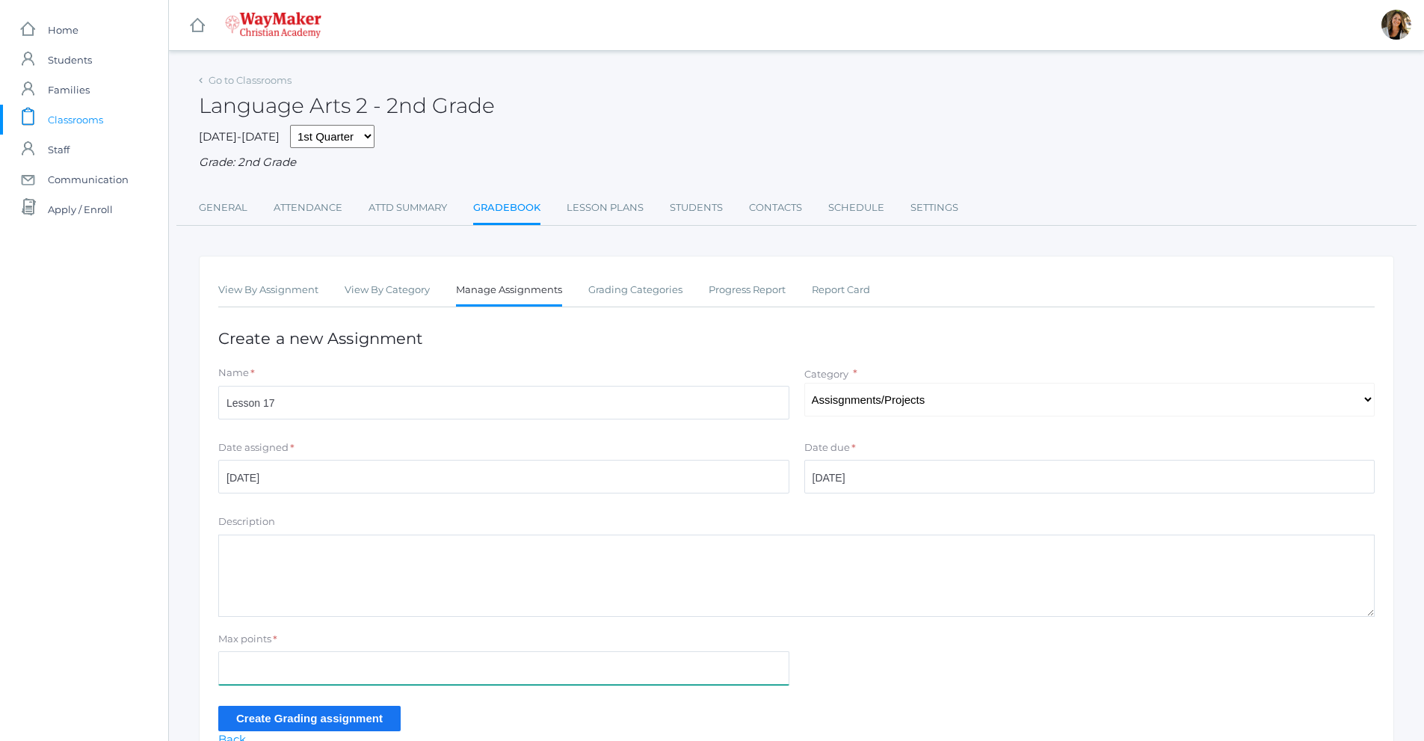
click at [278, 662] on input "Max points" at bounding box center [503, 668] width 571 height 34
type input "43"
click at [294, 720] on input "Create Grading assignment" at bounding box center [309, 718] width 182 height 25
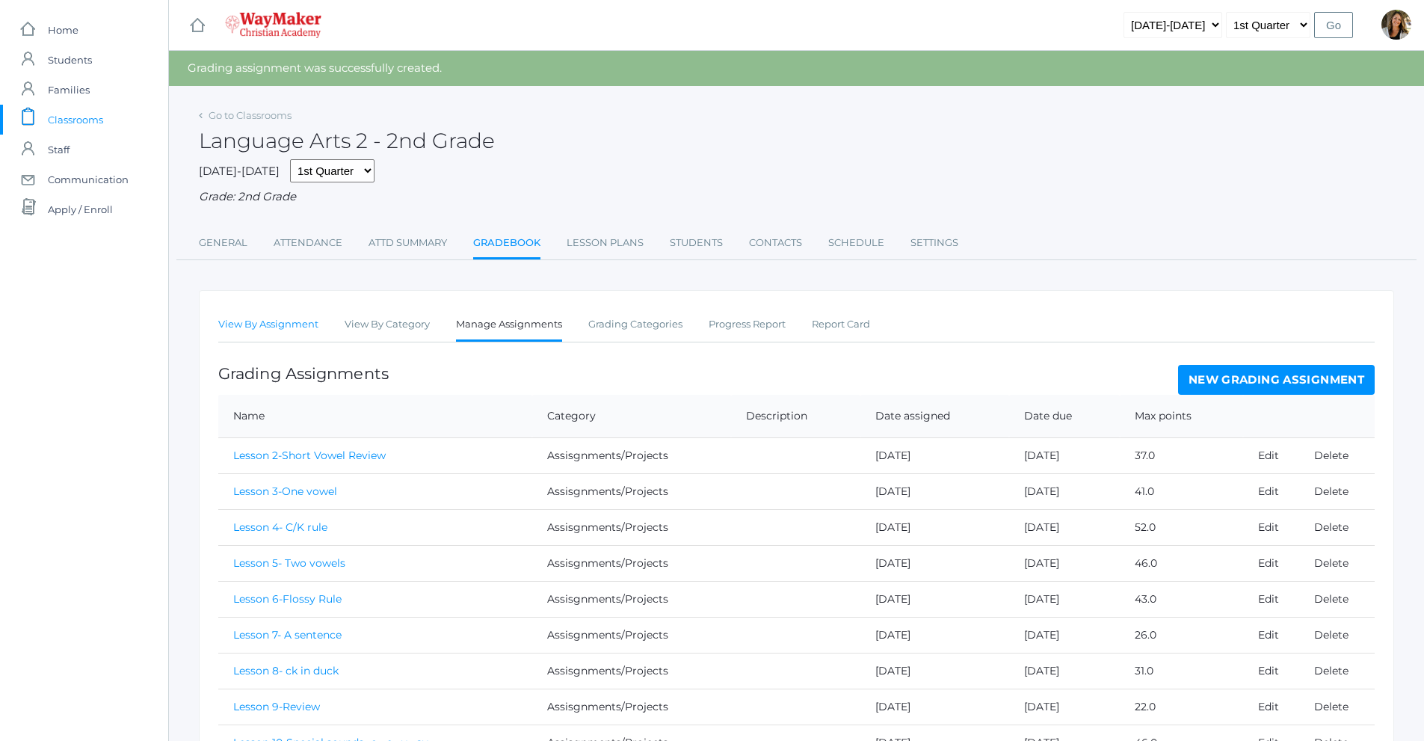
click at [275, 333] on link "View By Assignment" at bounding box center [268, 324] width 100 height 30
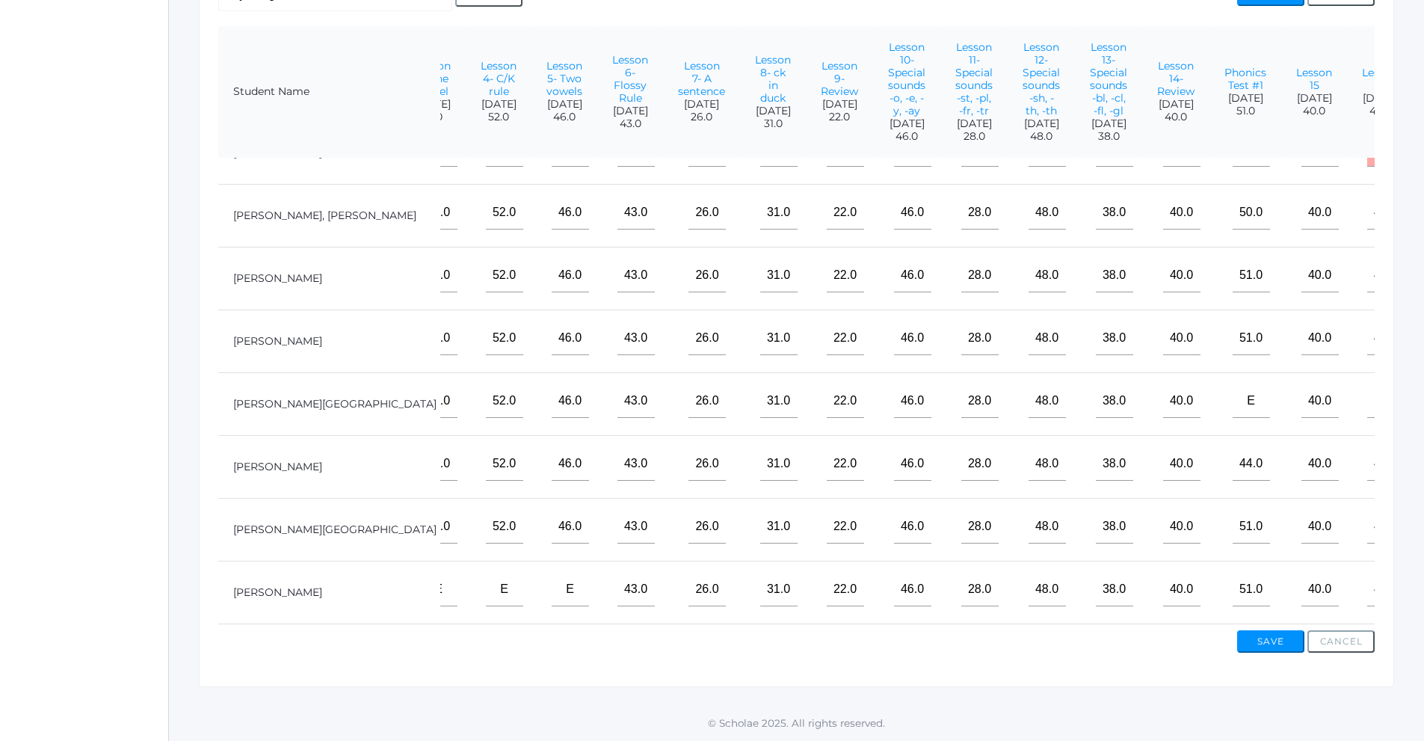
scroll to position [61, 264]
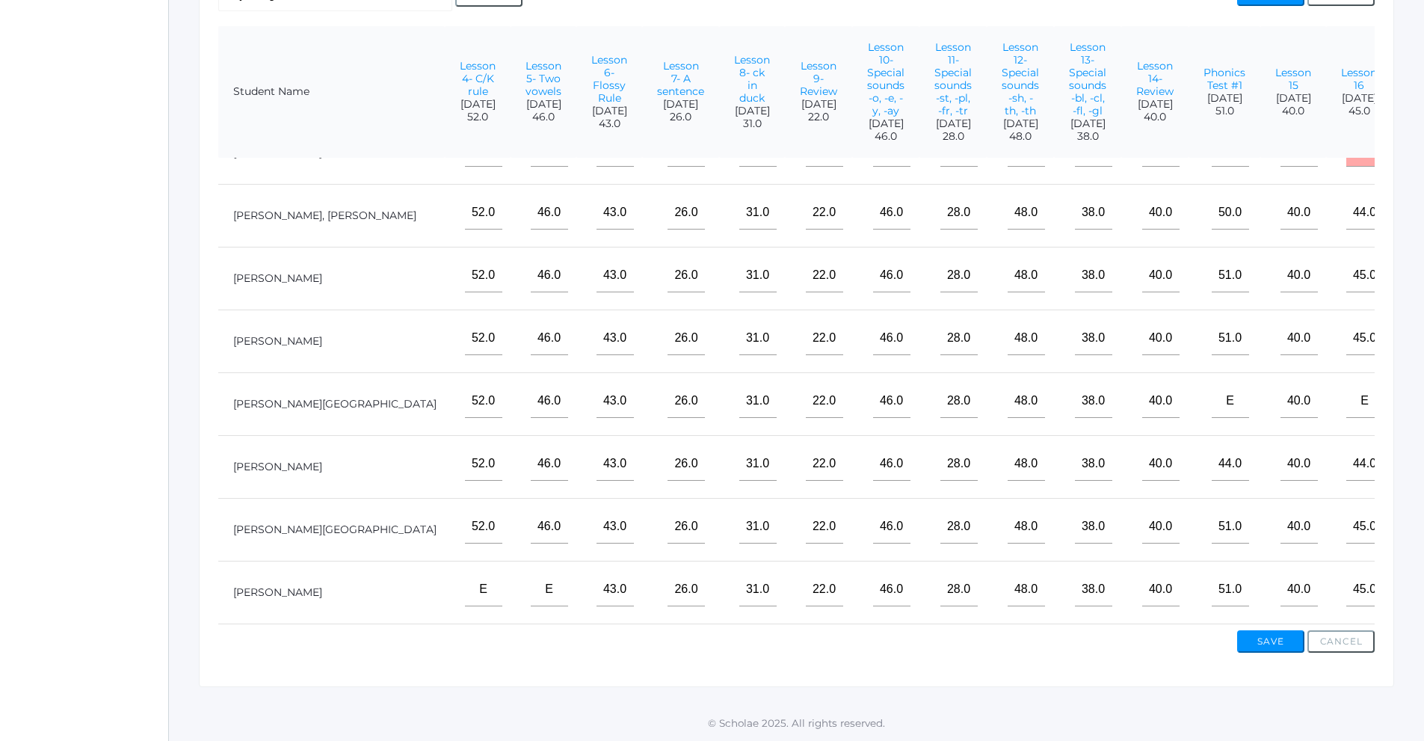
click at [1412, 196] on input"] "text" at bounding box center [1430, 213] width 37 height 34
type input"] "40"
click at [1412, 271] on input"] "text" at bounding box center [1430, 276] width 37 height 34
type input"] "e"
click at [1412, 327] on input"] "text" at bounding box center [1430, 338] width 37 height 34
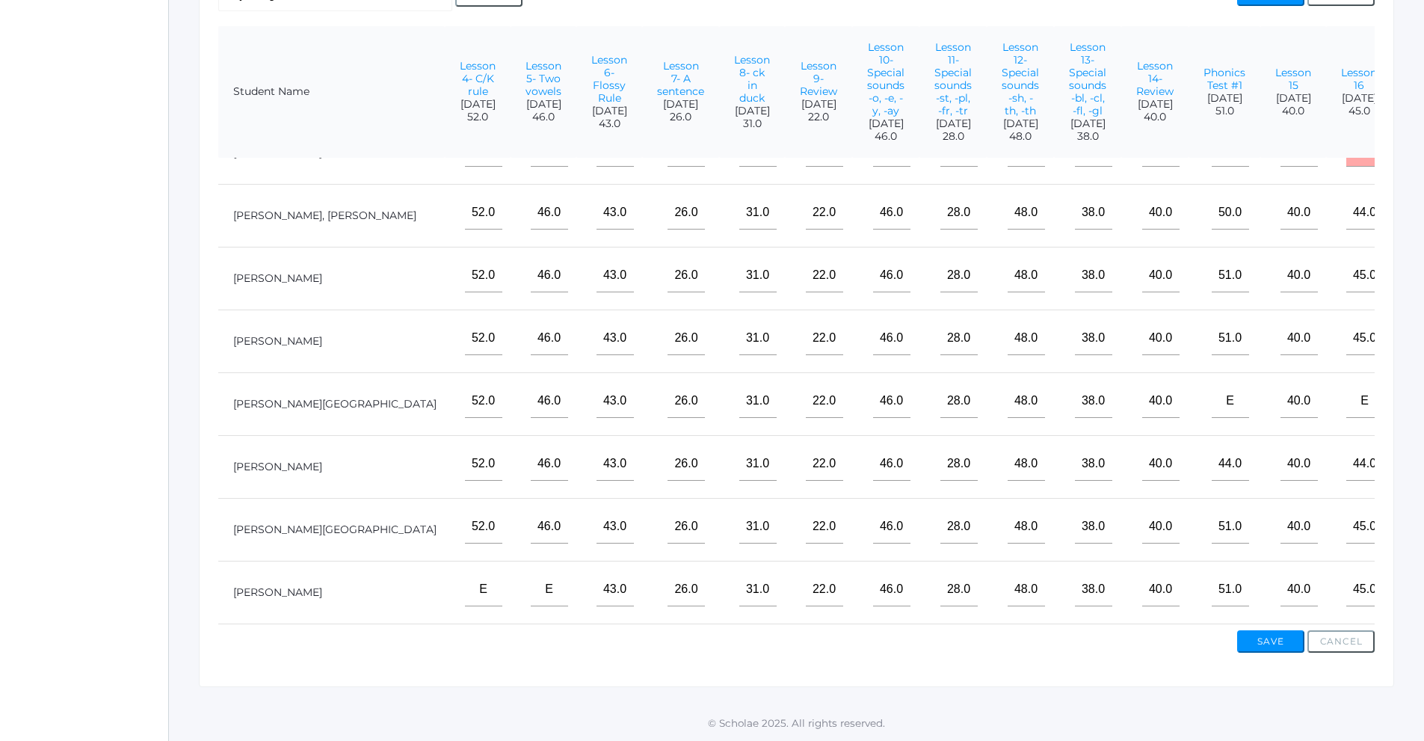
type input"] "37"
click at [1412, 392] on input"] "text" at bounding box center [1430, 401] width 37 height 34
type input"] "e"
click at [1412, 457] on input"] "text" at bounding box center [1430, 464] width 37 height 34
type input"] "40"
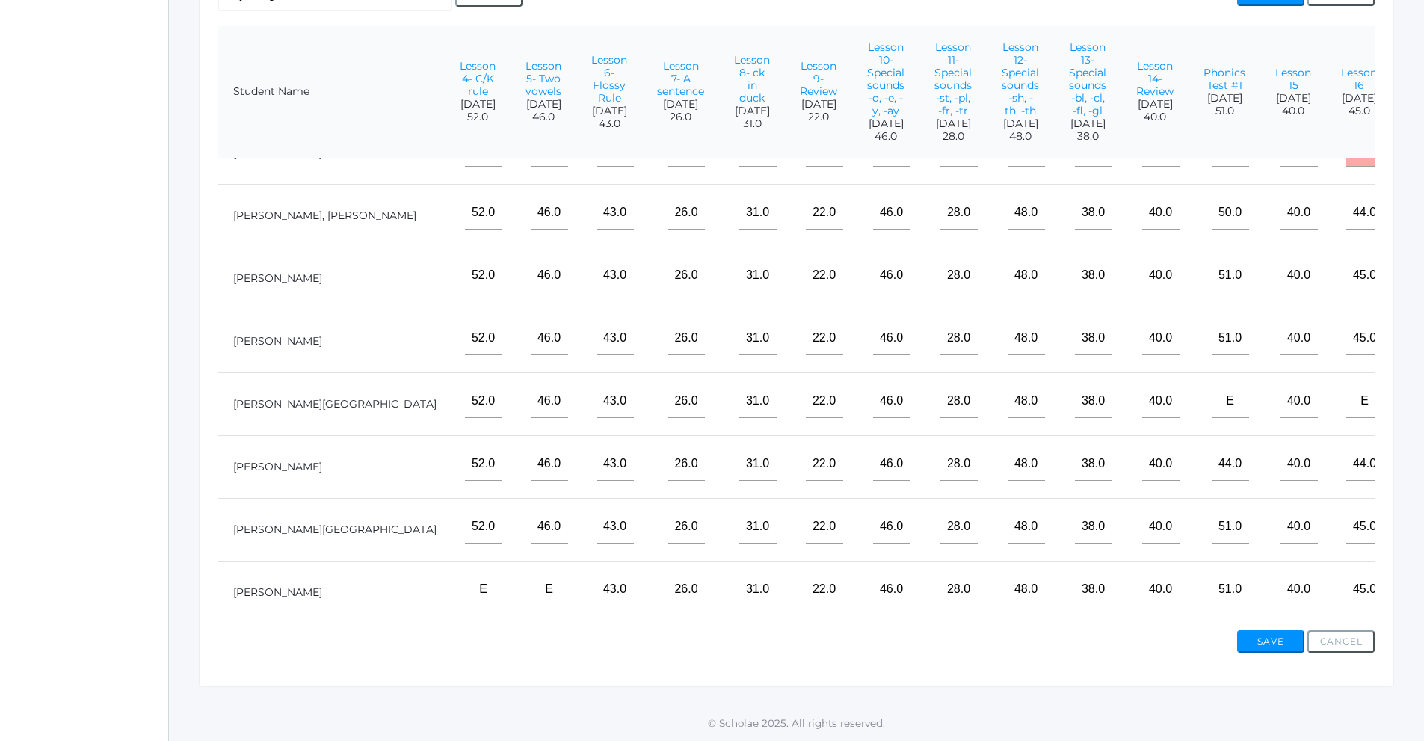
click at [1412, 515] on input"] "text" at bounding box center [1430, 527] width 37 height 34
type input"] "43"
click at [1412, 573] on input"] "text" at bounding box center [1430, 590] width 37 height 34
type input"] "43"
drag, startPoint x: 1347, startPoint y: 265, endPoint x: 1322, endPoint y: 260, distance: 25.1
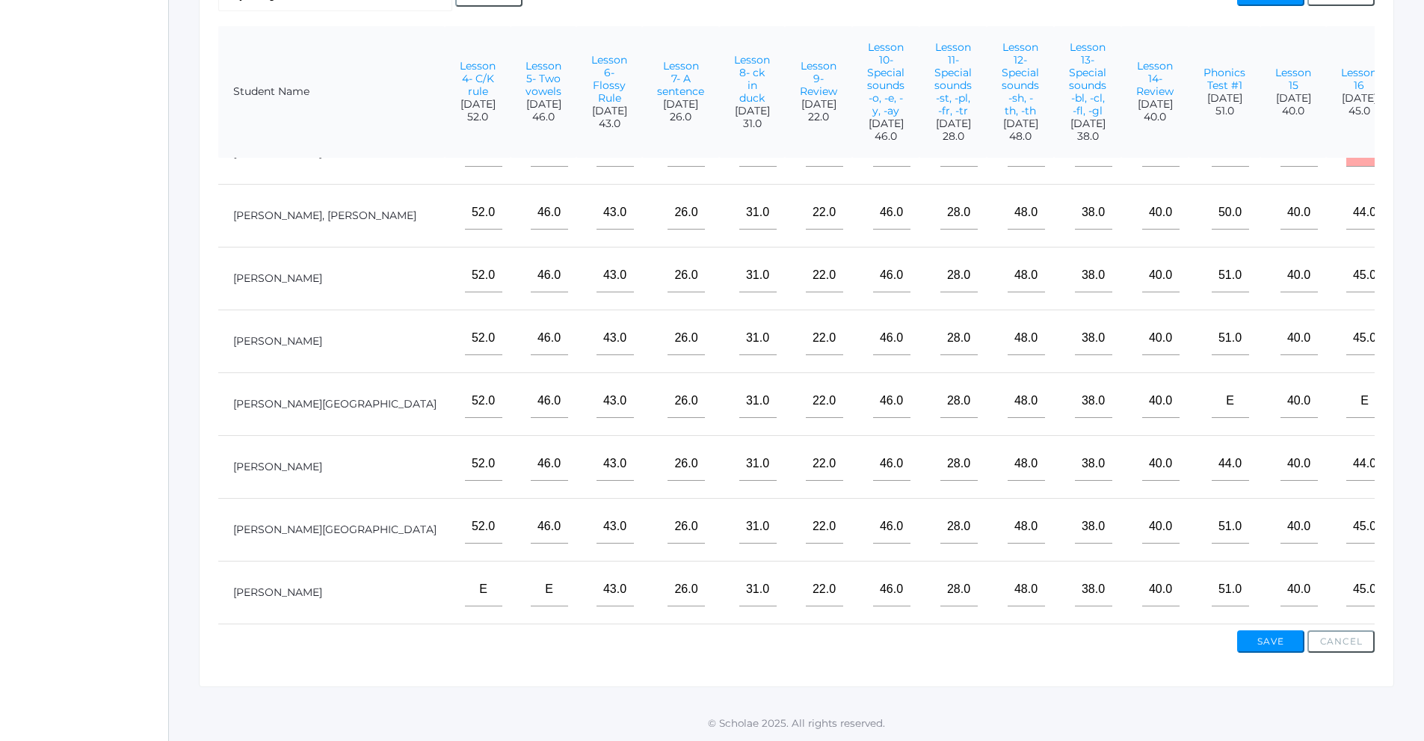
click at [1412, 260] on input"] "e" at bounding box center [1430, 276] width 37 height 34
type input"] "43"
click at [1290, 641] on button "Save" at bounding box center [1270, 641] width 67 height 22
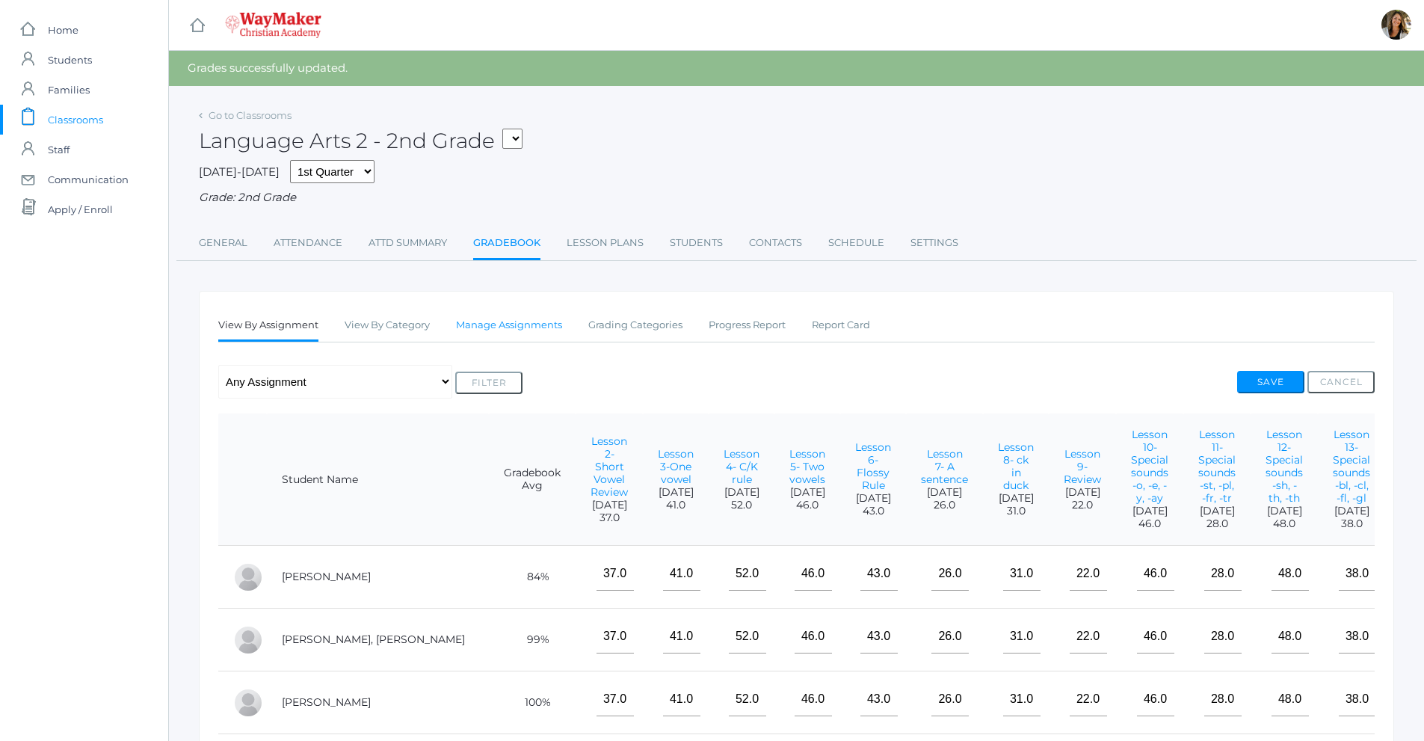
click at [511, 326] on link "Manage Assignments" at bounding box center [509, 325] width 106 height 30
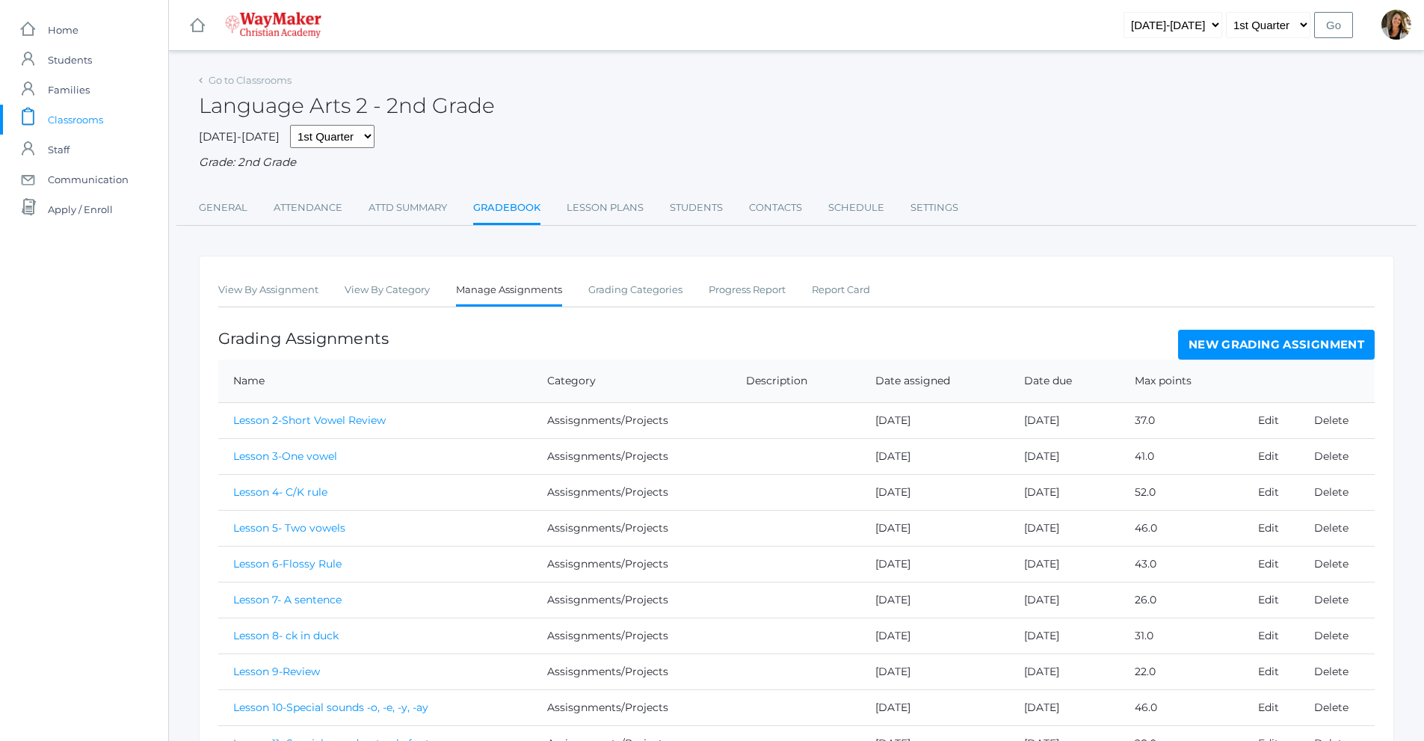
click at [1216, 345] on link "New Grading Assignment" at bounding box center [1276, 345] width 197 height 30
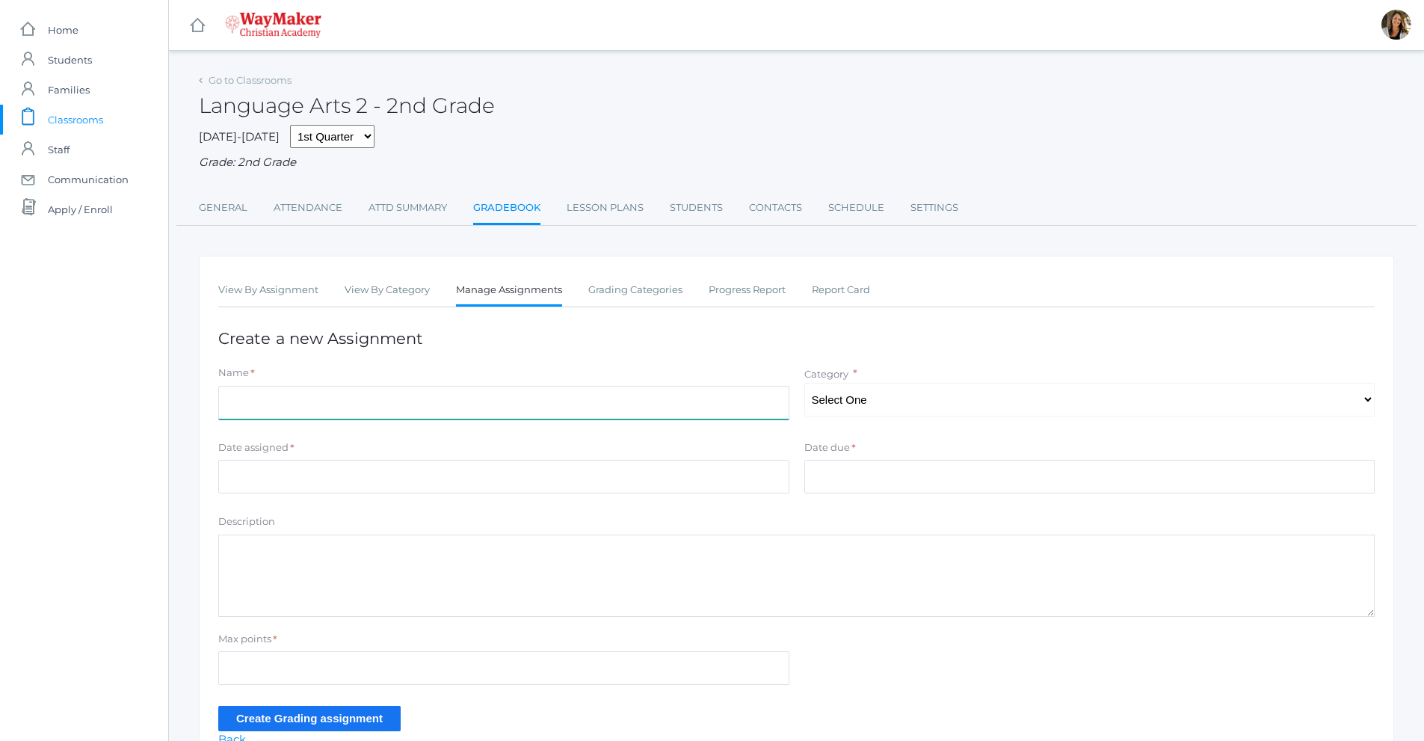
click at [392, 411] on input "Name" at bounding box center [503, 403] width 571 height 34
type input "Lesson 18"
click at [839, 413] on select "Select One Participation Assisgnments/Projects Tests" at bounding box center [1089, 400] width 571 height 34
select select "1184"
click at [804, 384] on select "Select One Participation Assisgnments/Projects Tests" at bounding box center [1089, 400] width 571 height 34
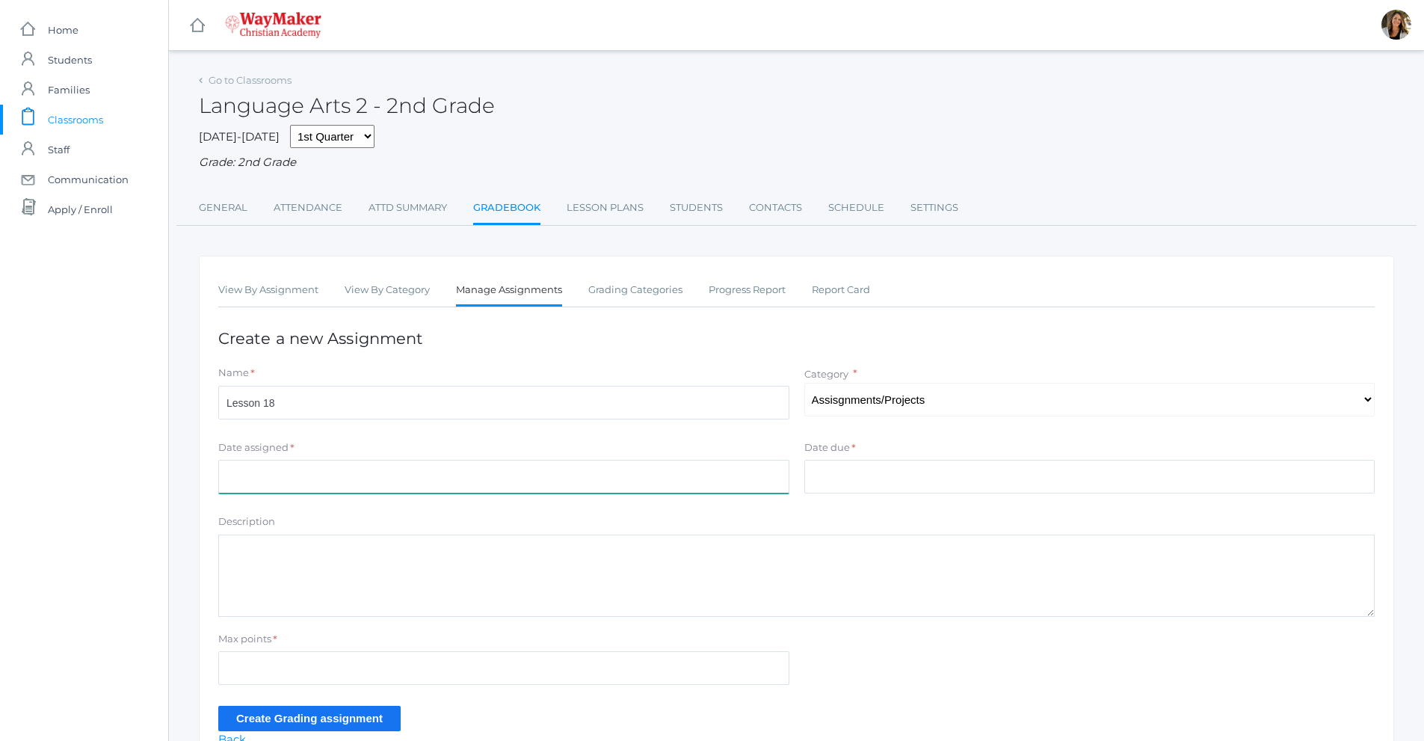
click at [412, 487] on input "Date assigned" at bounding box center [503, 477] width 571 height 34
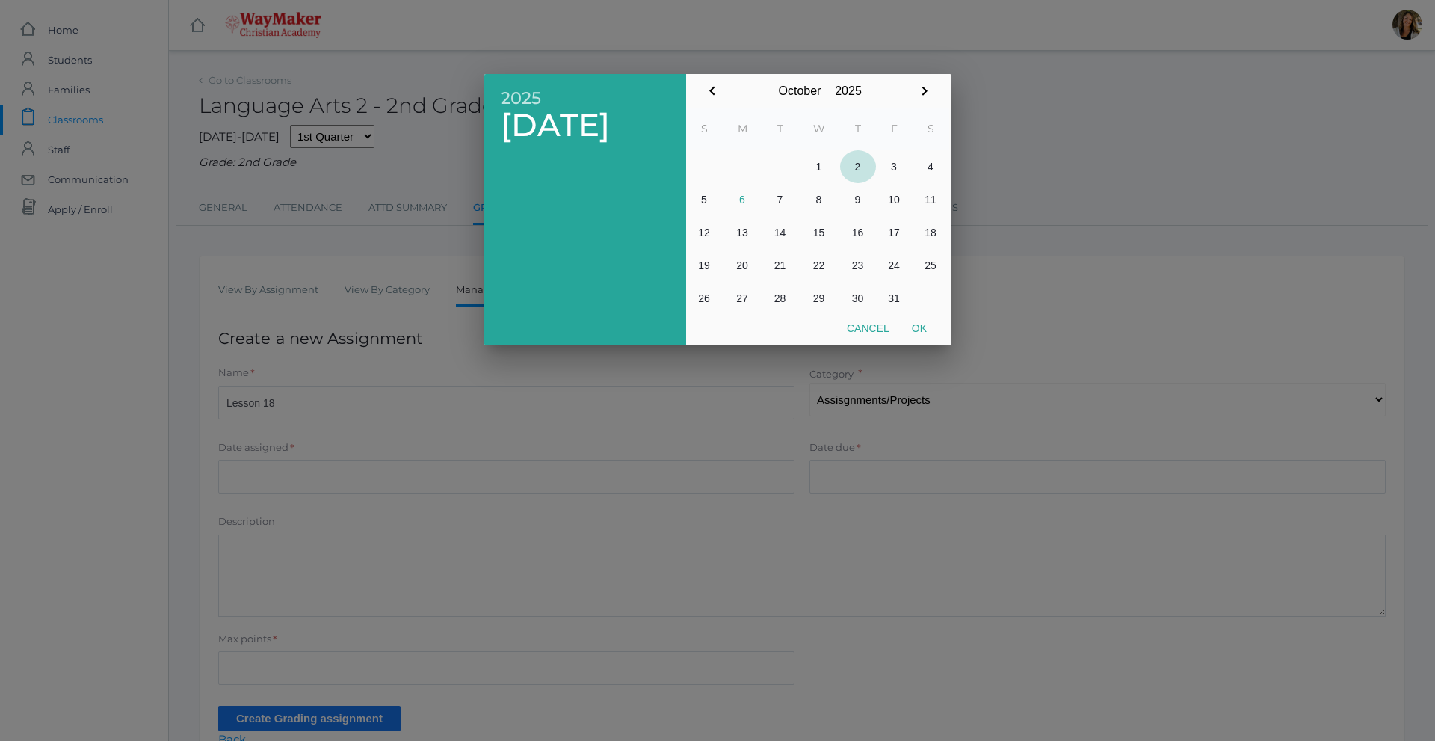
click at [862, 164] on button "2" at bounding box center [858, 166] width 36 height 33
click at [922, 333] on button "Ok" at bounding box center [919, 328] width 37 height 27
type input "[DATE]"
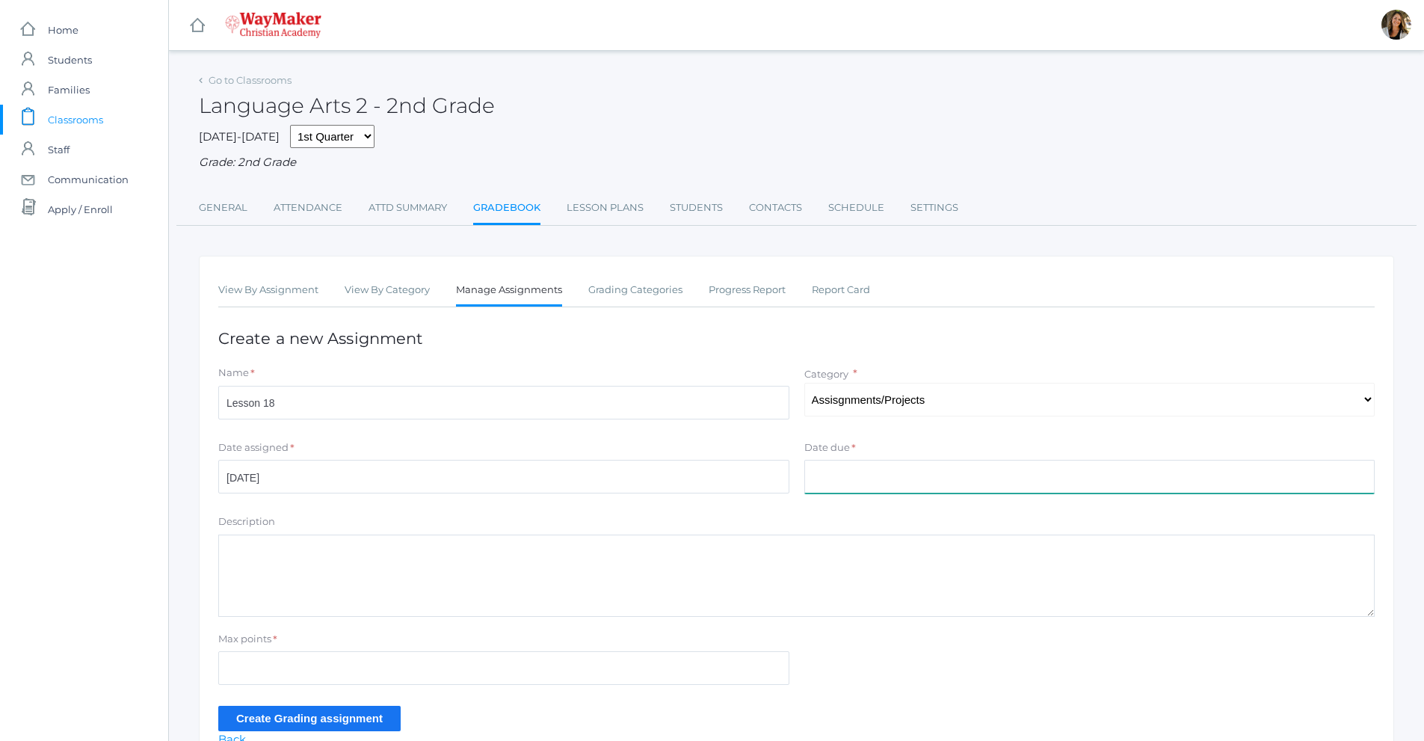
click at [829, 487] on input "Date due" at bounding box center [1089, 477] width 571 height 34
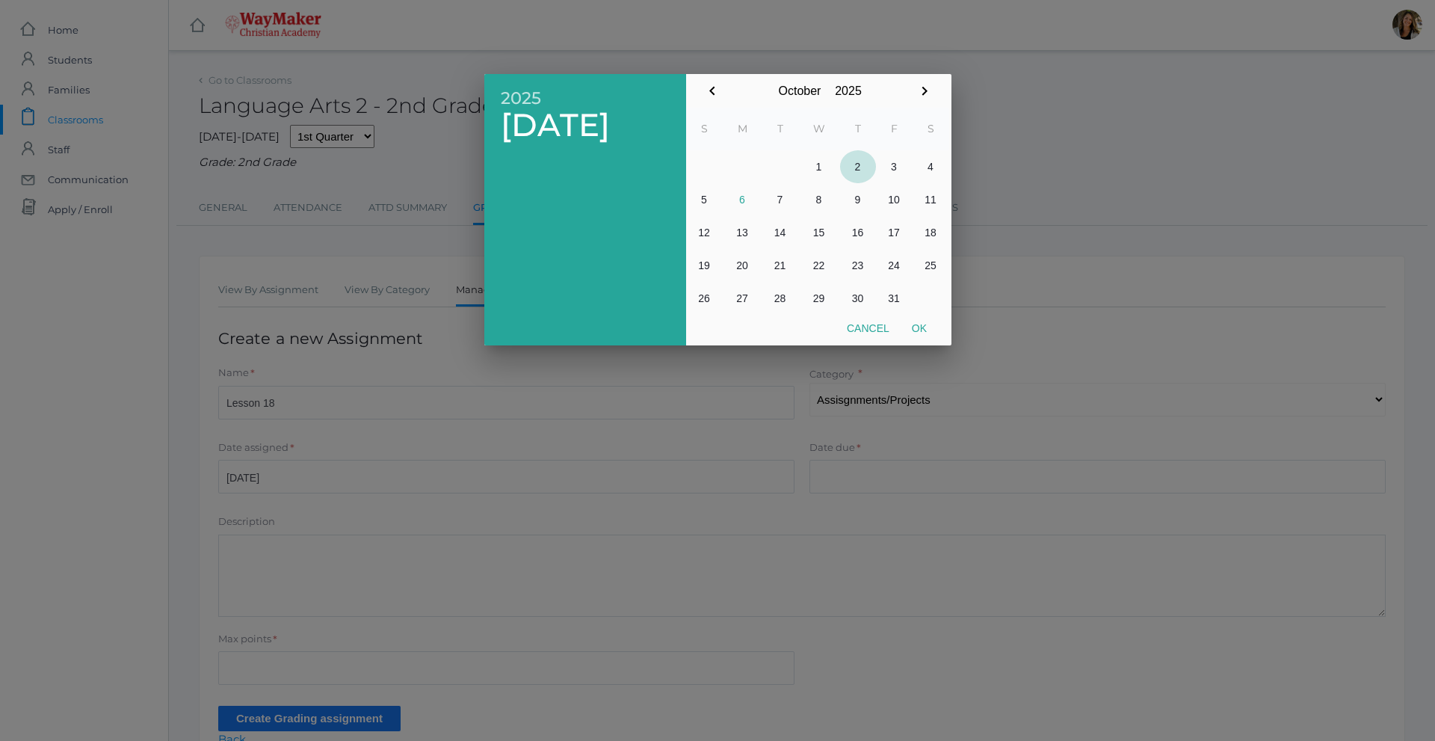
click at [861, 161] on button "2" at bounding box center [858, 166] width 36 height 33
click at [922, 329] on button "Ok" at bounding box center [919, 328] width 37 height 27
type input "[DATE]"
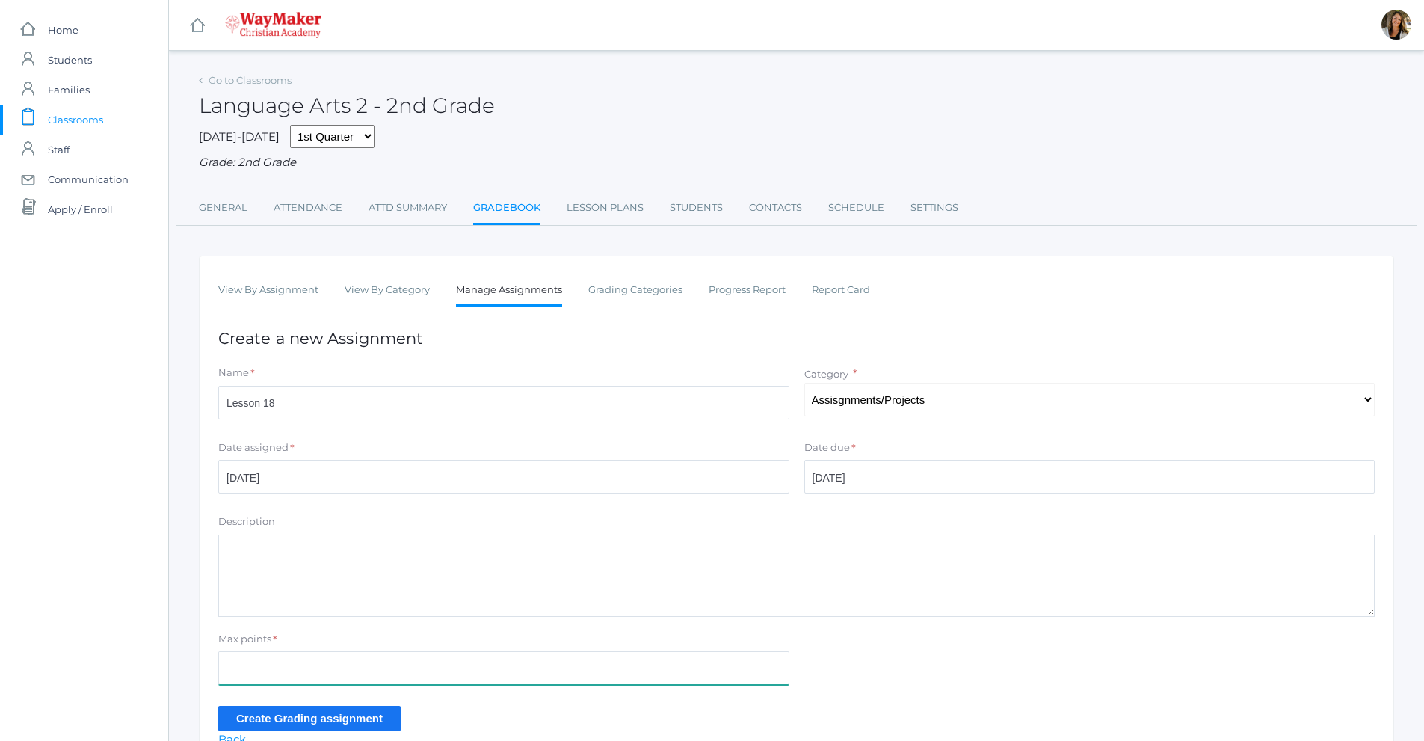
click at [353, 674] on input "Max points" at bounding box center [503, 668] width 571 height 34
type input "42"
click at [334, 718] on input "Create Grading assignment" at bounding box center [309, 718] width 182 height 25
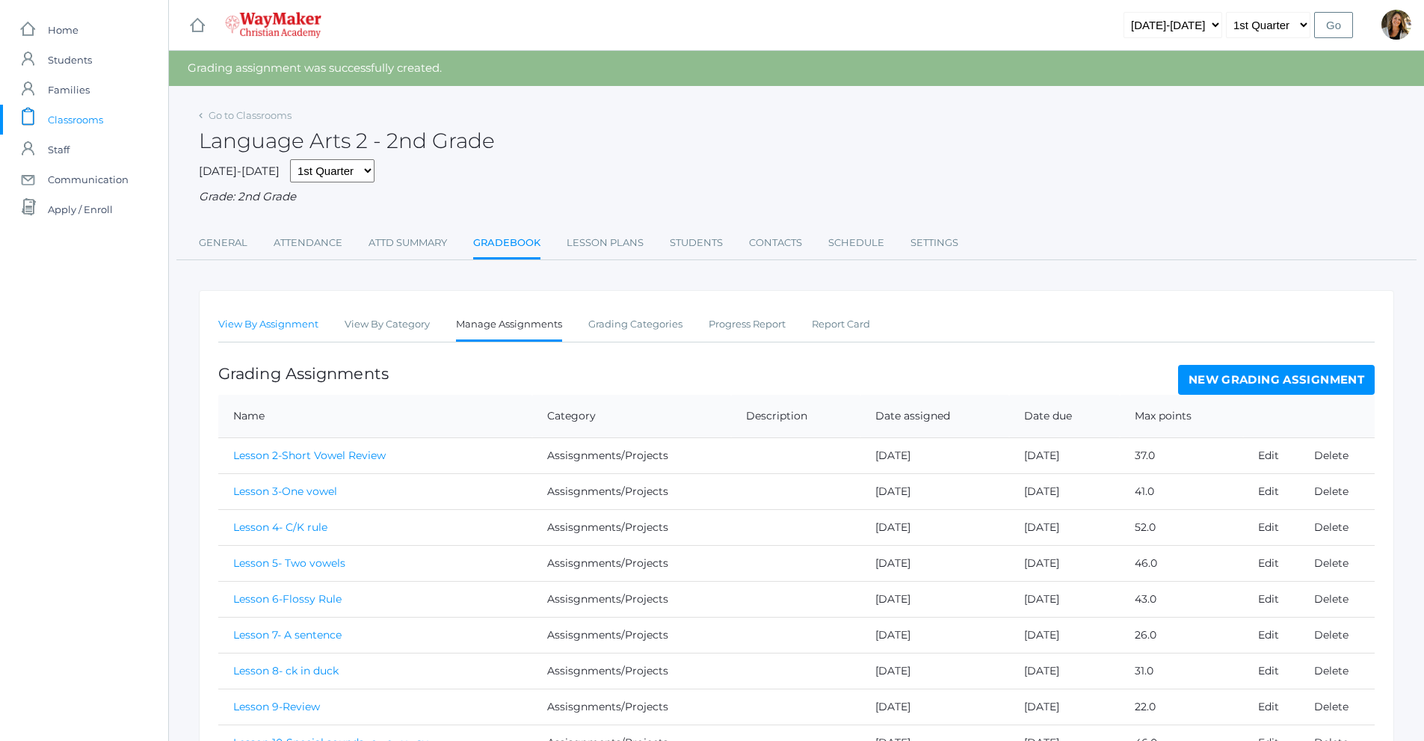
click at [271, 327] on link "View By Assignment" at bounding box center [268, 324] width 100 height 30
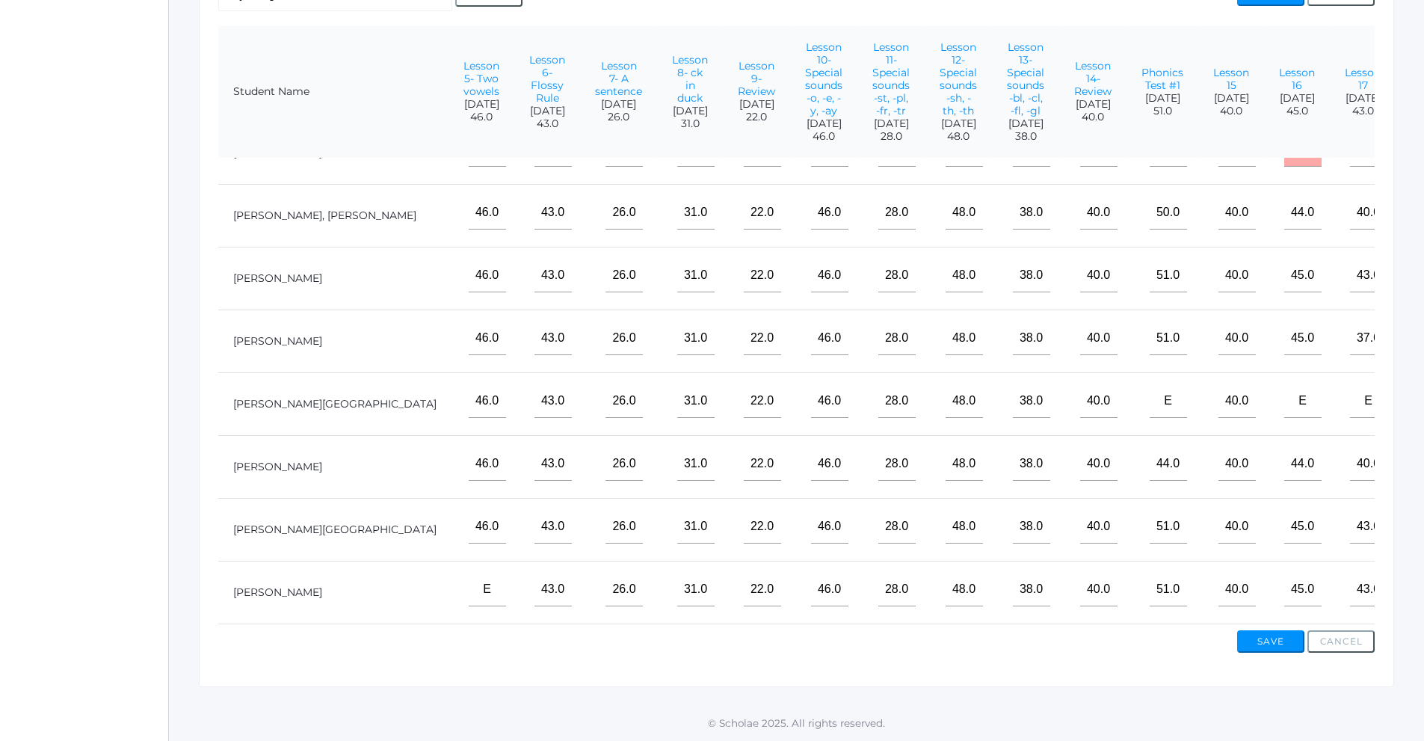
scroll to position [61, 330]
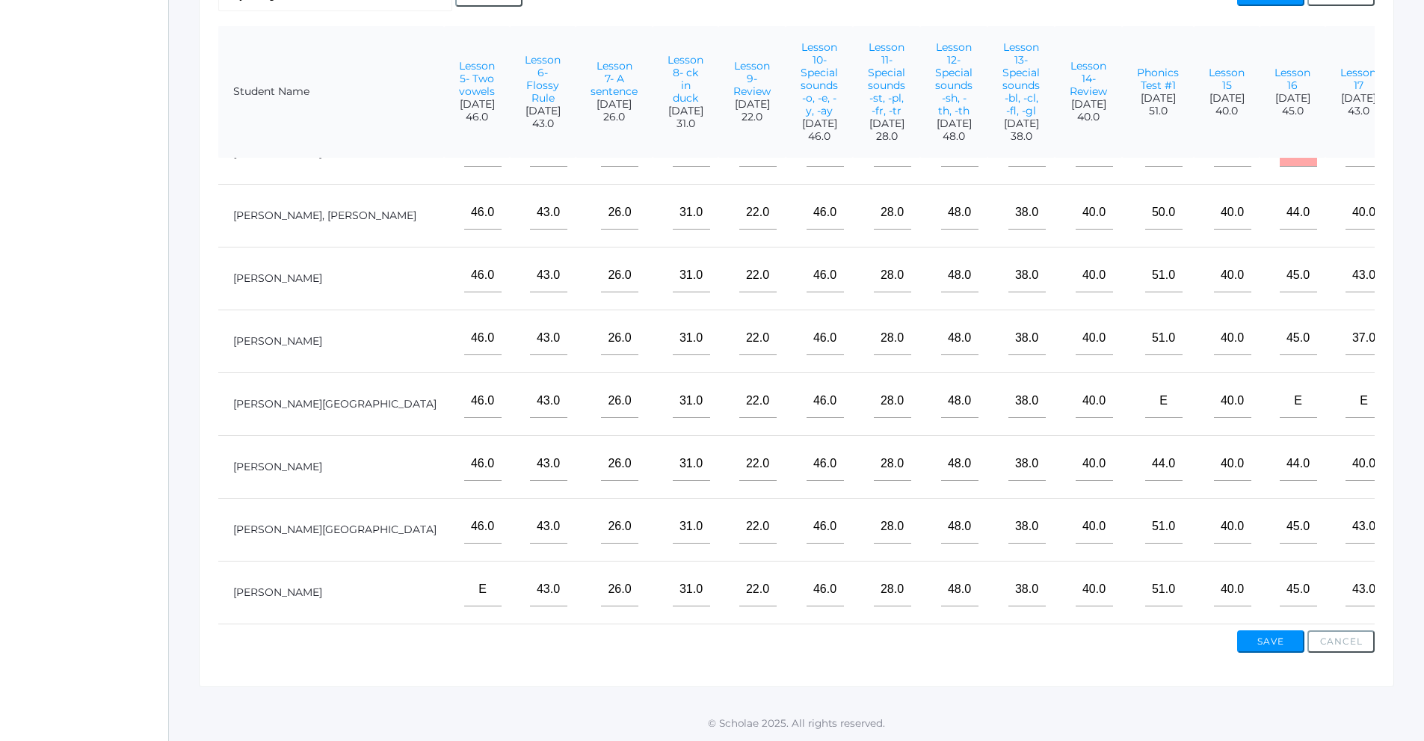
click at [1411, 204] on input"] "text" at bounding box center [1429, 213] width 37 height 34
type input"] "34"
click at [1411, 266] on input"] "text" at bounding box center [1429, 276] width 37 height 34
type input"] "40"
click at [1411, 321] on input"] "text" at bounding box center [1429, 338] width 37 height 34
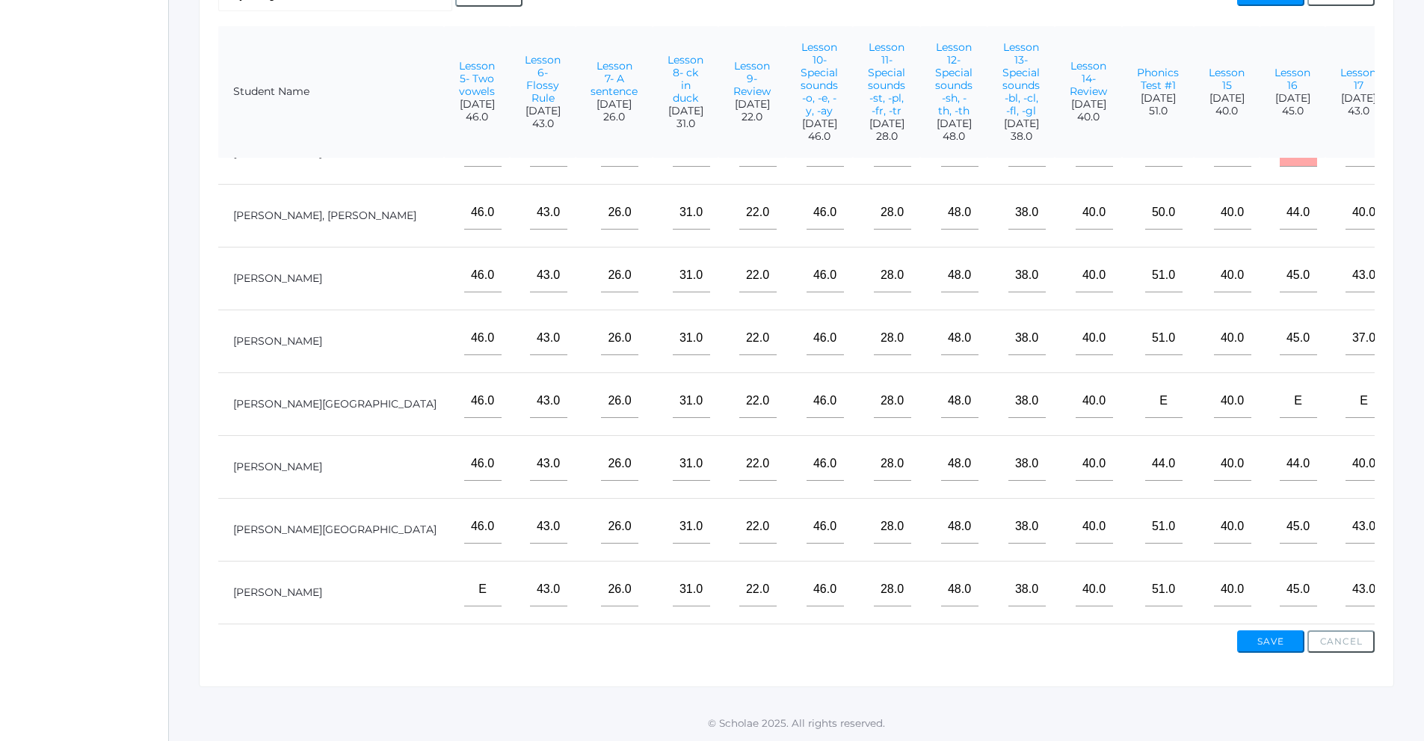
type input"] "40"
click at [1411, 392] on input"] "text" at bounding box center [1429, 401] width 37 height 34
type input"] "e"
click at [1411, 454] on input"] "text" at bounding box center [1429, 464] width 37 height 34
type input"] "40"
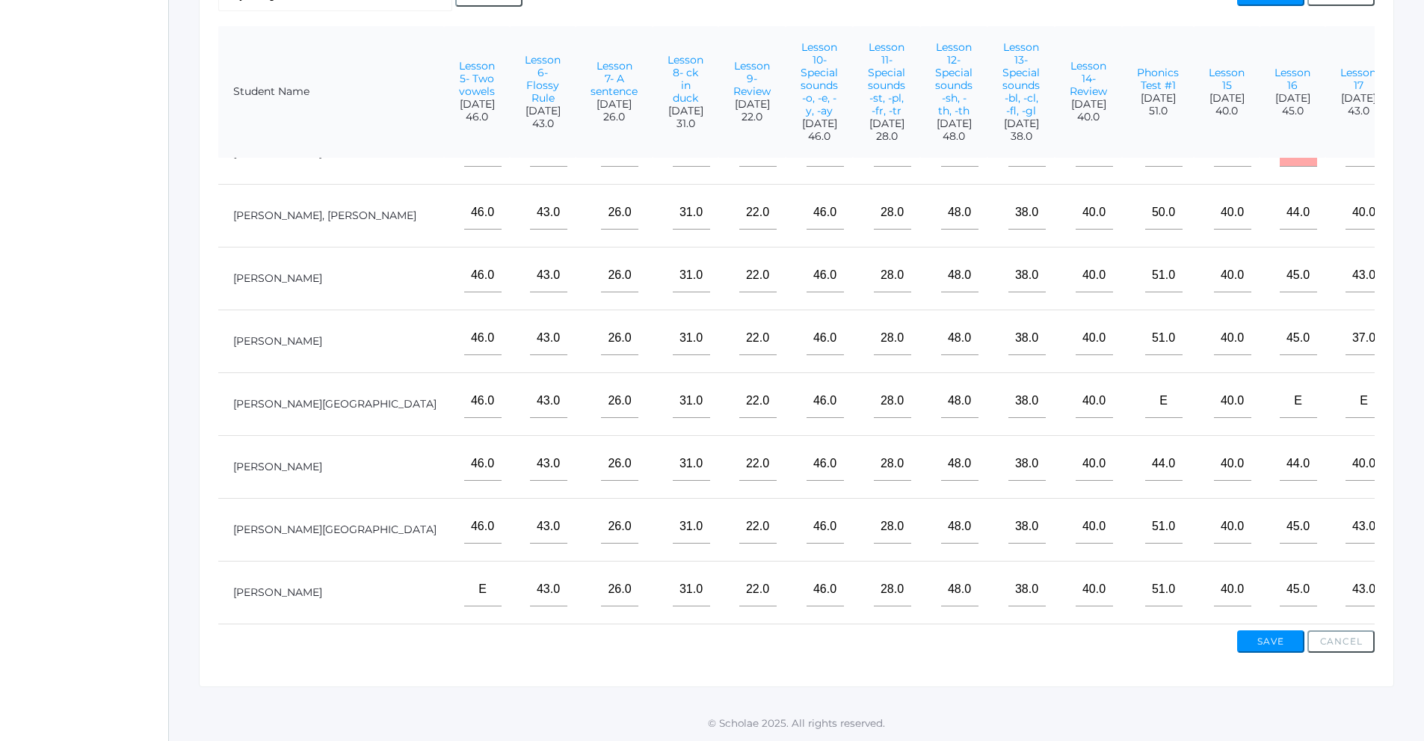
click at [1411, 525] on input"] "text" at bounding box center [1429, 527] width 37 height 34
click at [1411, 579] on input"] "text" at bounding box center [1429, 590] width 37 height 34
type input"] "40"
click at [1411, 527] on input"] "text" at bounding box center [1429, 527] width 37 height 34
type input"] "e"
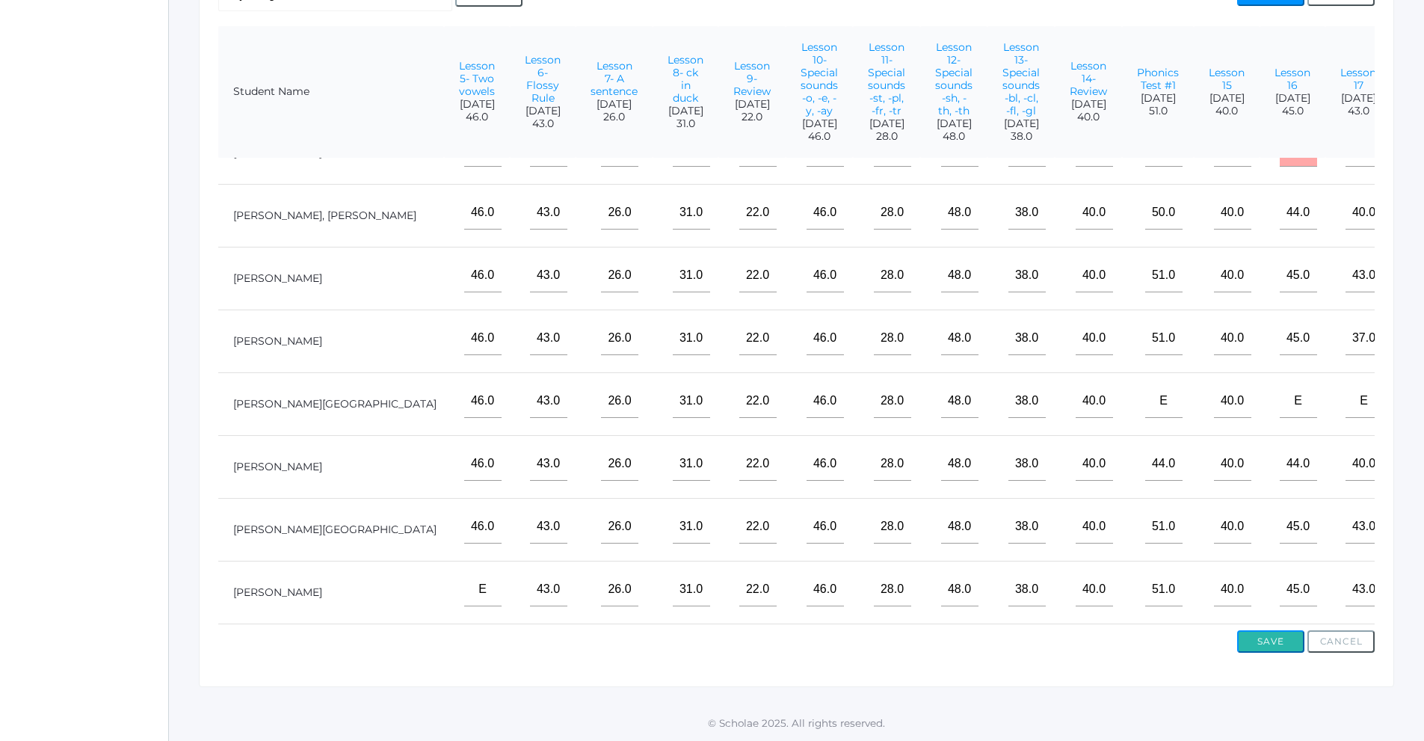
click at [1284, 643] on button "Save" at bounding box center [1270, 641] width 67 height 22
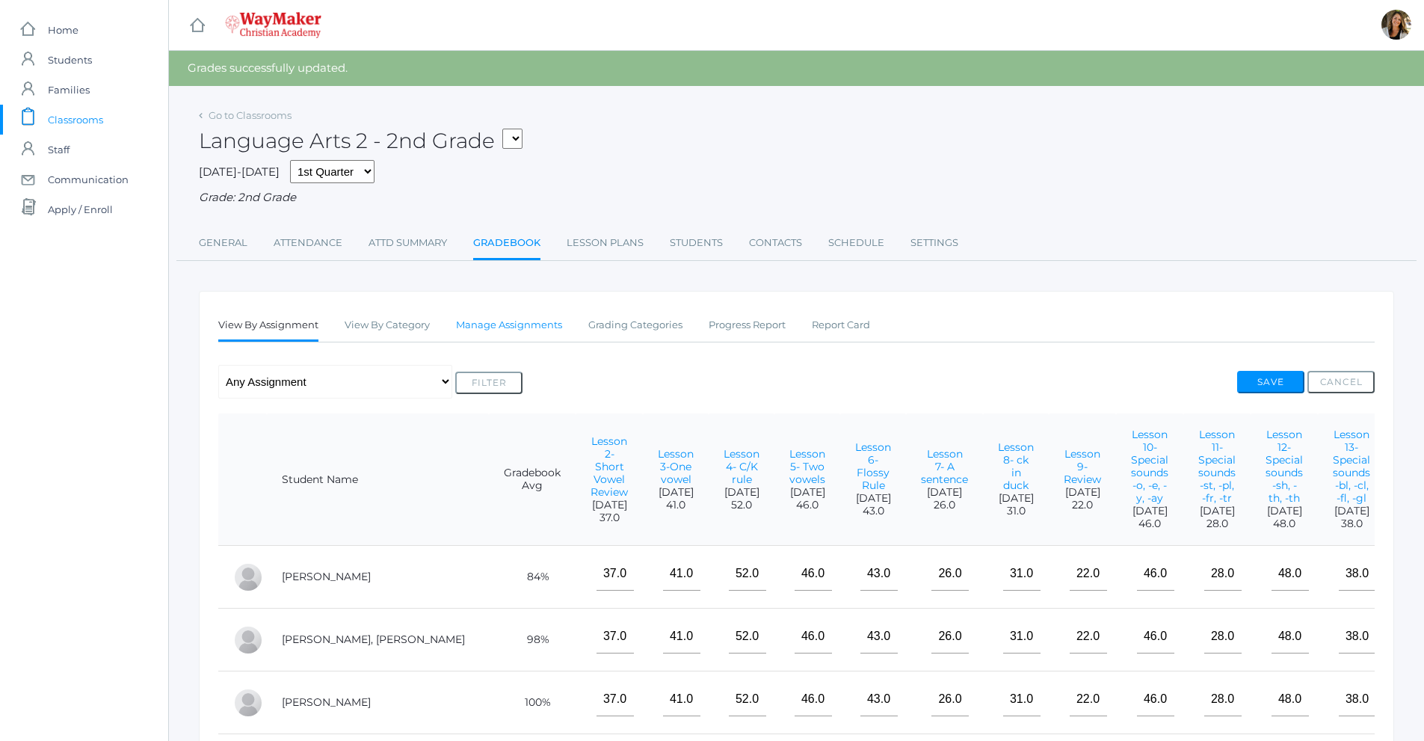
click at [543, 327] on link "Manage Assignments" at bounding box center [509, 325] width 106 height 30
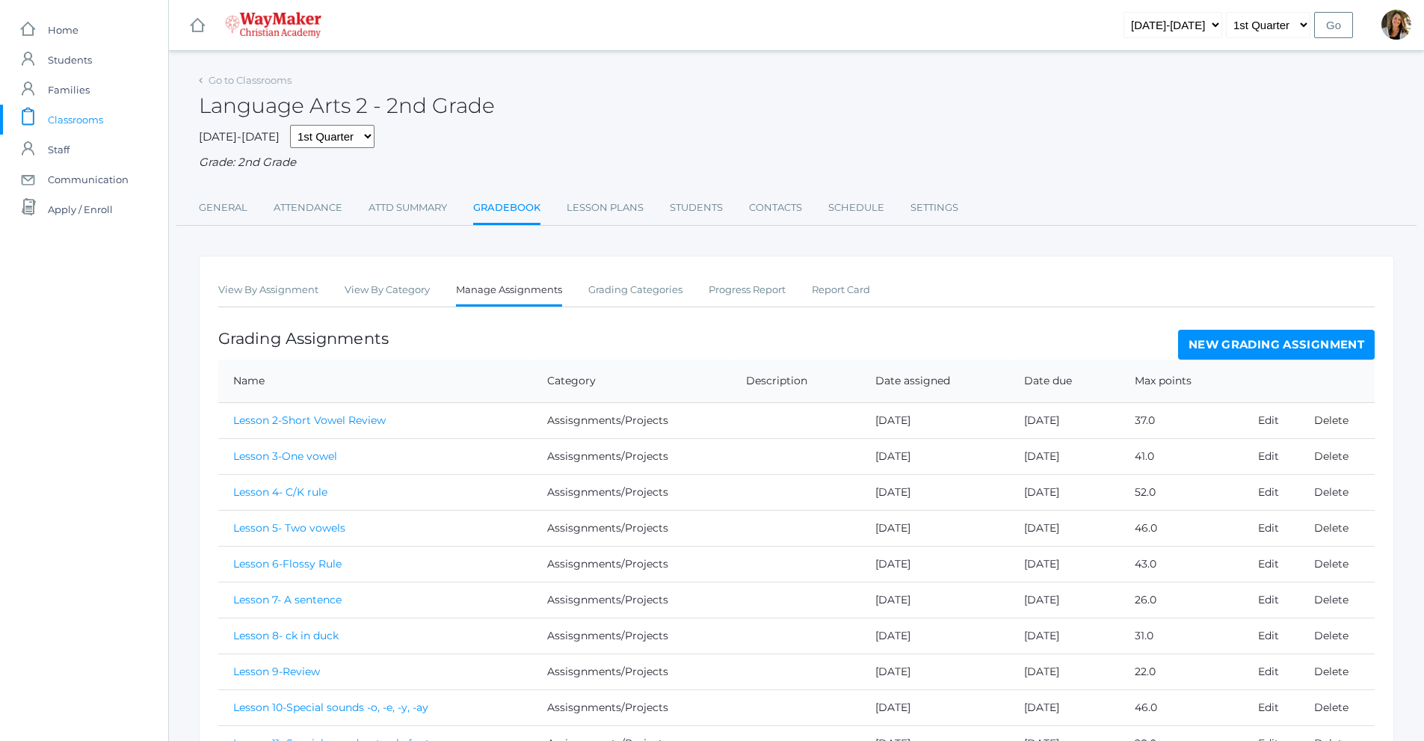
click at [1267, 364] on th at bounding box center [1309, 381] width 132 height 43
click at [1264, 351] on link "New Grading Assignment" at bounding box center [1276, 345] width 197 height 30
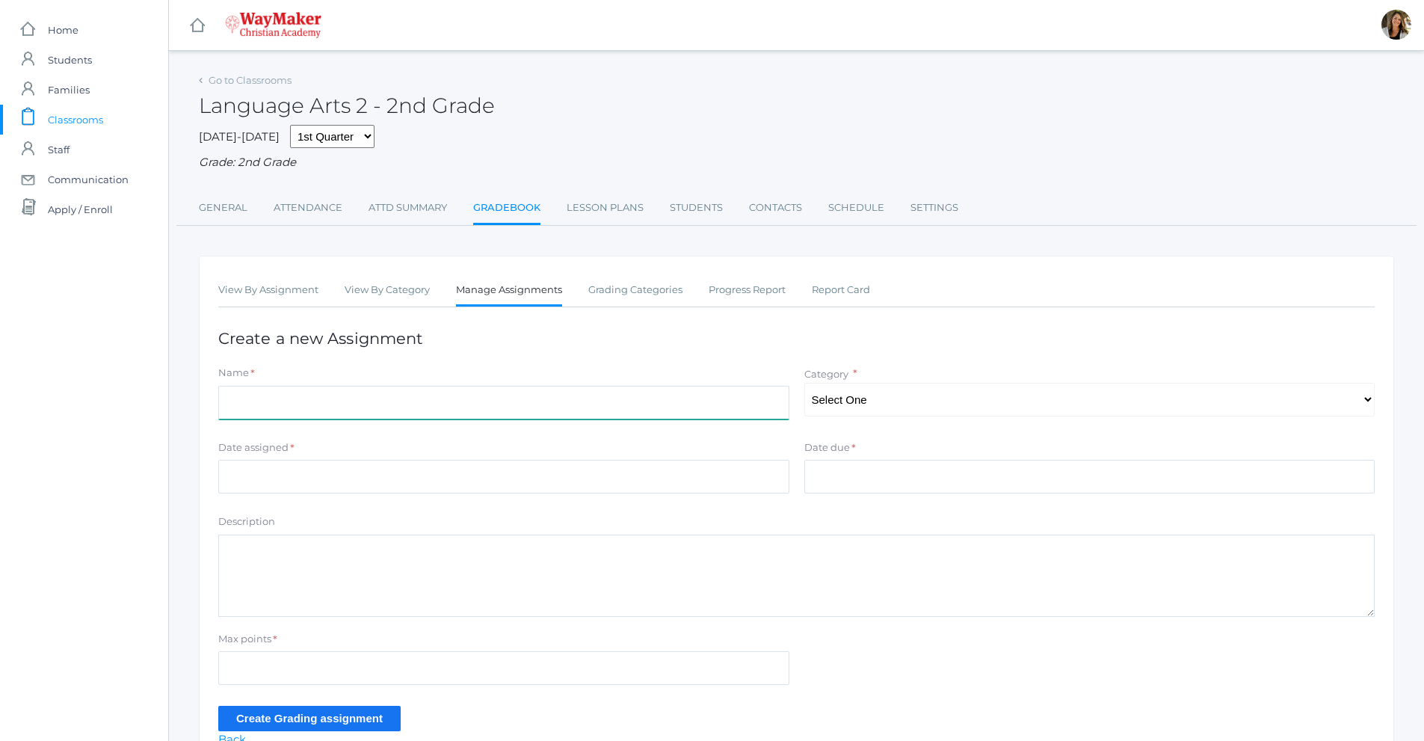
click at [325, 413] on input "Name" at bounding box center [503, 403] width 571 height 34
type input "Lesson 19"
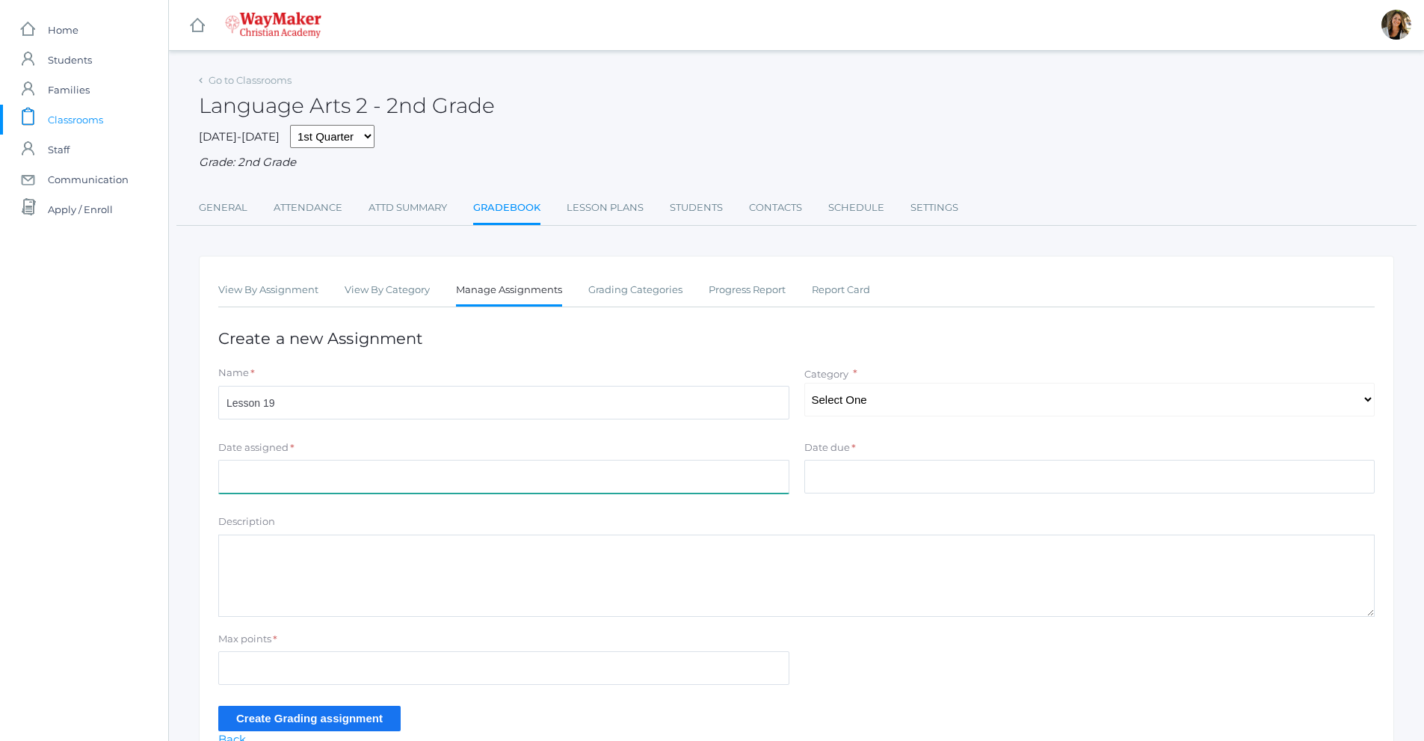
click at [309, 486] on input "Date assigned" at bounding box center [503, 477] width 571 height 34
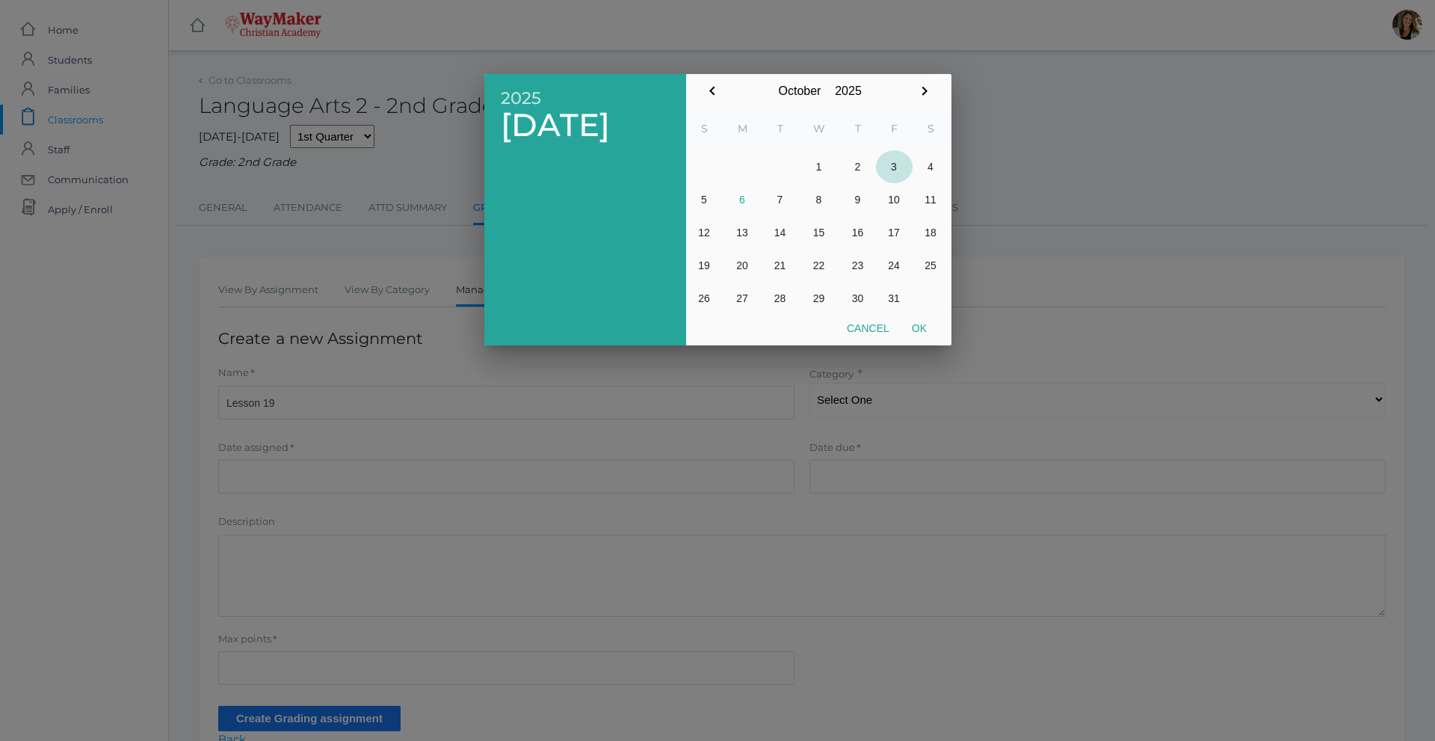
click at [896, 164] on button "3" at bounding box center [894, 166] width 37 height 33
click at [922, 332] on button "Ok" at bounding box center [919, 328] width 37 height 27
type input "[DATE]"
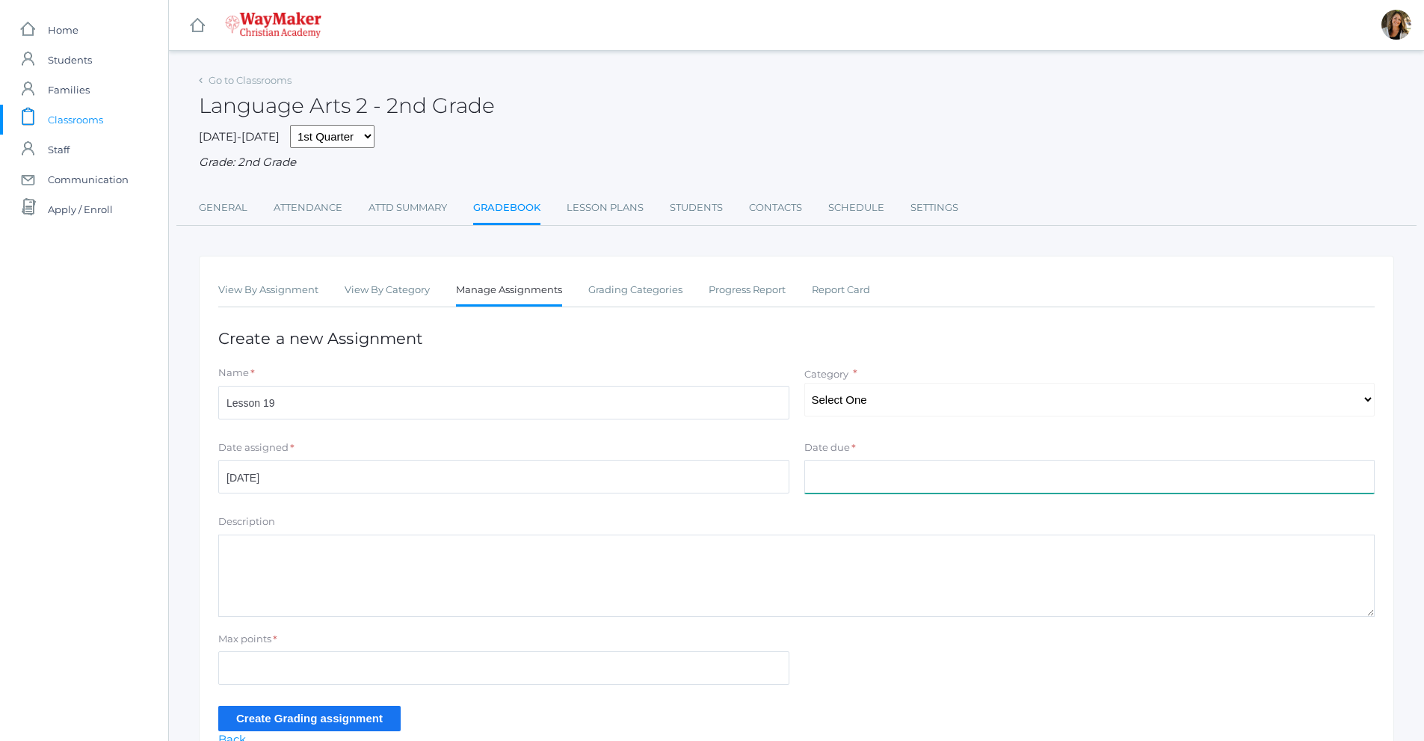
click at [856, 491] on input "Date due" at bounding box center [1089, 477] width 571 height 34
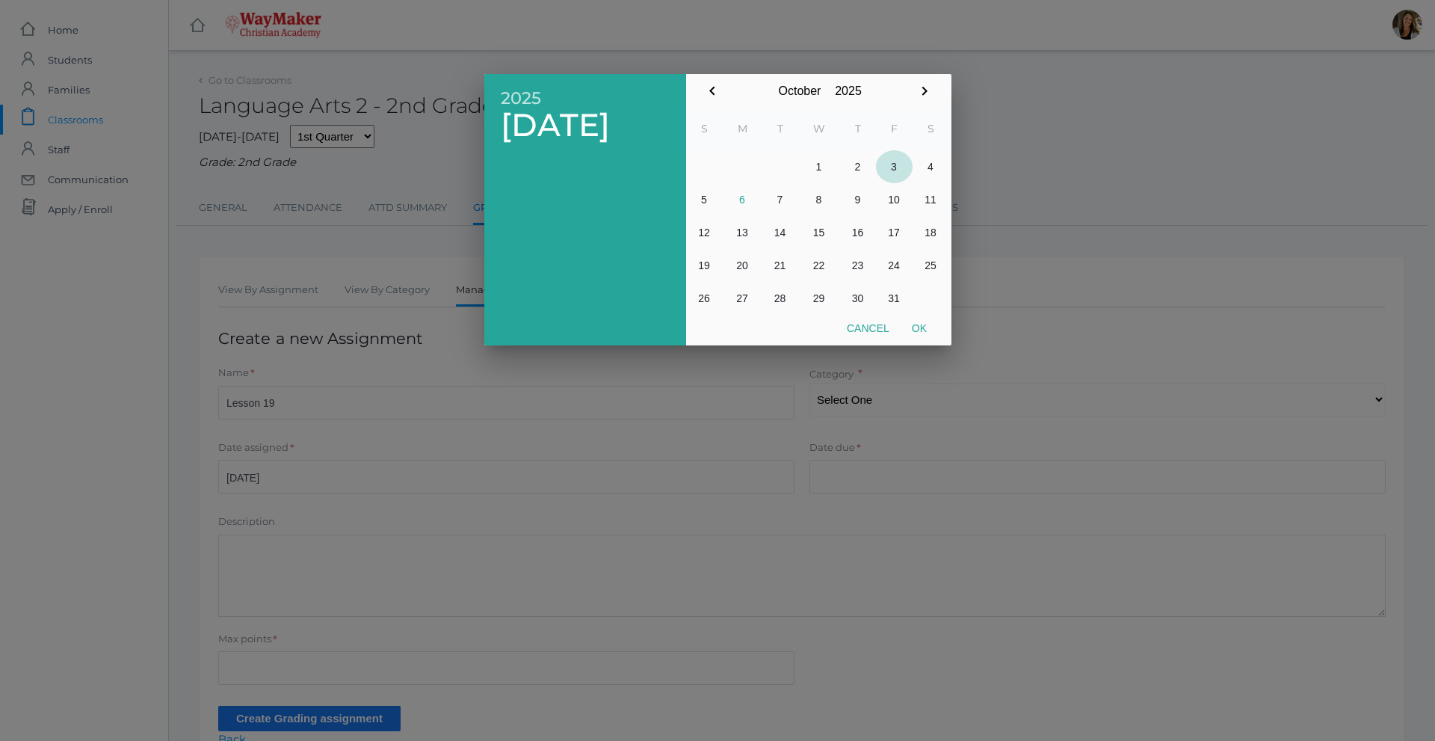
click at [893, 168] on button "3" at bounding box center [894, 166] width 37 height 33
click at [926, 327] on button "Ok" at bounding box center [919, 328] width 37 height 27
type input "[DATE]"
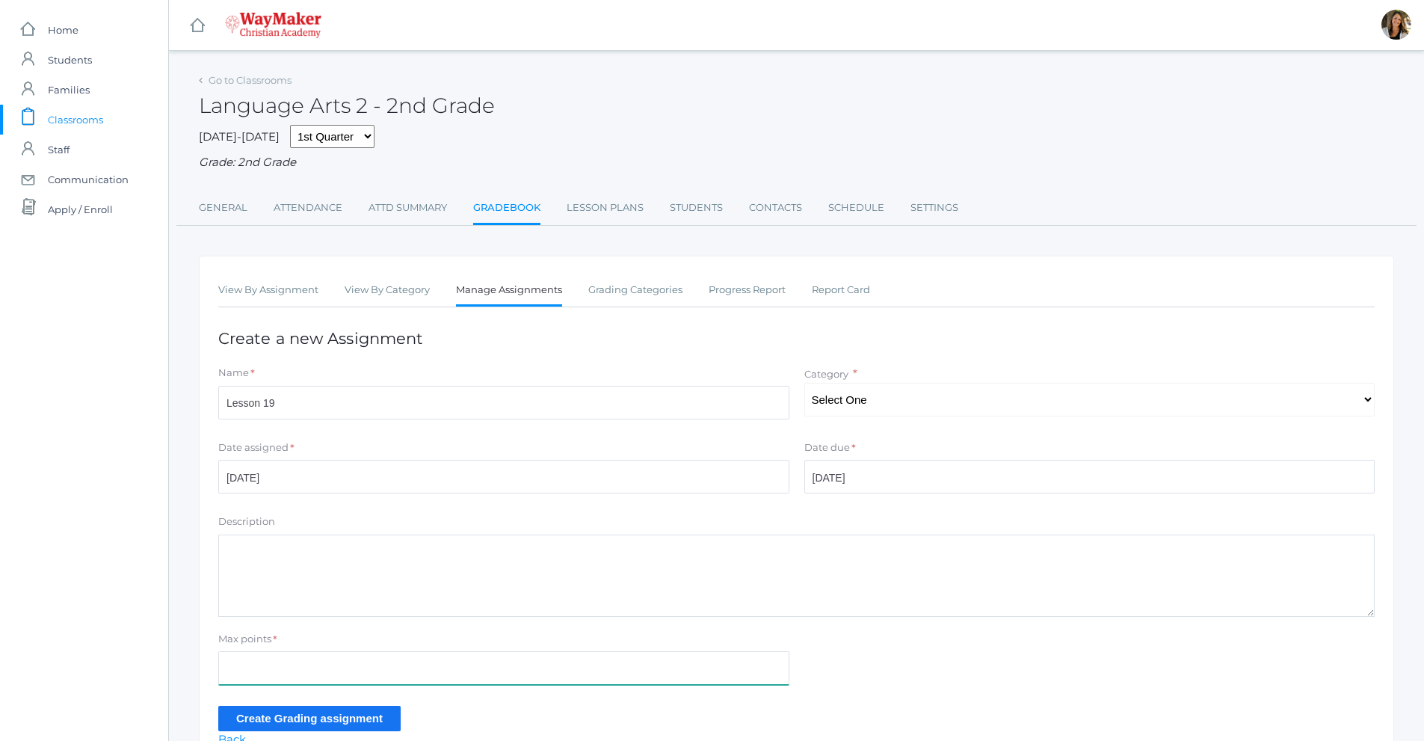
click at [327, 668] on input "Max points" at bounding box center [503, 668] width 571 height 34
type input "23"
click at [341, 720] on input "Create Grading assignment" at bounding box center [309, 718] width 182 height 25
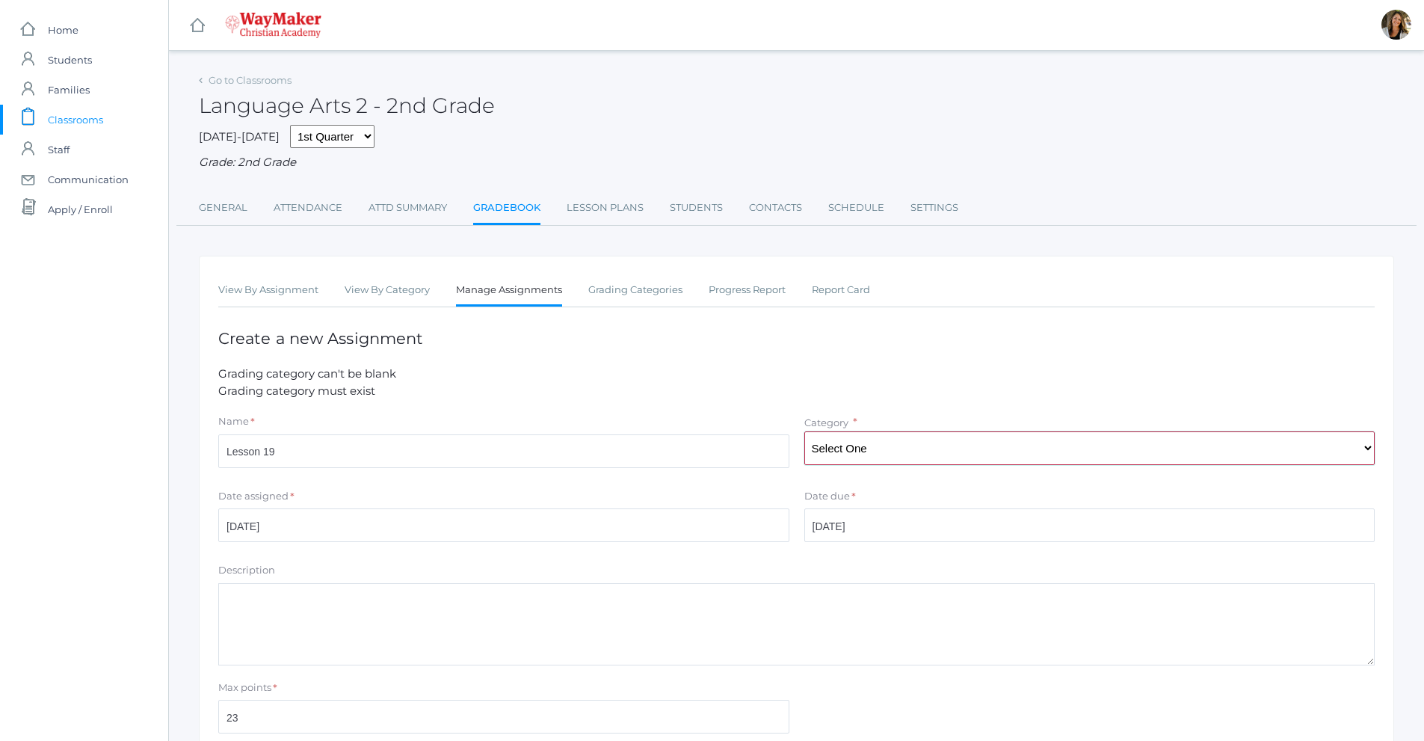
click at [896, 461] on select "Select One Participation Assisgnments/Projects Tests" at bounding box center [1089, 448] width 571 height 34
select select "1184"
click at [804, 433] on select "Select One Participation Assisgnments/Projects Tests" at bounding box center [1089, 448] width 571 height 34
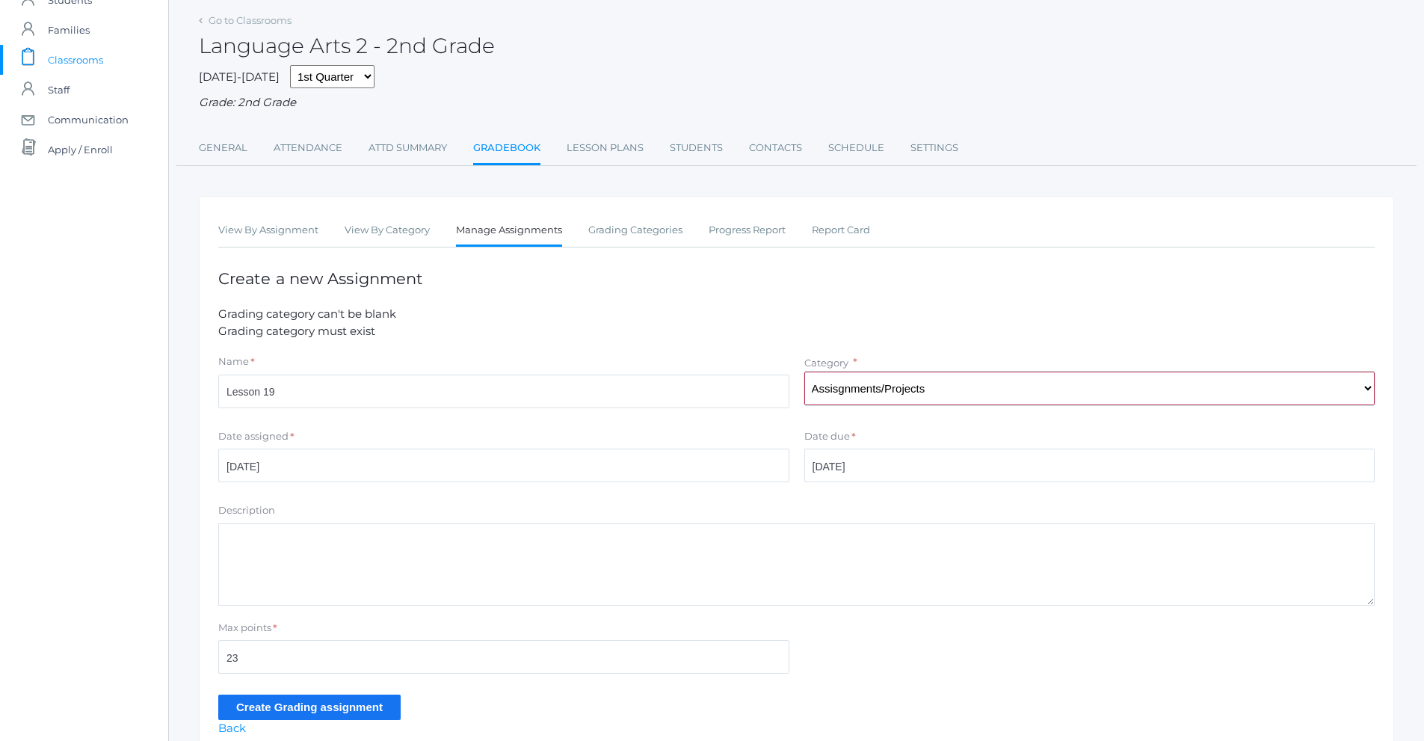
scroll to position [131, 0]
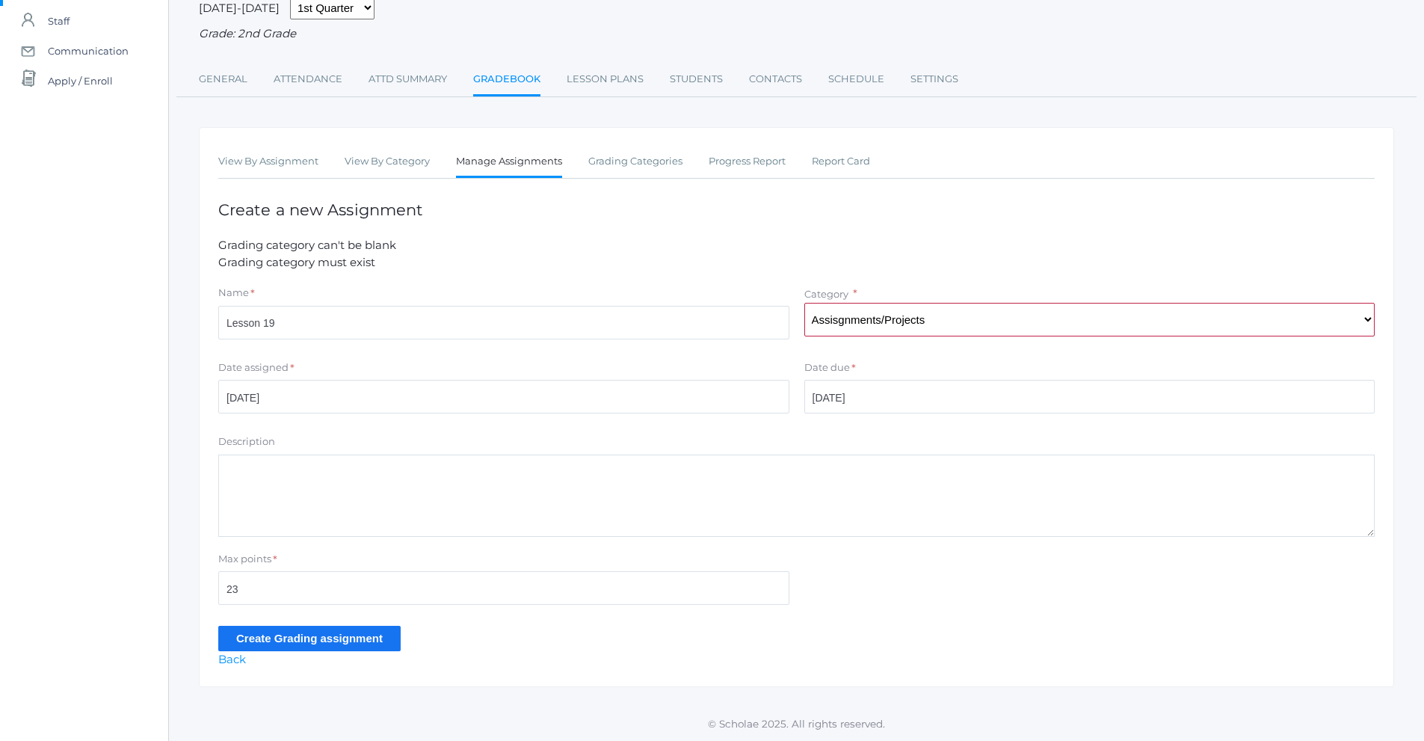
click at [275, 640] on input "Create Grading assignment" at bounding box center [309, 638] width 182 height 25
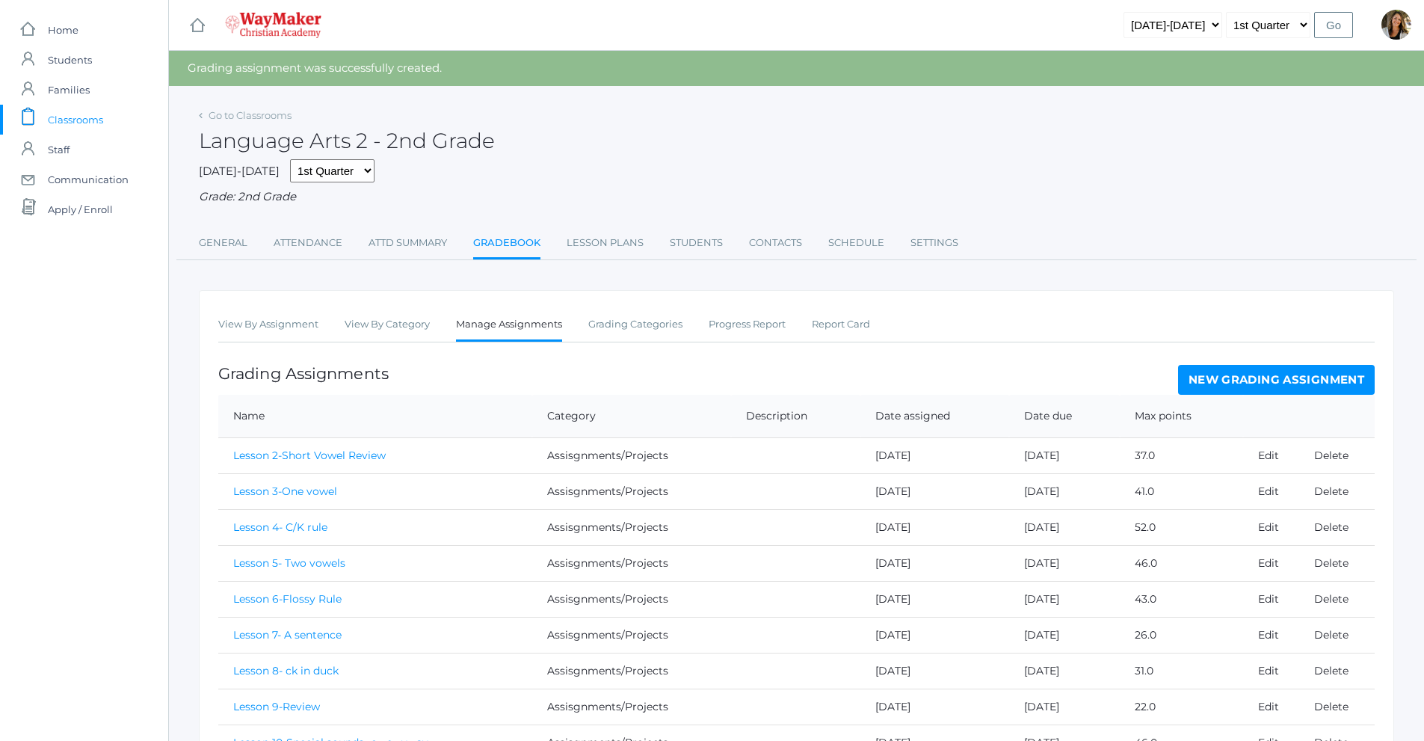
click at [1267, 383] on link "New Grading Assignment" at bounding box center [1276, 380] width 197 height 30
click at [283, 318] on link "View By Assignment" at bounding box center [268, 324] width 100 height 30
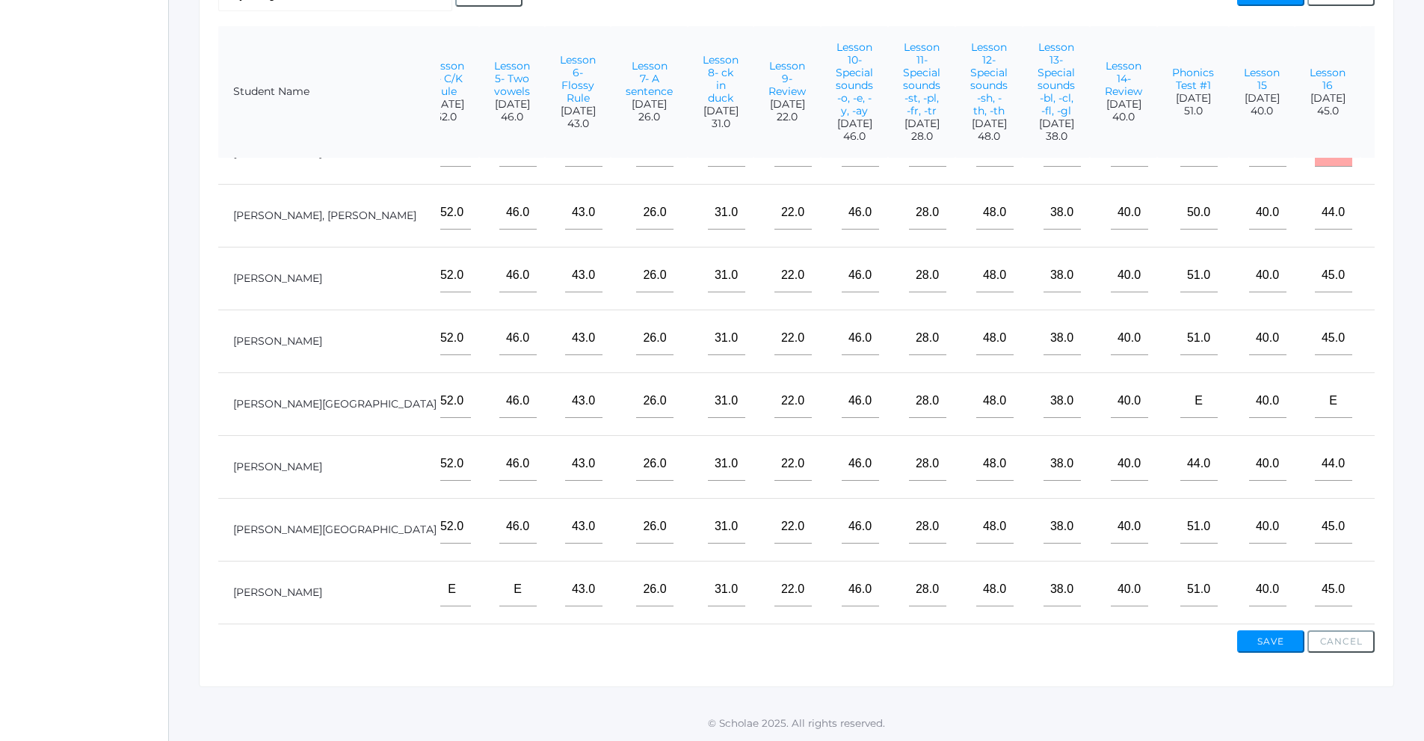
scroll to position [61, 396]
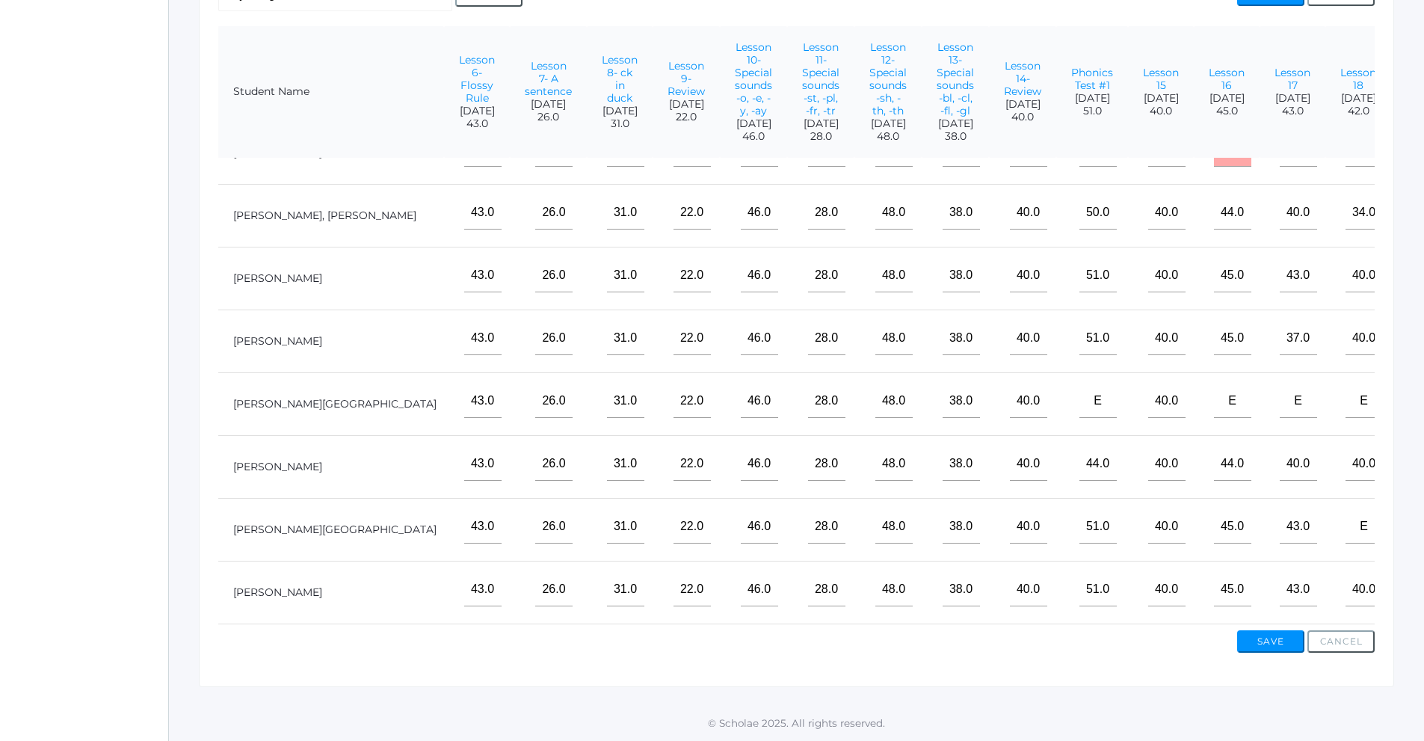
click at [1411, 197] on input"] "text" at bounding box center [1429, 213] width 37 height 34
click at [1411, 457] on input"] "text" at bounding box center [1429, 464] width 37 height 34
type input"] "19"
click at [1411, 520] on input"] "text" at bounding box center [1429, 527] width 37 height 34
type input"] "22"
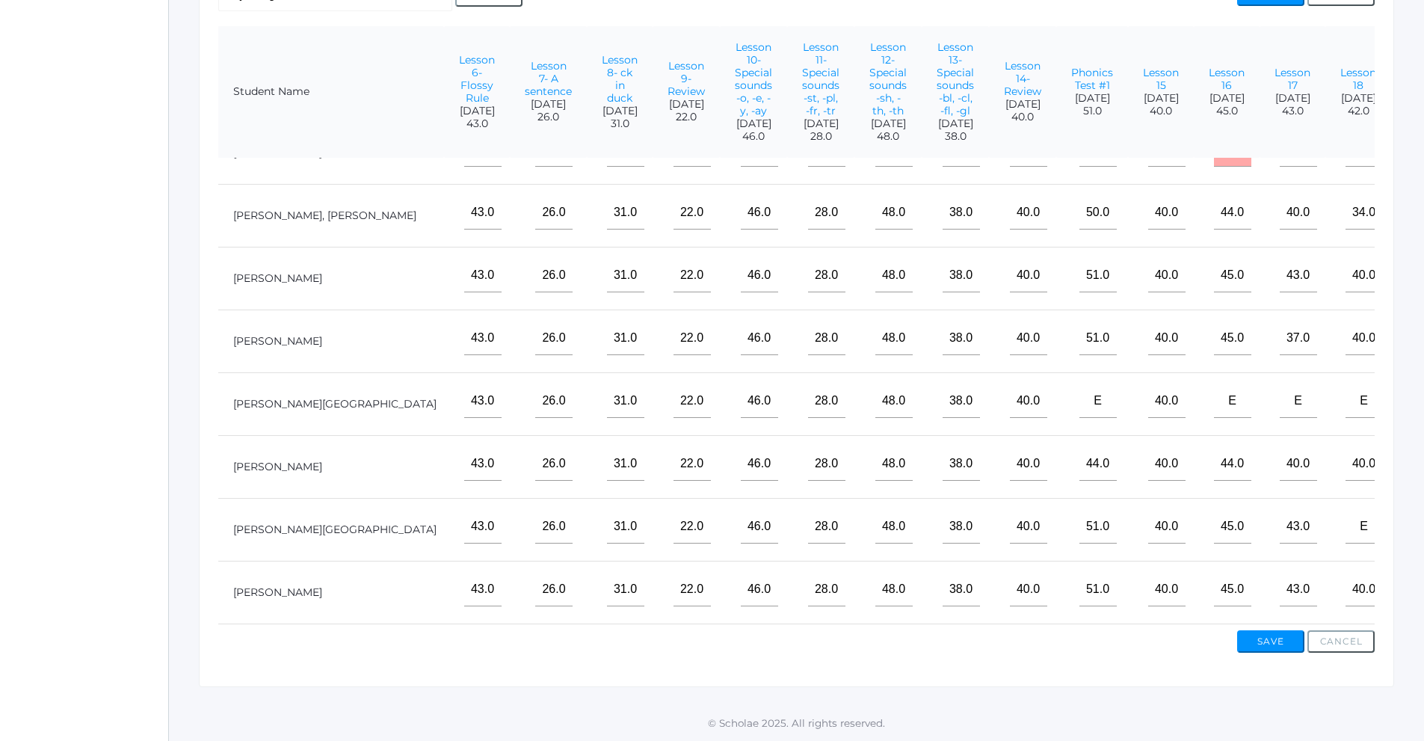
click at [1411, 573] on input"] "text" at bounding box center [1429, 590] width 37 height 34
type input"] "22"
click at [1411, 265] on input"] "text" at bounding box center [1429, 276] width 37 height 34
type input"] "22"
click at [1411, 329] on input"] "text" at bounding box center [1429, 338] width 37 height 34
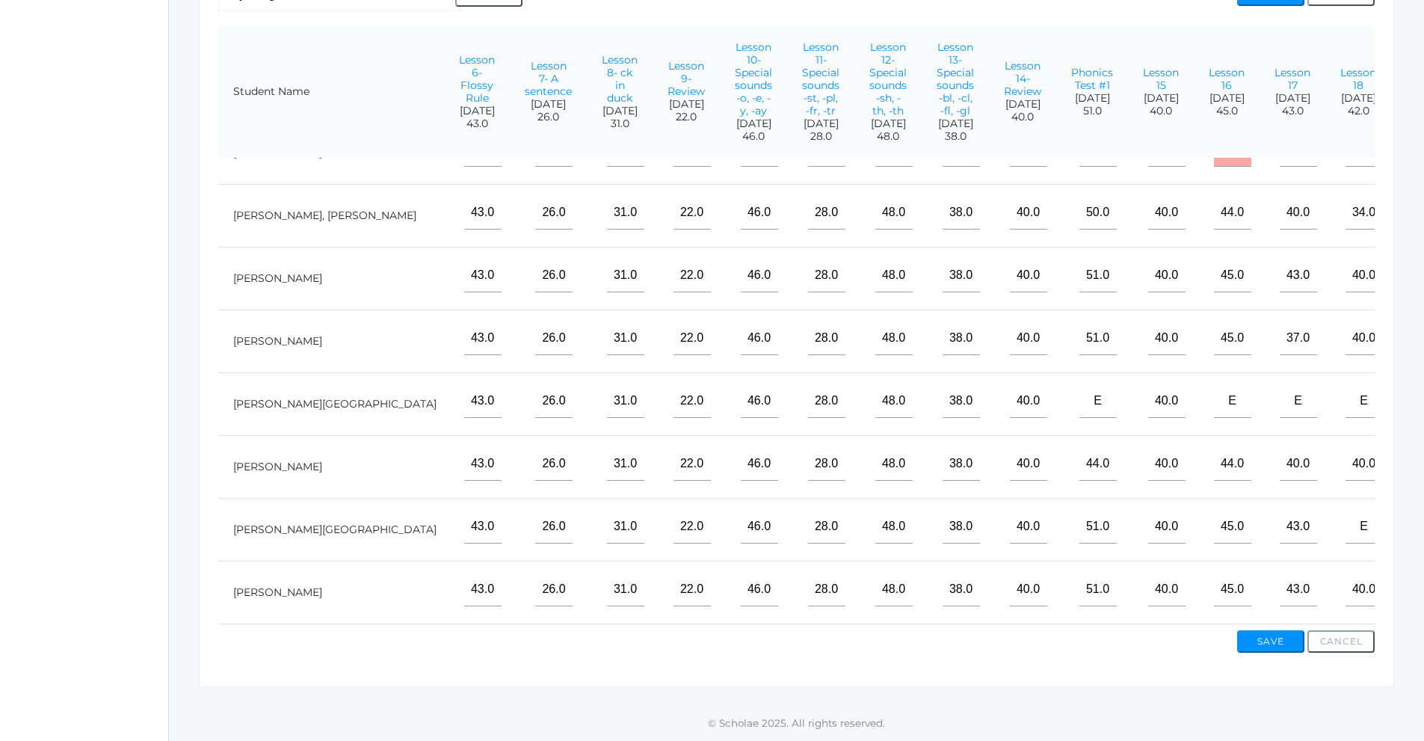
type input"] "21"
click at [1411, 392] on input"] "text" at bounding box center [1429, 401] width 37 height 34
type input"] "e"
click at [1411, 203] on input"] "text" at bounding box center [1429, 213] width 37 height 34
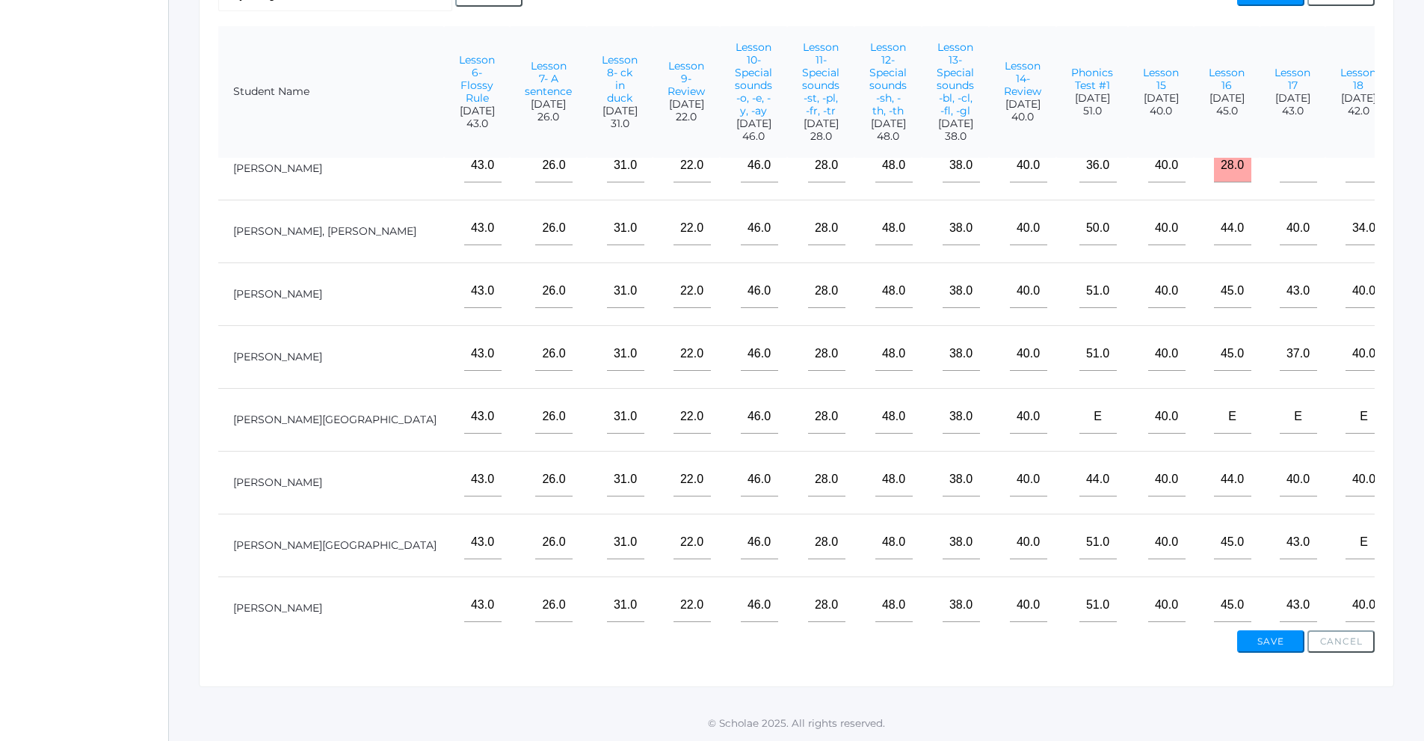
scroll to position [0, 396]
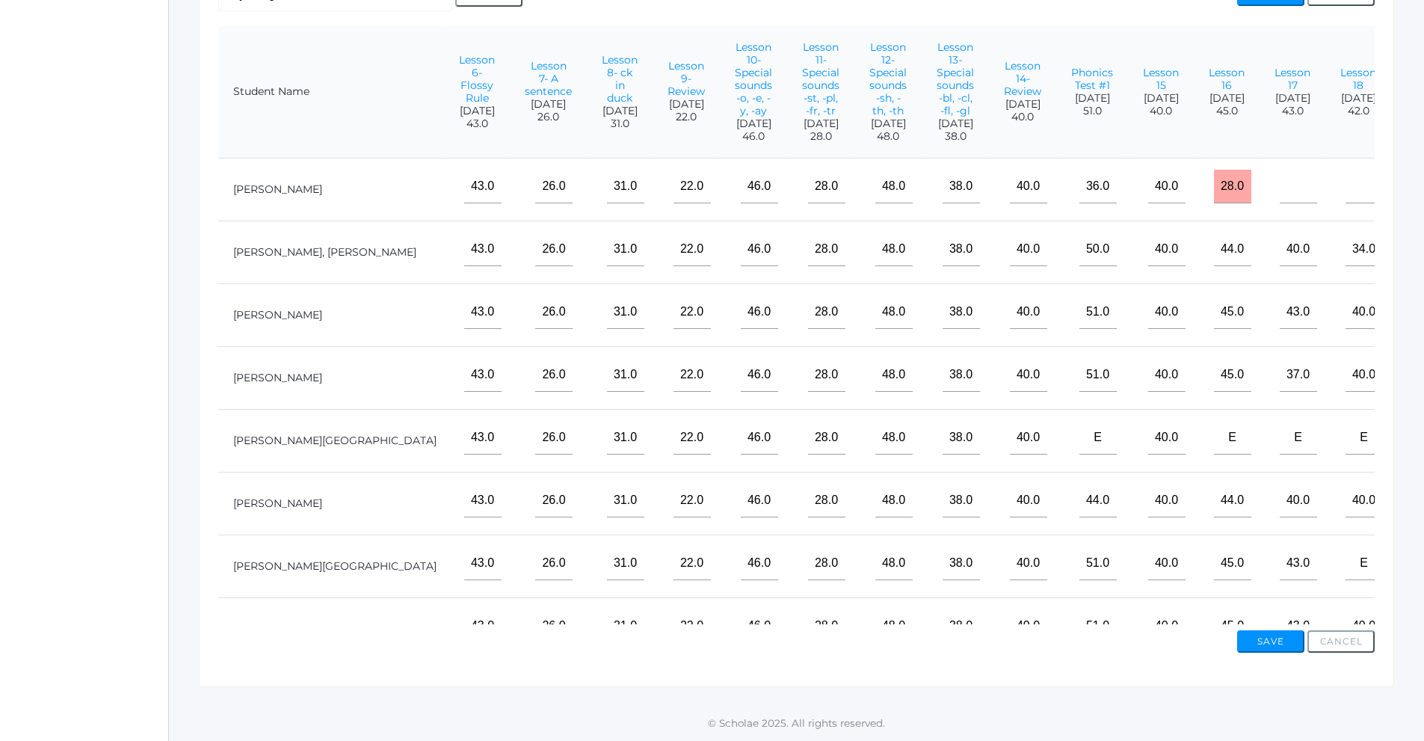
type input"] "20"
click at [1411, 199] on input"] "text" at bounding box center [1429, 187] width 37 height 34
type input"] "17"
click at [1280, 203] on input"] "text" at bounding box center [1298, 187] width 37 height 34
type input"] "40"
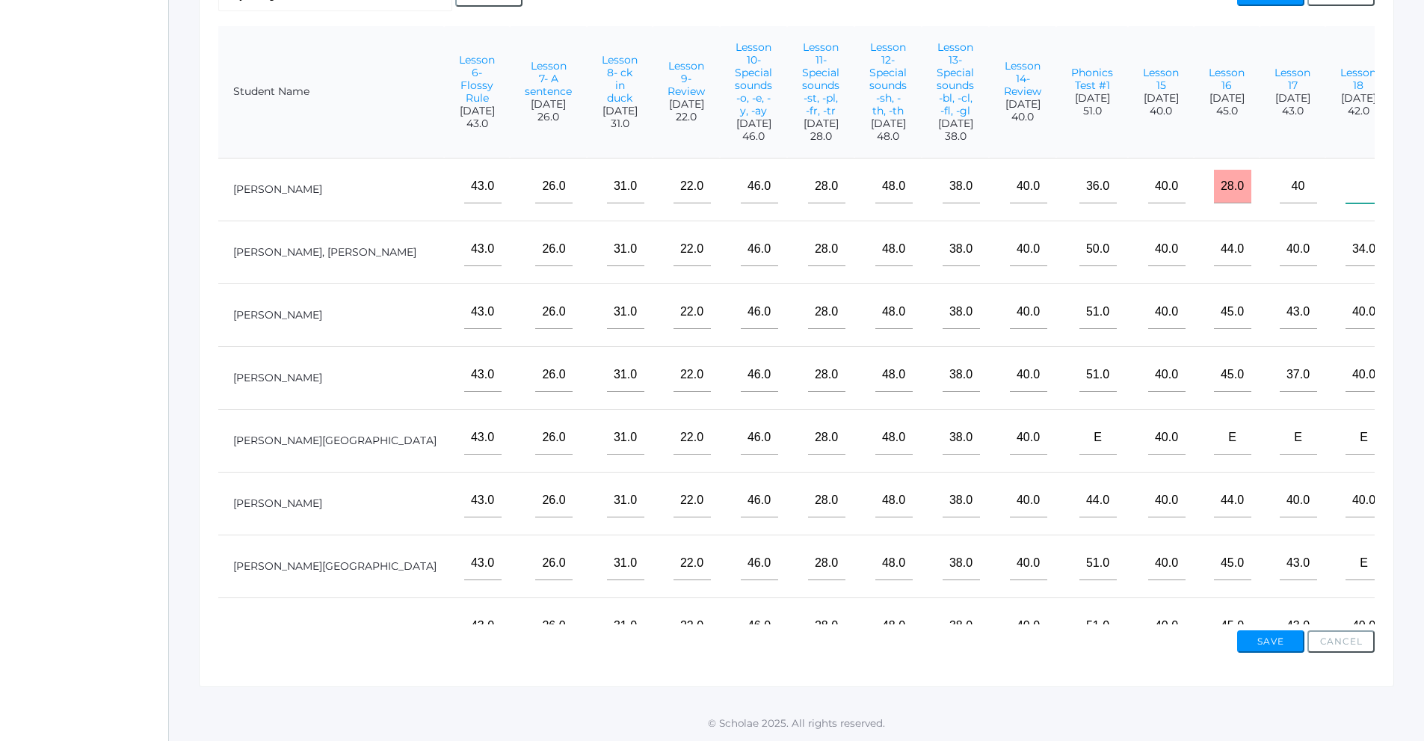
click at [1346, 203] on input"] "text" at bounding box center [1364, 187] width 37 height 34
type input"] "34"
click at [1346, 265] on input"] "34.0" at bounding box center [1364, 249] width 37 height 34
drag, startPoint x: 1281, startPoint y: 262, endPoint x: 1244, endPoint y: 266, distance: 37.6
click at [1325, 266] on td "34.0" at bounding box center [1358, 252] width 66 height 63
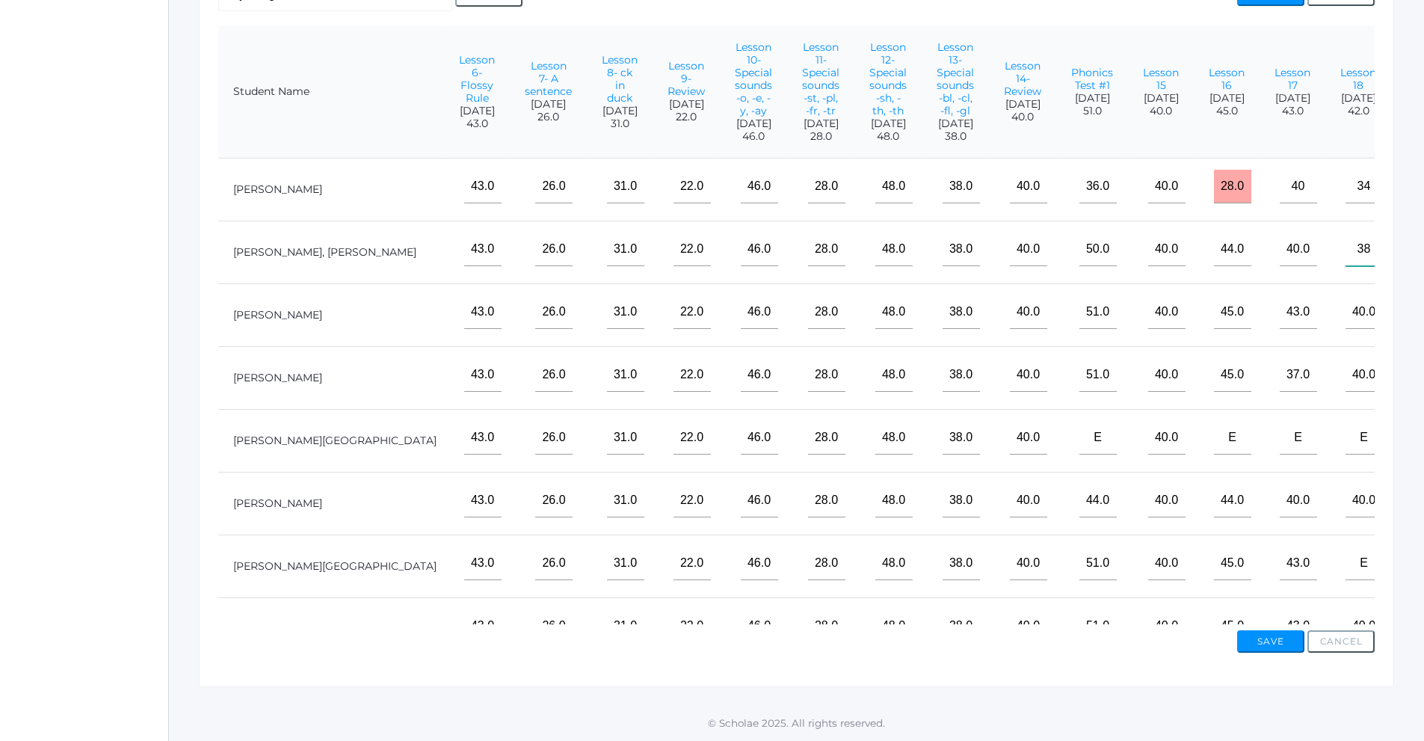
type input"] "38"
click at [1391, 309] on td "22" at bounding box center [1424, 314] width 66 height 63
click at [1271, 644] on button "Save" at bounding box center [1270, 641] width 67 height 22
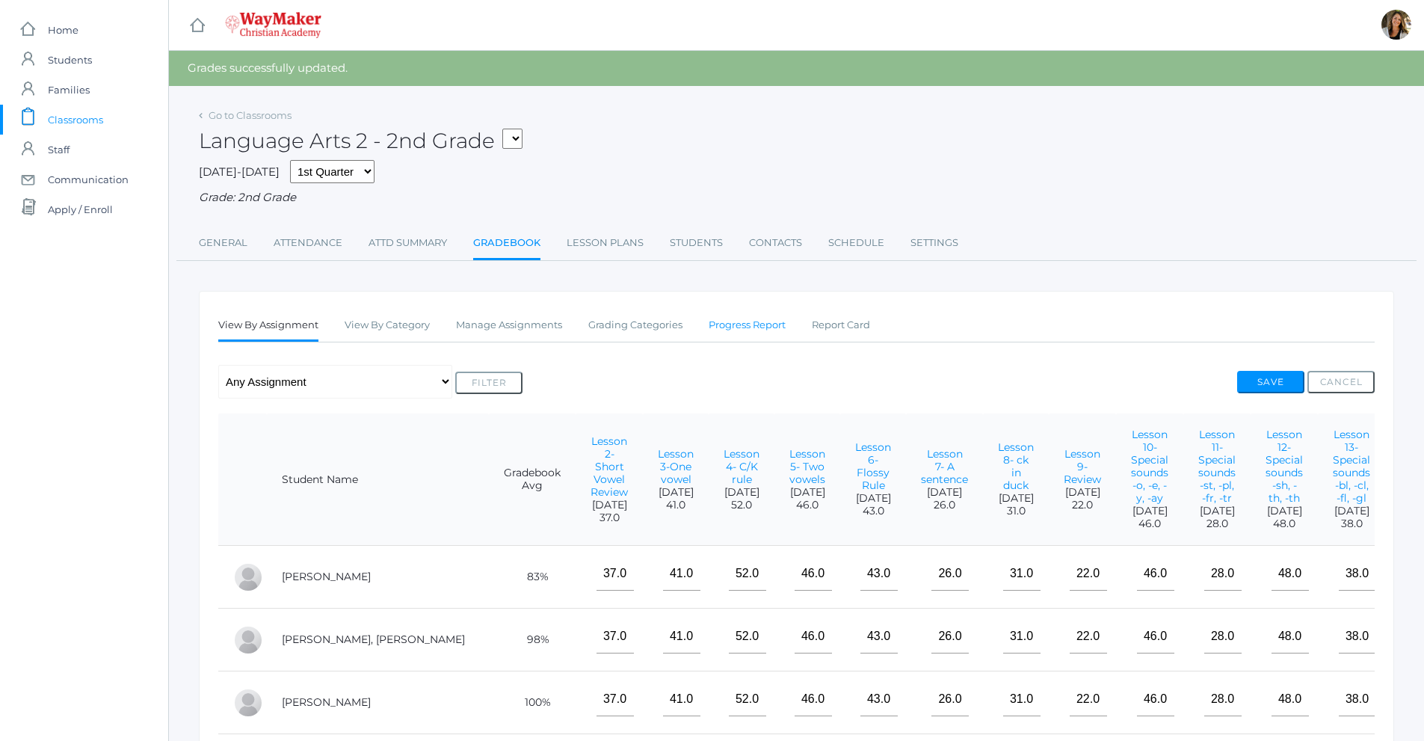
click at [762, 332] on link "Progress Report" at bounding box center [747, 325] width 77 height 30
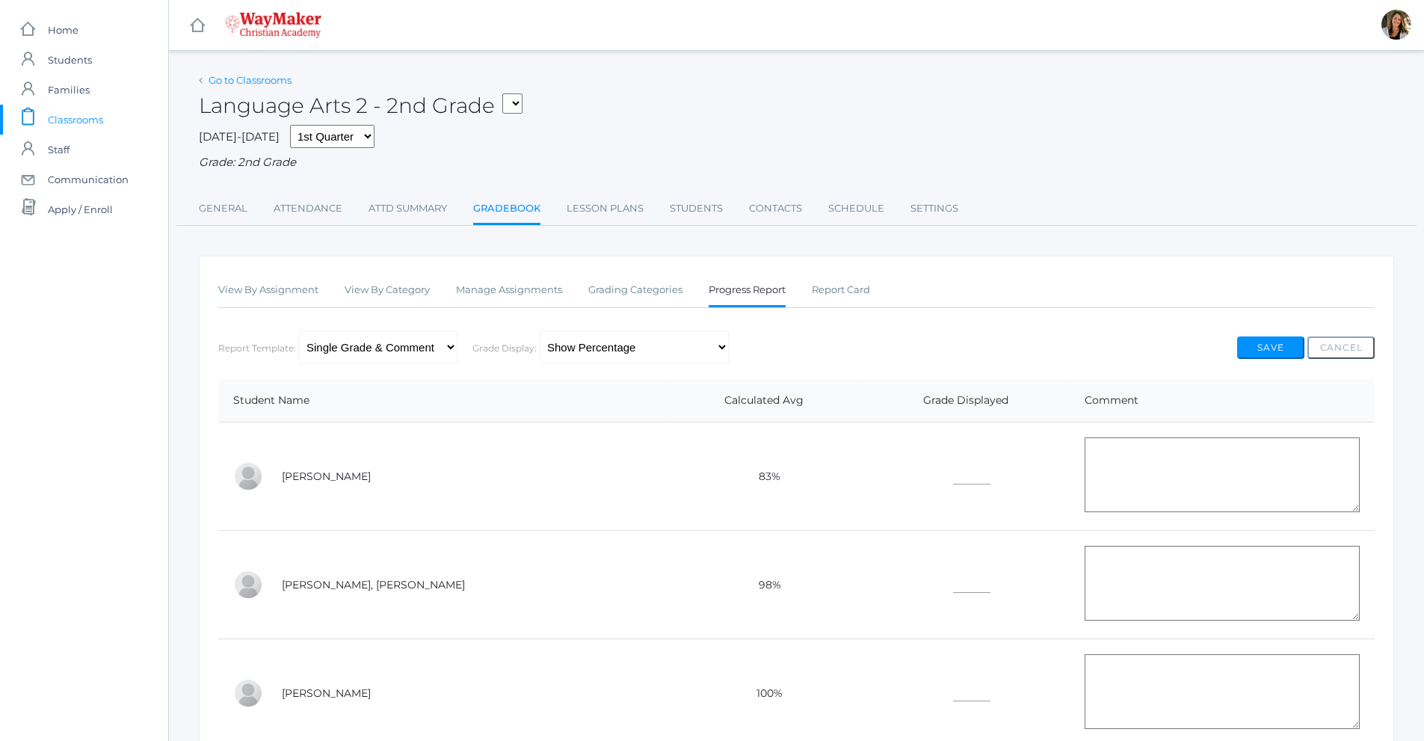
click at [284, 81] on link "Go to Classrooms" at bounding box center [250, 80] width 83 height 12
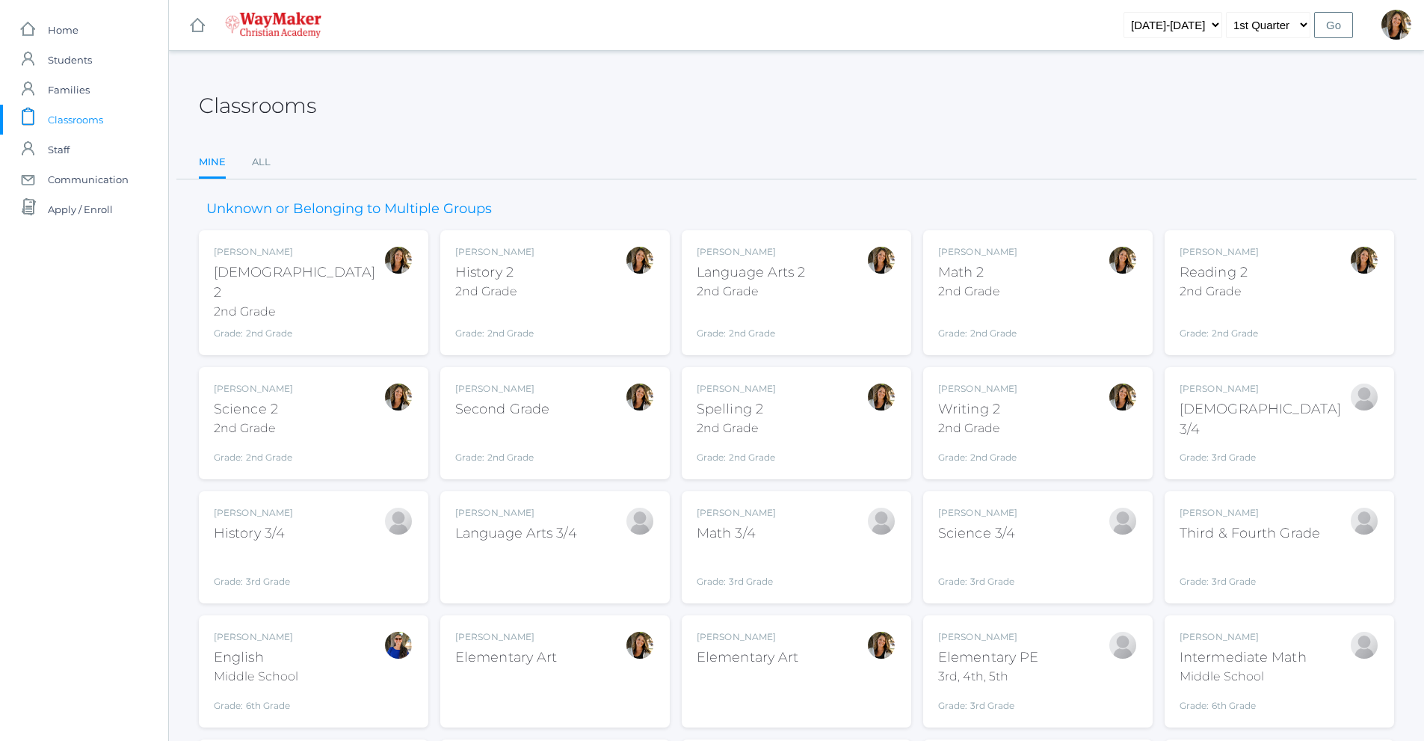
click at [819, 527] on div "Joshua Bennett Math 3/4 Grade: 3rd Grade 03ELEM" at bounding box center [797, 547] width 200 height 82
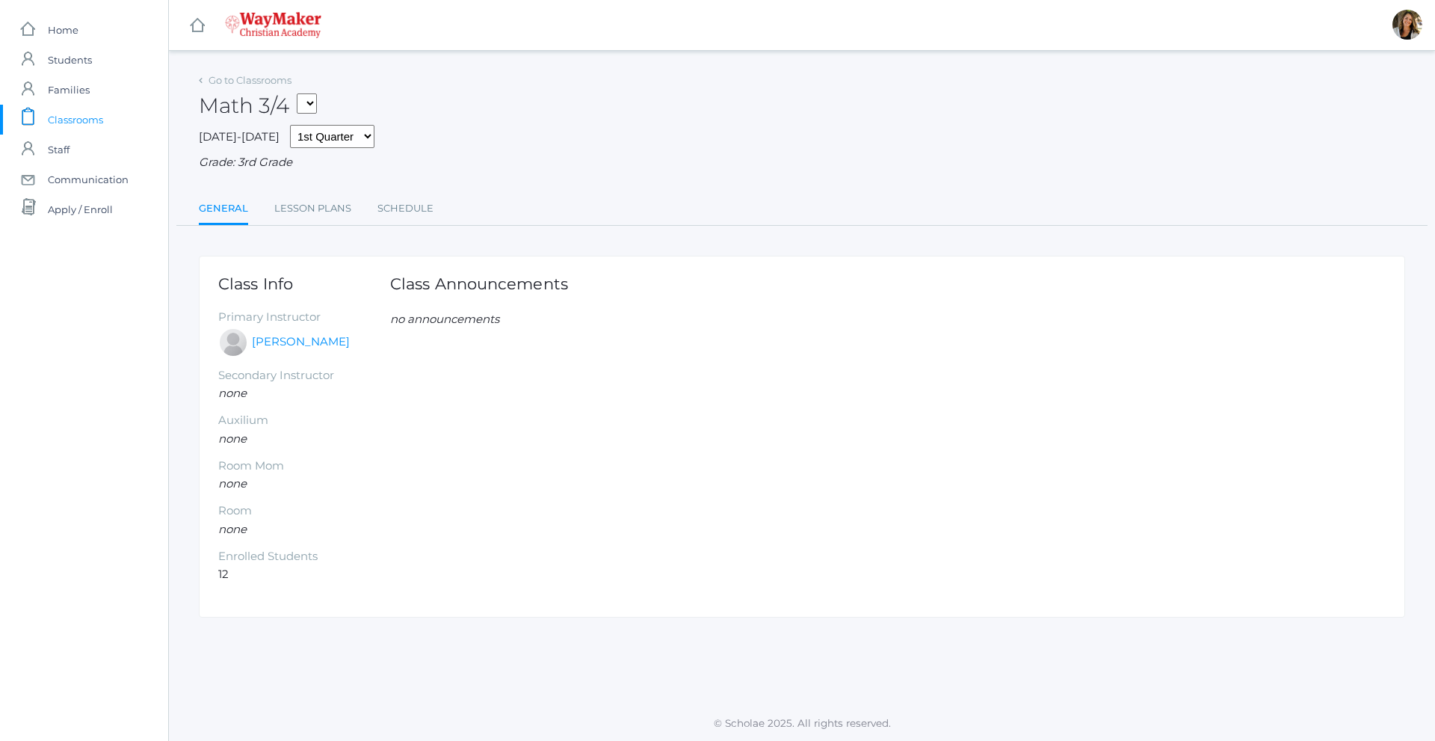
click at [203, 84] on div "Go to Classrooms" at bounding box center [245, 80] width 93 height 15
click at [210, 76] on link "Go to Classrooms" at bounding box center [250, 80] width 83 height 12
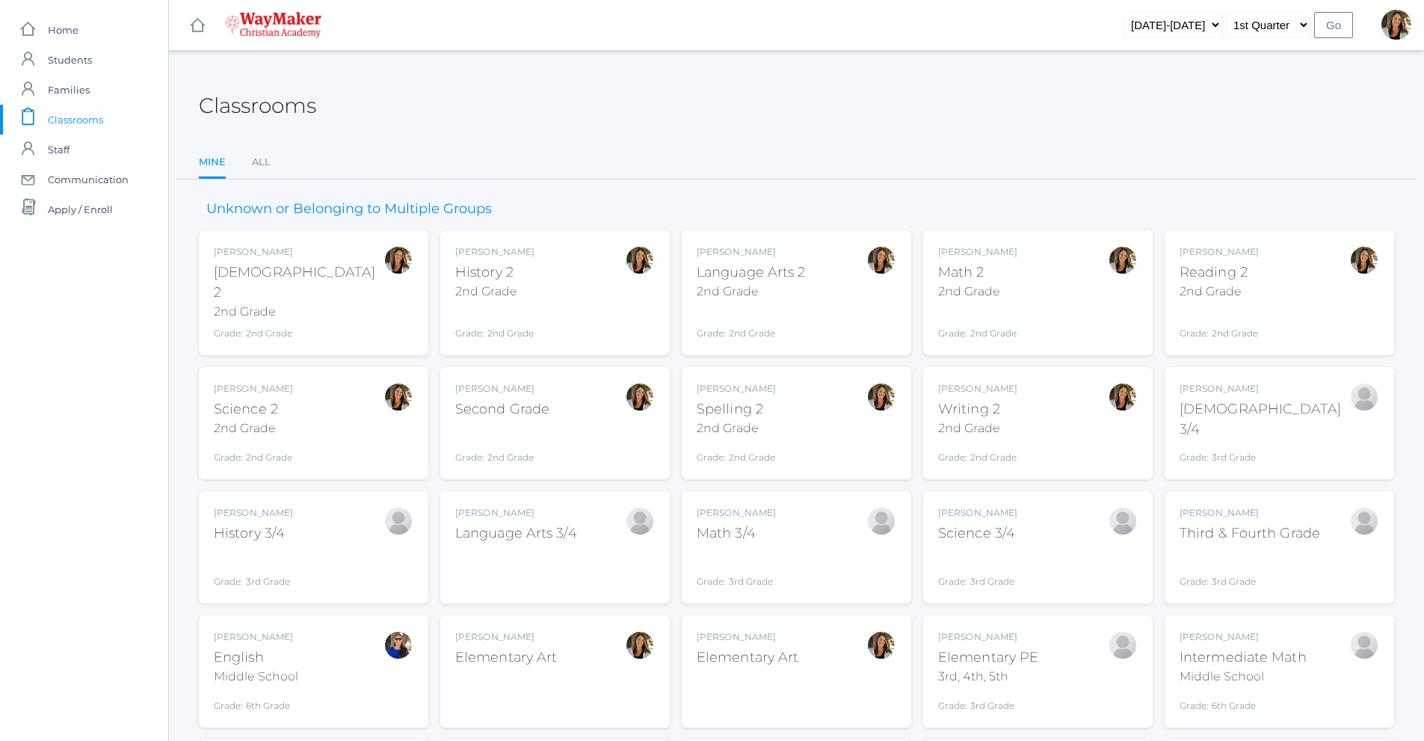
click at [1020, 293] on div "Amber Farnes Math 2 2nd Grade Grade: 2nd Grade 02ELEM" at bounding box center [1038, 292] width 200 height 95
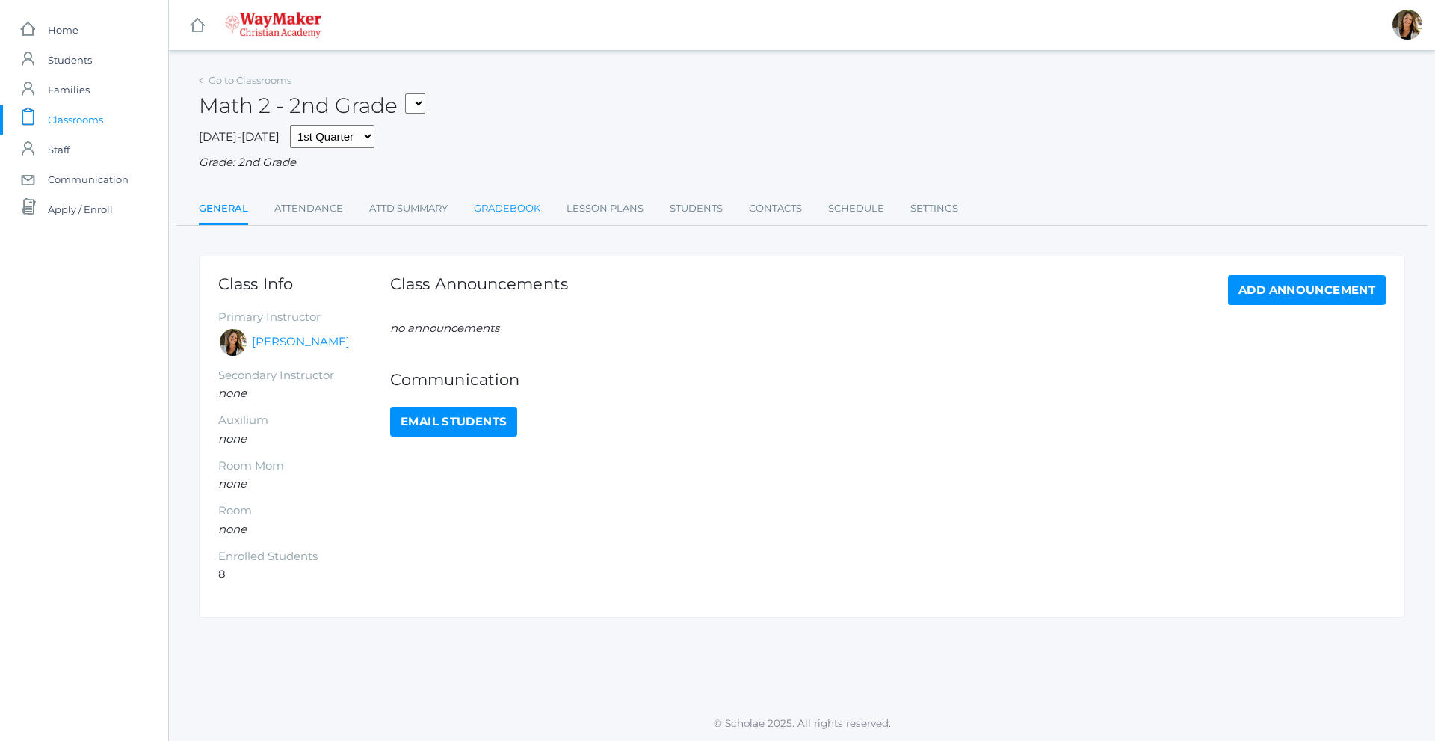
click at [504, 212] on link "Gradebook" at bounding box center [507, 209] width 67 height 30
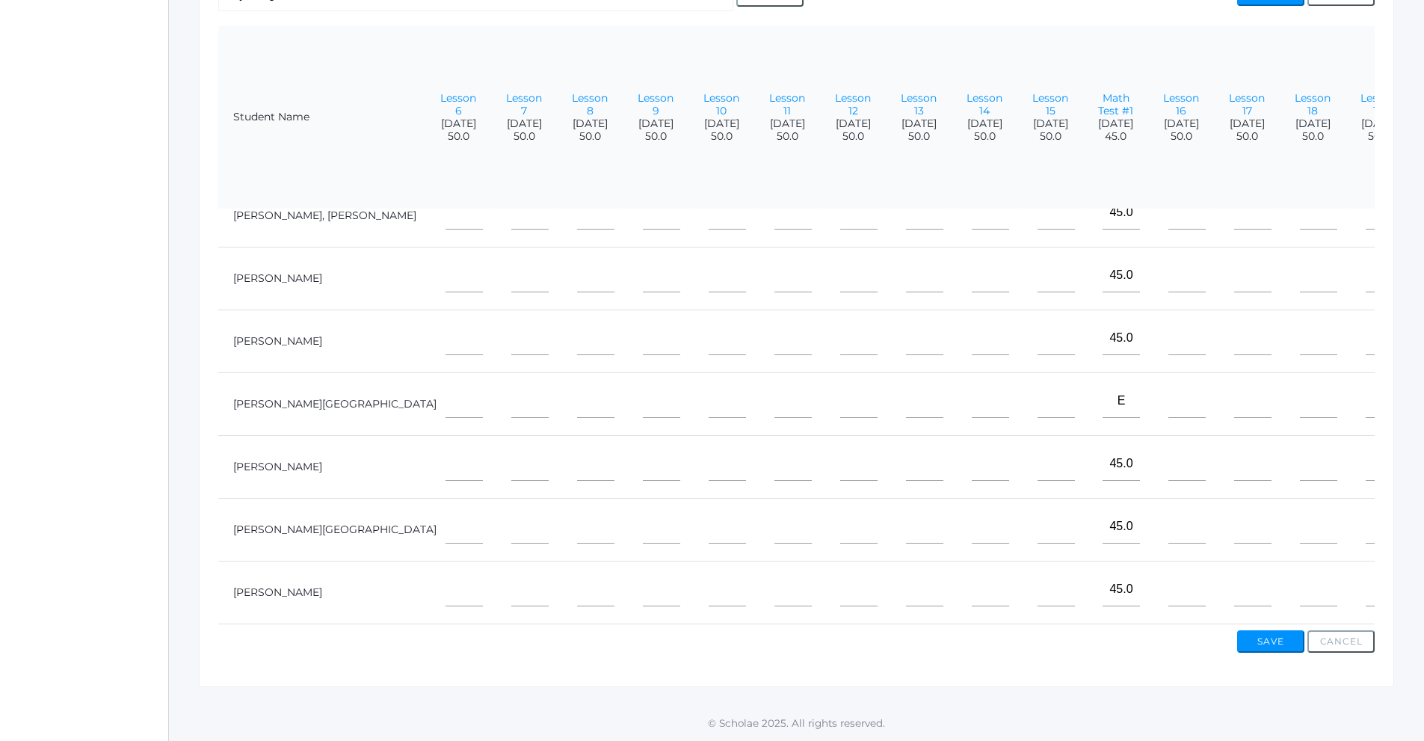
scroll to position [99, 514]
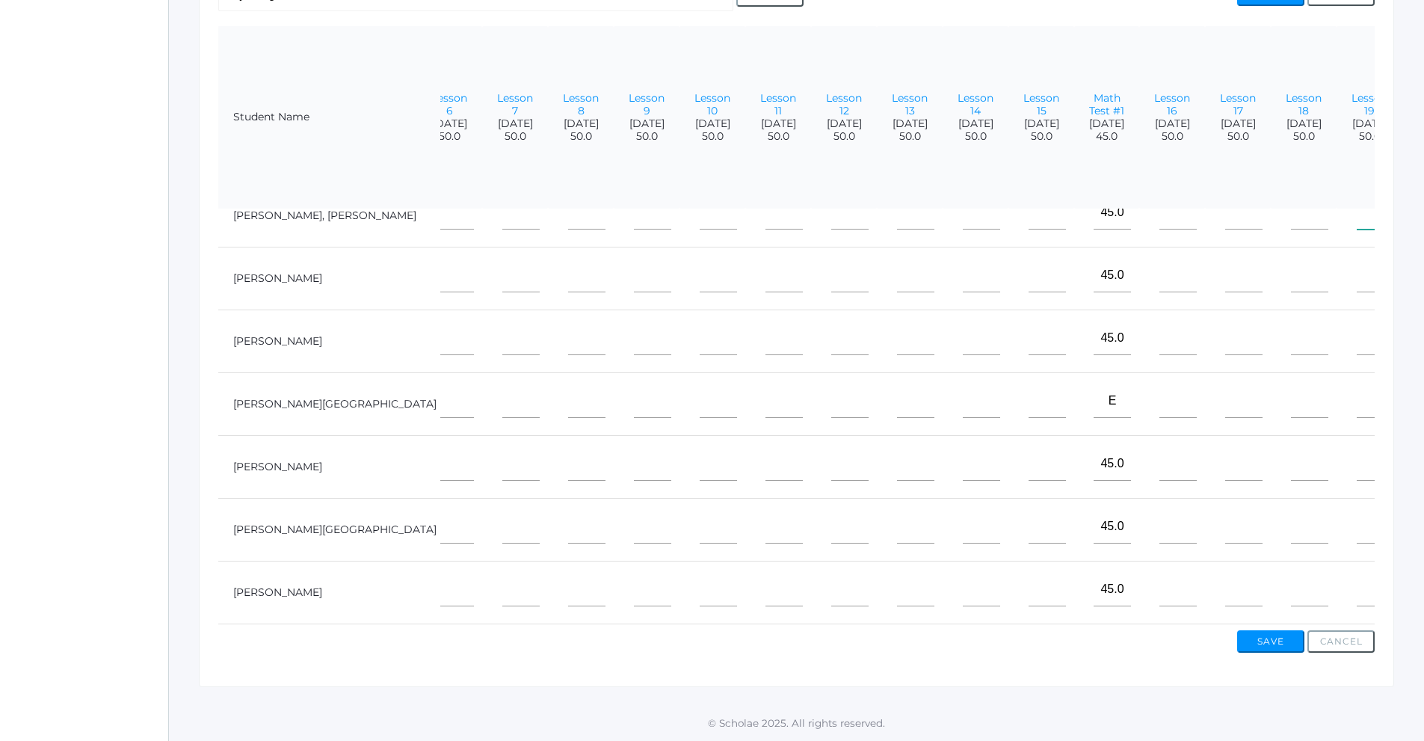
click at [1357, 214] on input"] "text" at bounding box center [1375, 213] width 37 height 34
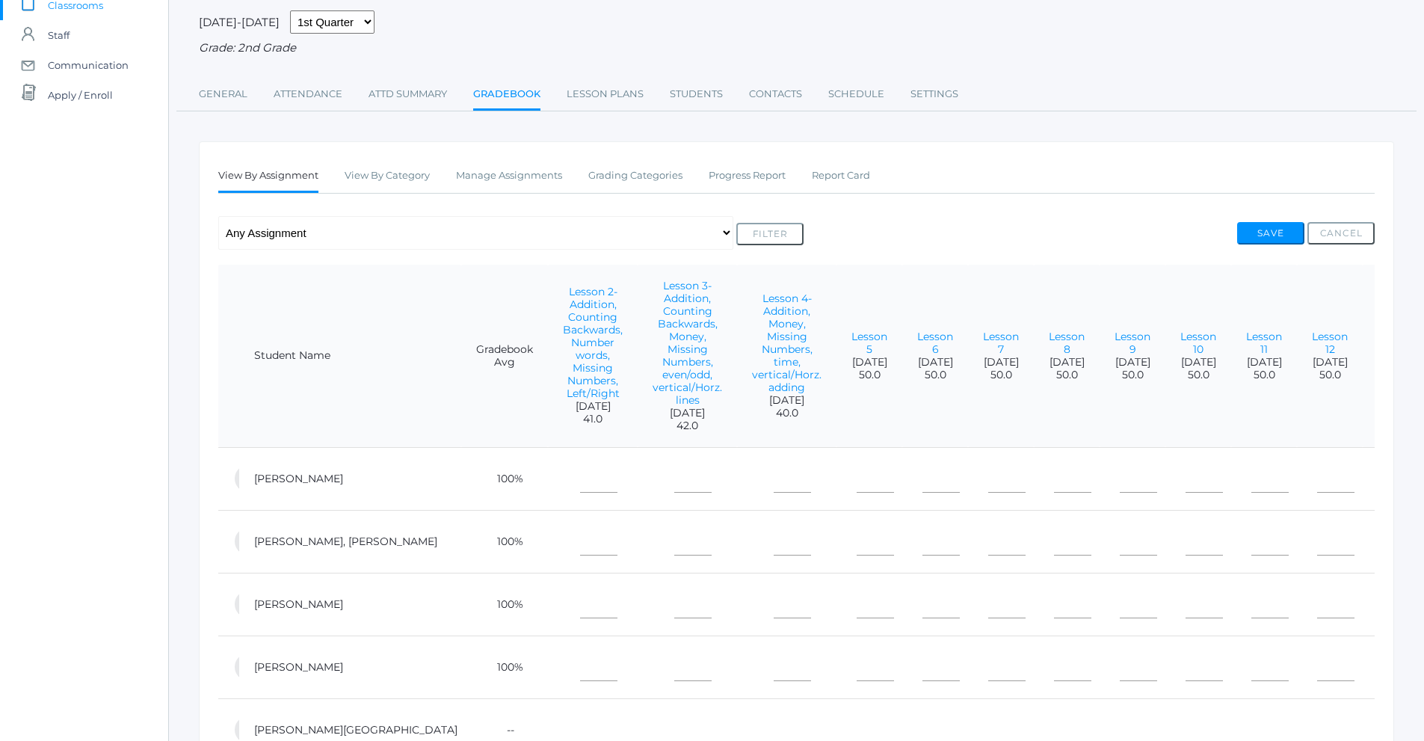
scroll to position [0, 0]
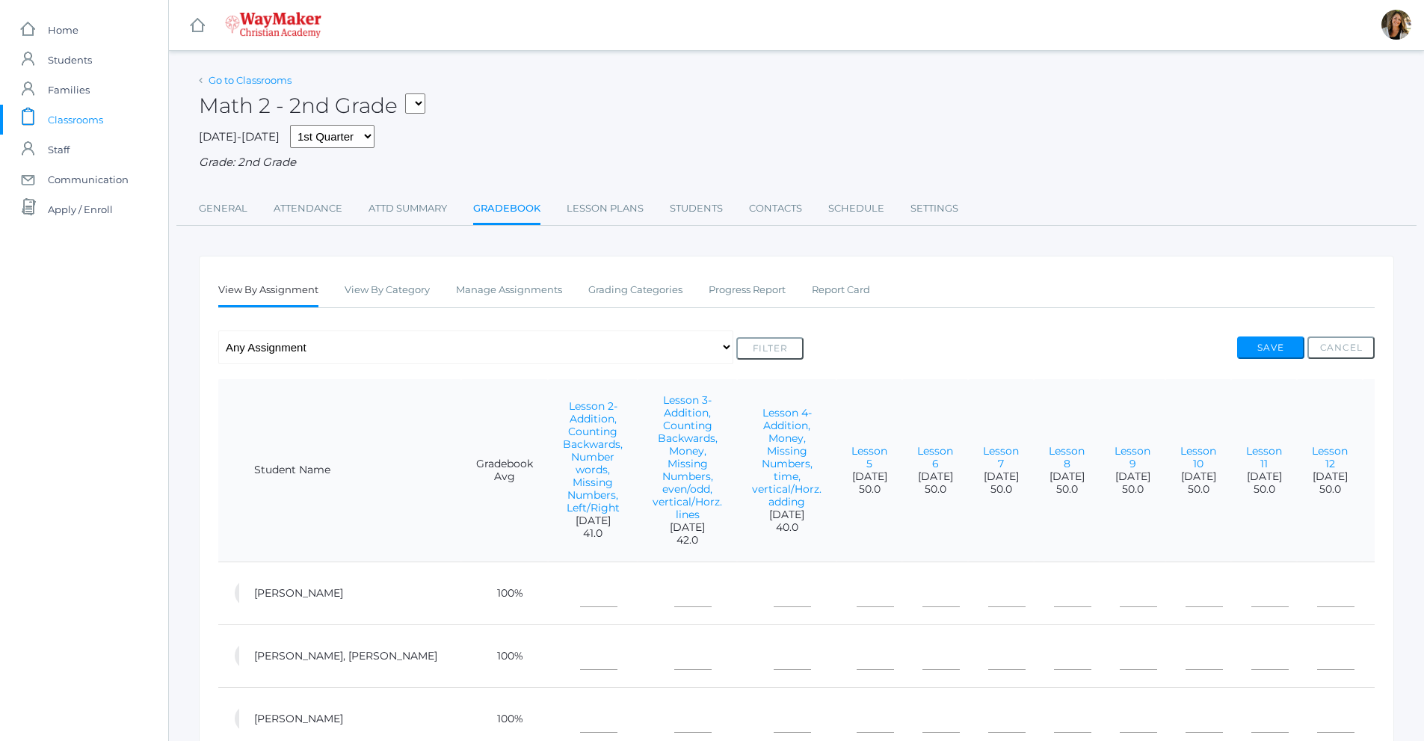
click at [238, 81] on link "Go to Classrooms" at bounding box center [250, 80] width 83 height 12
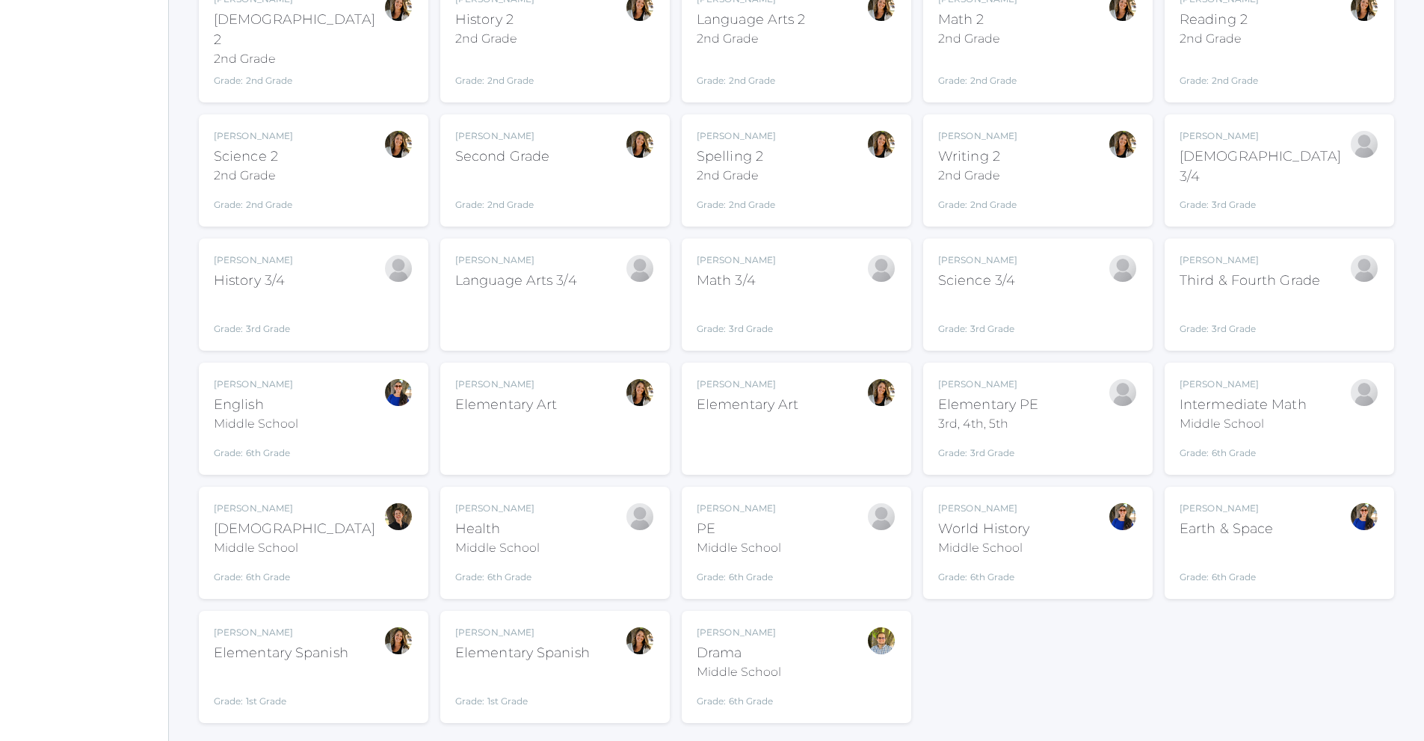
scroll to position [276, 0]
